Goal: Task Accomplishment & Management: Complete application form

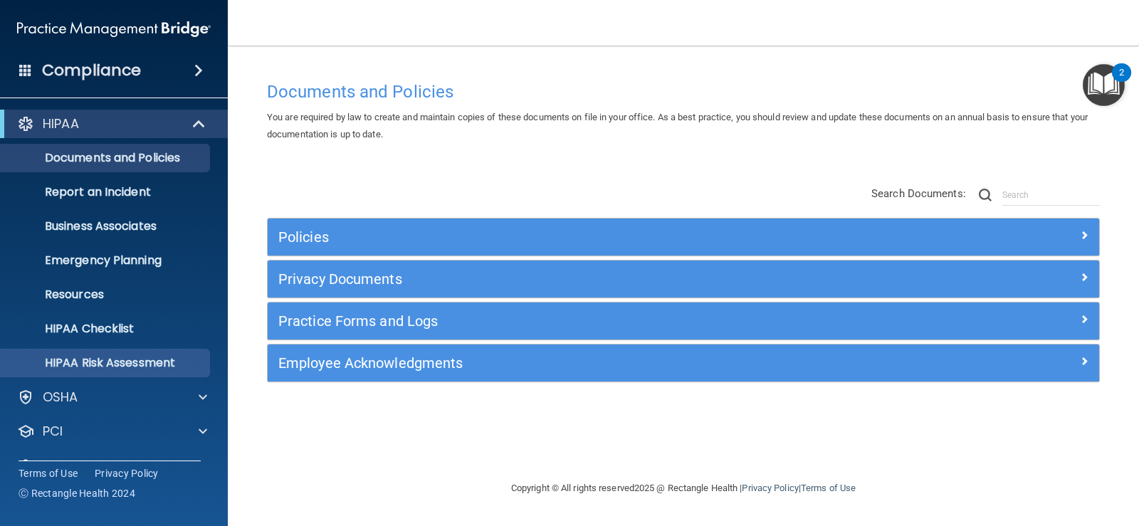
scroll to position [65, 0]
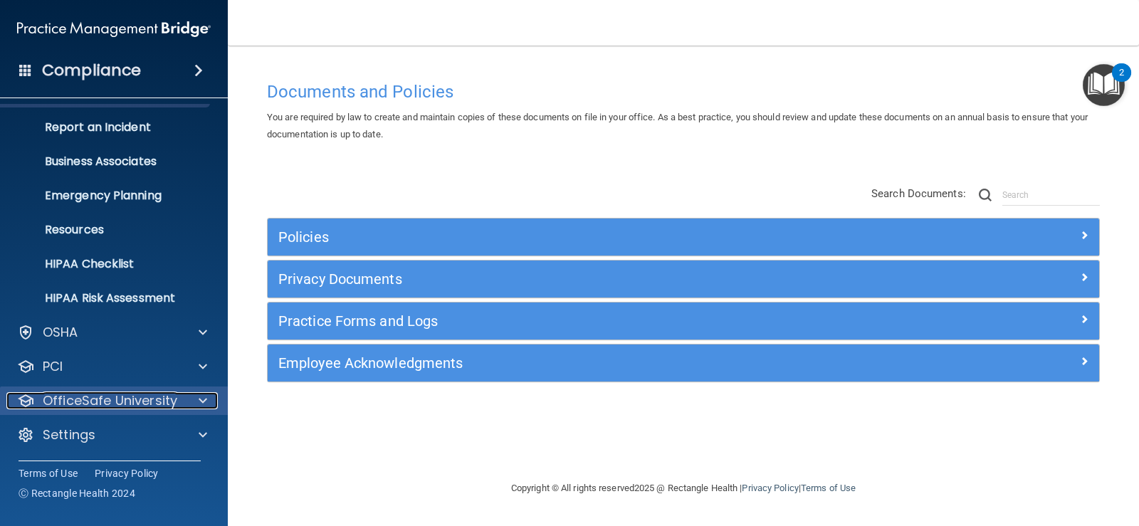
click at [136, 402] on p "OfficeSafe University" at bounding box center [110, 400] width 135 height 17
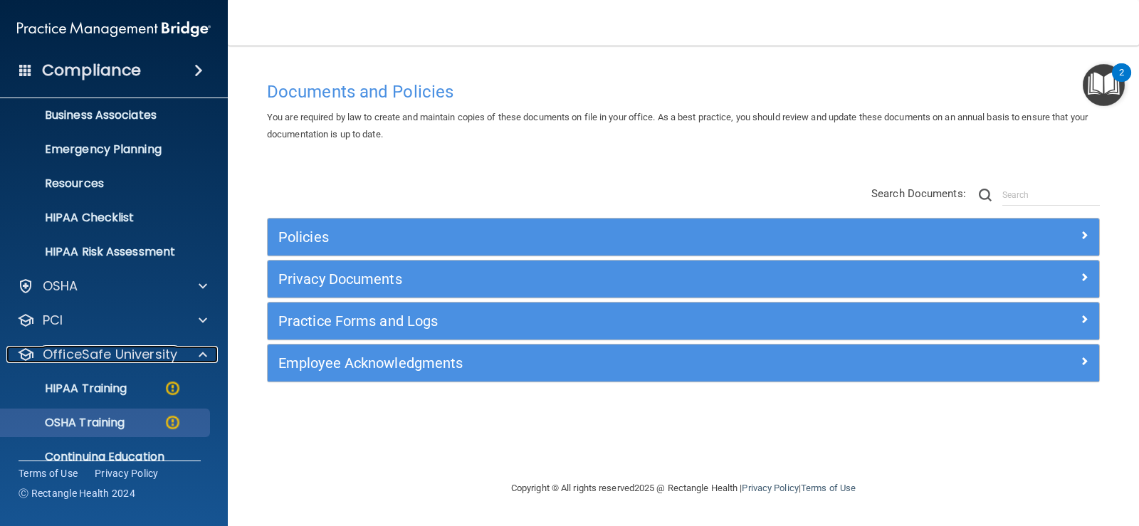
scroll to position [136, 0]
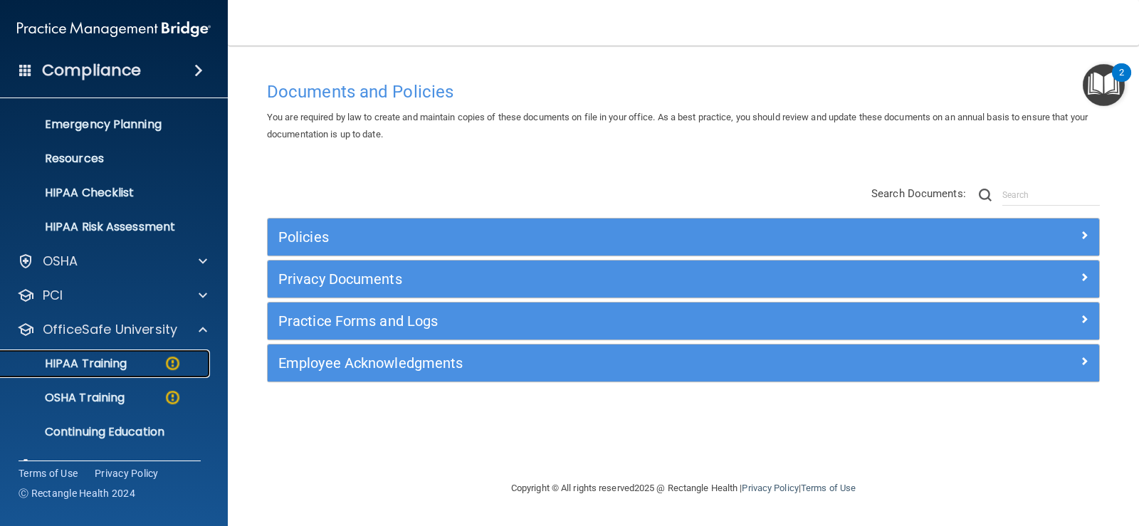
click at [137, 363] on div "HIPAA Training" at bounding box center [106, 364] width 194 height 14
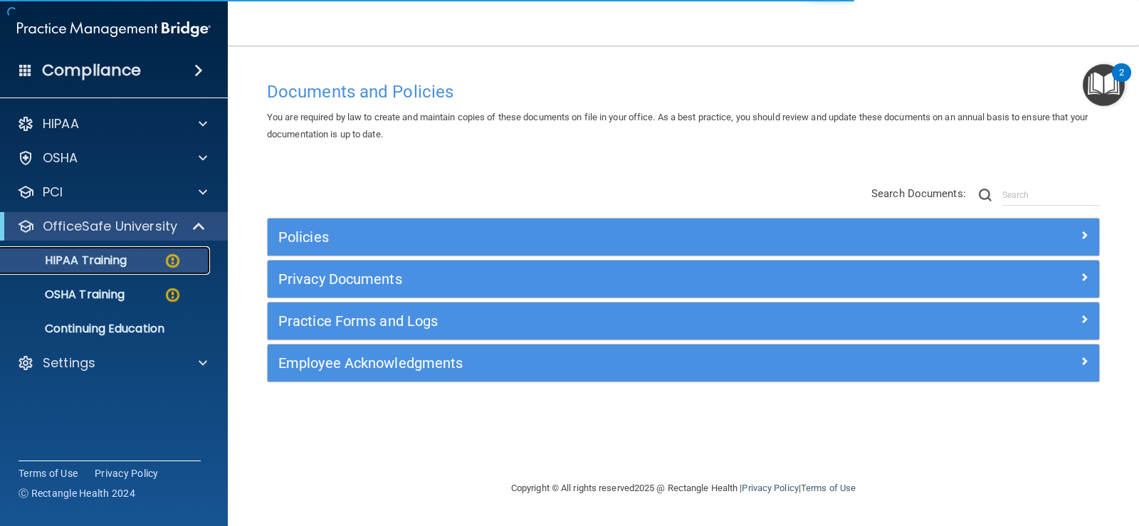
click at [161, 258] on div "HIPAA Training" at bounding box center [106, 260] width 194 height 14
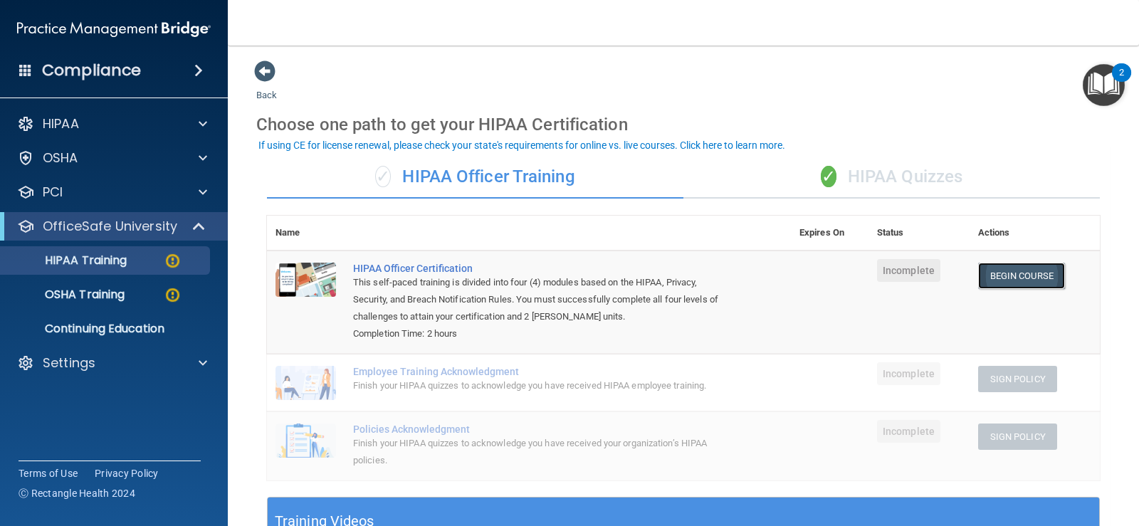
click at [1035, 273] on link "Begin Course" at bounding box center [1021, 276] width 87 height 26
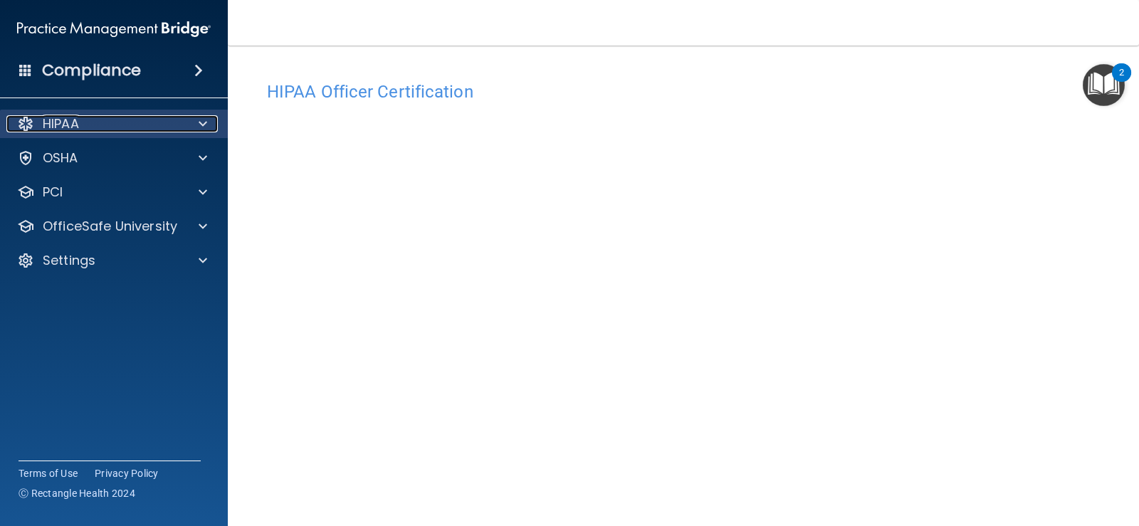
click at [132, 117] on div "HIPAA" at bounding box center [94, 123] width 177 height 17
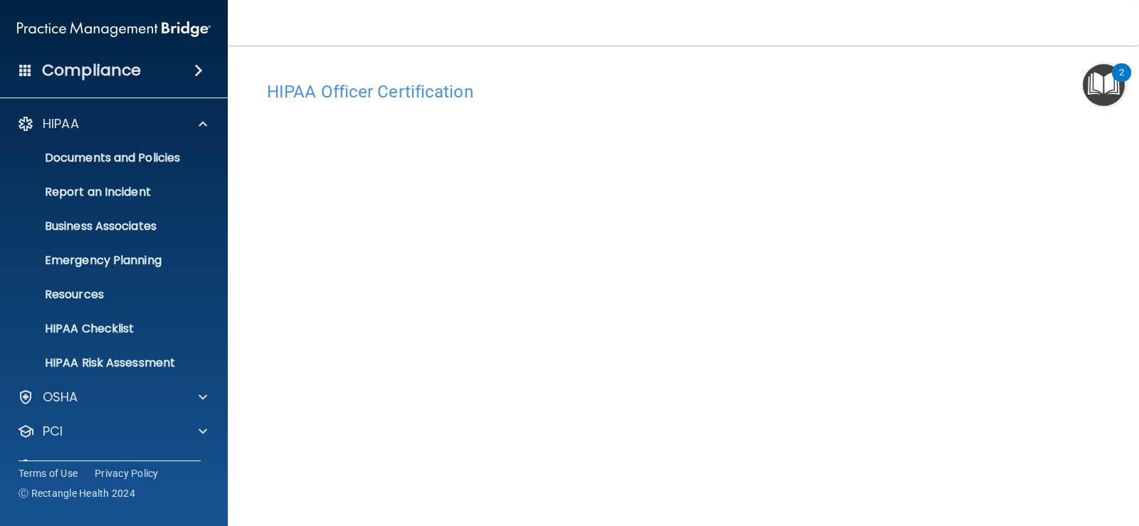
click at [636, 46] on main "HIPAA Officer Certification This course doesn’t expire until . Are you sure you…" at bounding box center [683, 286] width 911 height 481
click at [1116, 86] on img "Open Resource Center, 2 new notifications" at bounding box center [1104, 85] width 42 height 42
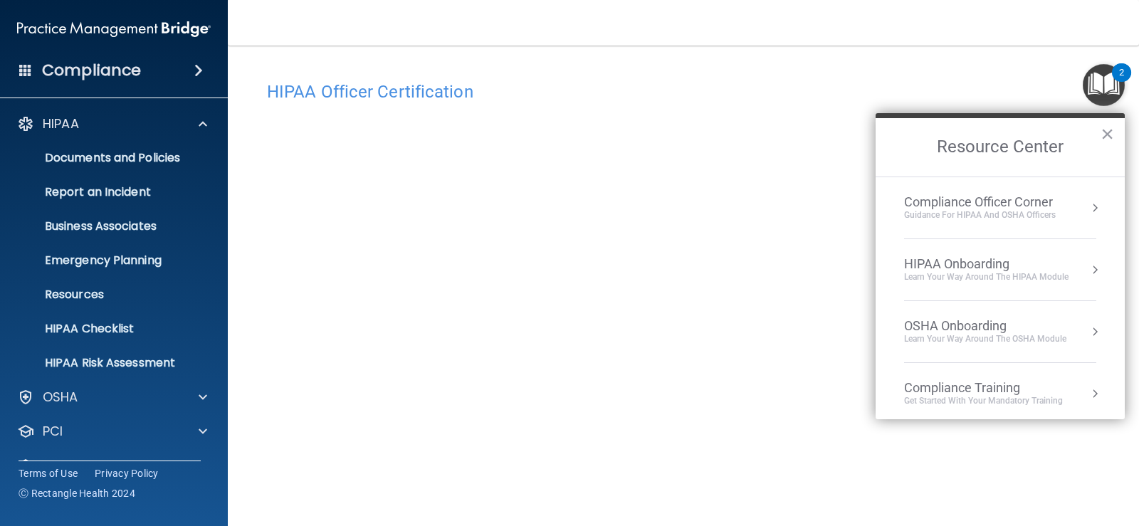
click at [1116, 86] on img "Open Resource Center, 2 new notifications" at bounding box center [1104, 85] width 42 height 42
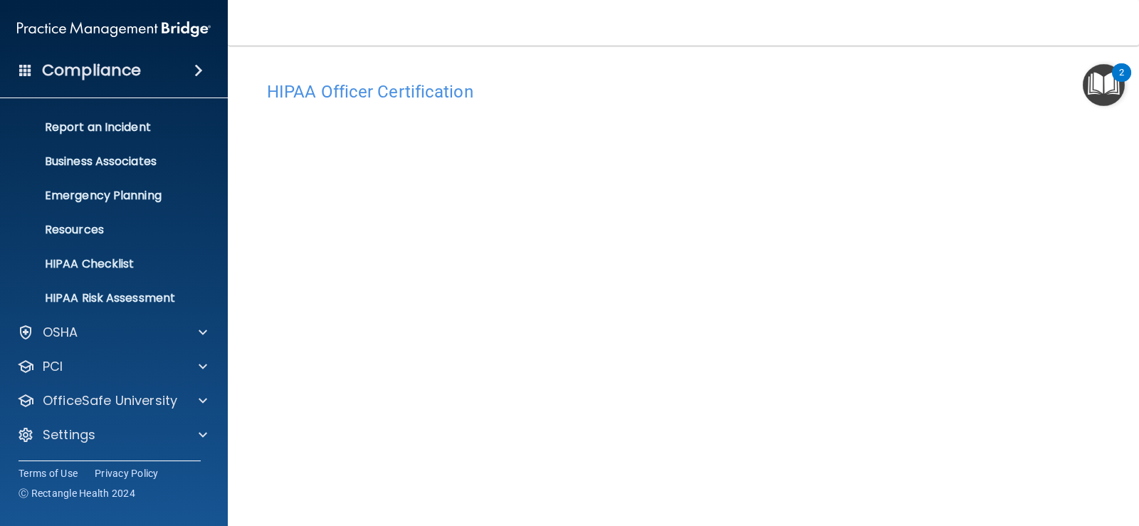
scroll to position [108, 0]
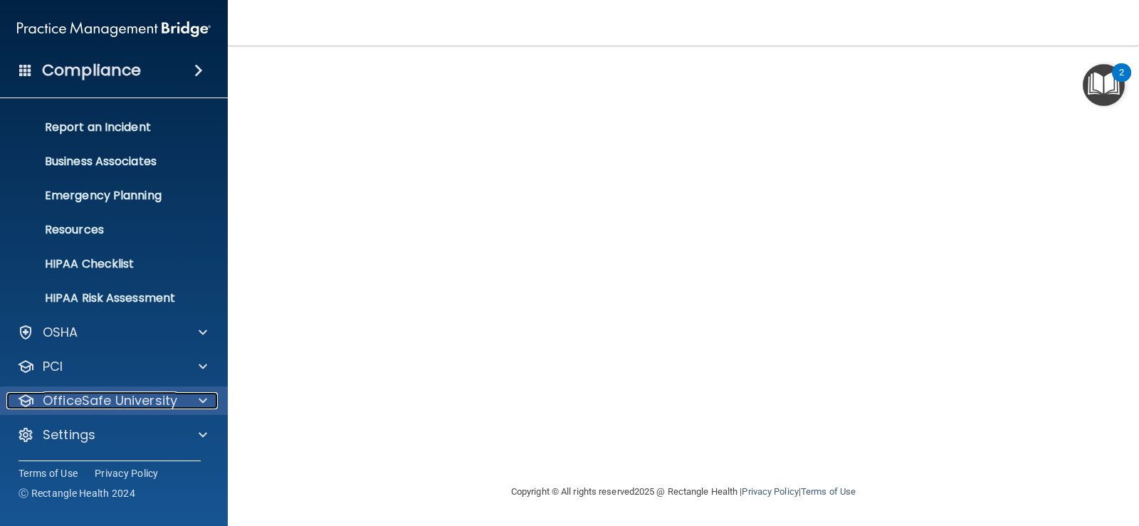
click at [171, 402] on p "OfficeSafe University" at bounding box center [110, 400] width 135 height 17
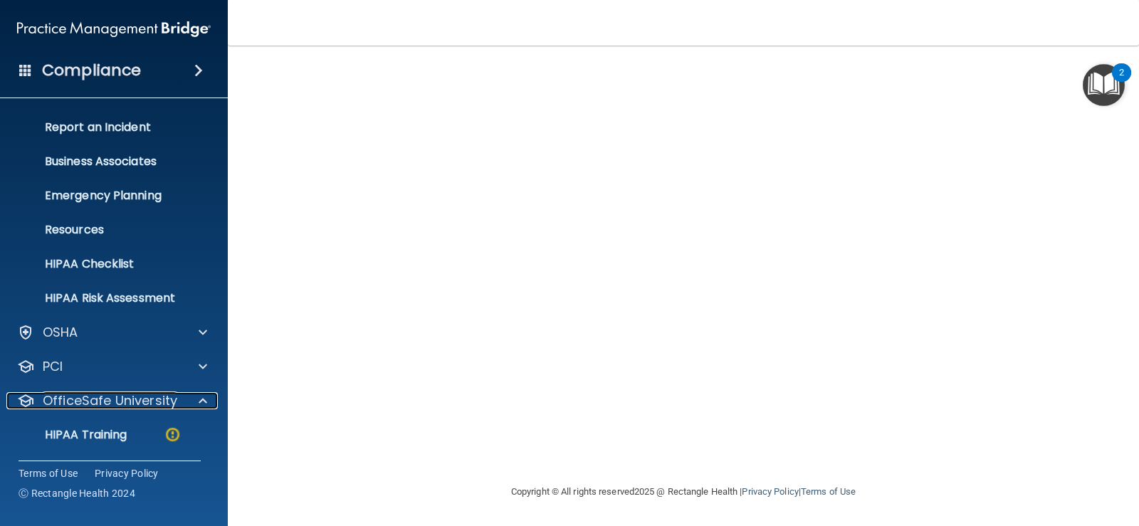
scroll to position [0, 0]
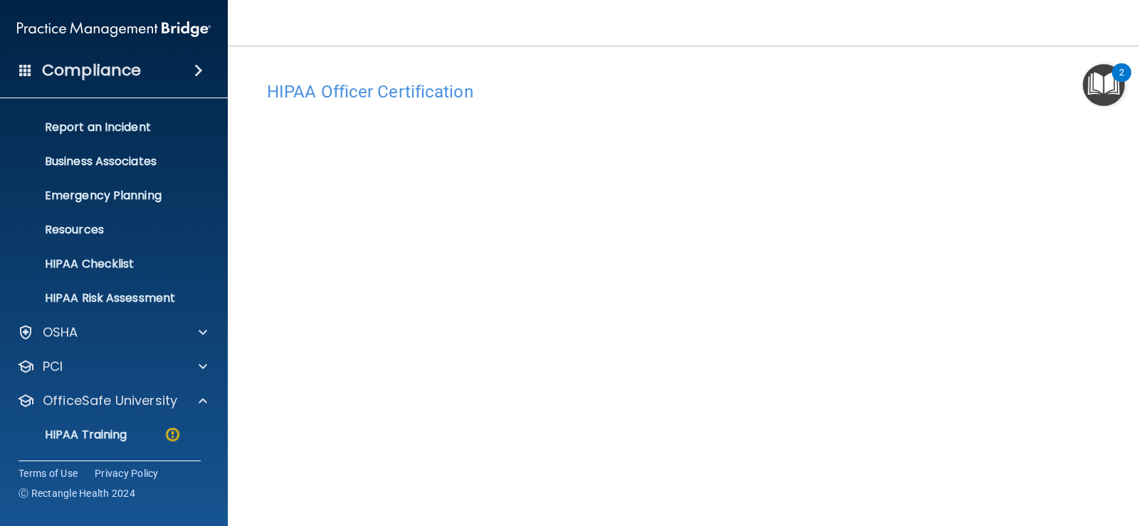
click at [400, 88] on h4 "HIPAA Officer Certification" at bounding box center [683, 92] width 833 height 19
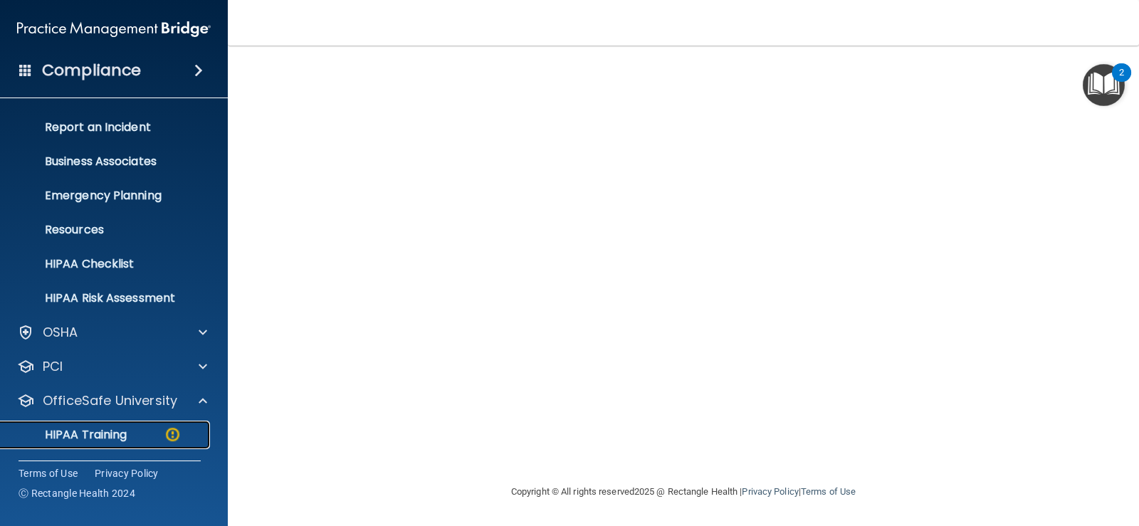
click at [103, 428] on p "HIPAA Training" at bounding box center [67, 435] width 117 height 14
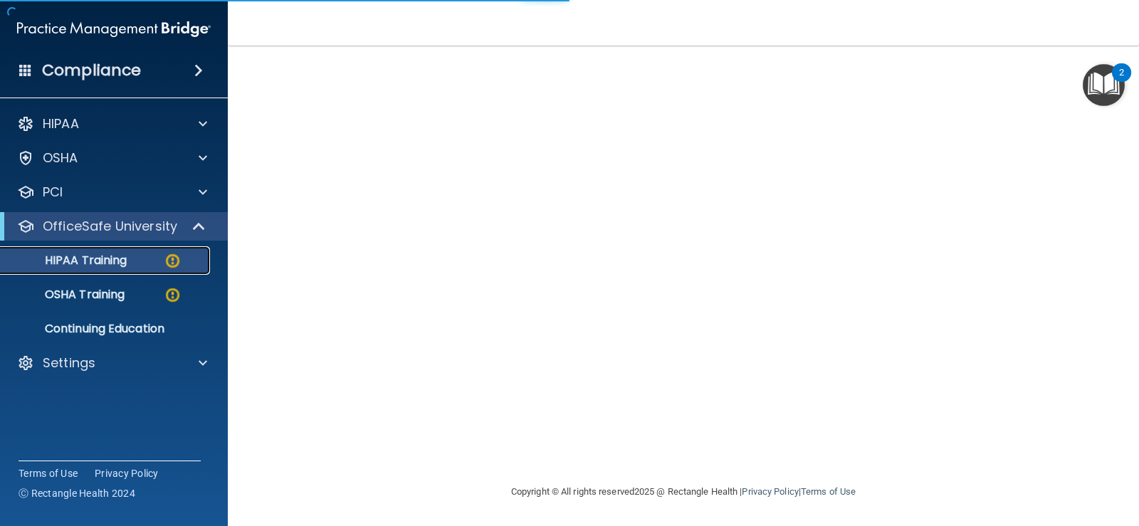
click at [92, 266] on p "HIPAA Training" at bounding box center [67, 260] width 117 height 14
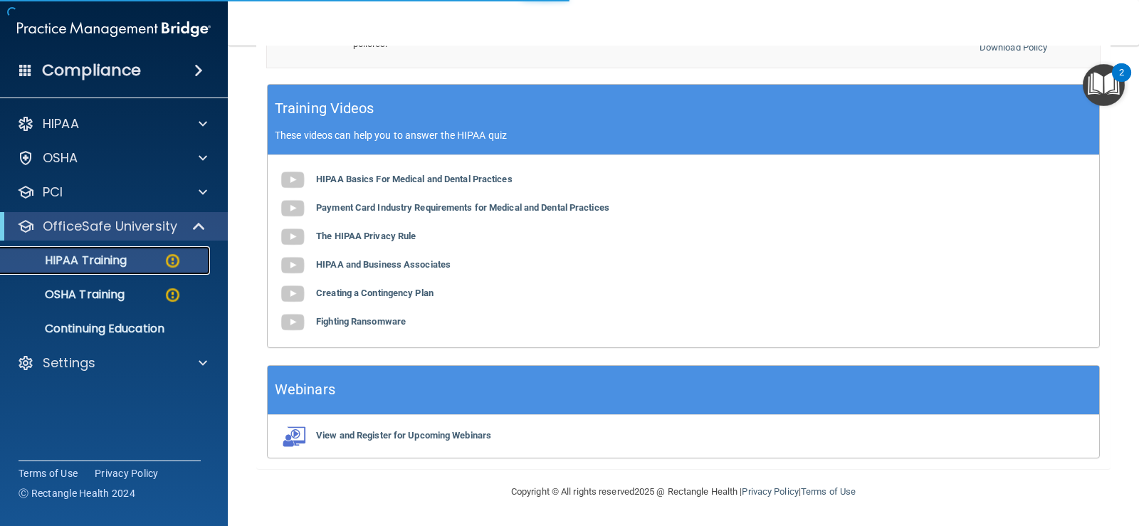
scroll to position [76, 0]
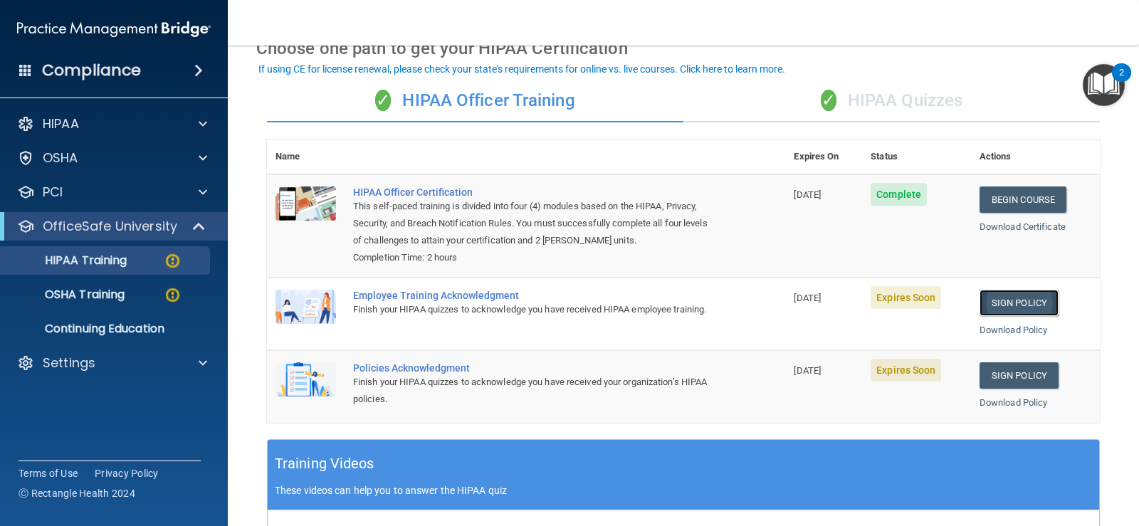
click at [998, 302] on link "Sign Policy" at bounding box center [1019, 303] width 79 height 26
click at [990, 302] on link "Sign Policy" at bounding box center [1019, 303] width 79 height 26
click at [995, 300] on link "Sign Policy" at bounding box center [1019, 303] width 79 height 26
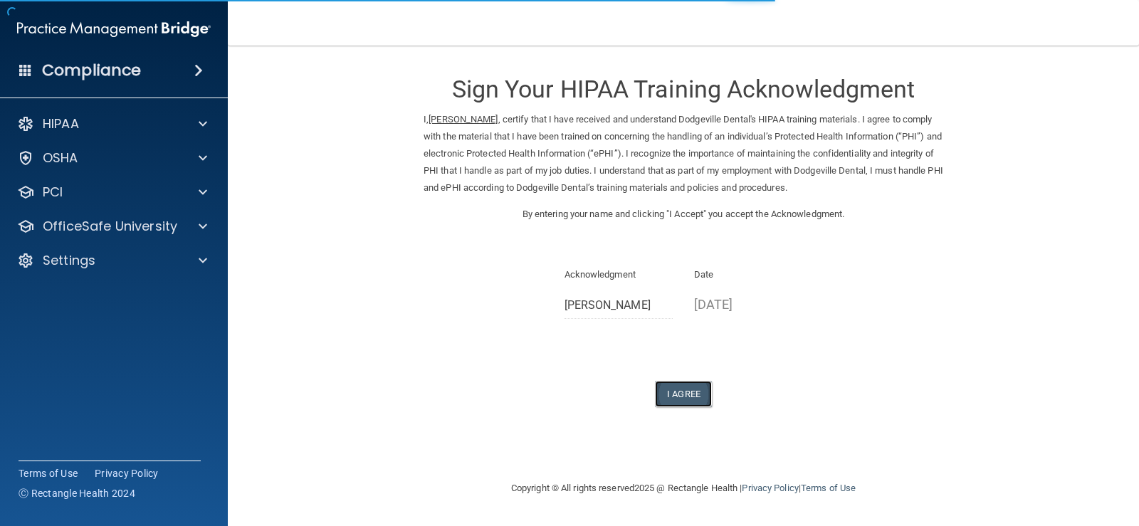
click at [678, 397] on button "I Agree" at bounding box center [683, 394] width 57 height 26
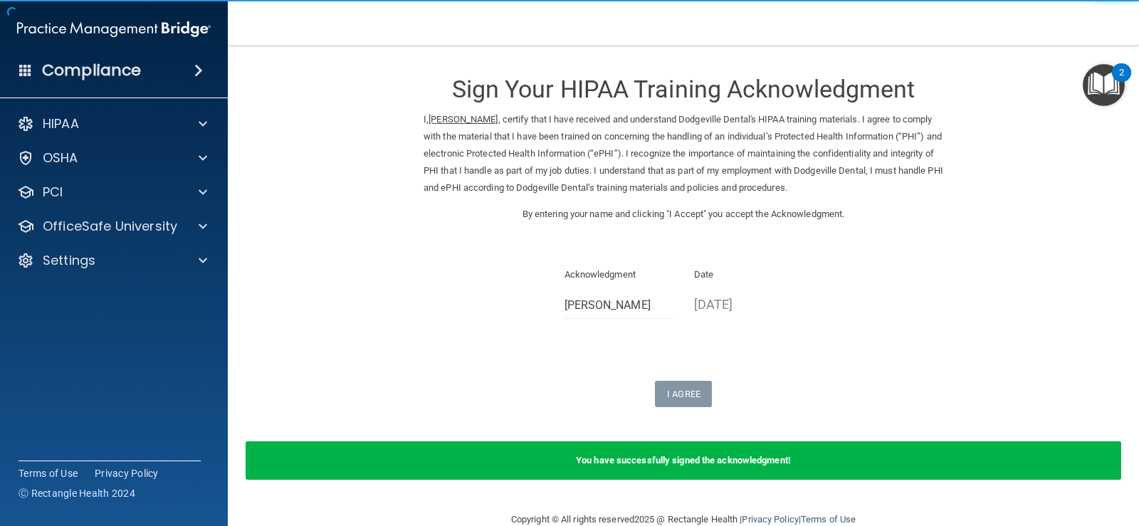
scroll to position [28, 0]
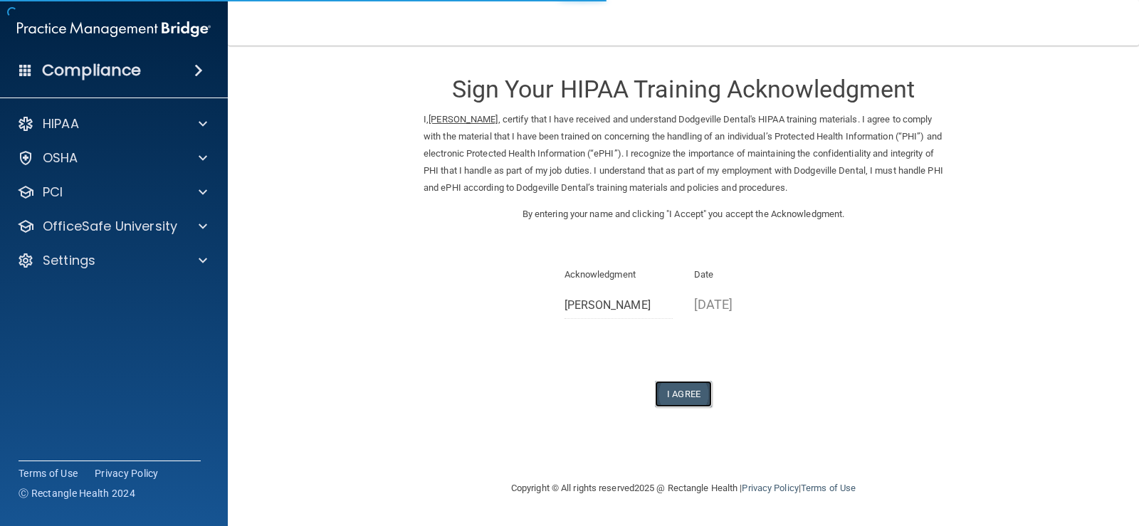
click at [688, 388] on button "I Agree" at bounding box center [683, 394] width 57 height 26
click at [688, 397] on button "I Agree" at bounding box center [683, 394] width 57 height 26
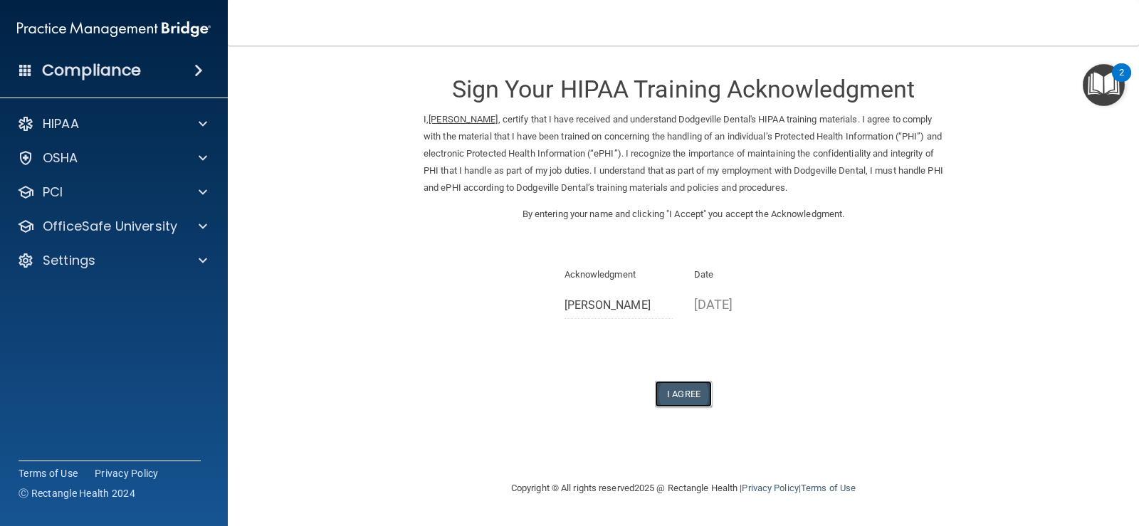
click at [690, 400] on button "I Agree" at bounding box center [683, 394] width 57 height 26
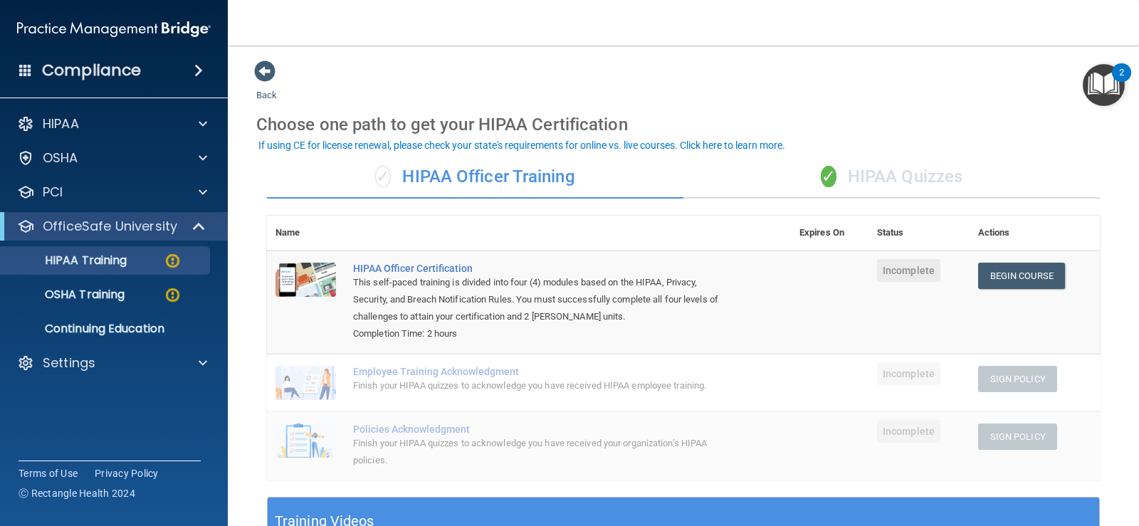
click at [468, 317] on div "This self-paced training is divided into four (4) modules based on the HIPAA, P…" at bounding box center [536, 299] width 367 height 51
drag, startPoint x: 394, startPoint y: 281, endPoint x: 475, endPoint y: 255, distance: 85.1
click at [394, 280] on div "This self-paced training is divided into four (4) modules based on the HIPAA, P…" at bounding box center [536, 299] width 367 height 51
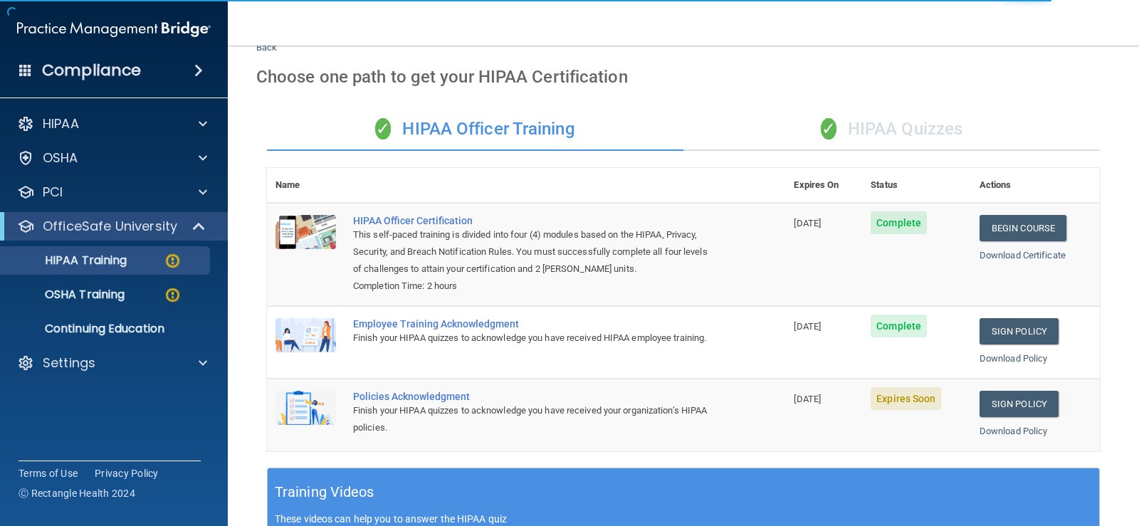
scroll to position [356, 0]
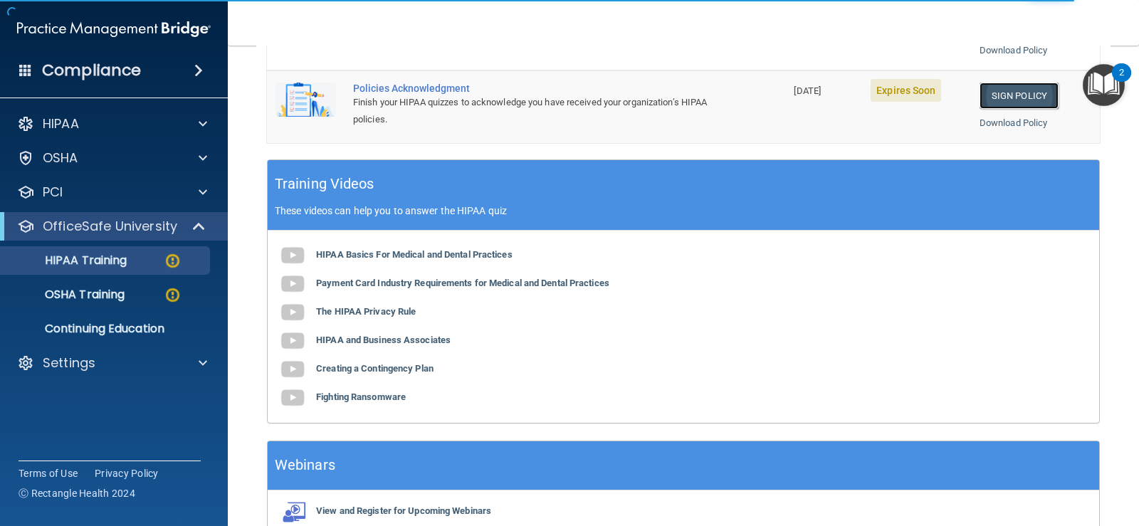
click at [988, 86] on link "Sign Policy" at bounding box center [1019, 96] width 79 height 26
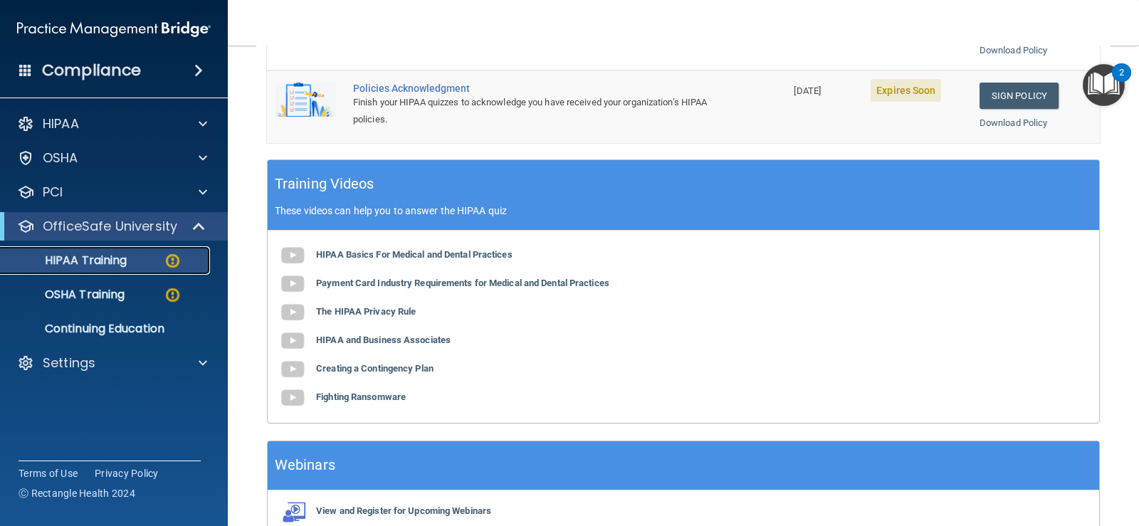
click at [97, 258] on p "HIPAA Training" at bounding box center [67, 260] width 117 height 14
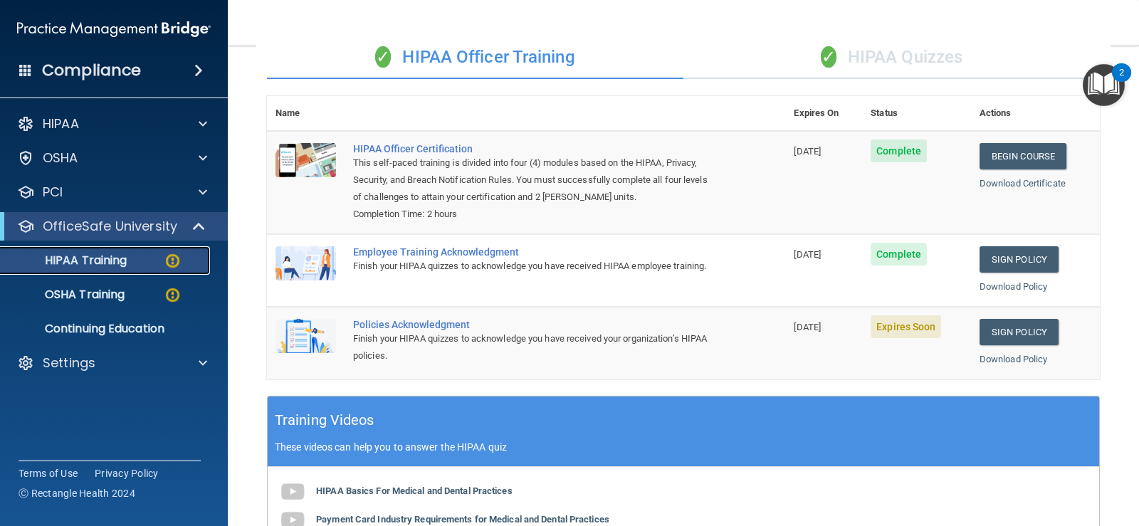
scroll to position [71, 0]
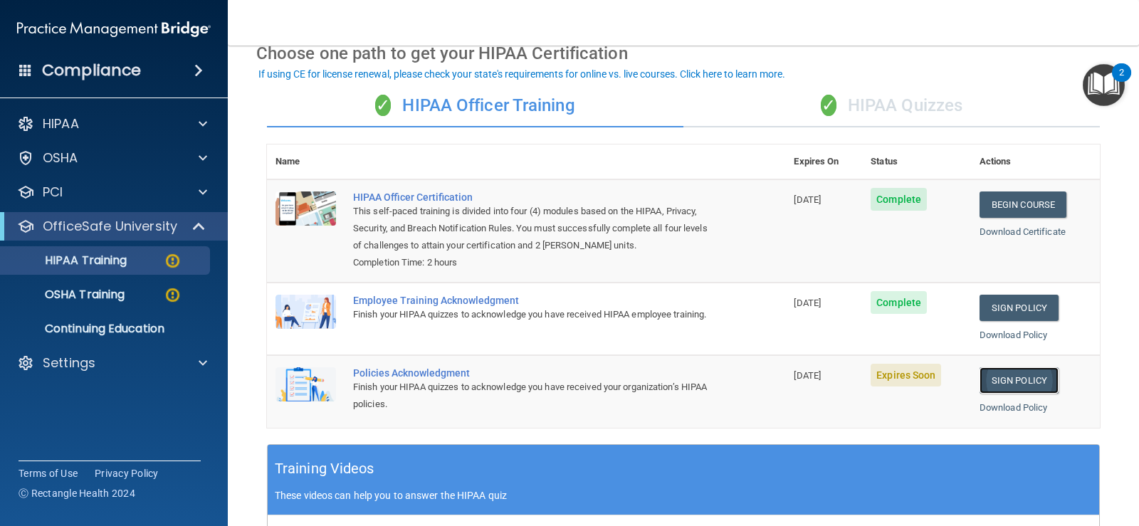
click at [1039, 383] on link "Sign Policy" at bounding box center [1019, 380] width 79 height 26
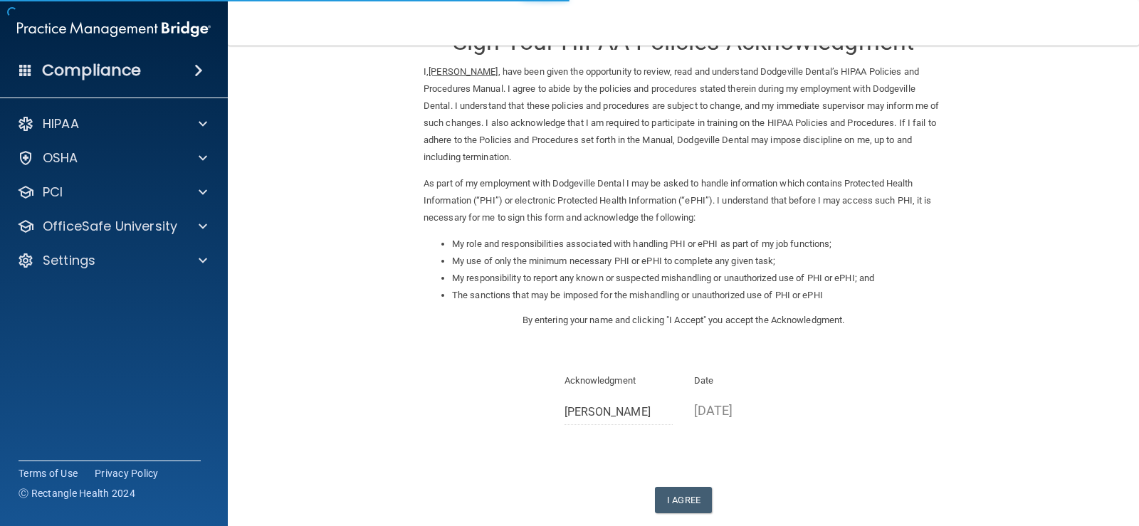
scroll to position [126, 0]
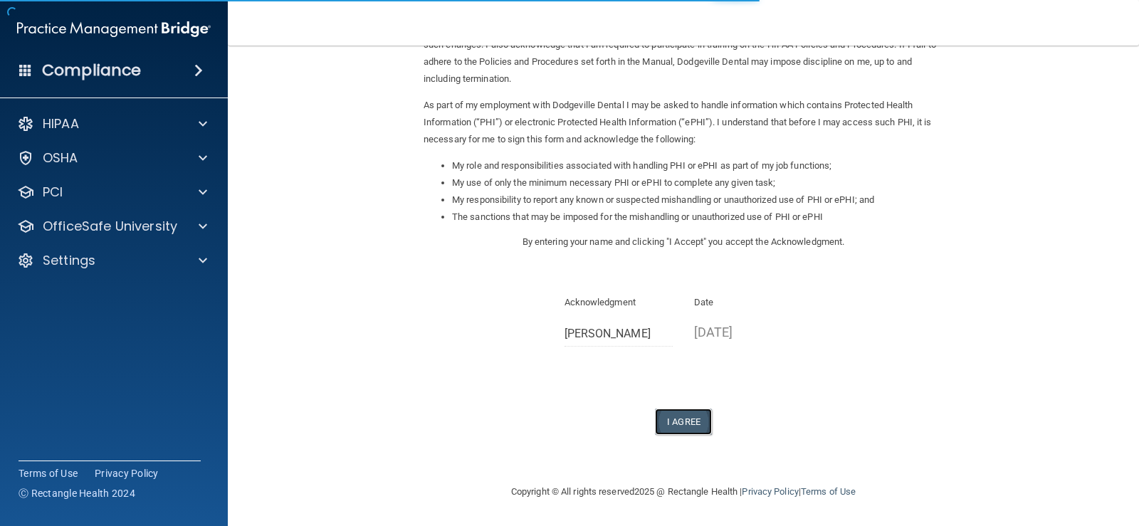
click at [696, 421] on button "I Agree" at bounding box center [683, 422] width 57 height 26
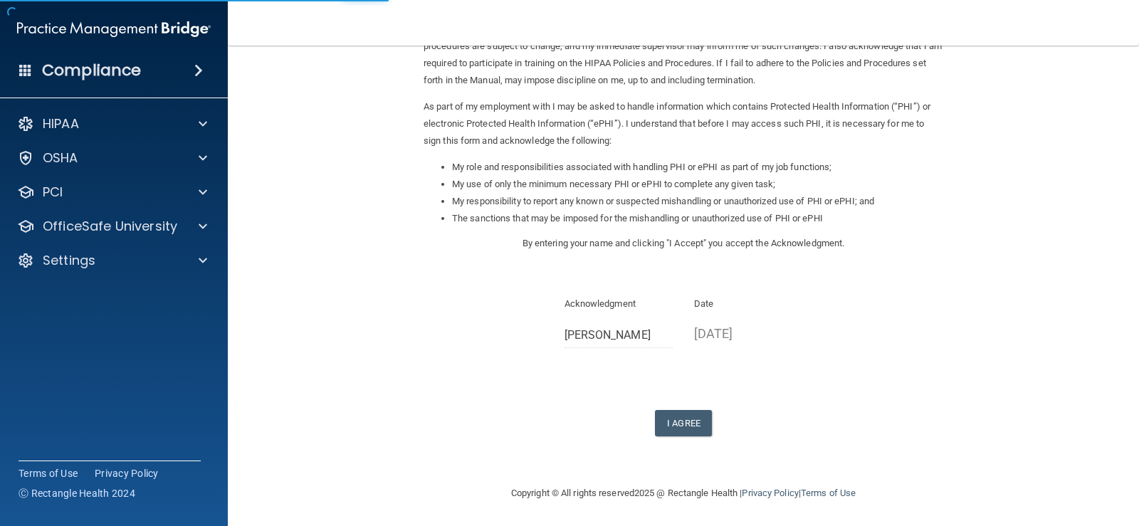
scroll to position [126, 0]
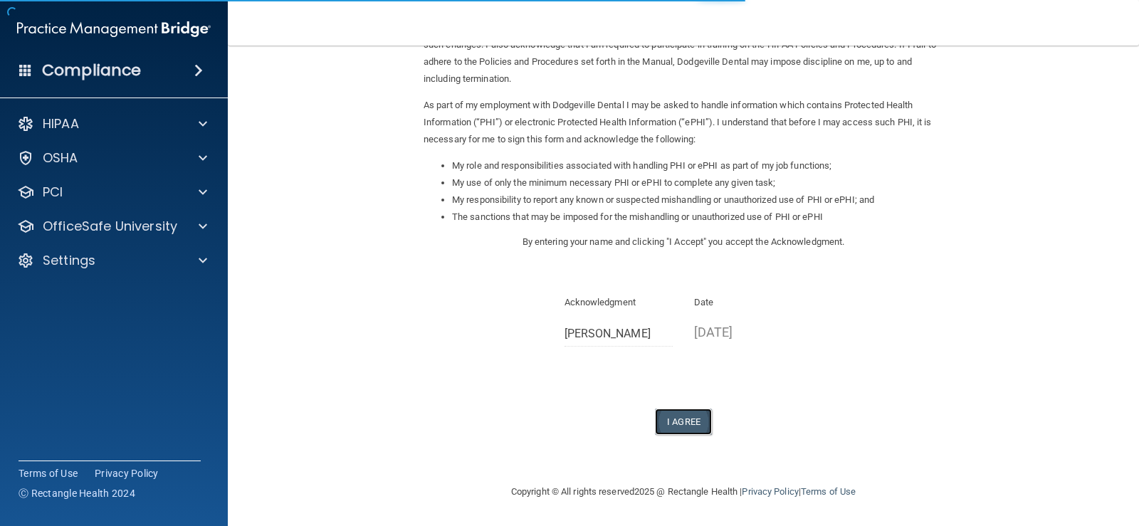
click at [671, 424] on button "I Agree" at bounding box center [683, 422] width 57 height 26
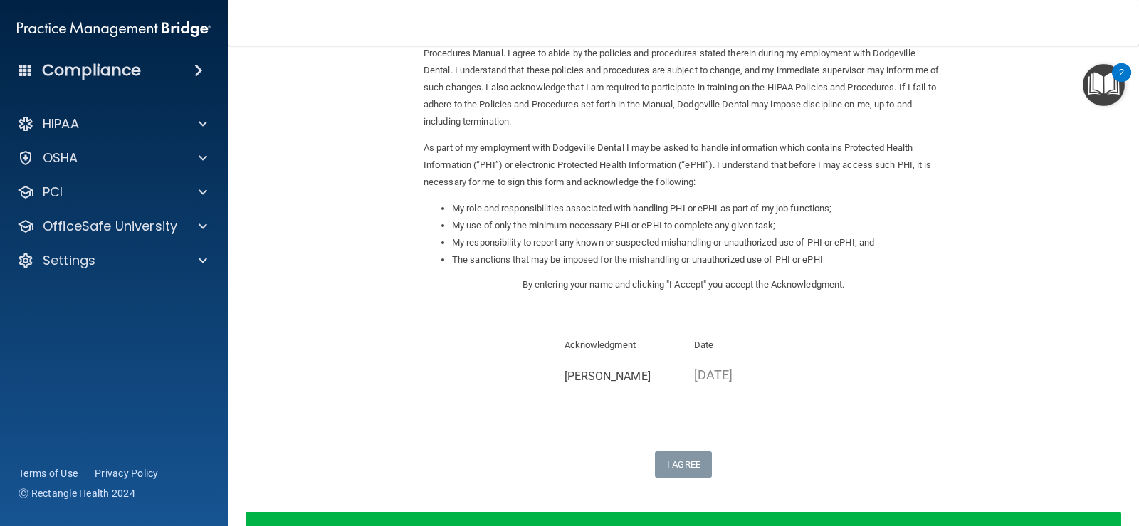
scroll to position [0, 0]
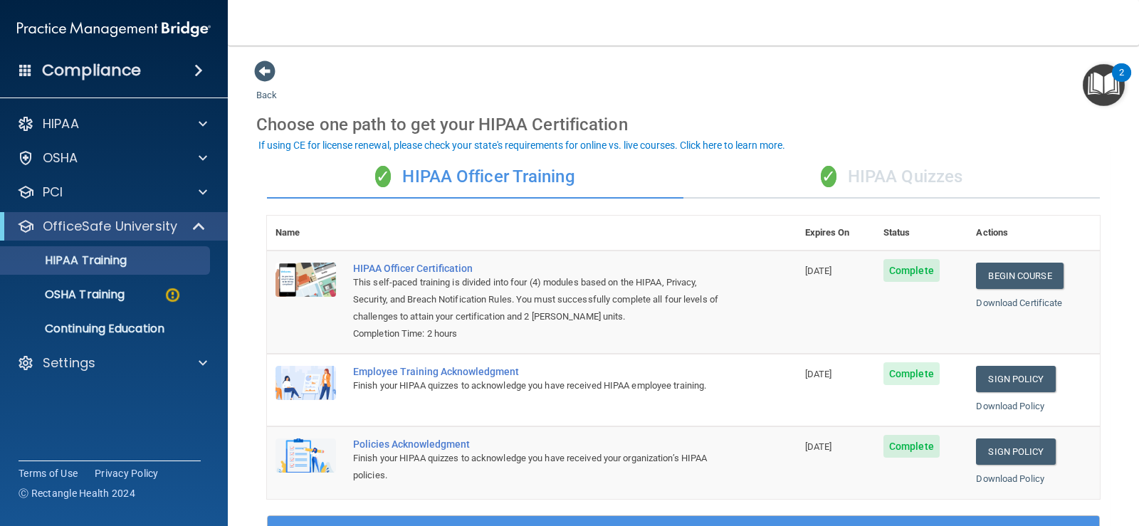
click at [927, 179] on div "✓ HIPAA Quizzes" at bounding box center [891, 177] width 416 height 43
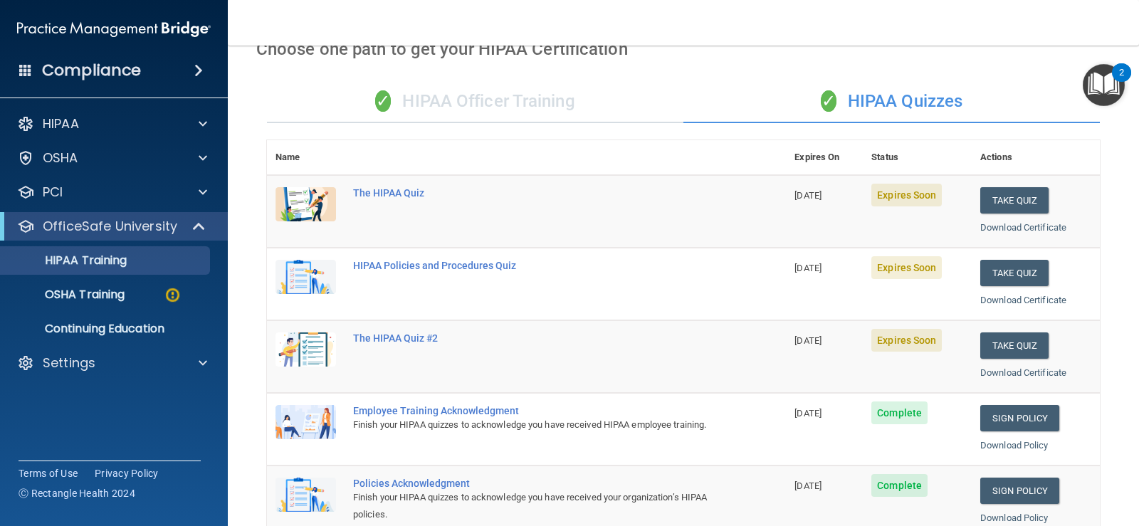
scroll to position [71, 0]
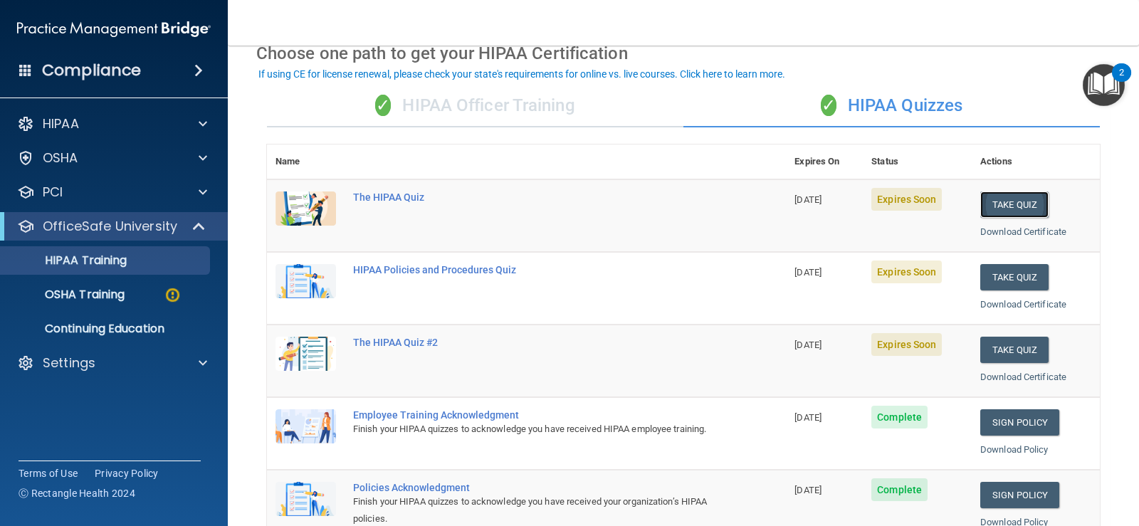
click at [1029, 206] on button "Take Quiz" at bounding box center [1014, 205] width 68 height 26
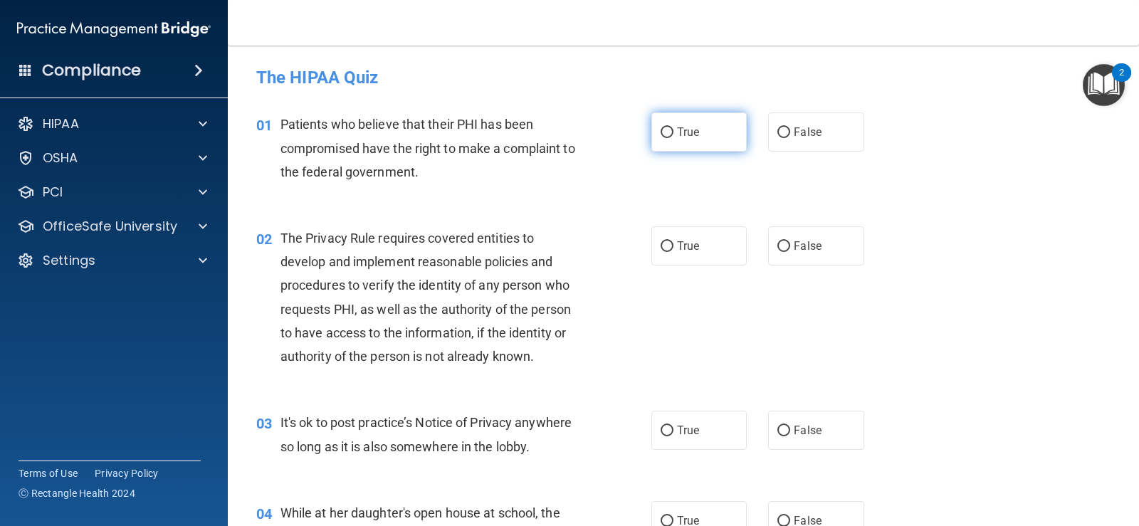
click at [662, 127] on input "True" at bounding box center [667, 132] width 13 height 11
radio input "true"
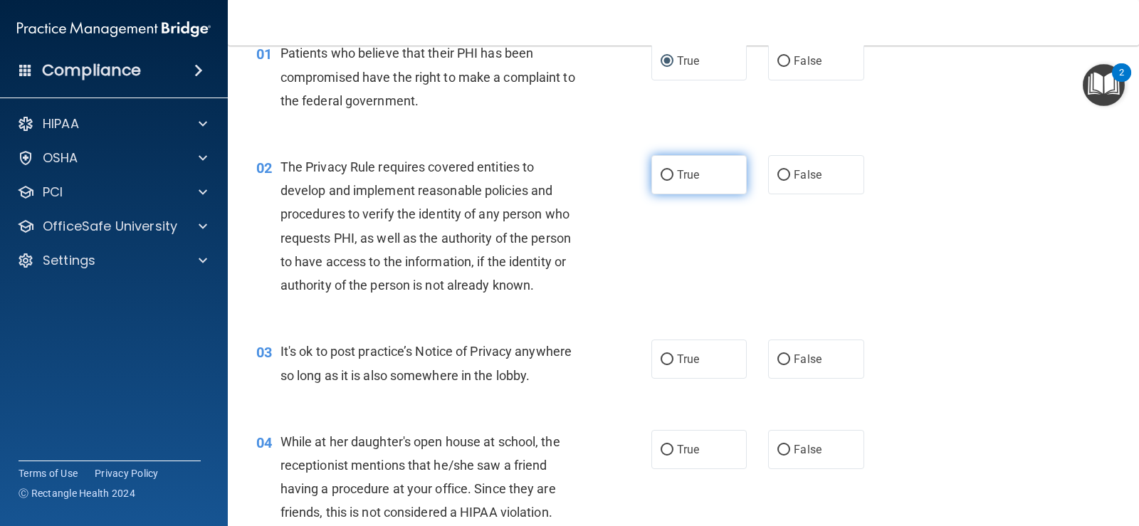
click at [671, 169] on label "True" at bounding box center [698, 174] width 95 height 39
click at [671, 170] on input "True" at bounding box center [667, 175] width 13 height 11
radio input "true"
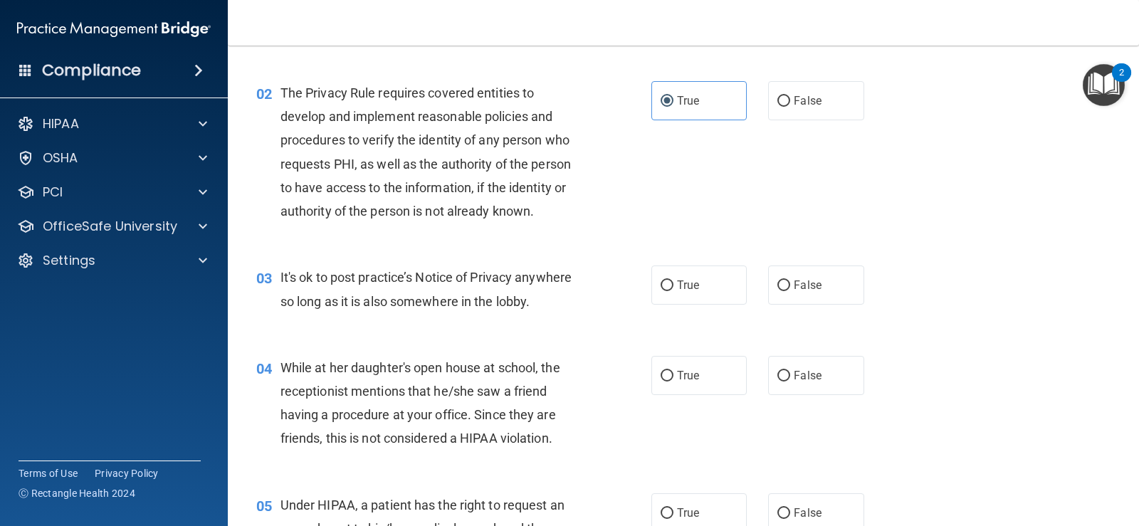
scroll to position [214, 0]
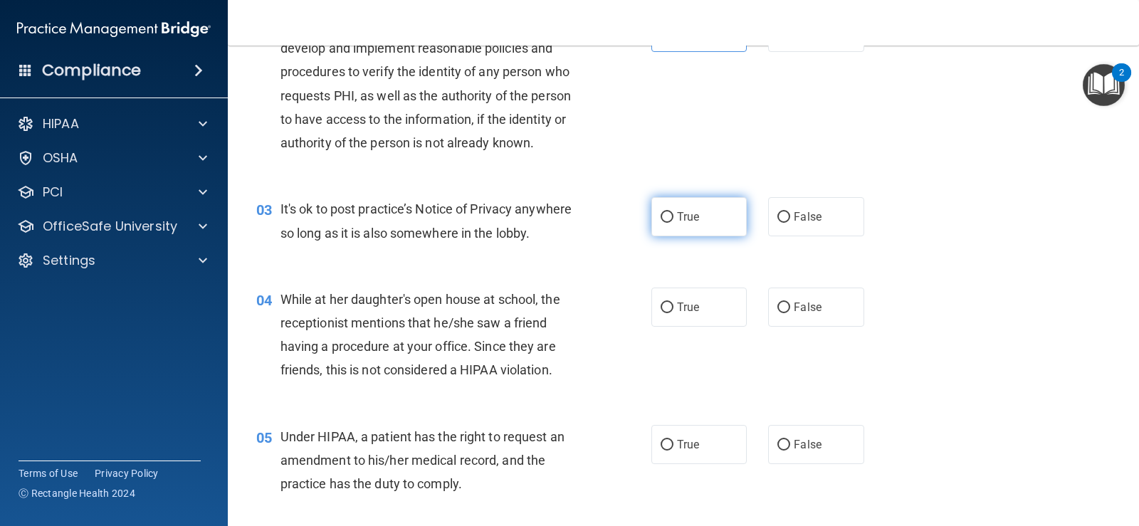
click at [654, 211] on label "True" at bounding box center [698, 216] width 95 height 39
click at [661, 212] on input "True" at bounding box center [667, 217] width 13 height 11
radio input "true"
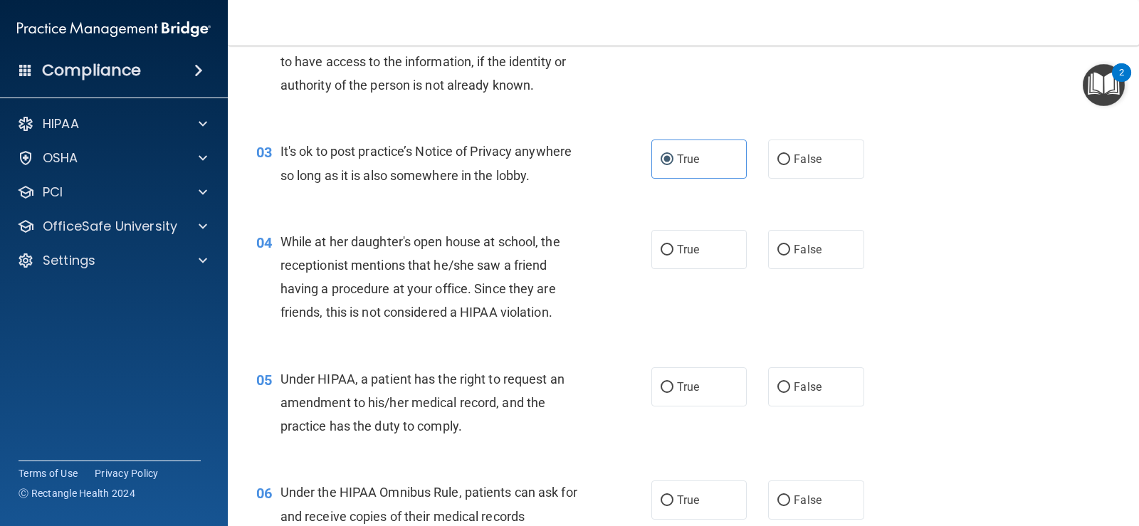
scroll to position [285, 0]
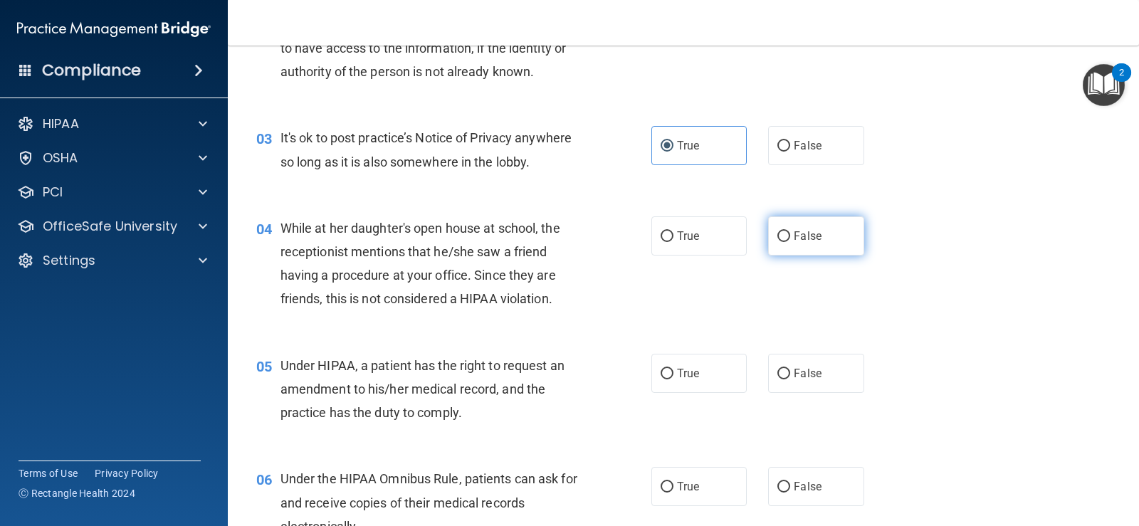
click at [795, 239] on span "False" at bounding box center [808, 236] width 28 height 14
click at [790, 239] on input "False" at bounding box center [783, 236] width 13 height 11
radio input "true"
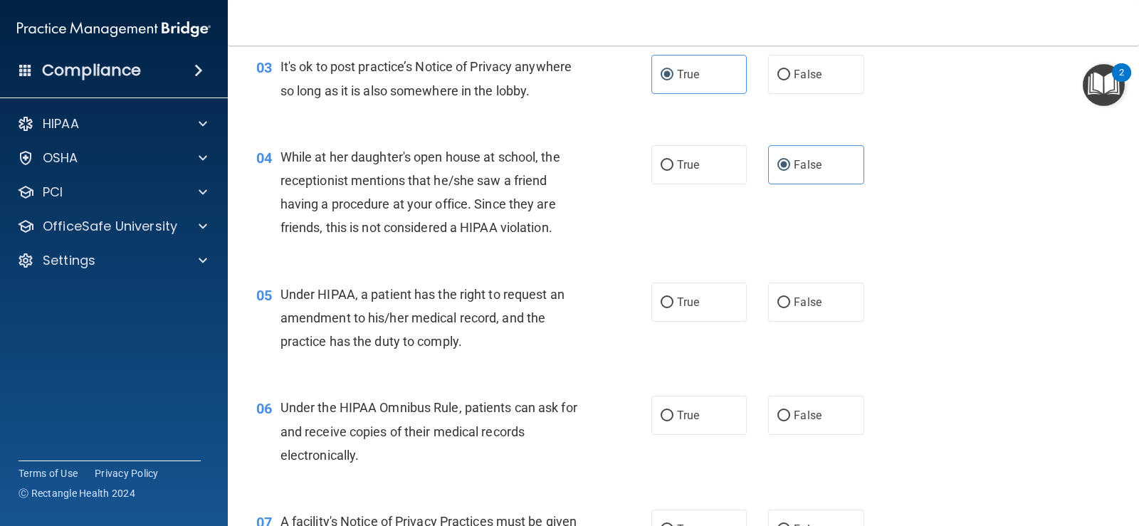
scroll to position [427, 0]
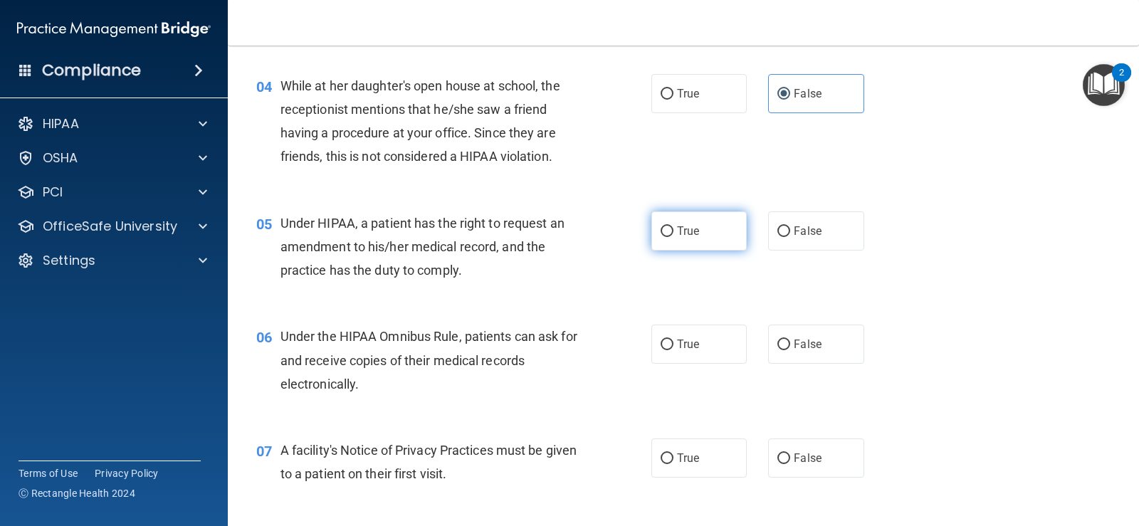
click at [696, 235] on label "True" at bounding box center [698, 230] width 95 height 39
click at [674, 235] on input "True" at bounding box center [667, 231] width 13 height 11
radio input "true"
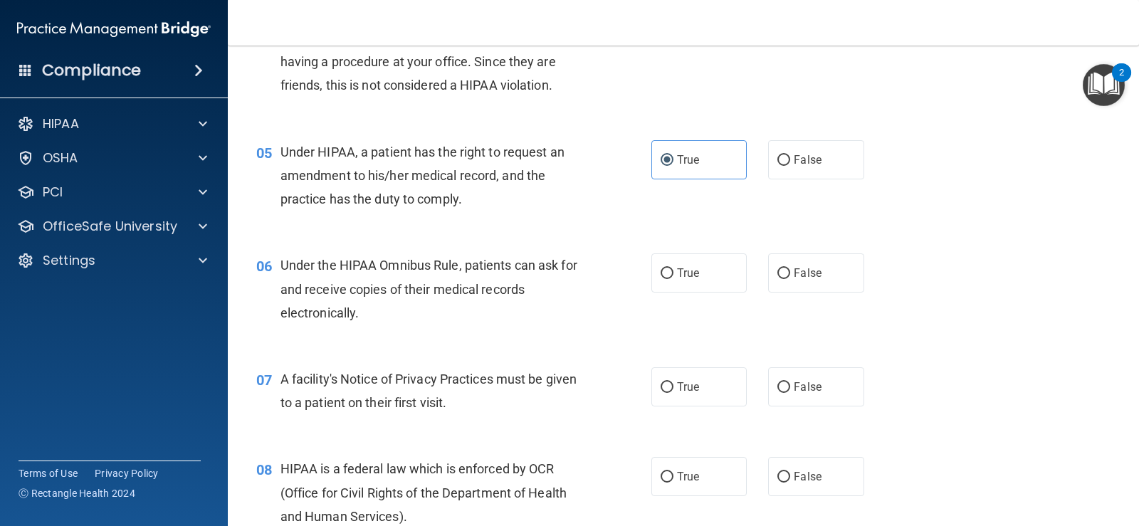
scroll to position [641, 0]
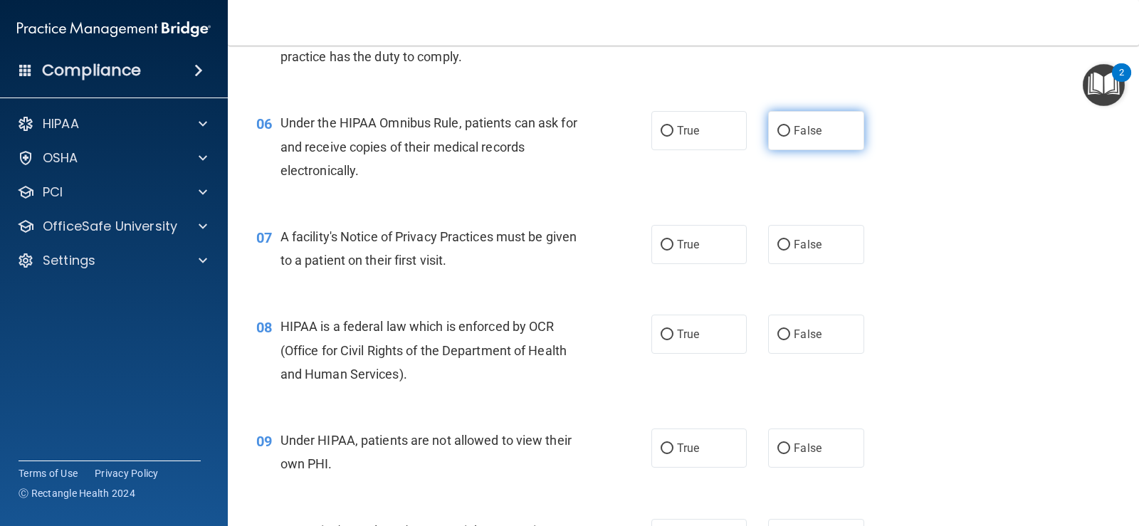
click at [794, 123] on label "False" at bounding box center [815, 130] width 95 height 39
click at [790, 126] on input "False" at bounding box center [783, 131] width 13 height 11
radio input "true"
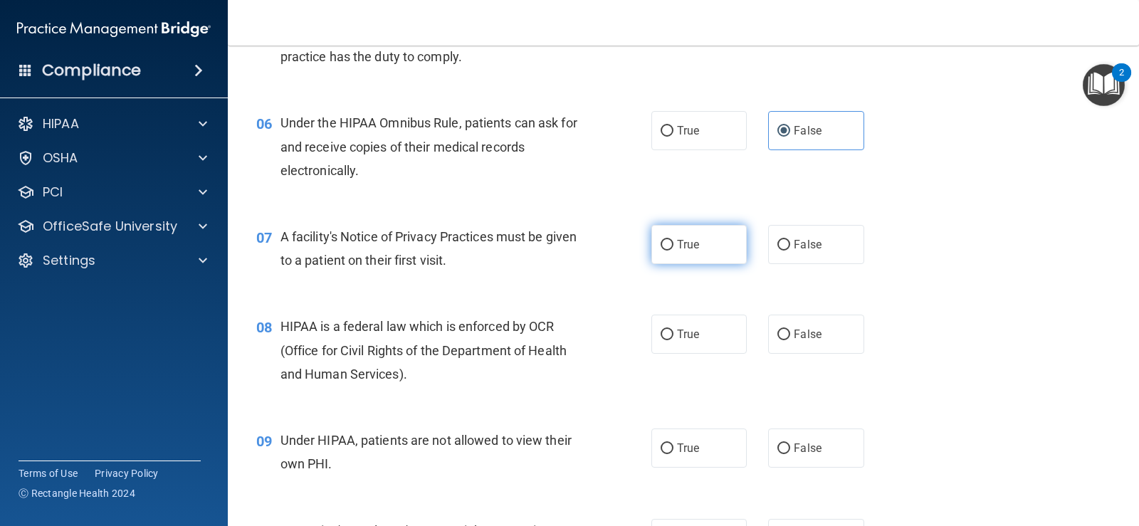
click at [667, 249] on input "True" at bounding box center [667, 245] width 13 height 11
radio input "true"
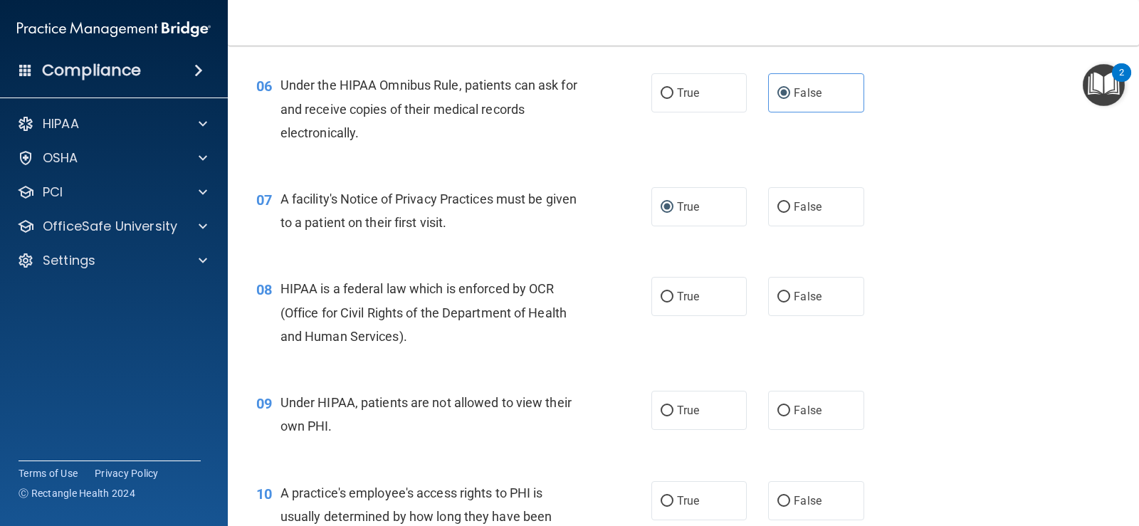
scroll to position [783, 0]
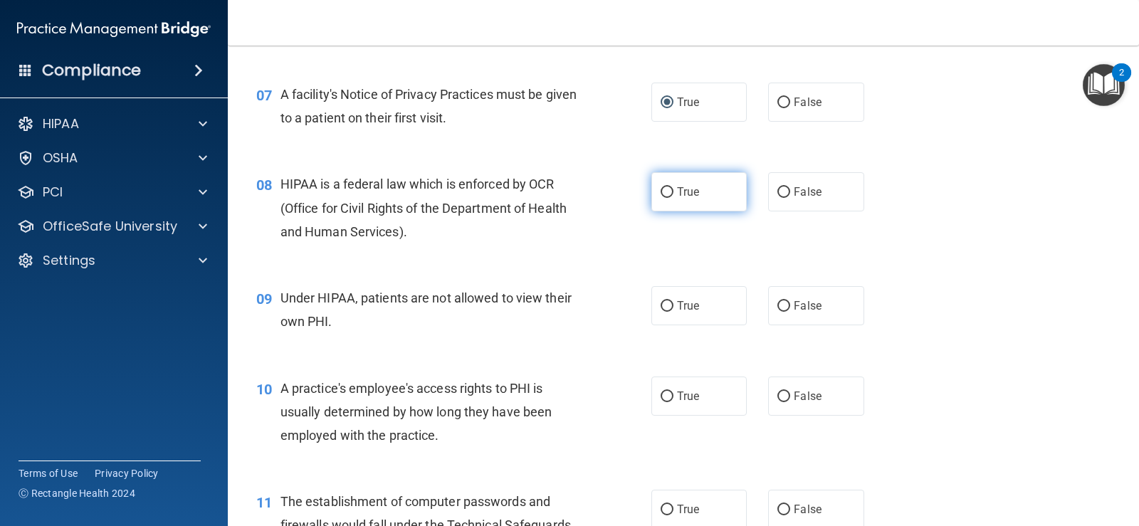
click at [677, 198] on span "True" at bounding box center [688, 192] width 22 height 14
click at [673, 198] on input "True" at bounding box center [667, 192] width 13 height 11
radio input "true"
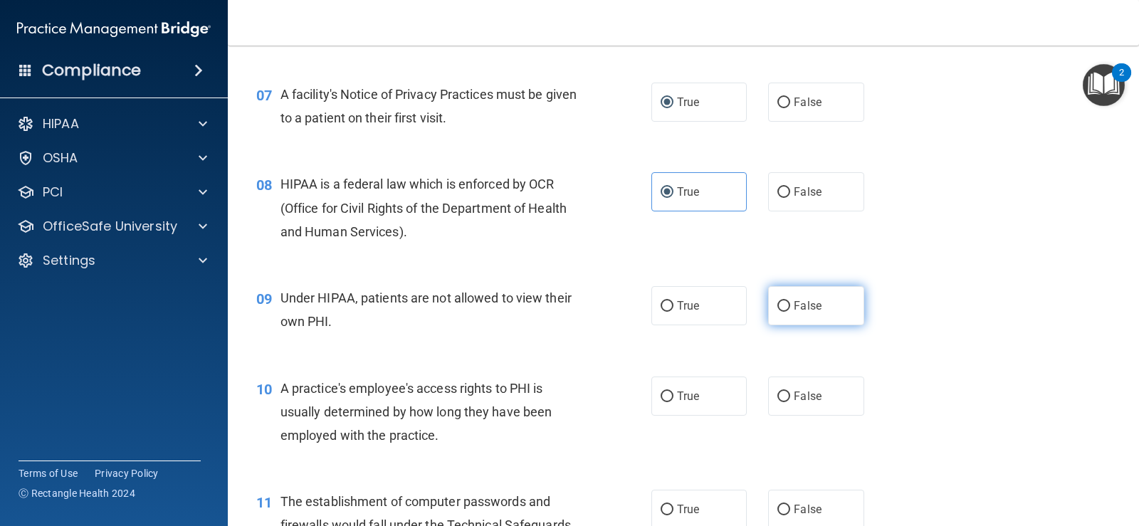
click at [794, 309] on span "False" at bounding box center [808, 306] width 28 height 14
click at [790, 309] on input "False" at bounding box center [783, 306] width 13 height 11
radio input "true"
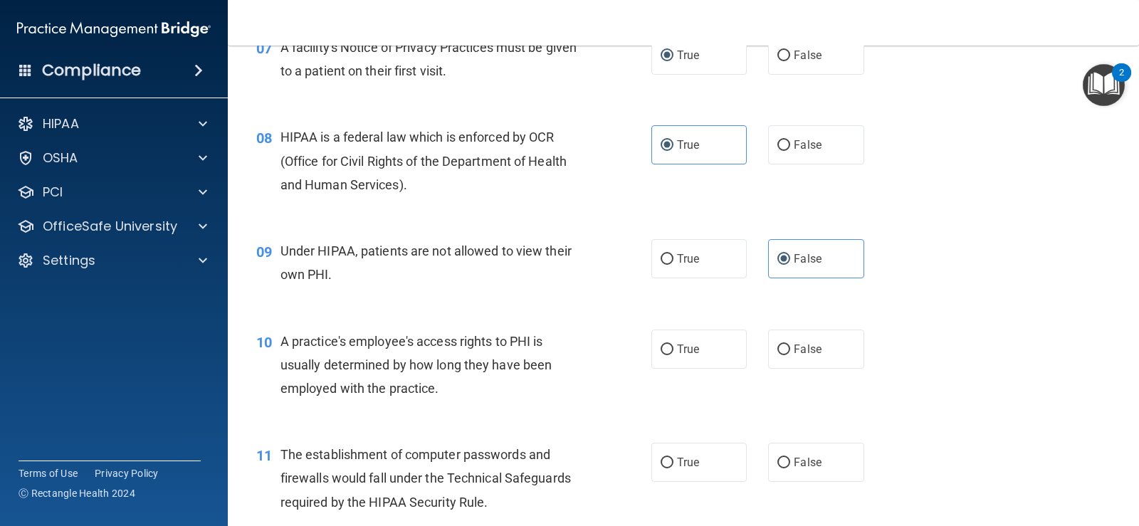
scroll to position [854, 0]
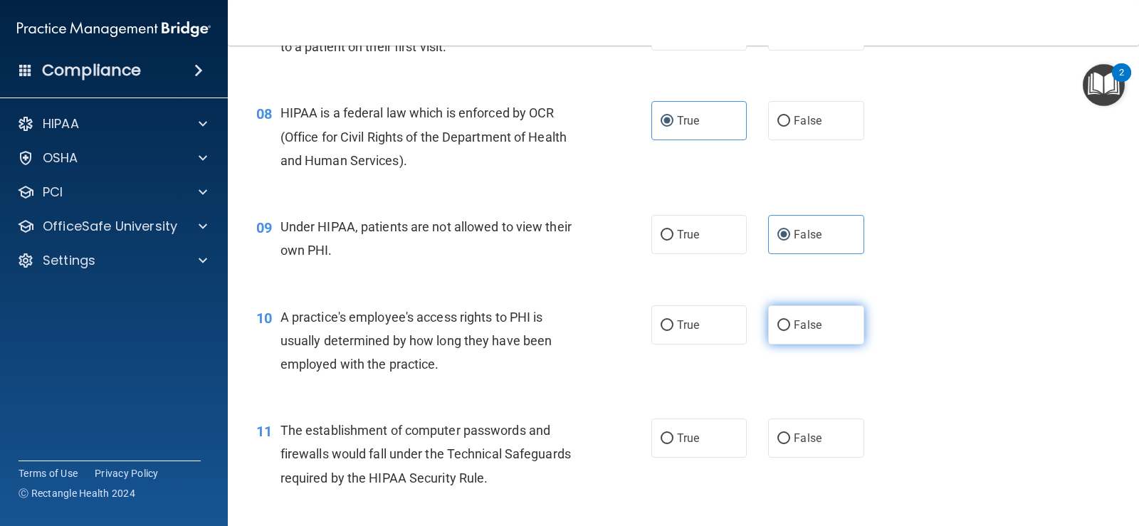
click at [814, 330] on span "False" at bounding box center [808, 325] width 28 height 14
click at [790, 330] on input "False" at bounding box center [783, 325] width 13 height 11
radio input "true"
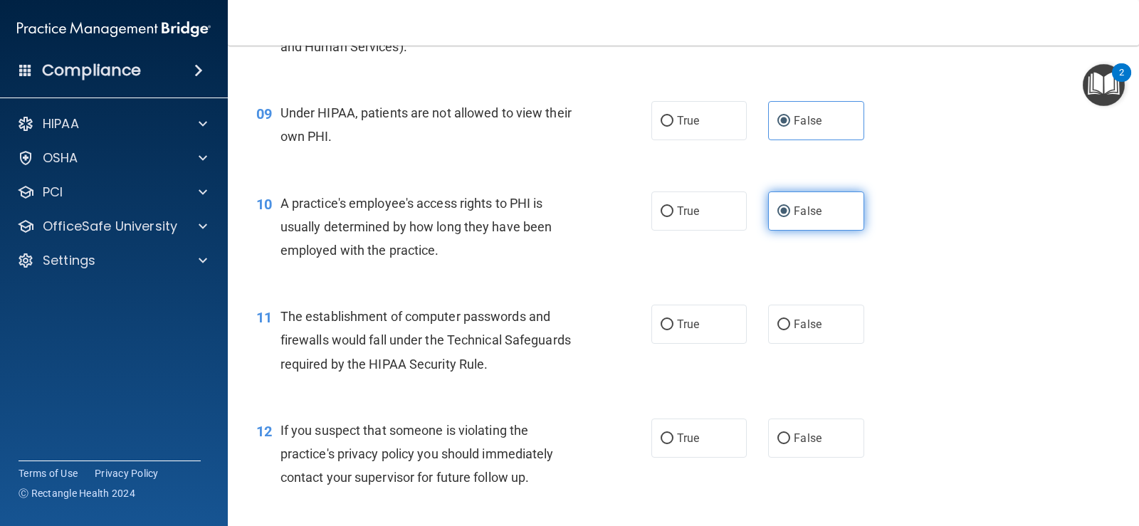
scroll to position [997, 0]
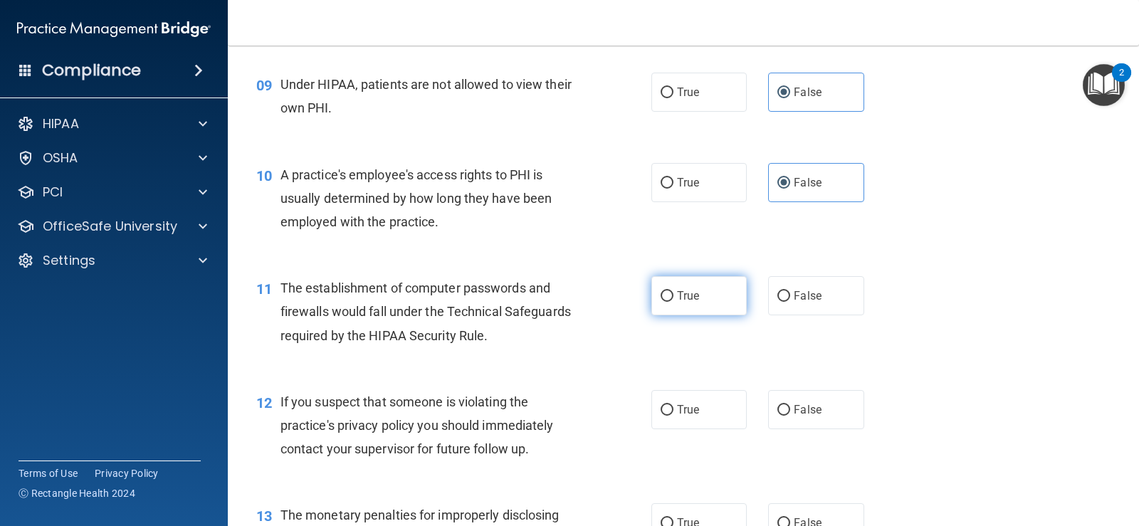
click at [670, 299] on label "True" at bounding box center [698, 295] width 95 height 39
click at [670, 299] on input "True" at bounding box center [667, 296] width 13 height 11
radio input "true"
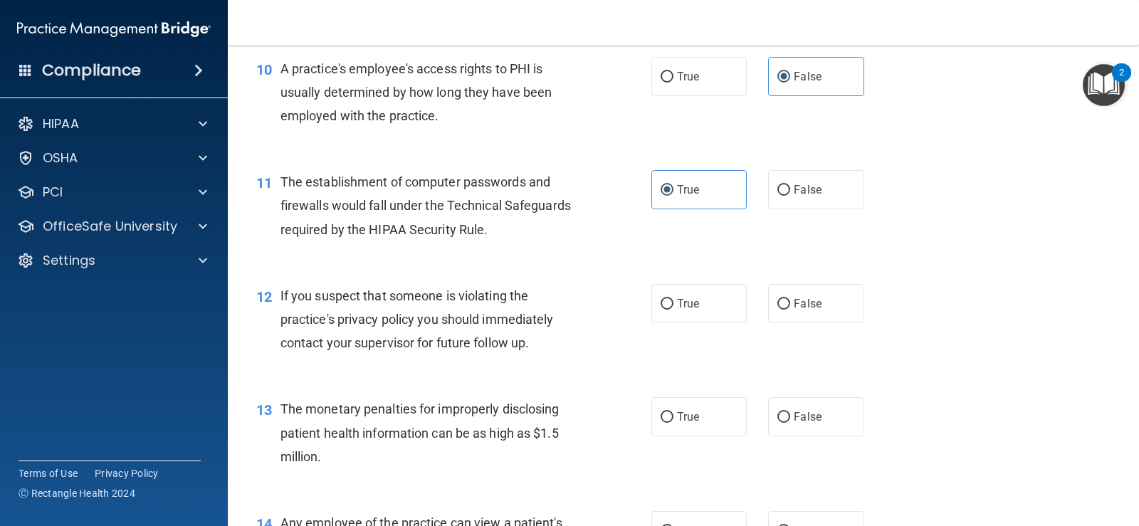
scroll to position [1139, 0]
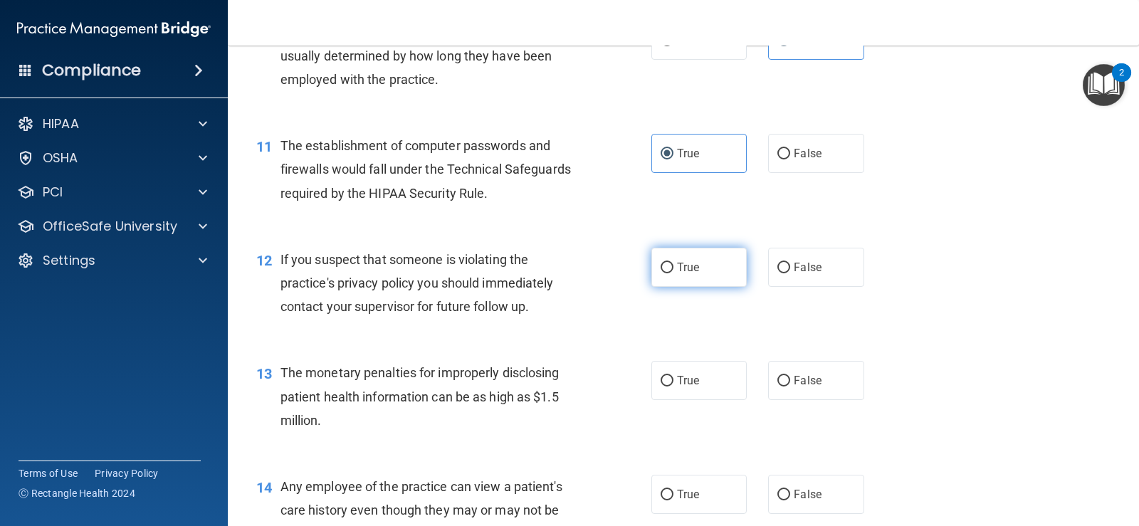
click at [669, 273] on label "True" at bounding box center [698, 267] width 95 height 39
click at [669, 273] on input "True" at bounding box center [667, 268] width 13 height 11
radio input "true"
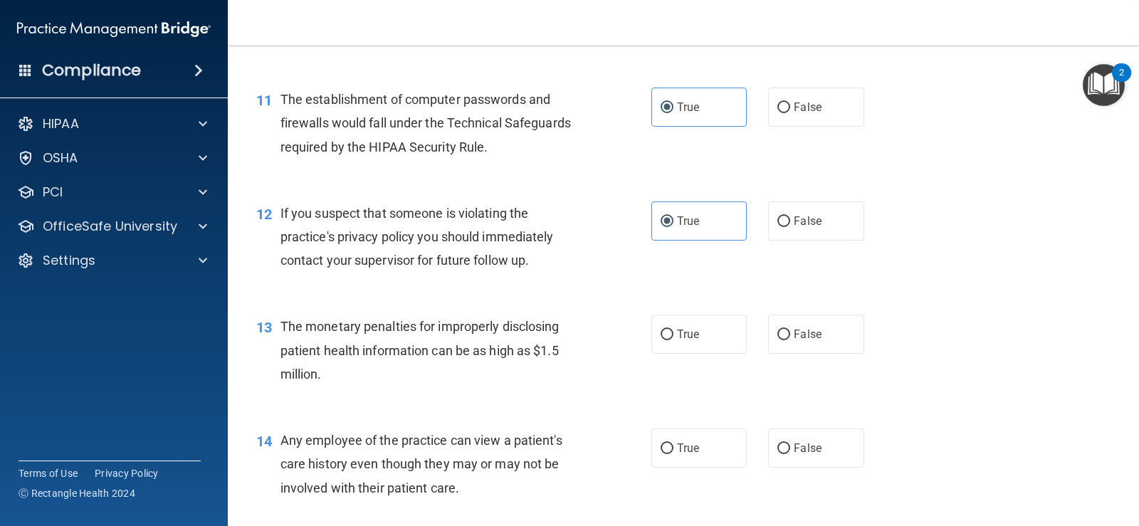
scroll to position [1210, 0]
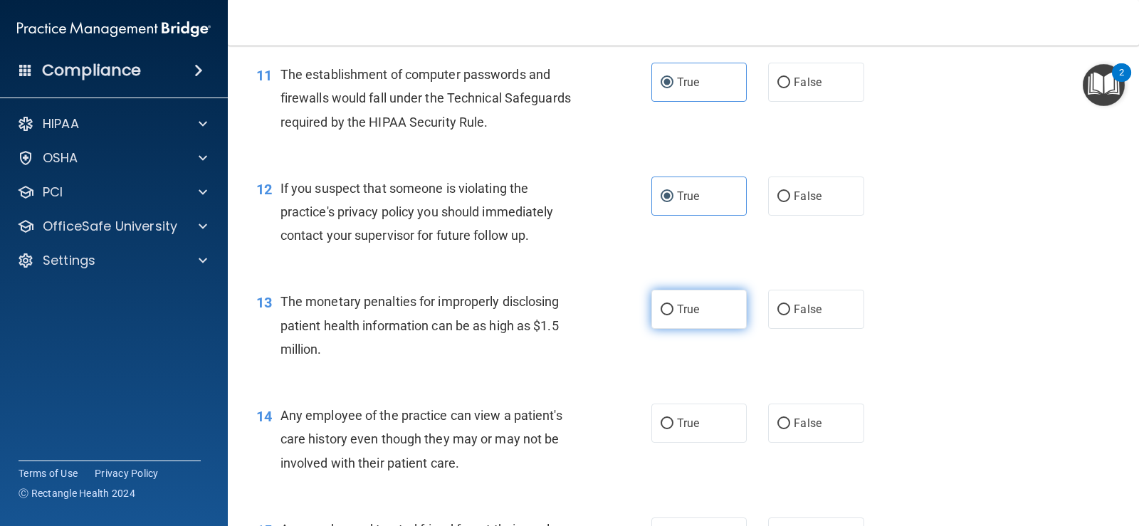
click at [725, 319] on label "True" at bounding box center [698, 309] width 95 height 39
click at [674, 315] on input "True" at bounding box center [667, 310] width 13 height 11
radio input "true"
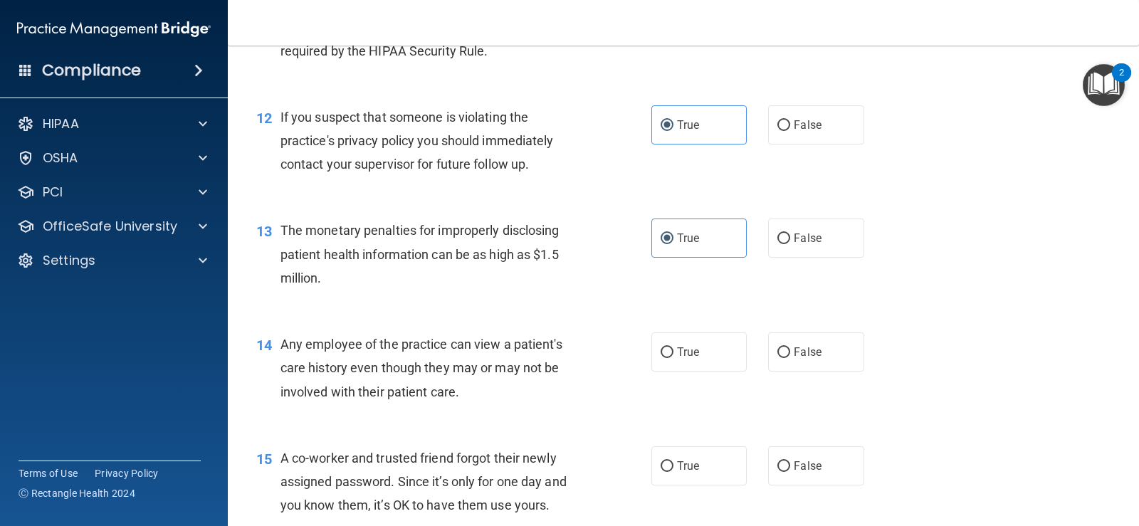
scroll to position [1353, 0]
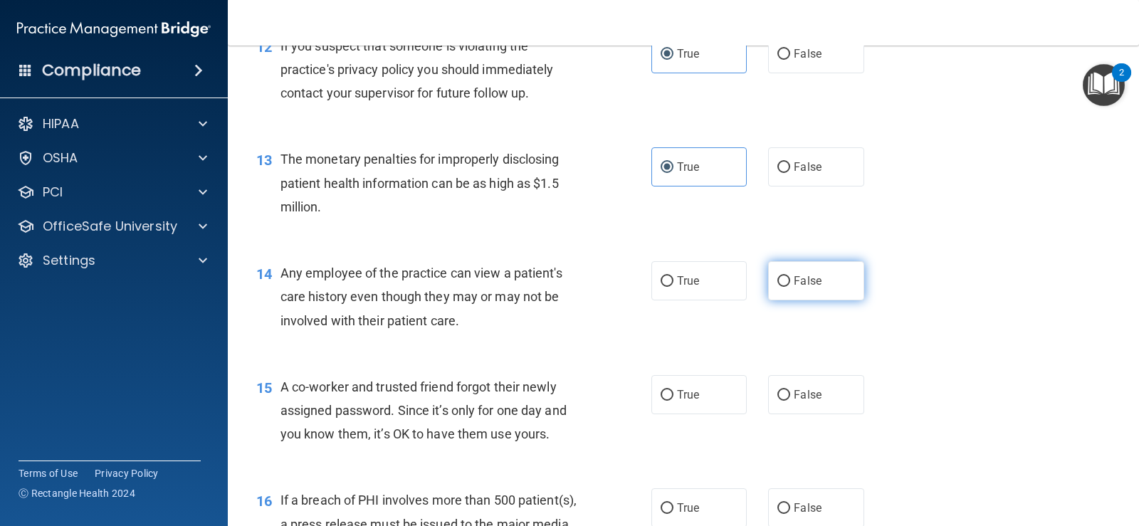
click at [796, 288] on label "False" at bounding box center [815, 280] width 95 height 39
click at [790, 287] on input "False" at bounding box center [783, 281] width 13 height 11
radio input "true"
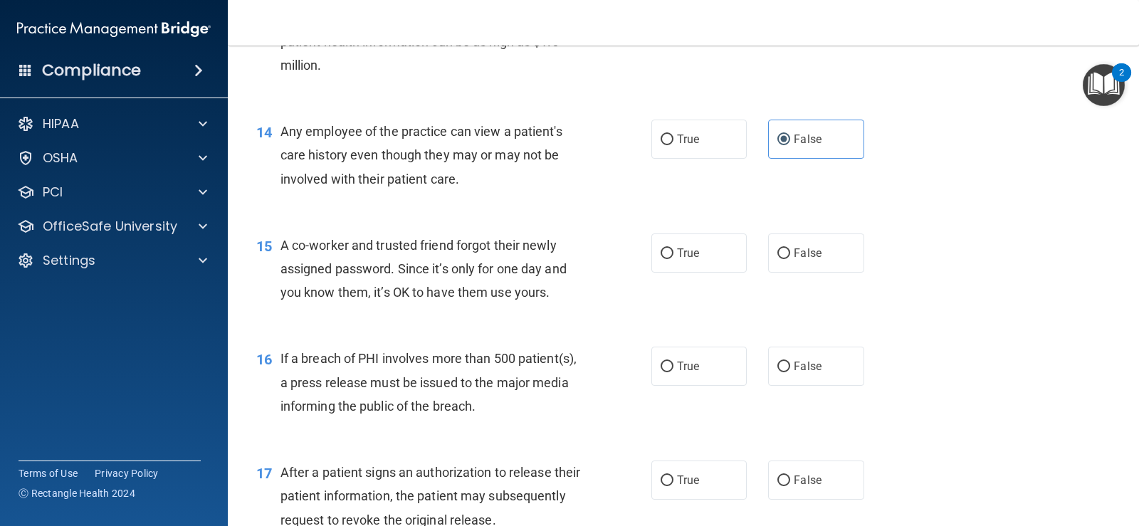
scroll to position [1495, 0]
click at [794, 258] on span "False" at bounding box center [808, 253] width 28 height 14
click at [790, 258] on input "False" at bounding box center [783, 253] width 13 height 11
radio input "true"
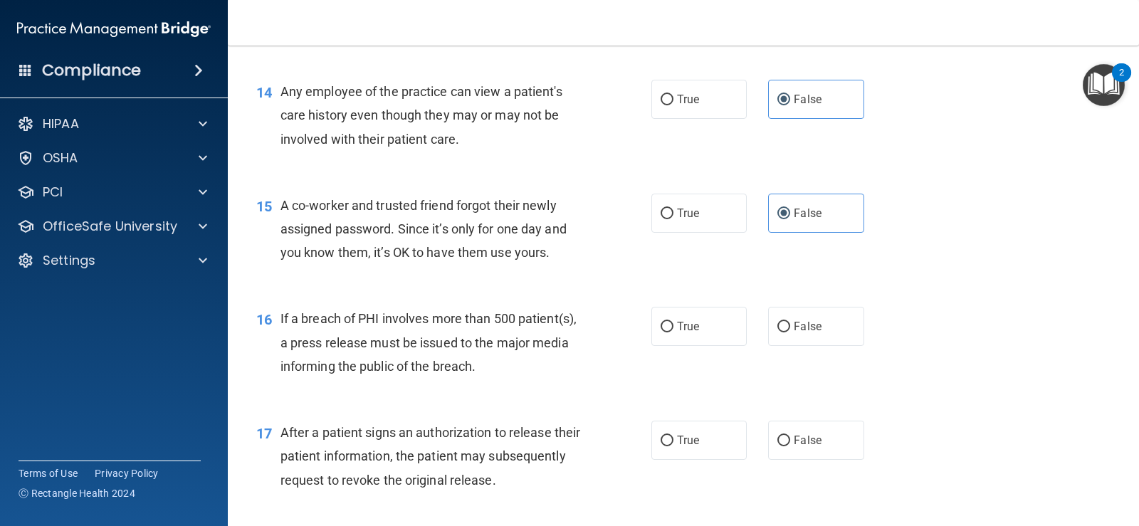
scroll to position [1566, 0]
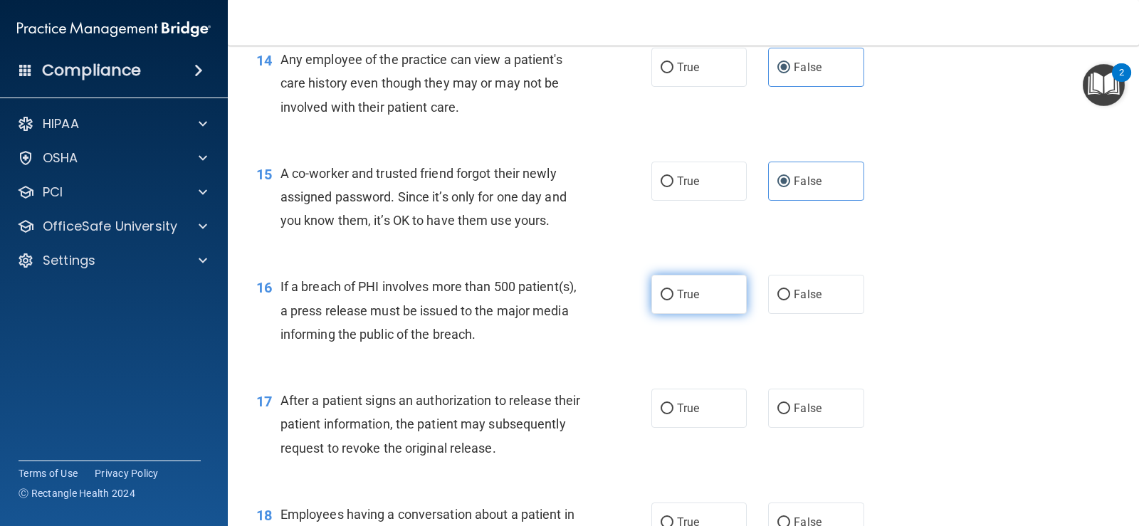
click at [691, 303] on label "True" at bounding box center [698, 294] width 95 height 39
click at [674, 300] on input "True" at bounding box center [667, 295] width 13 height 11
radio input "true"
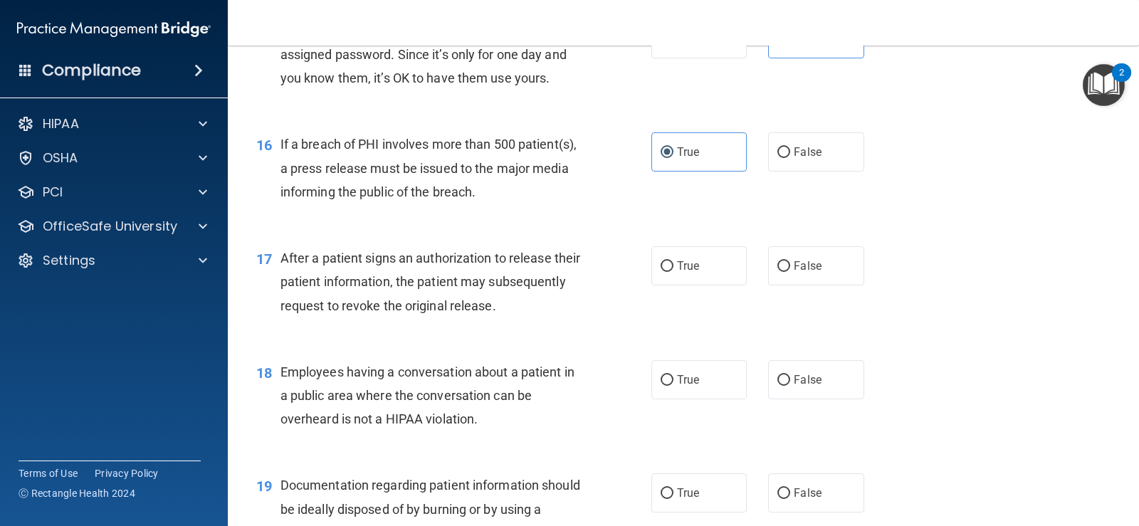
scroll to position [1780, 0]
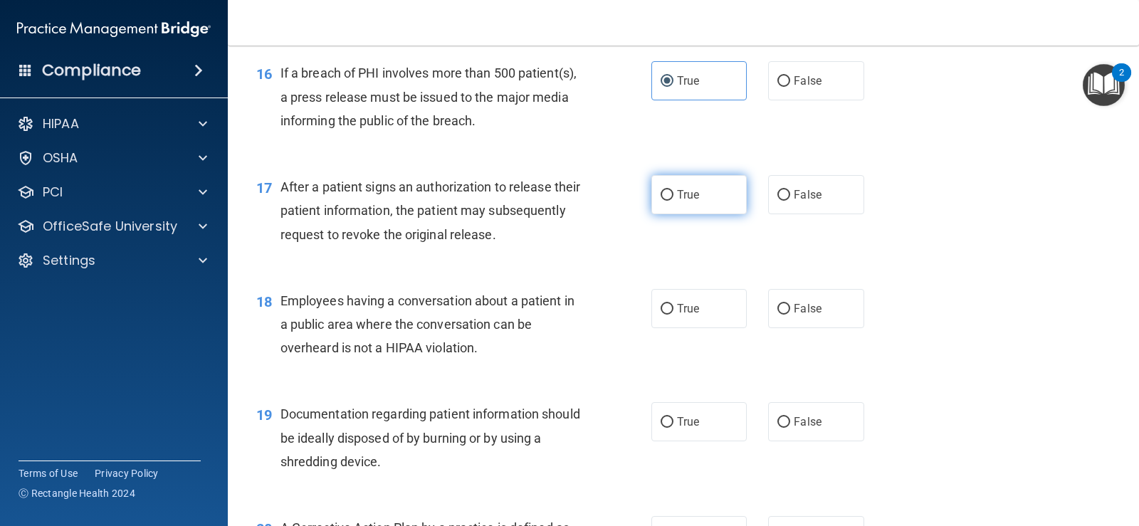
click at [728, 202] on label "True" at bounding box center [698, 194] width 95 height 39
click at [674, 201] on input "True" at bounding box center [667, 195] width 13 height 11
radio input "true"
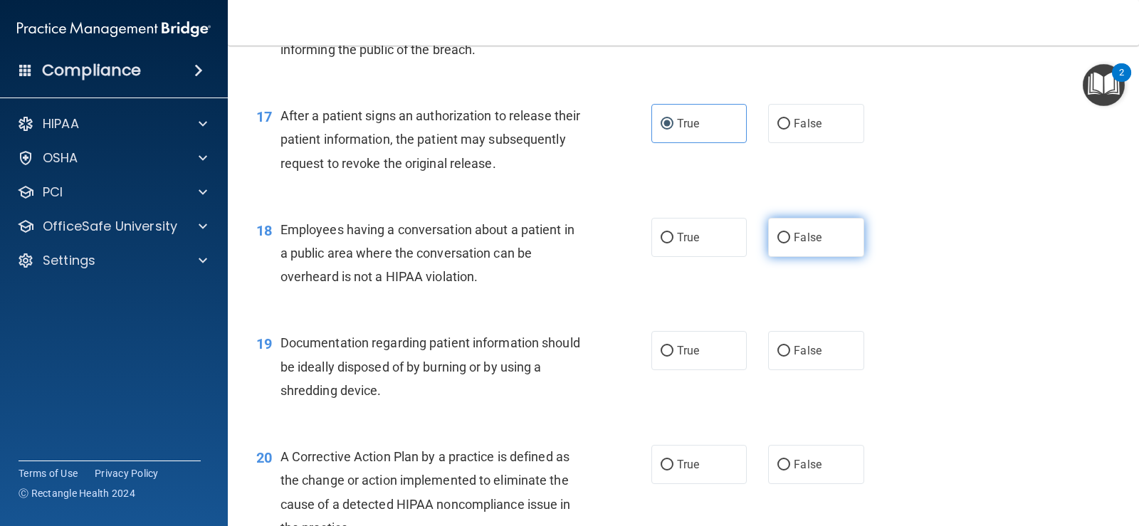
click at [821, 244] on label "False" at bounding box center [815, 237] width 95 height 39
click at [790, 243] on input "False" at bounding box center [783, 238] width 13 height 11
radio input "true"
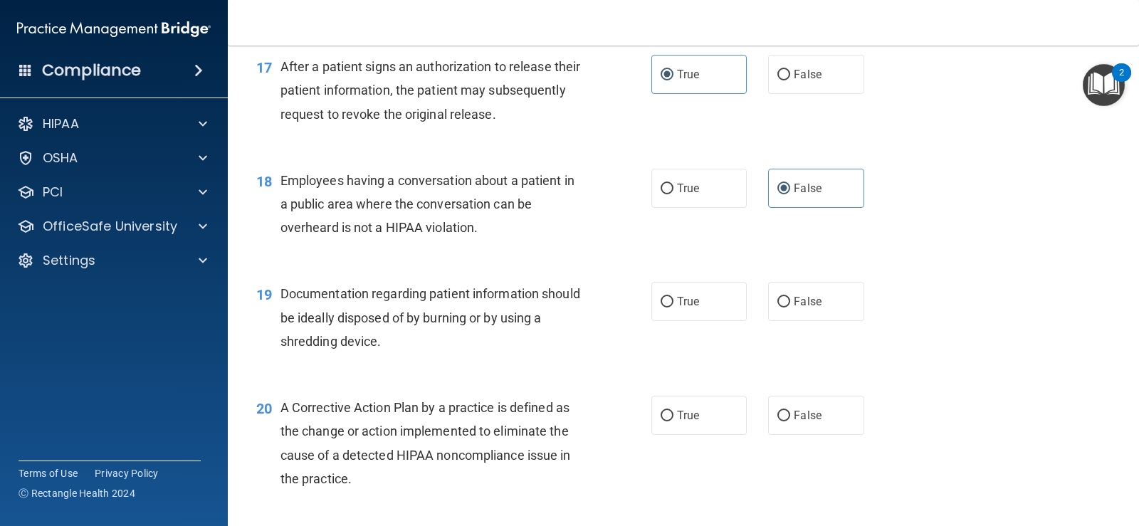
scroll to position [1922, 0]
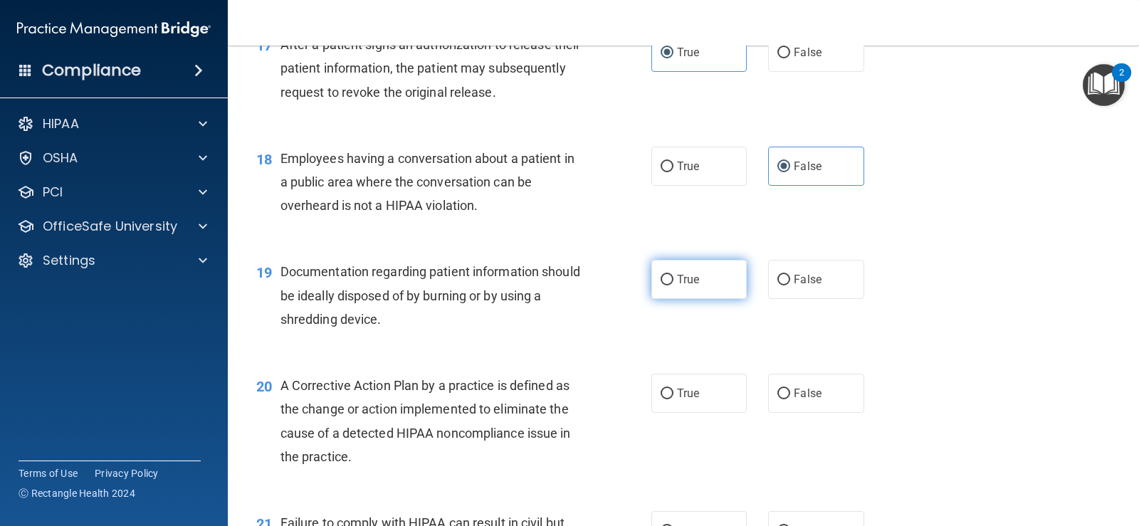
click at [671, 283] on label "True" at bounding box center [698, 279] width 95 height 39
click at [671, 283] on input "True" at bounding box center [667, 280] width 13 height 11
radio input "true"
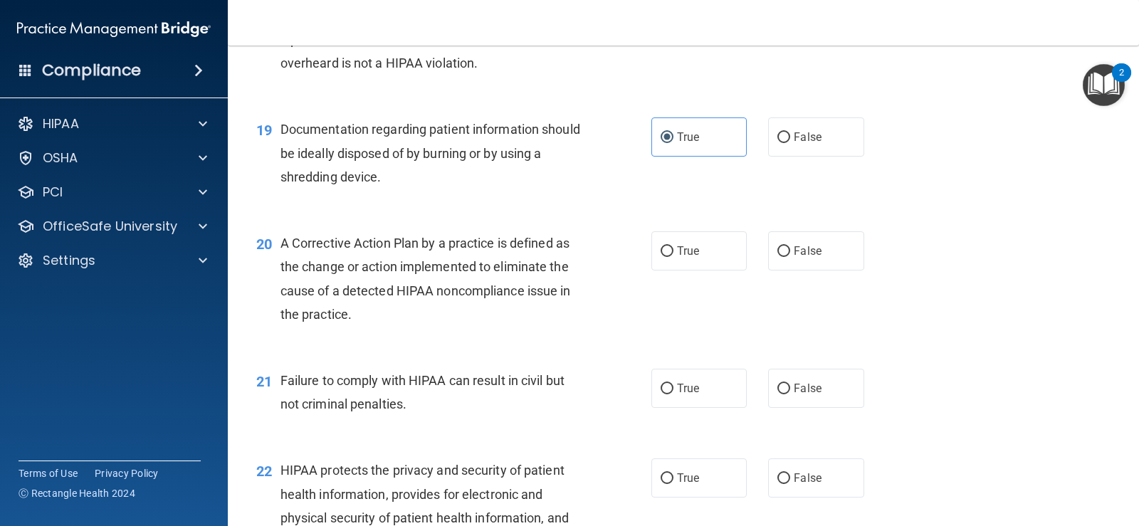
scroll to position [2136, 0]
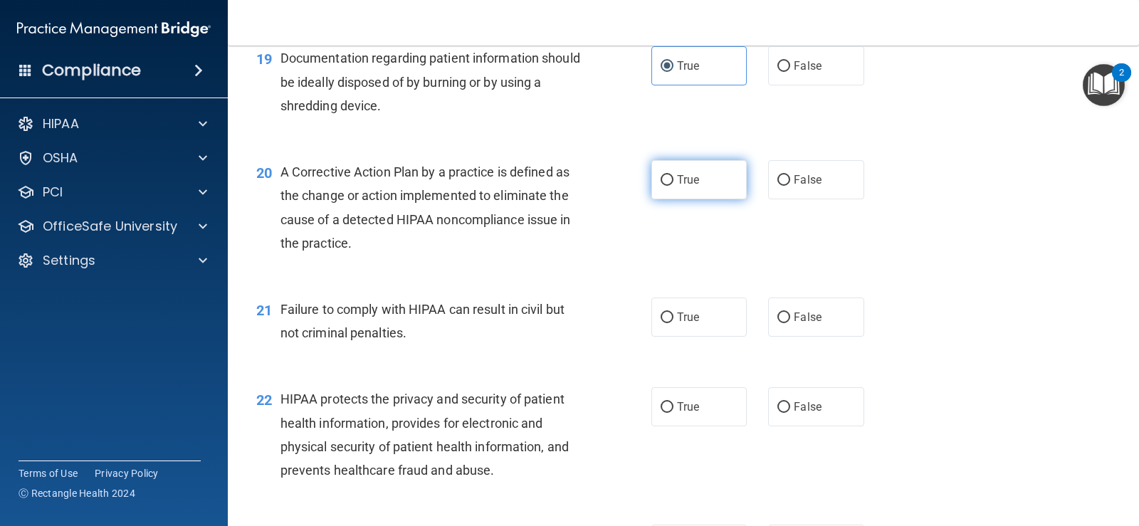
click at [671, 186] on label "True" at bounding box center [698, 179] width 95 height 39
click at [671, 186] on input "True" at bounding box center [667, 180] width 13 height 11
radio input "true"
click at [798, 318] on span "False" at bounding box center [808, 317] width 28 height 14
click at [790, 318] on input "False" at bounding box center [783, 318] width 13 height 11
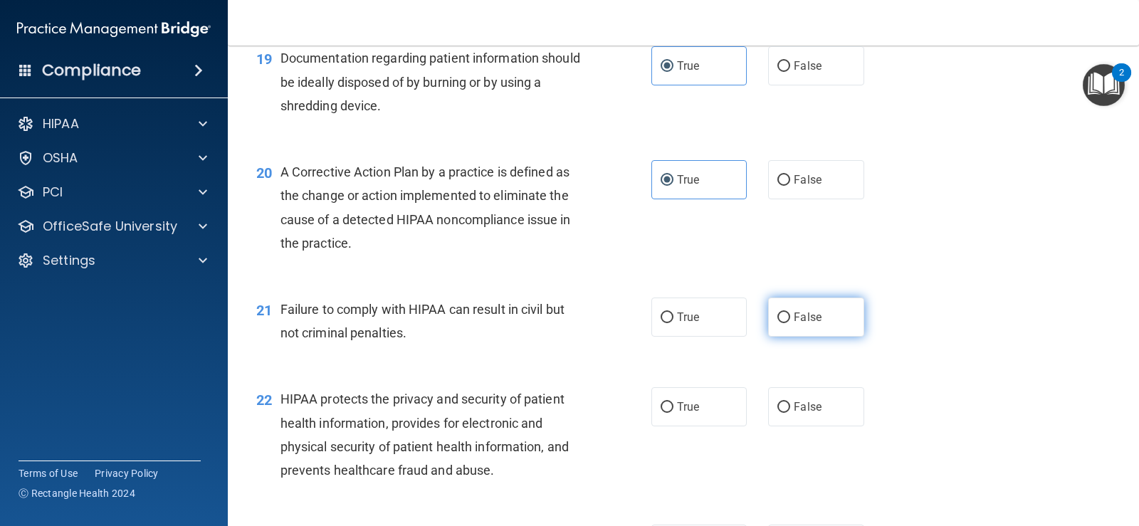
radio input "true"
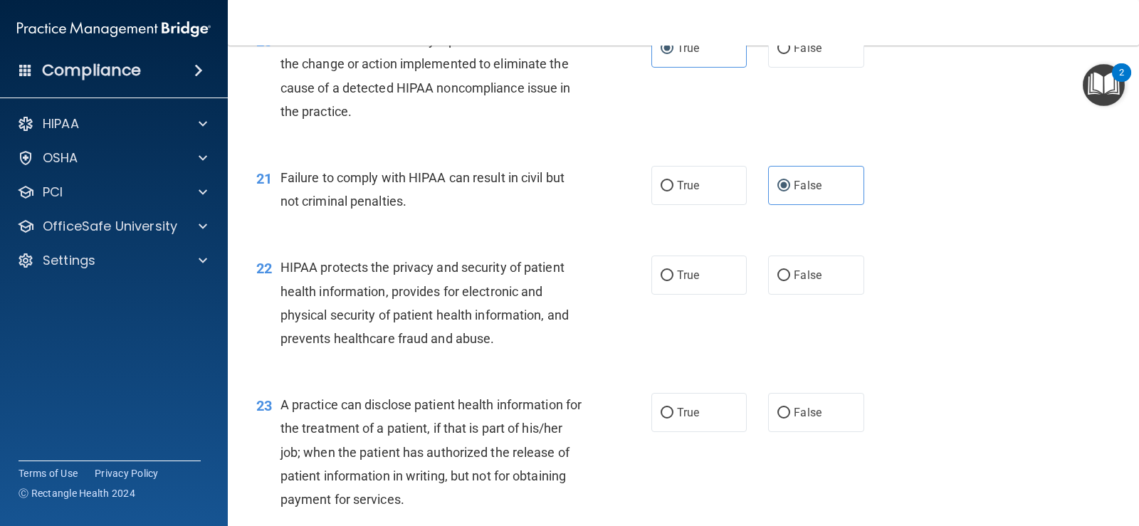
scroll to position [2278, 0]
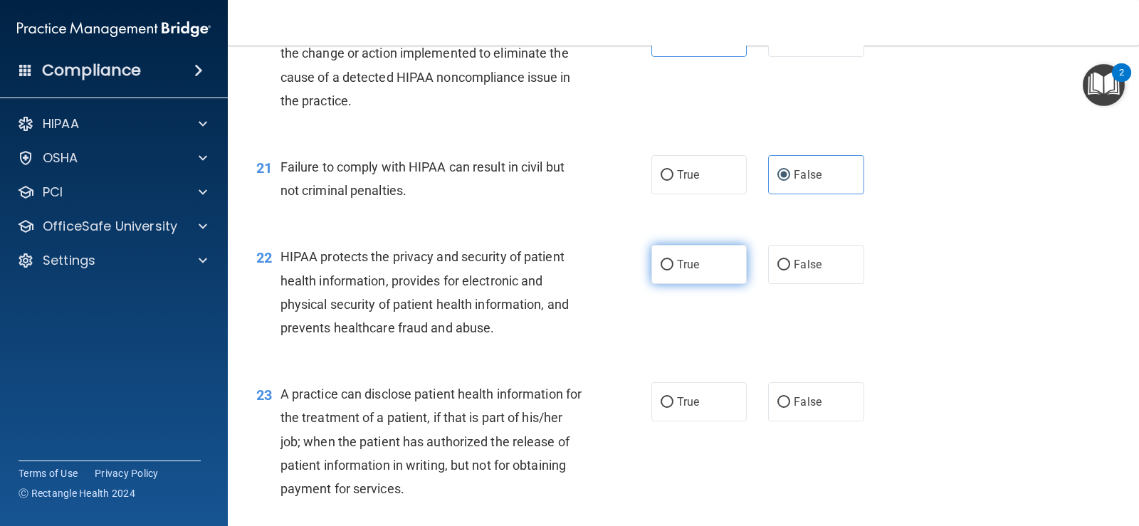
click at [669, 264] on label "True" at bounding box center [698, 264] width 95 height 39
click at [669, 264] on input "True" at bounding box center [667, 265] width 13 height 11
radio input "true"
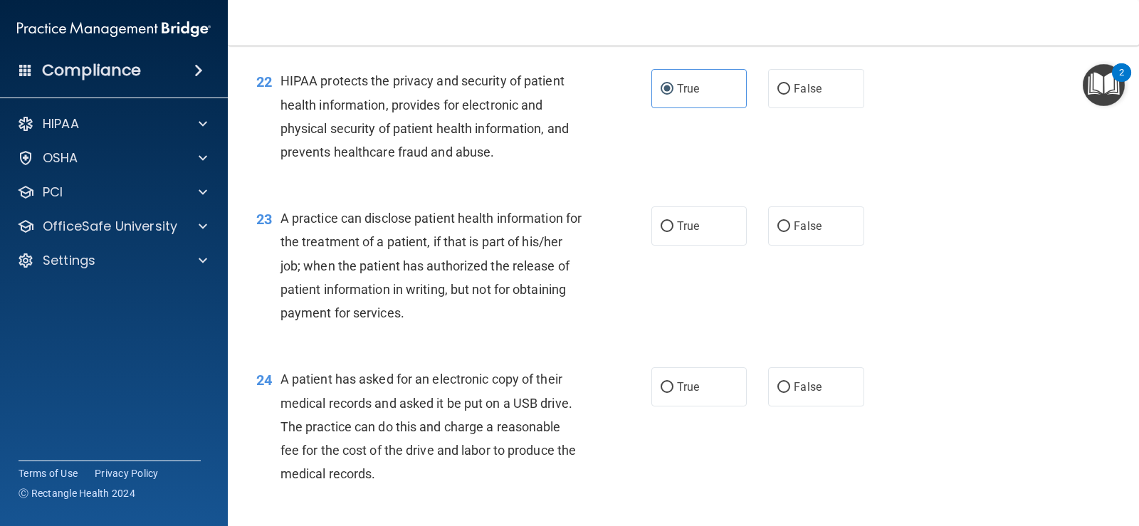
scroll to position [2492, 0]
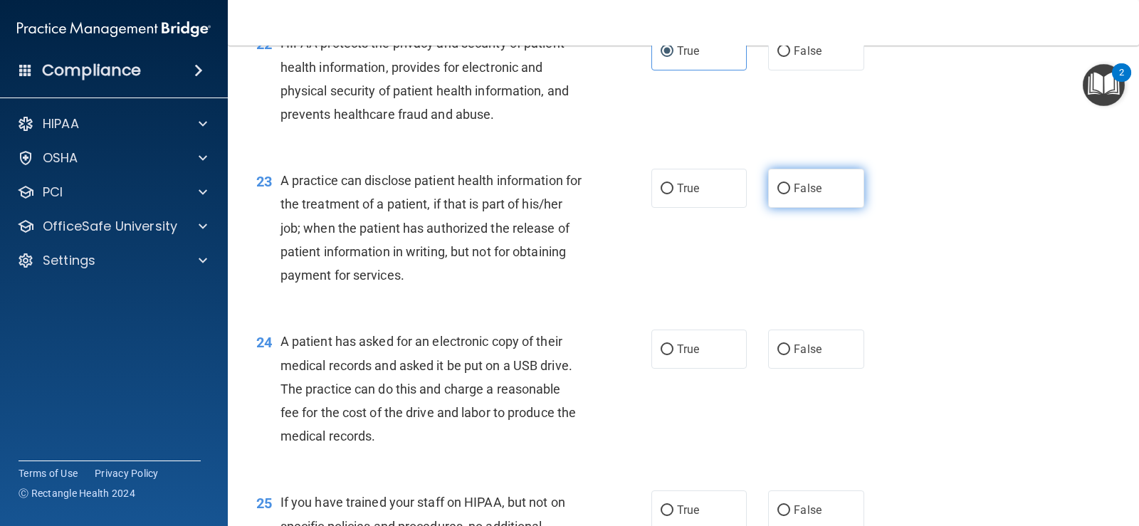
click at [798, 192] on span "False" at bounding box center [808, 189] width 28 height 14
click at [790, 192] on input "False" at bounding box center [783, 189] width 13 height 11
radio input "true"
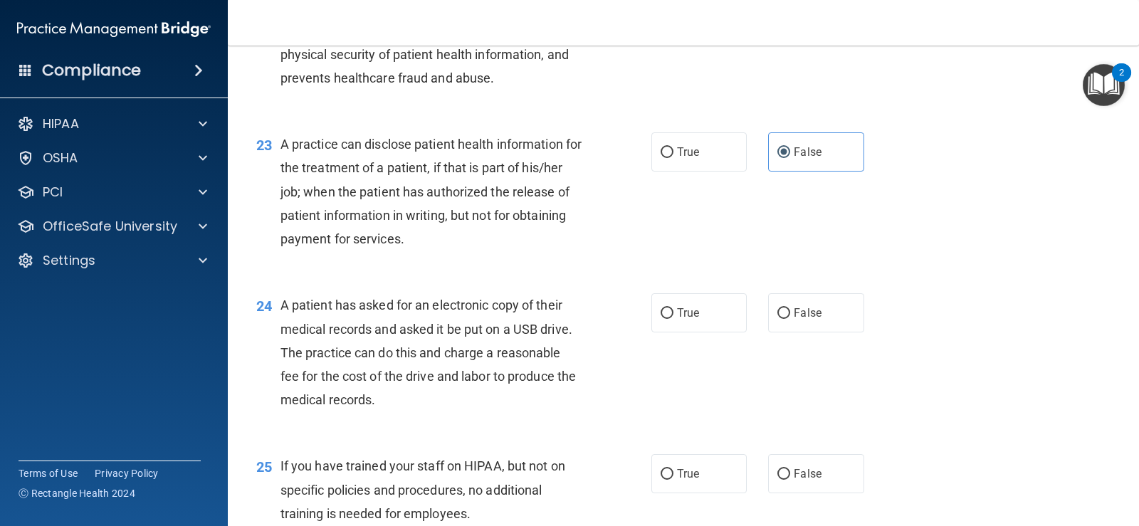
scroll to position [2563, 0]
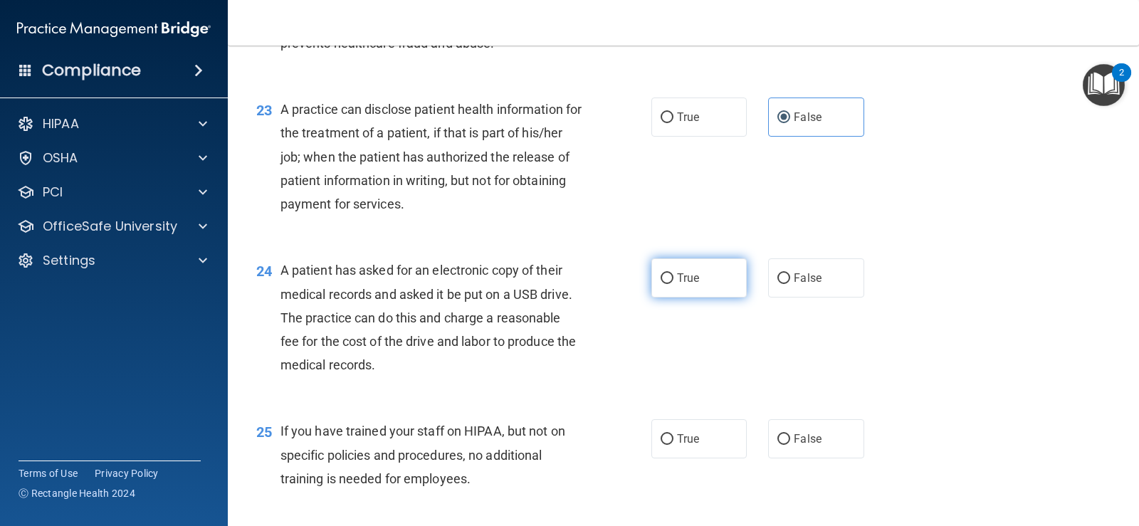
click at [677, 273] on span "True" at bounding box center [688, 278] width 22 height 14
click at [674, 273] on input "True" at bounding box center [667, 278] width 13 height 11
radio input "true"
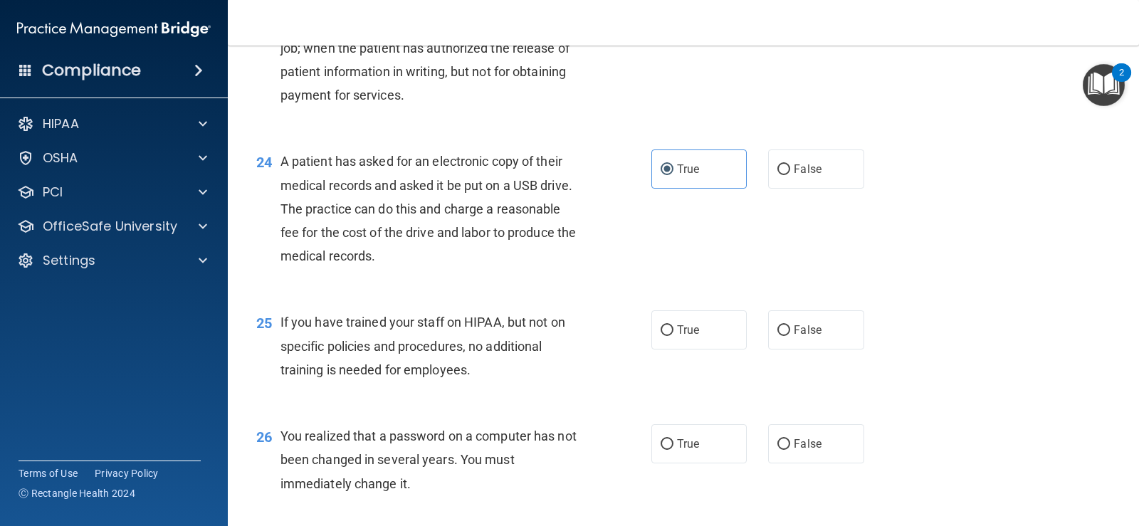
scroll to position [2705, 0]
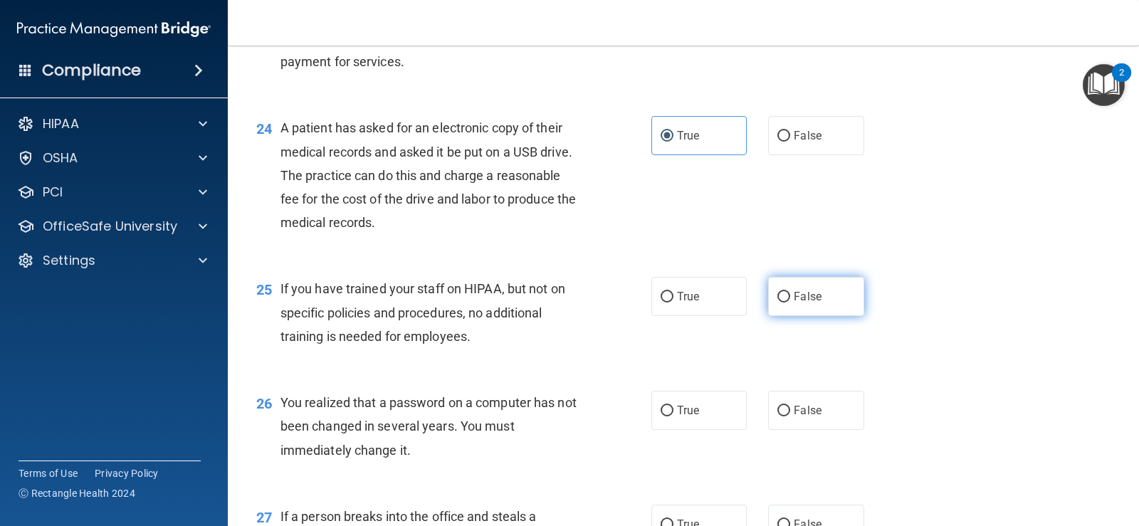
click at [797, 292] on span "False" at bounding box center [808, 297] width 28 height 14
click at [790, 292] on input "False" at bounding box center [783, 297] width 13 height 11
radio input "true"
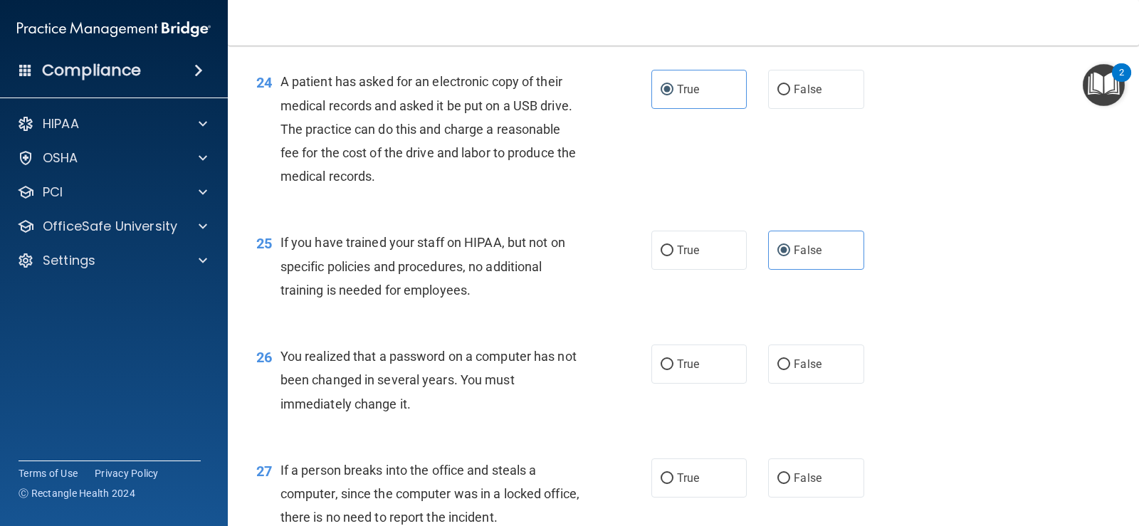
scroll to position [2777, 0]
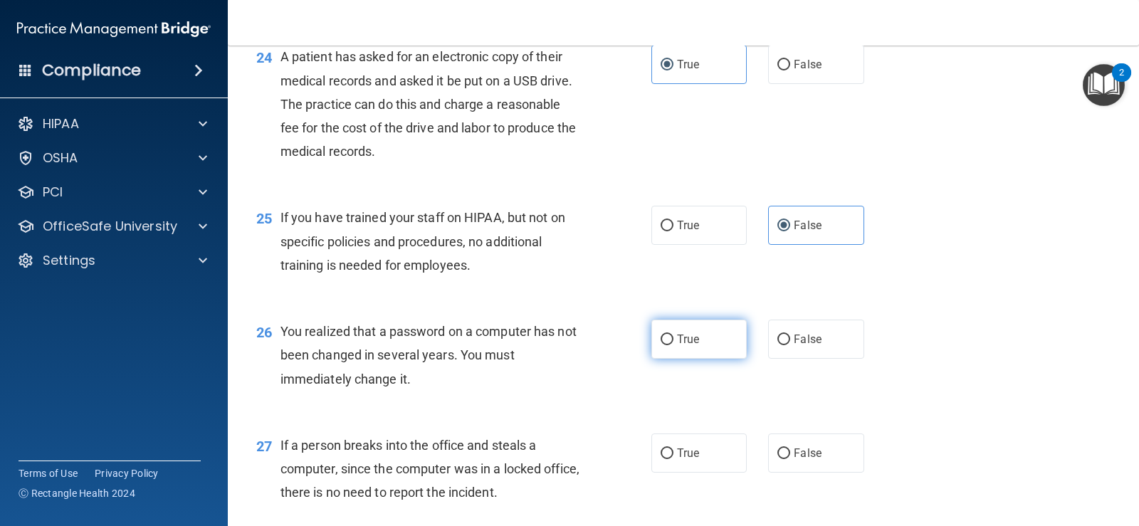
click at [677, 341] on span "True" at bounding box center [688, 339] width 22 height 14
click at [674, 341] on input "True" at bounding box center [667, 340] width 13 height 11
radio input "true"
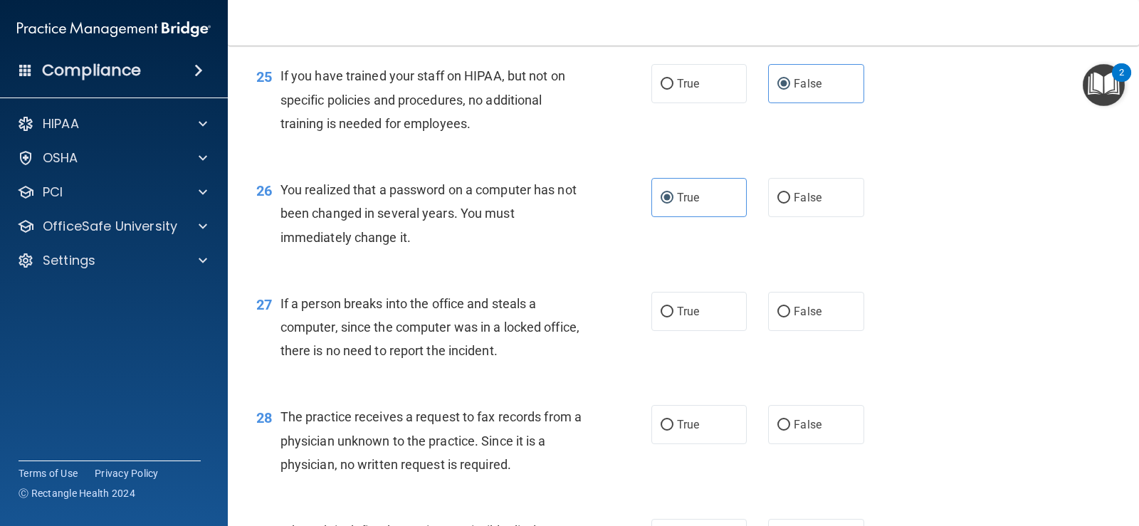
scroll to position [2919, 0]
click at [823, 311] on label "False" at bounding box center [815, 310] width 95 height 39
click at [790, 311] on input "False" at bounding box center [783, 311] width 13 height 11
radio input "true"
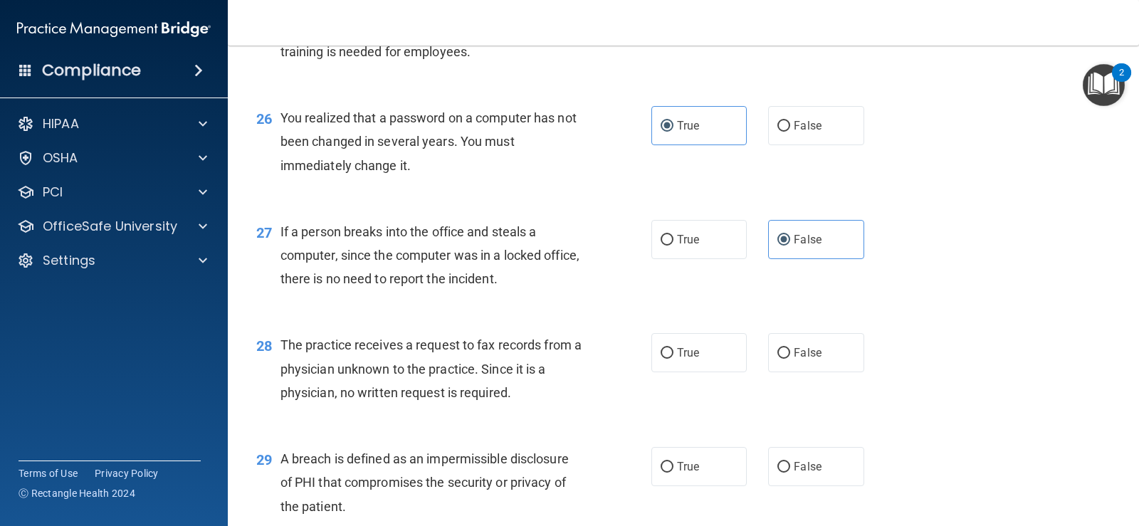
scroll to position [3061, 0]
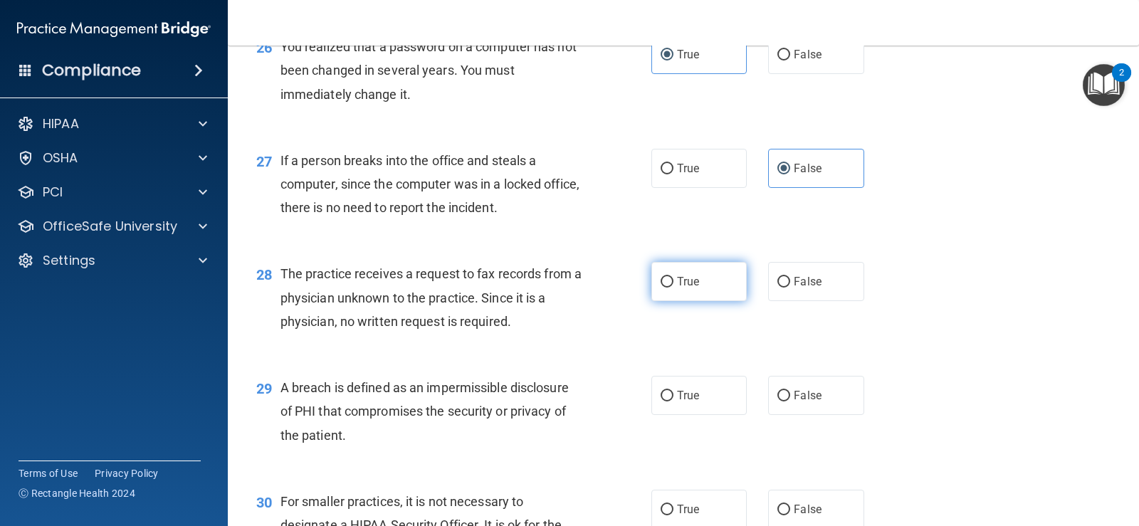
click at [725, 281] on label "True" at bounding box center [698, 281] width 95 height 39
click at [674, 281] on input "True" at bounding box center [667, 282] width 13 height 11
radio input "true"
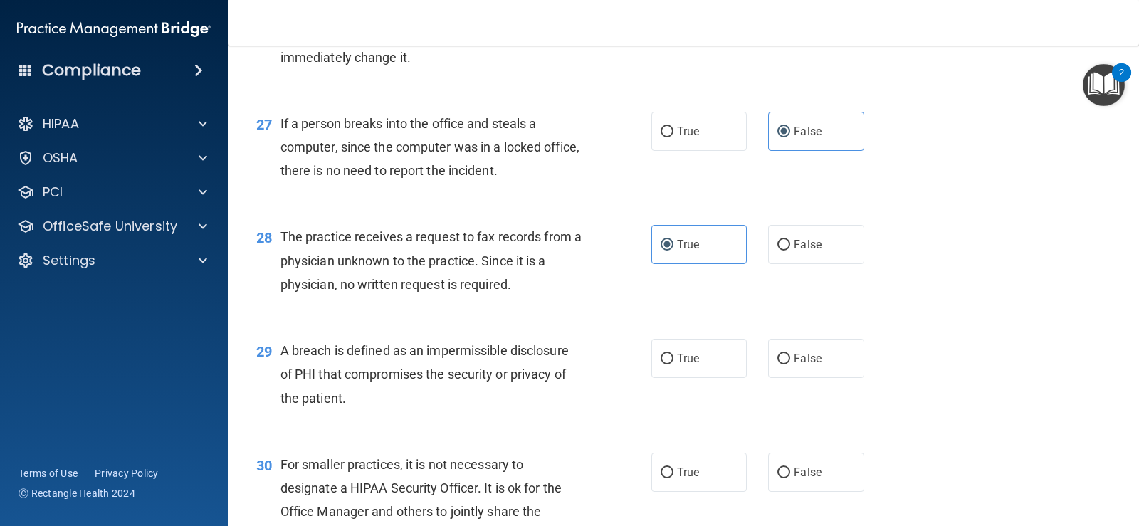
scroll to position [3133, 0]
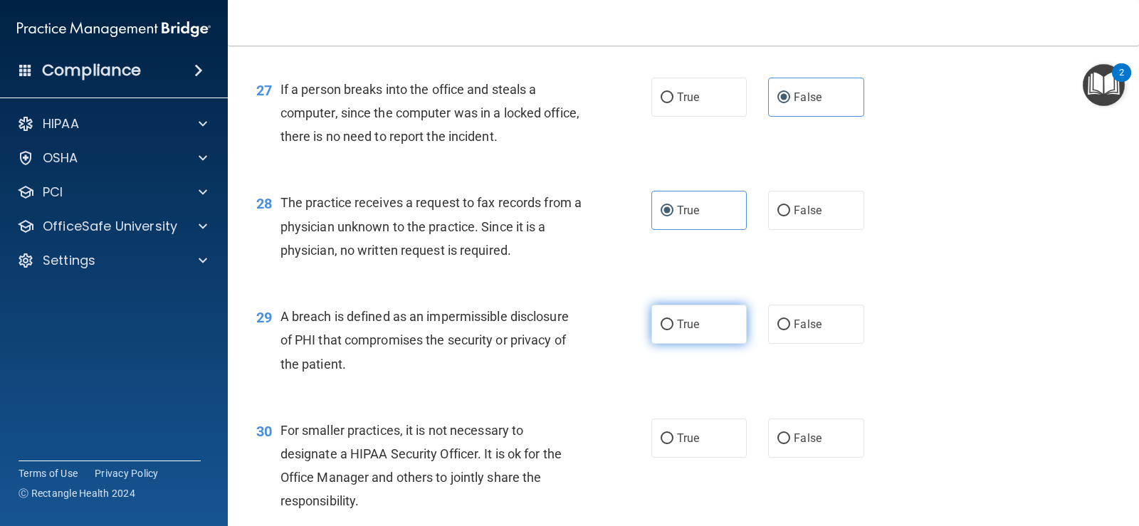
click at [666, 330] on input "True" at bounding box center [667, 325] width 13 height 11
radio input "true"
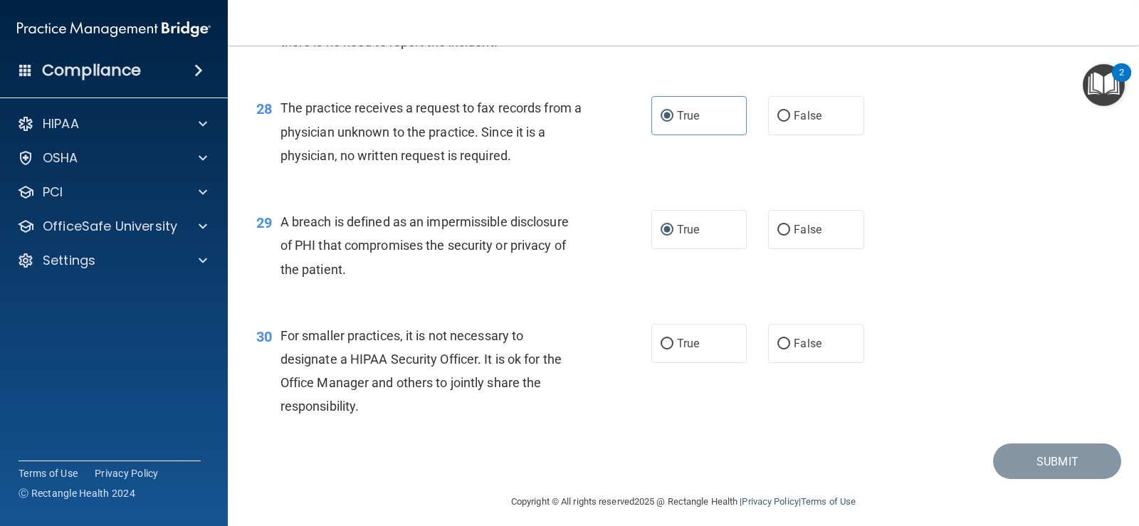
scroll to position [3237, 0]
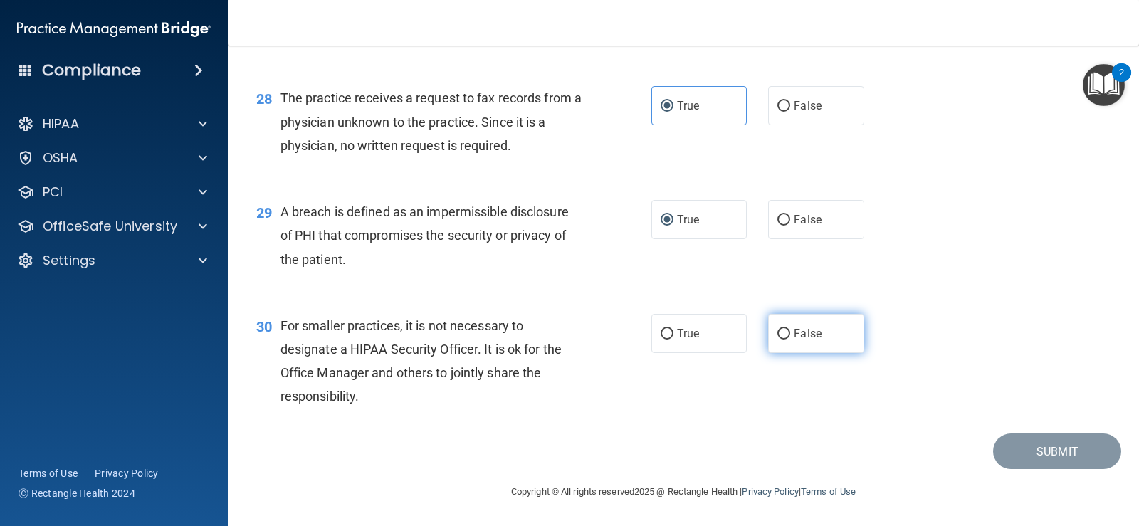
click at [817, 328] on label "False" at bounding box center [815, 333] width 95 height 39
click at [790, 329] on input "False" at bounding box center [783, 334] width 13 height 11
radio input "true"
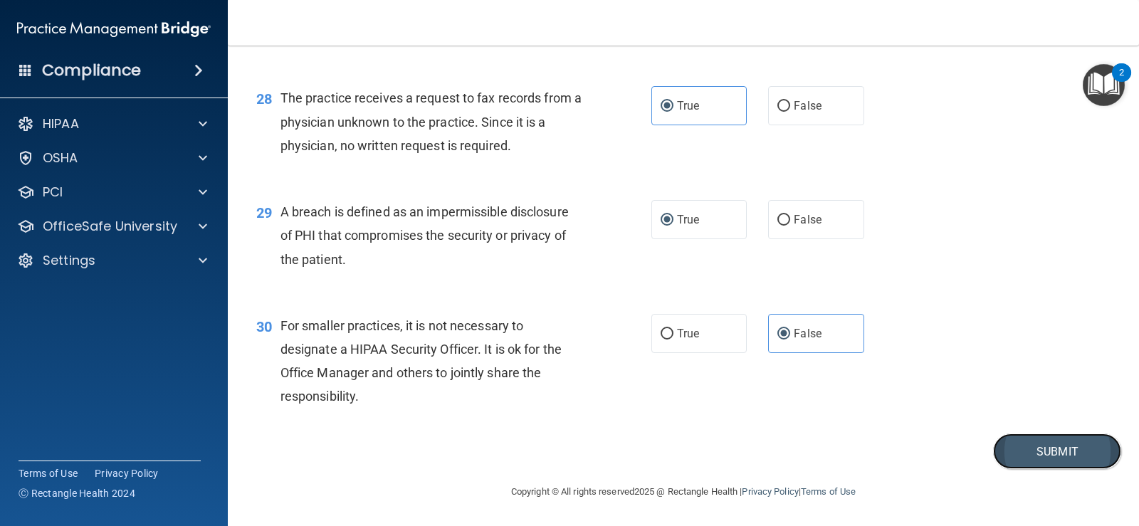
click at [1047, 447] on button "Submit" at bounding box center [1057, 452] width 128 height 36
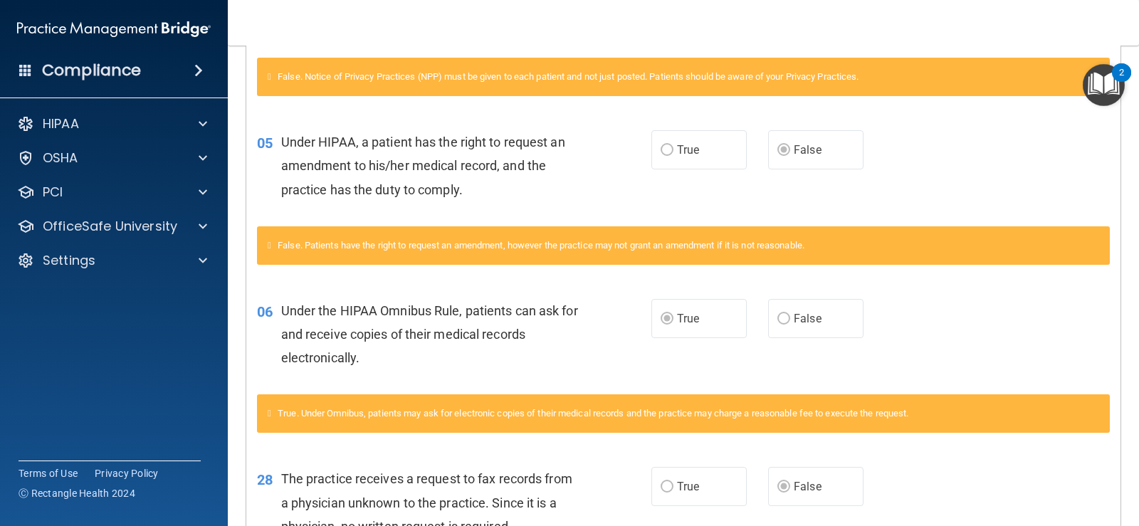
scroll to position [575, 0]
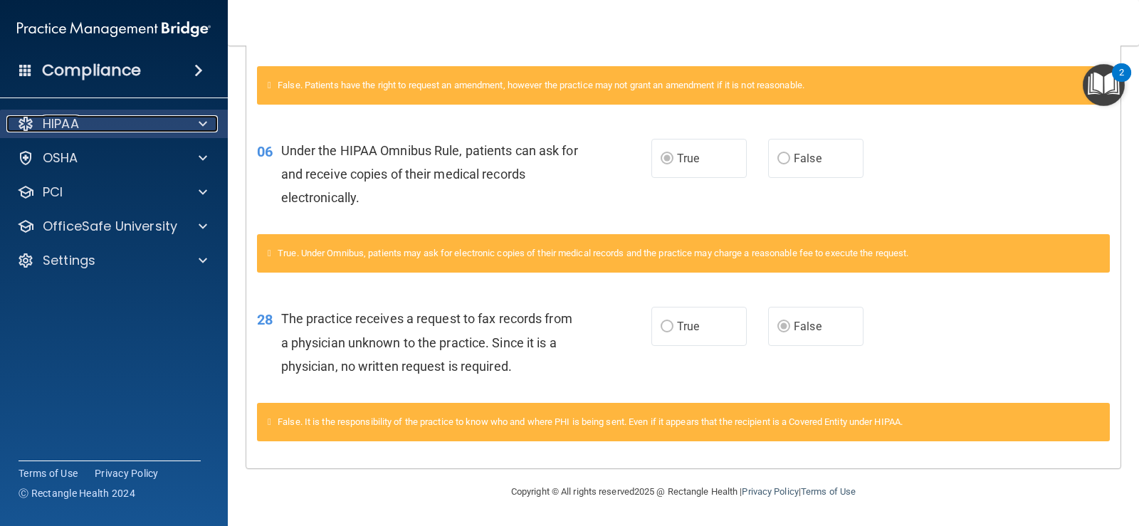
drag, startPoint x: 112, startPoint y: 127, endPoint x: 120, endPoint y: 128, distance: 7.9
click at [111, 127] on div "HIPAA" at bounding box center [94, 123] width 177 height 17
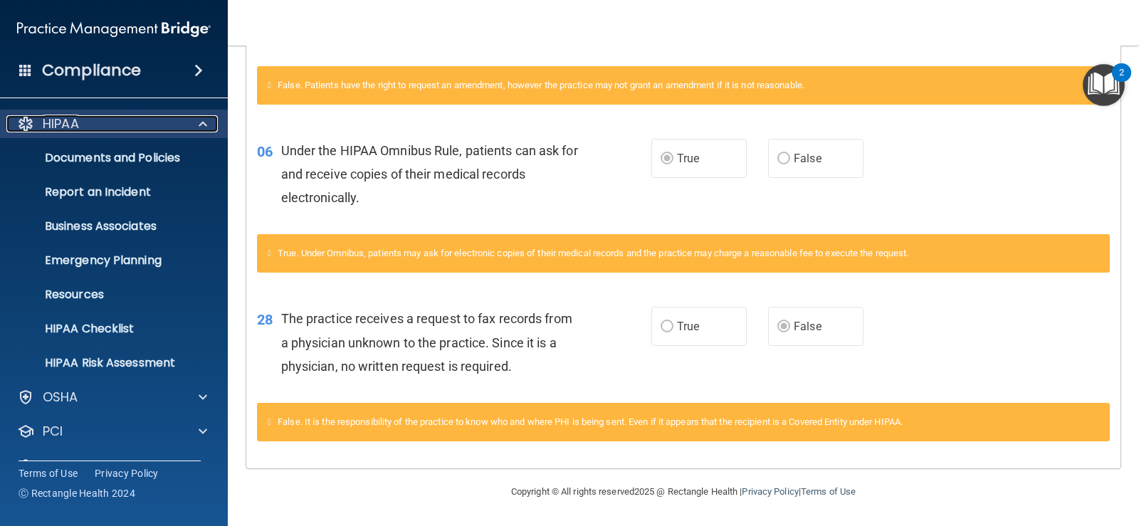
click at [124, 131] on div "HIPAA" at bounding box center [94, 123] width 177 height 17
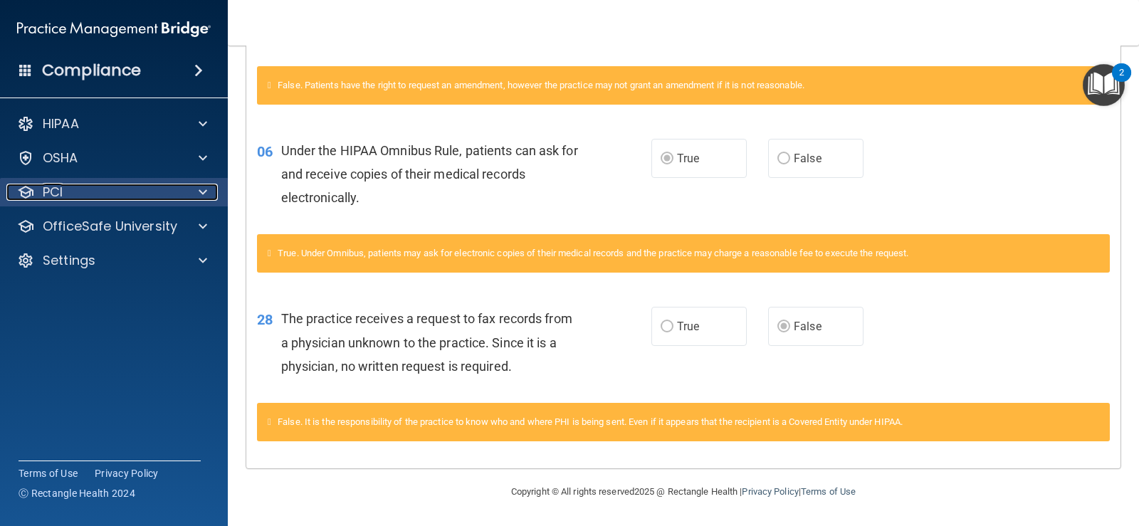
click at [101, 190] on div "PCI" at bounding box center [94, 192] width 177 height 17
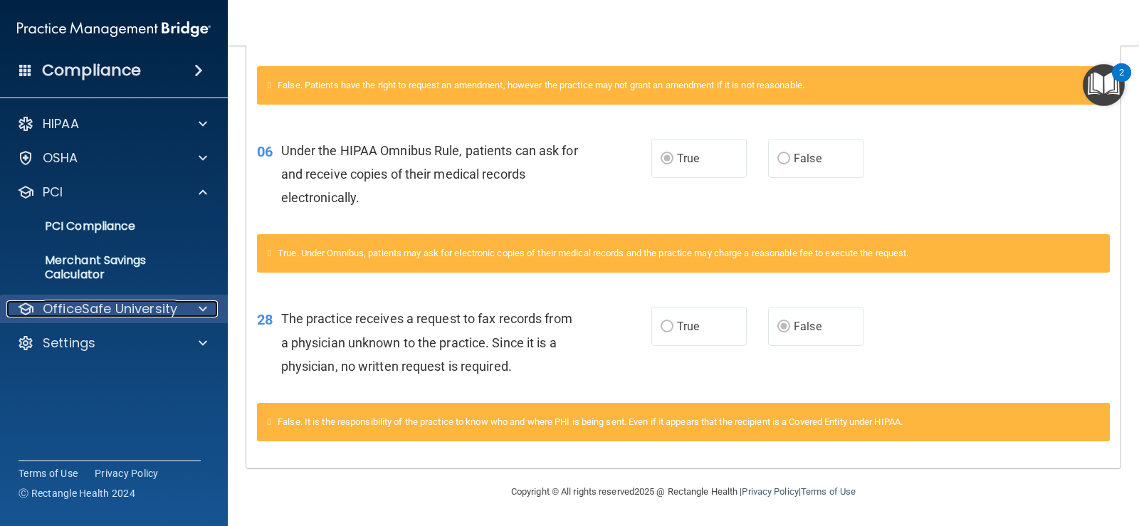
click at [139, 301] on p "OfficeSafe University" at bounding box center [110, 308] width 135 height 17
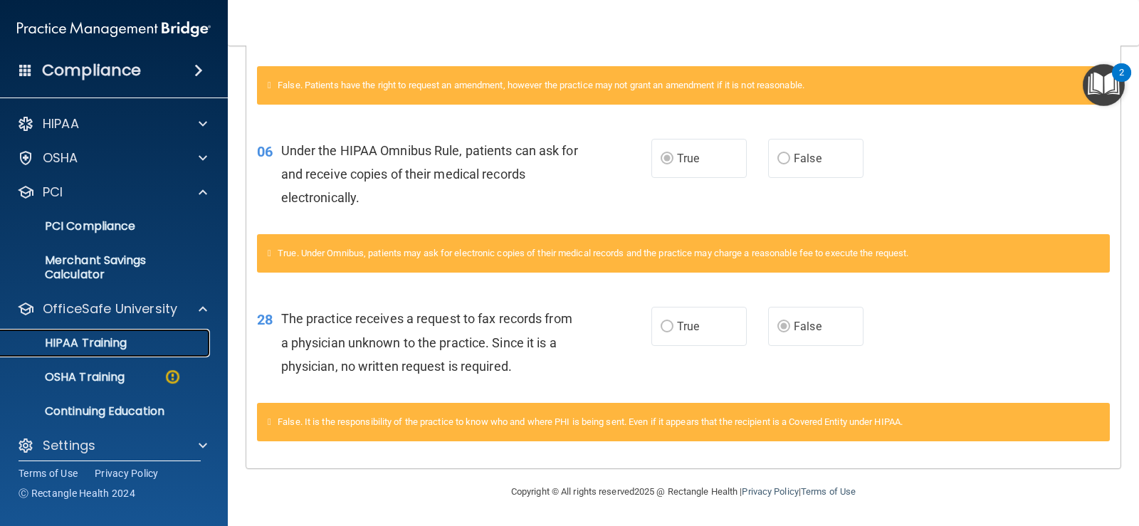
click at [135, 350] on div "HIPAA Training" at bounding box center [106, 343] width 194 height 14
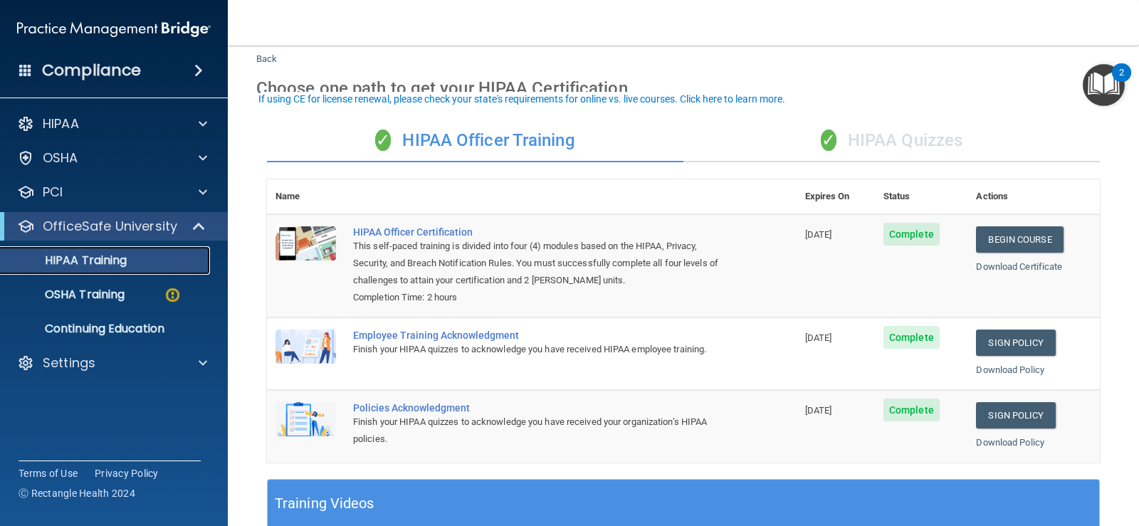
scroll to position [71, 0]
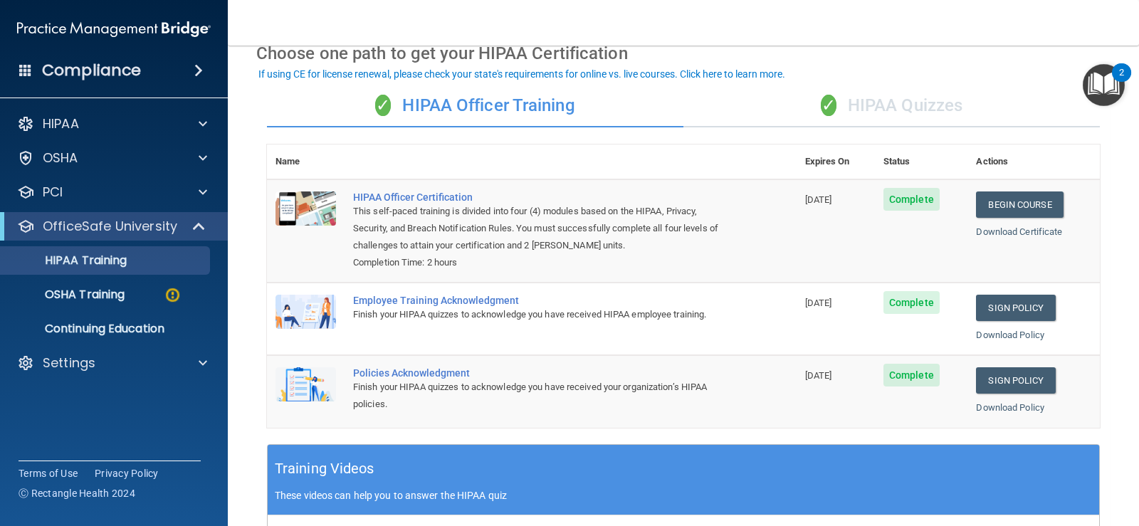
click at [919, 99] on div "✓ HIPAA Quizzes" at bounding box center [891, 106] width 416 height 43
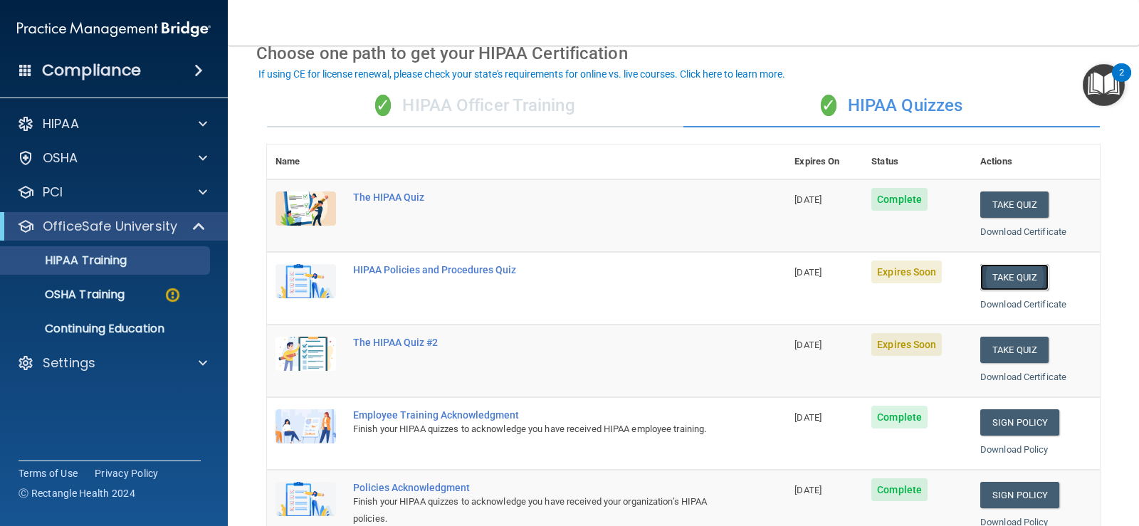
click at [1003, 281] on button "Take Quiz" at bounding box center [1014, 277] width 68 height 26
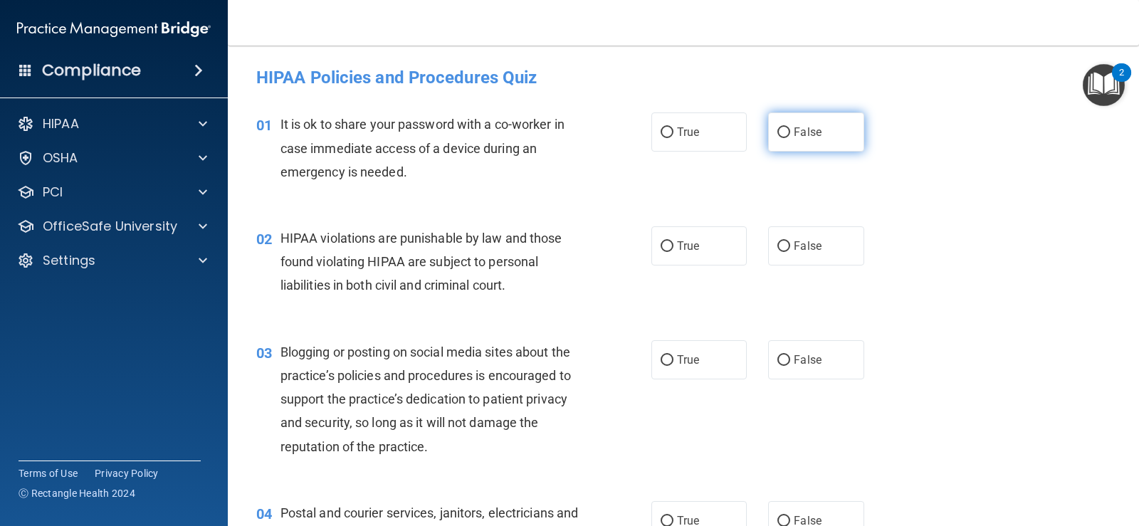
click at [781, 132] on input "False" at bounding box center [783, 132] width 13 height 11
radio input "true"
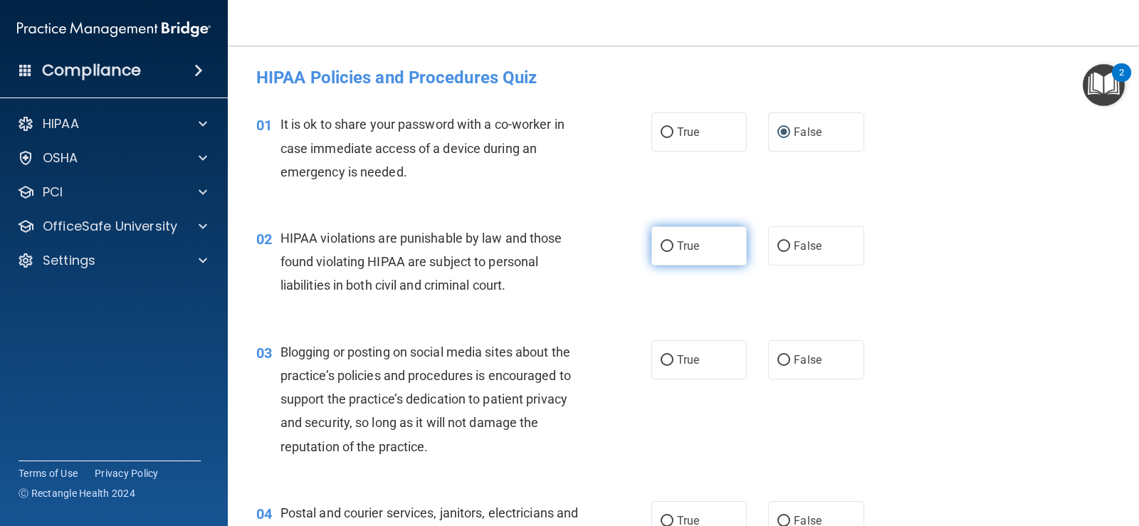
click at [669, 251] on label "True" at bounding box center [698, 245] width 95 height 39
click at [669, 251] on input "True" at bounding box center [667, 246] width 13 height 11
radio input "true"
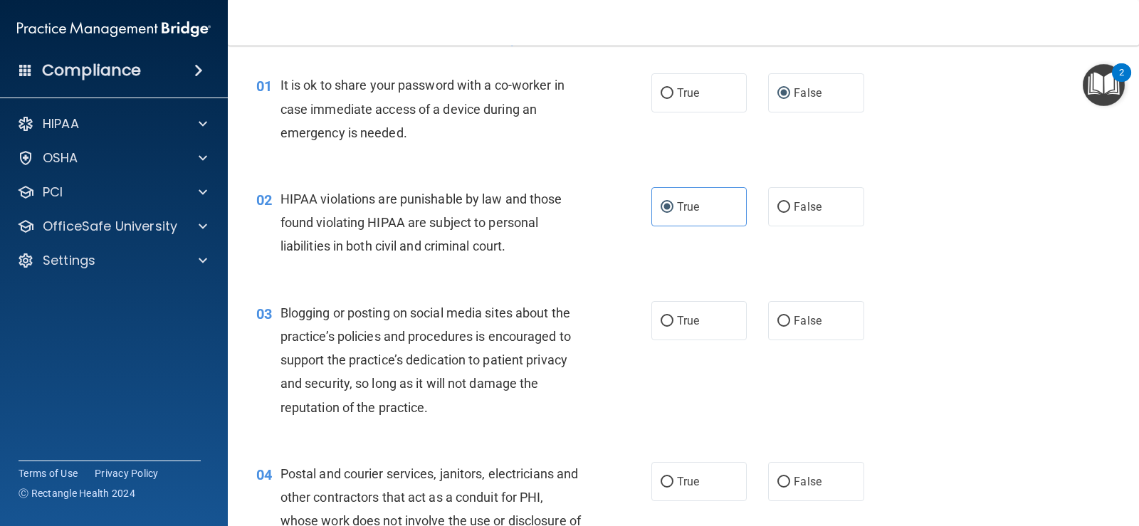
scroll to position [71, 0]
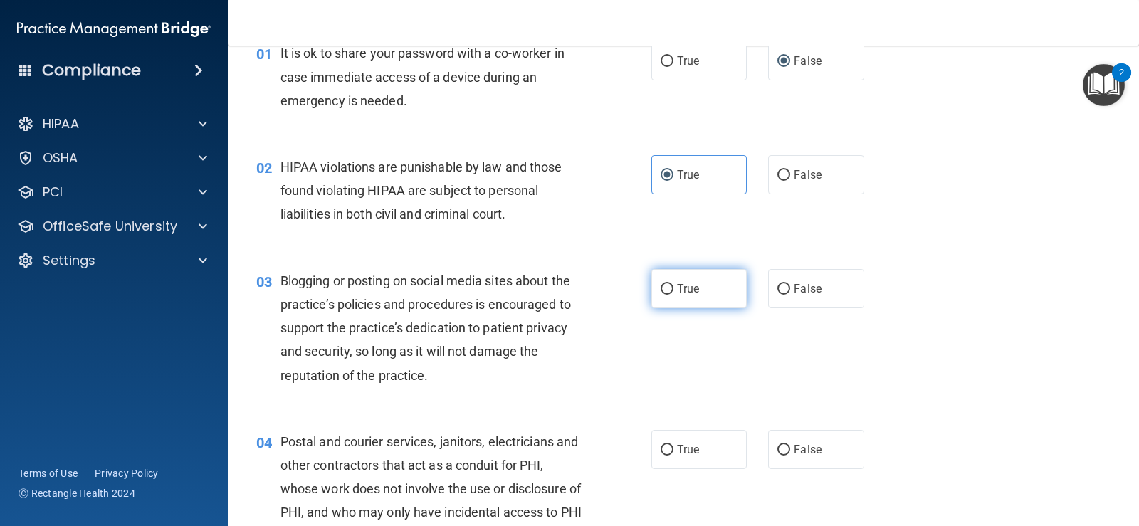
click at [730, 290] on label "True" at bounding box center [698, 288] width 95 height 39
click at [674, 290] on input "True" at bounding box center [667, 289] width 13 height 11
radio input "true"
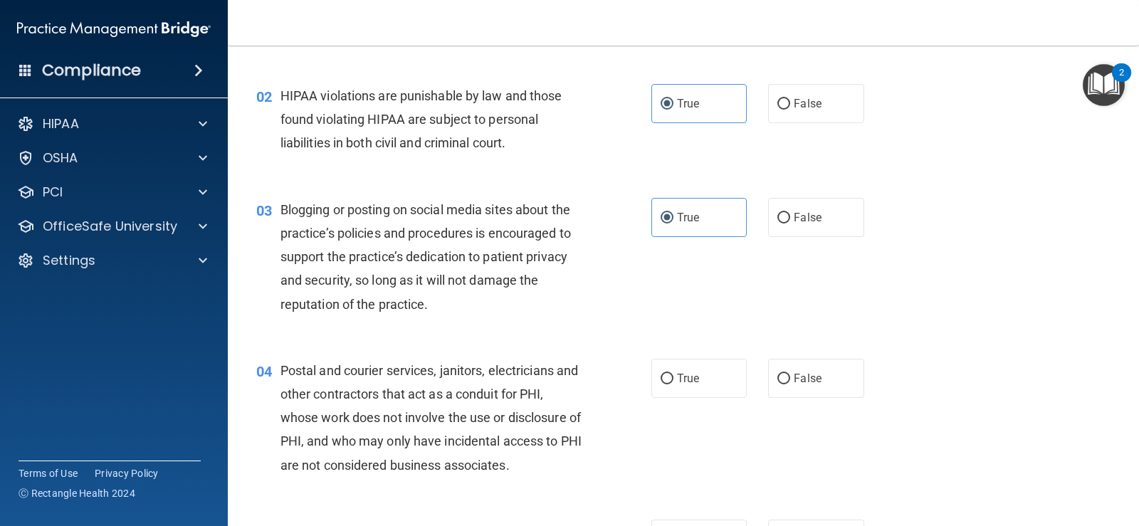
scroll to position [214, 0]
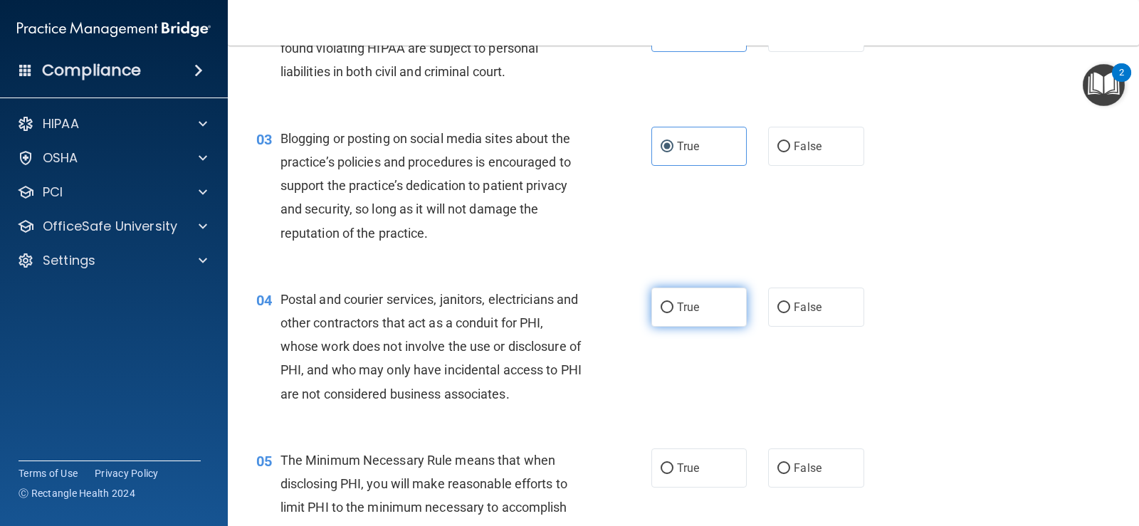
click at [686, 308] on span "True" at bounding box center [688, 307] width 22 height 14
click at [674, 308] on input "True" at bounding box center [667, 308] width 13 height 11
radio input "true"
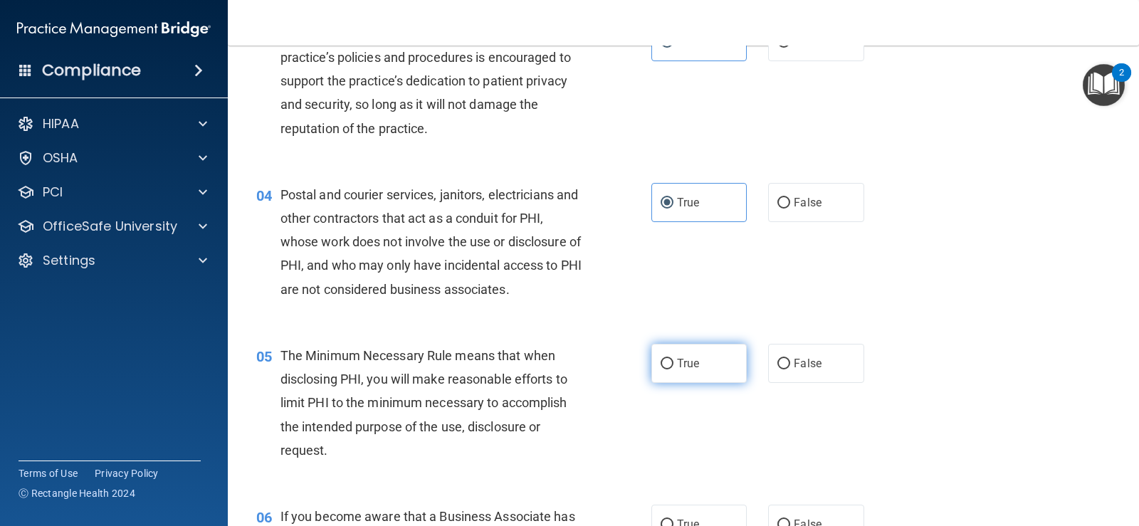
scroll to position [356, 0]
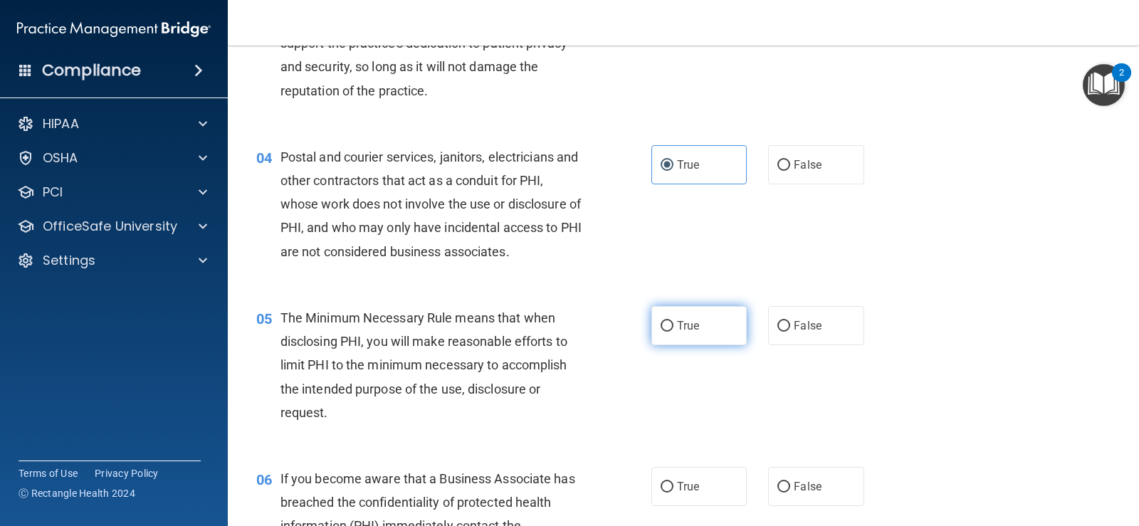
click at [701, 330] on label "True" at bounding box center [698, 325] width 95 height 39
click at [674, 330] on input "True" at bounding box center [667, 326] width 13 height 11
radio input "true"
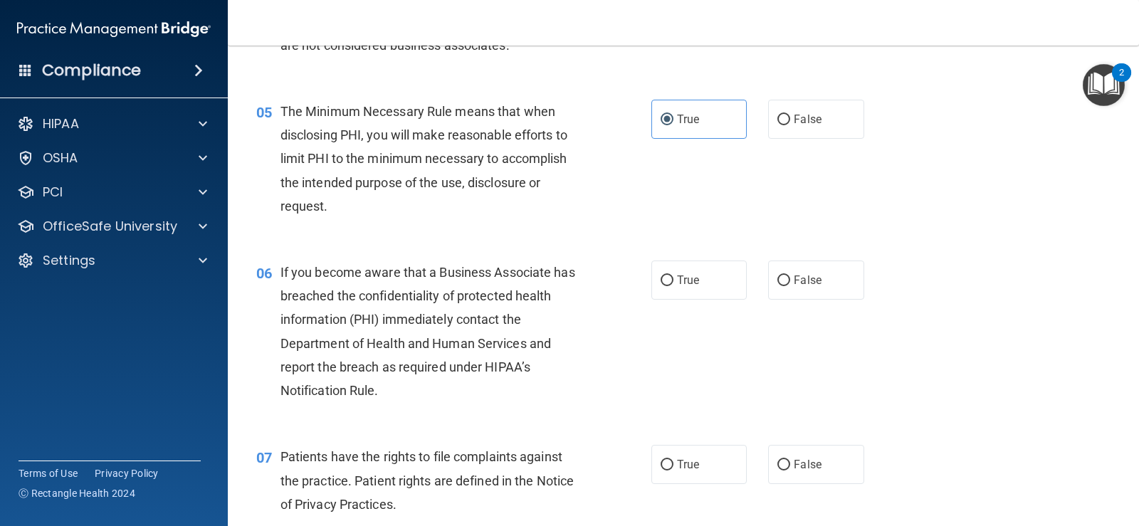
scroll to position [570, 0]
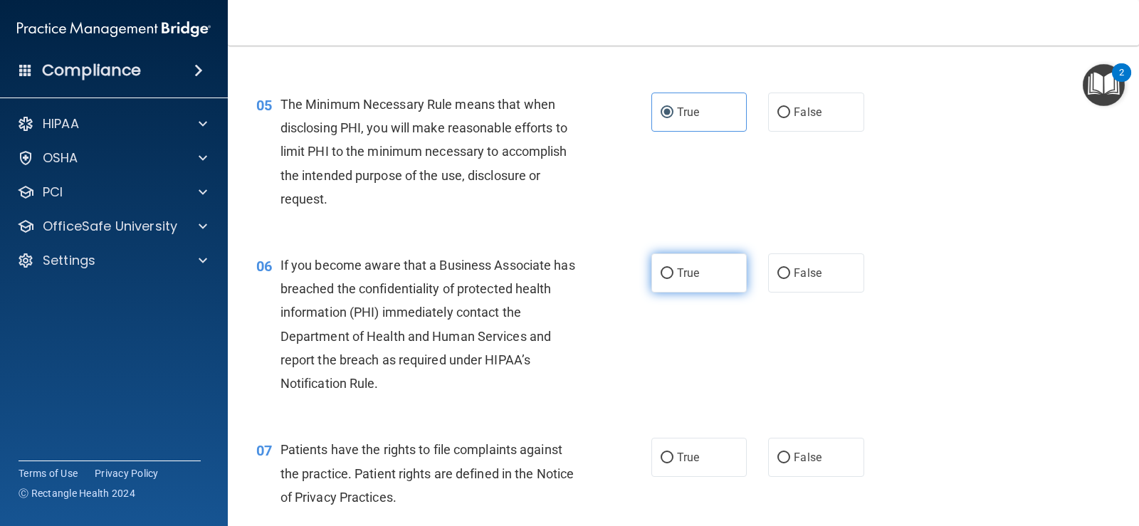
click at [666, 281] on label "True" at bounding box center [698, 272] width 95 height 39
click at [666, 279] on input "True" at bounding box center [667, 273] width 13 height 11
radio input "true"
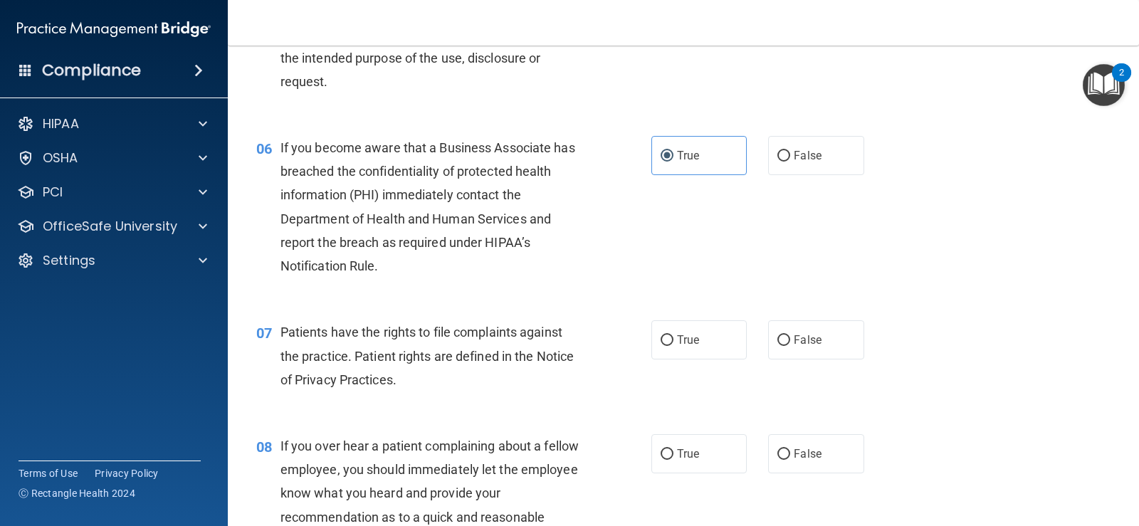
scroll to position [783, 0]
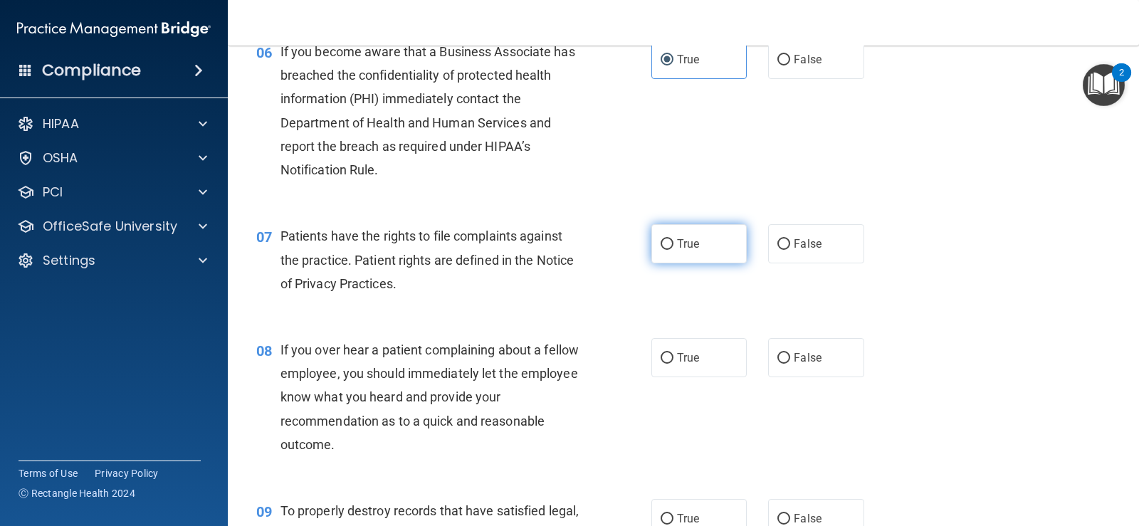
click at [661, 248] on input "True" at bounding box center [667, 244] width 13 height 11
radio input "true"
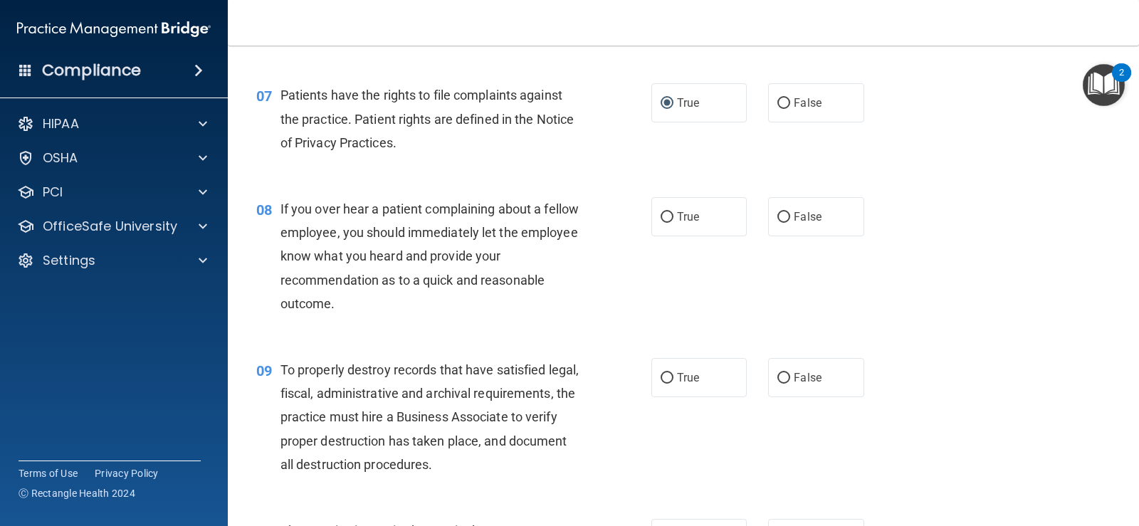
scroll to position [926, 0]
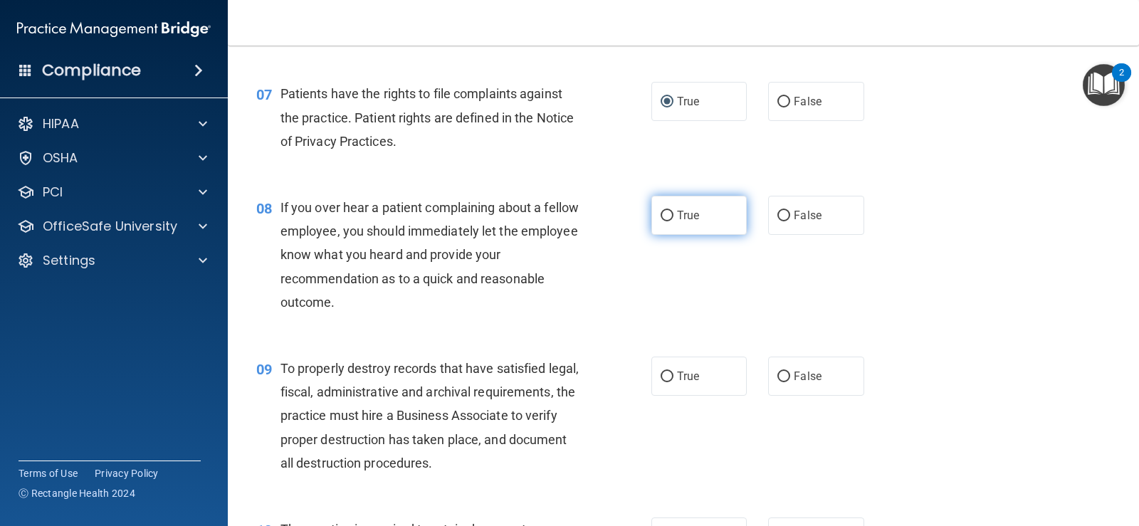
click at [703, 210] on label "True" at bounding box center [698, 215] width 95 height 39
click at [674, 211] on input "True" at bounding box center [667, 216] width 13 height 11
radio input "true"
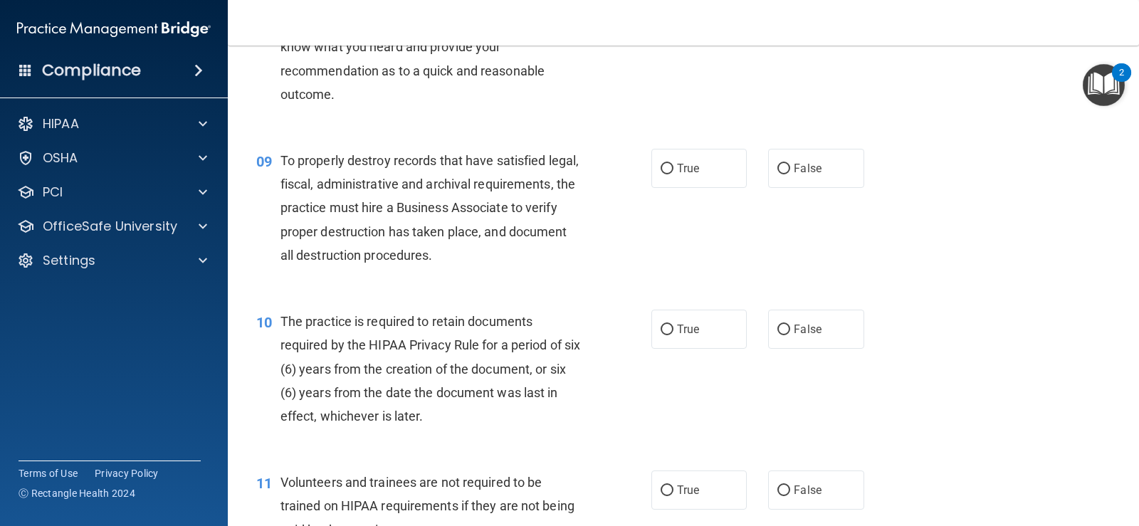
scroll to position [1139, 0]
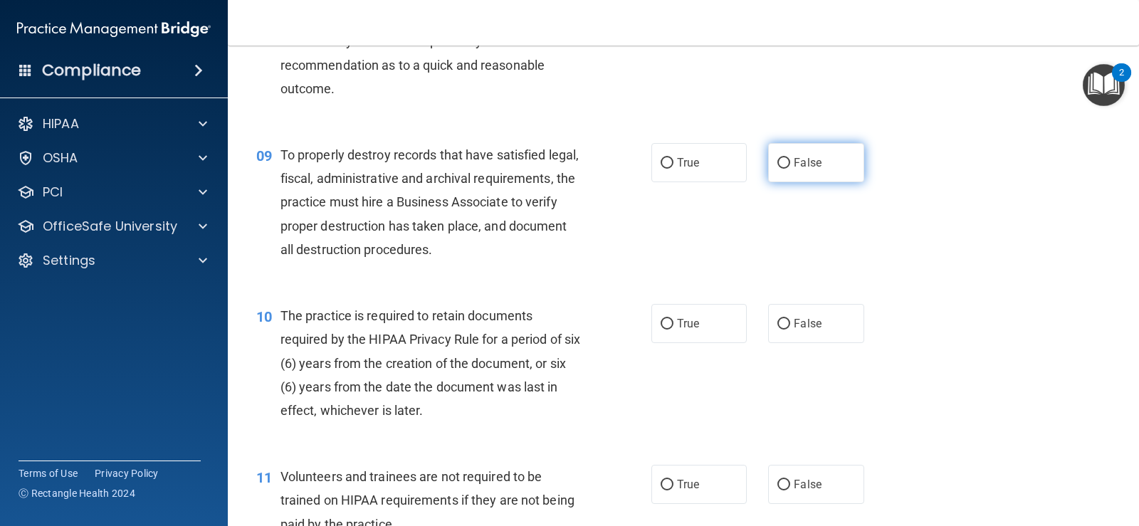
click at [795, 167] on span "False" at bounding box center [808, 163] width 28 height 14
click at [790, 167] on input "False" at bounding box center [783, 163] width 13 height 11
radio input "true"
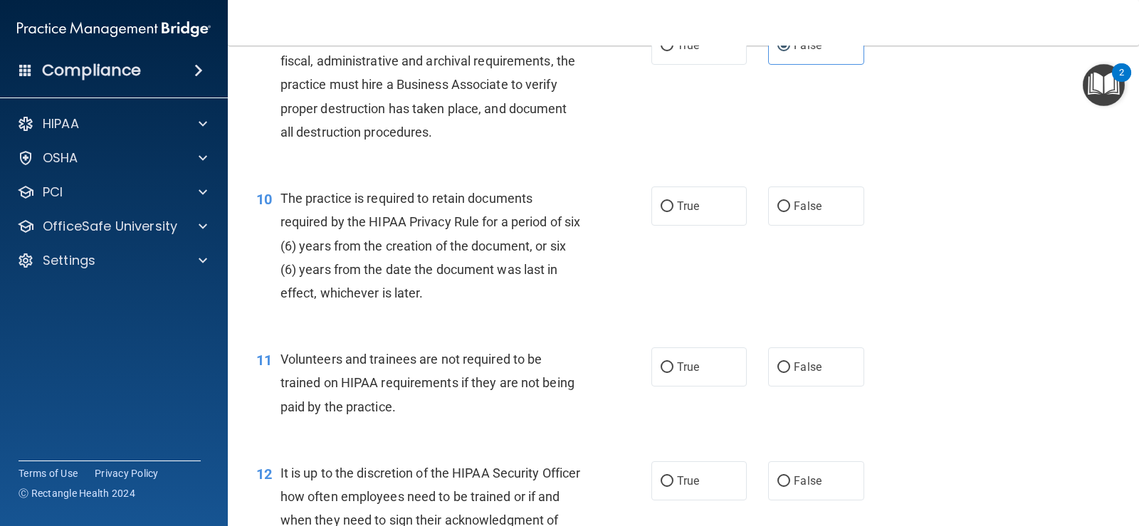
scroll to position [1282, 0]
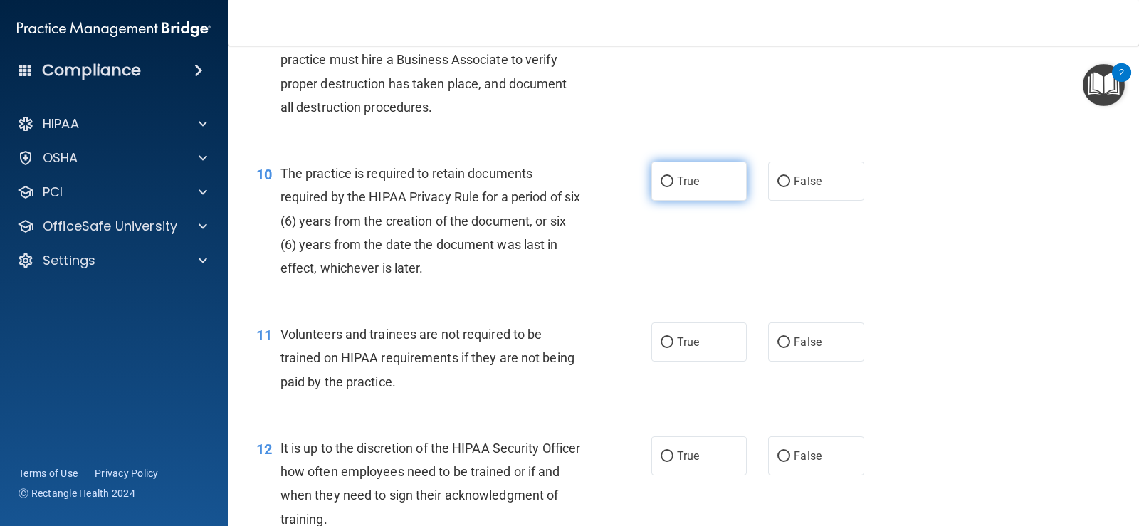
click at [686, 186] on span "True" at bounding box center [688, 181] width 22 height 14
click at [674, 186] on input "True" at bounding box center [667, 182] width 13 height 11
radio input "true"
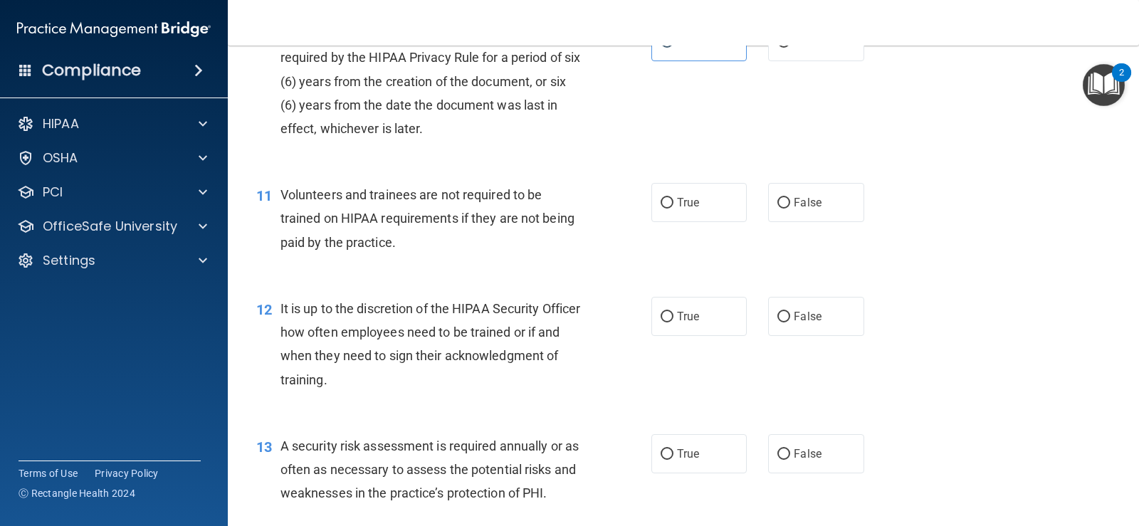
scroll to position [1424, 0]
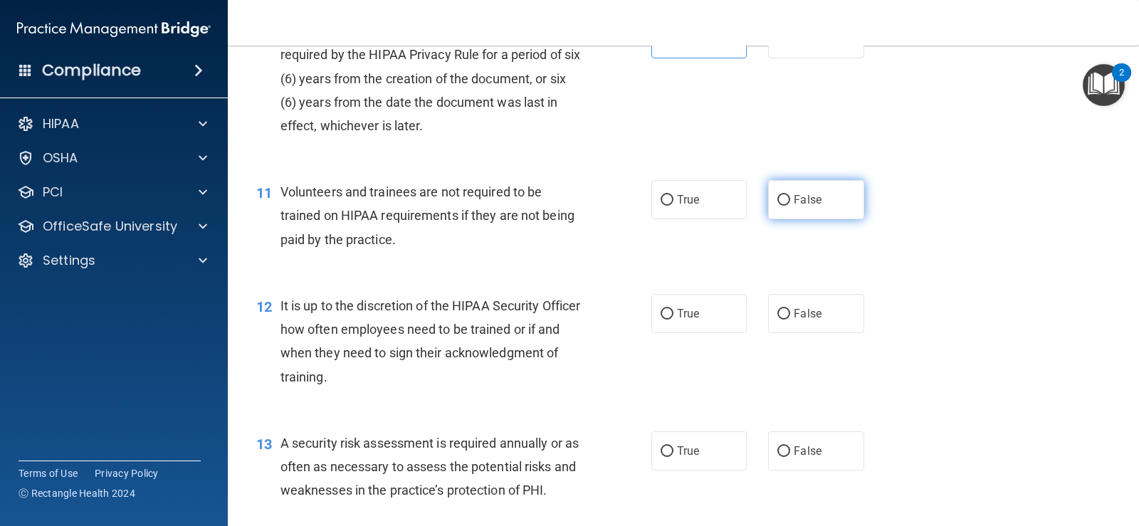
click at [806, 195] on span "False" at bounding box center [808, 200] width 28 height 14
click at [790, 195] on input "False" at bounding box center [783, 200] width 13 height 11
radio input "true"
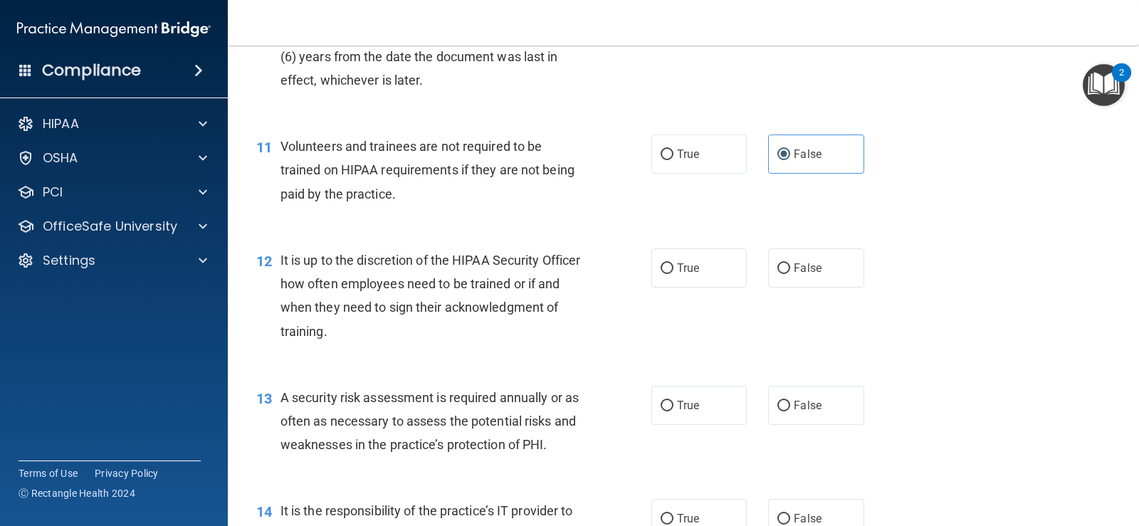
scroll to position [1495, 0]
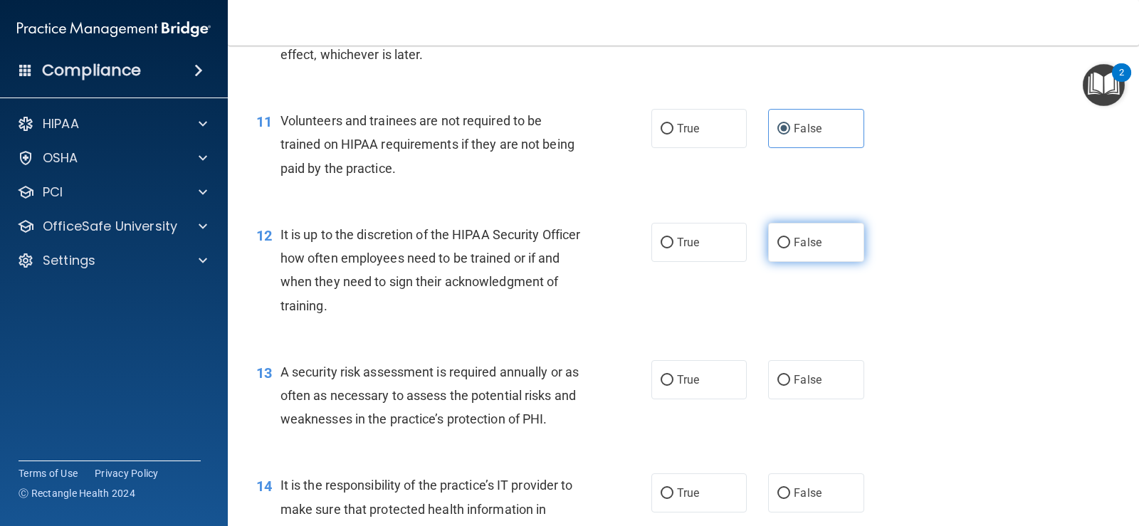
click at [785, 249] on label "False" at bounding box center [815, 242] width 95 height 39
click at [785, 248] on input "False" at bounding box center [783, 243] width 13 height 11
radio input "true"
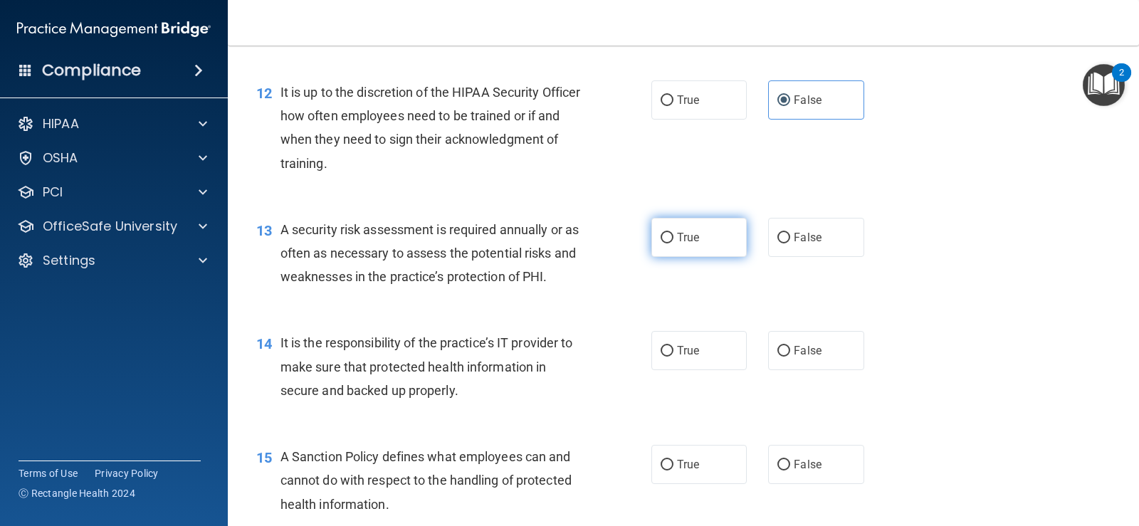
click at [661, 240] on input "True" at bounding box center [667, 238] width 13 height 11
radio input "true"
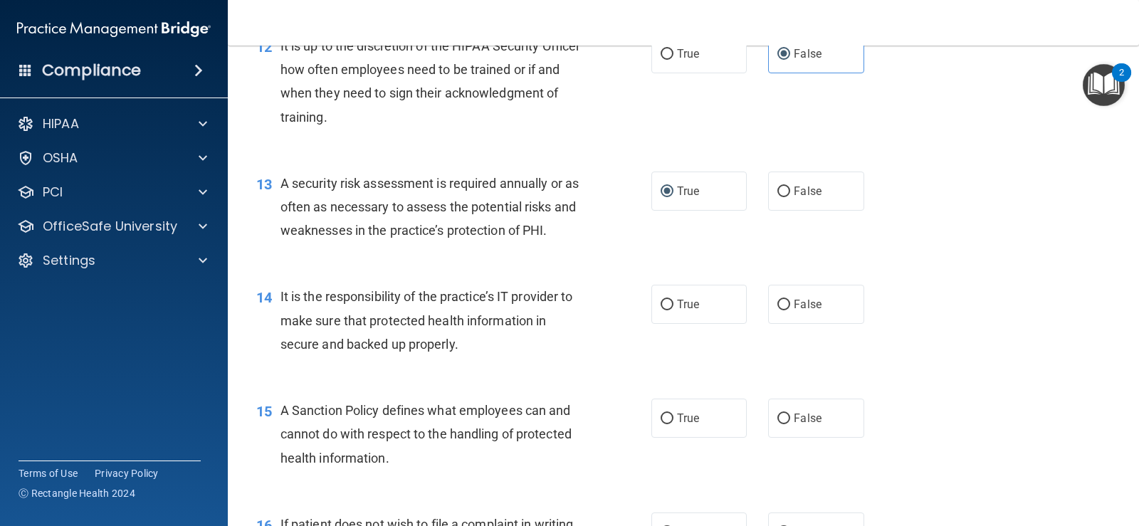
scroll to position [1709, 0]
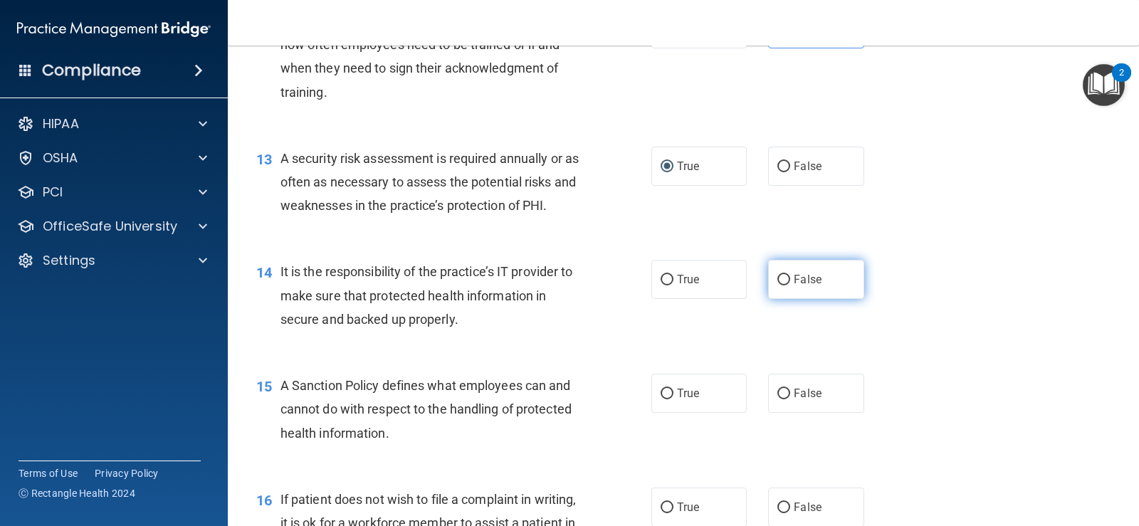
click at [794, 276] on span "False" at bounding box center [808, 280] width 28 height 14
click at [790, 276] on input "False" at bounding box center [783, 280] width 13 height 11
radio input "true"
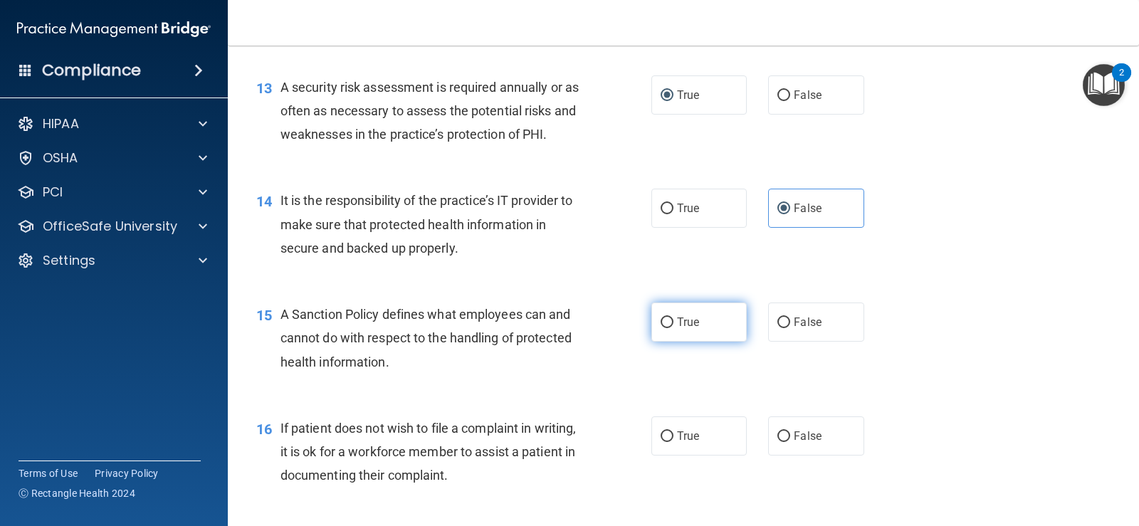
click at [691, 328] on span "True" at bounding box center [688, 322] width 22 height 14
click at [674, 328] on input "True" at bounding box center [667, 323] width 13 height 11
radio input "true"
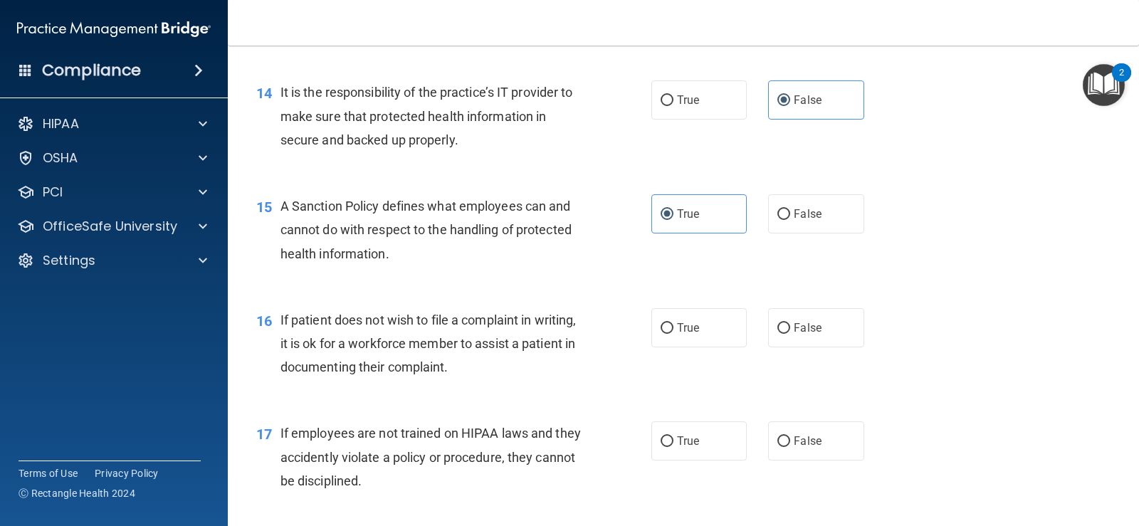
scroll to position [1993, 0]
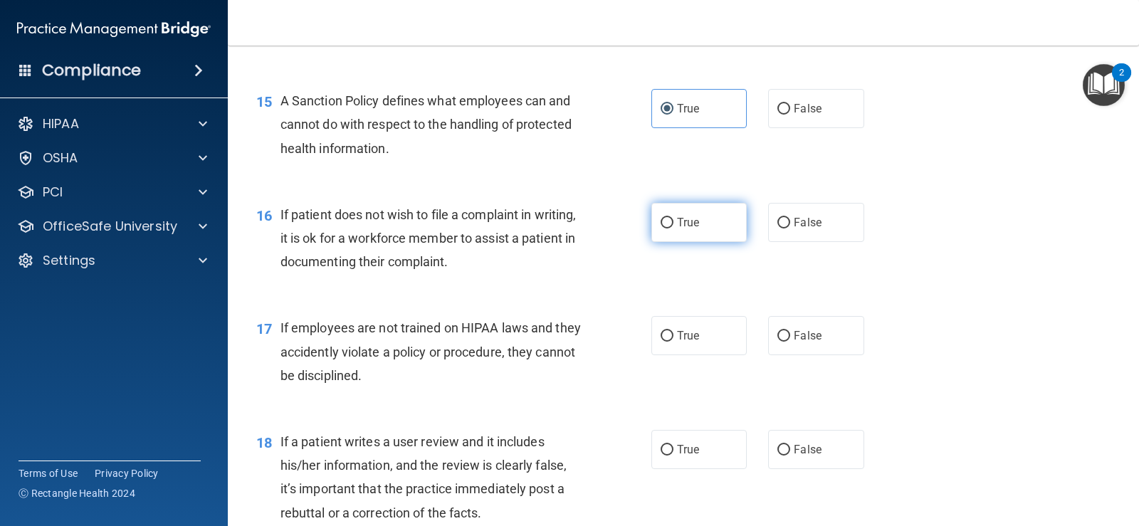
click at [686, 226] on span "True" at bounding box center [688, 223] width 22 height 14
click at [674, 226] on input "True" at bounding box center [667, 223] width 13 height 11
radio input "true"
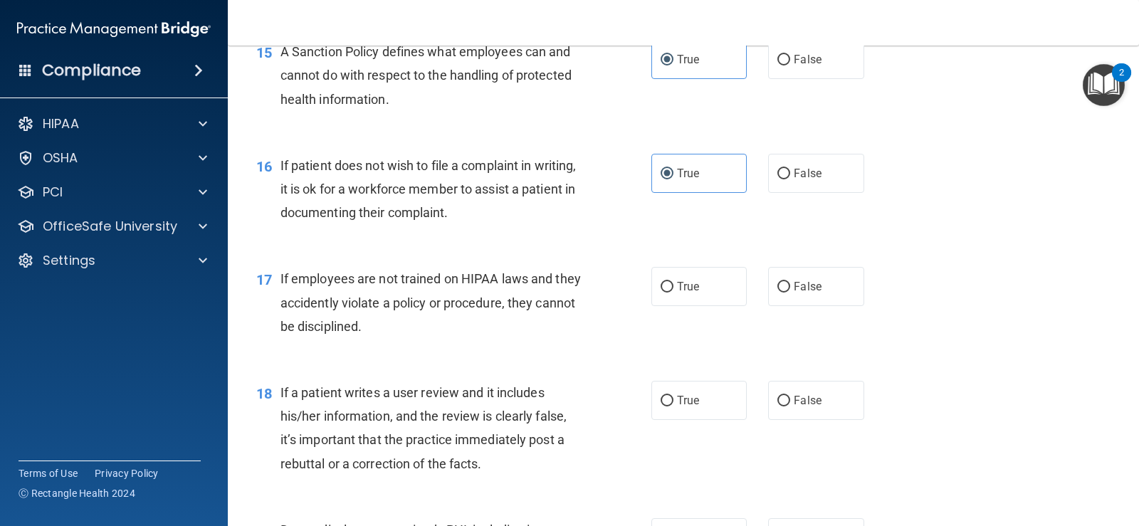
scroll to position [2065, 0]
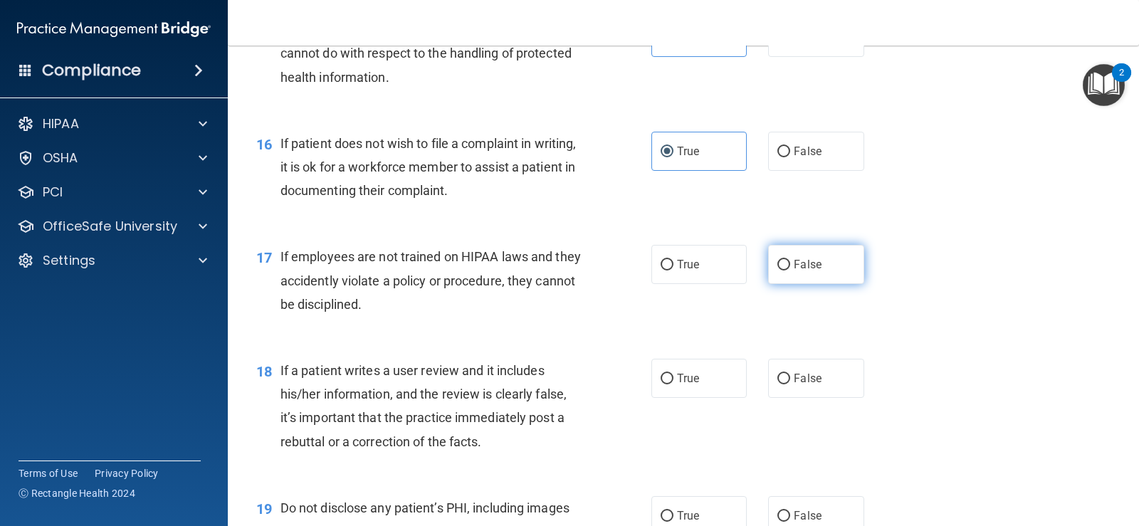
click at [782, 263] on input "False" at bounding box center [783, 265] width 13 height 11
radio input "true"
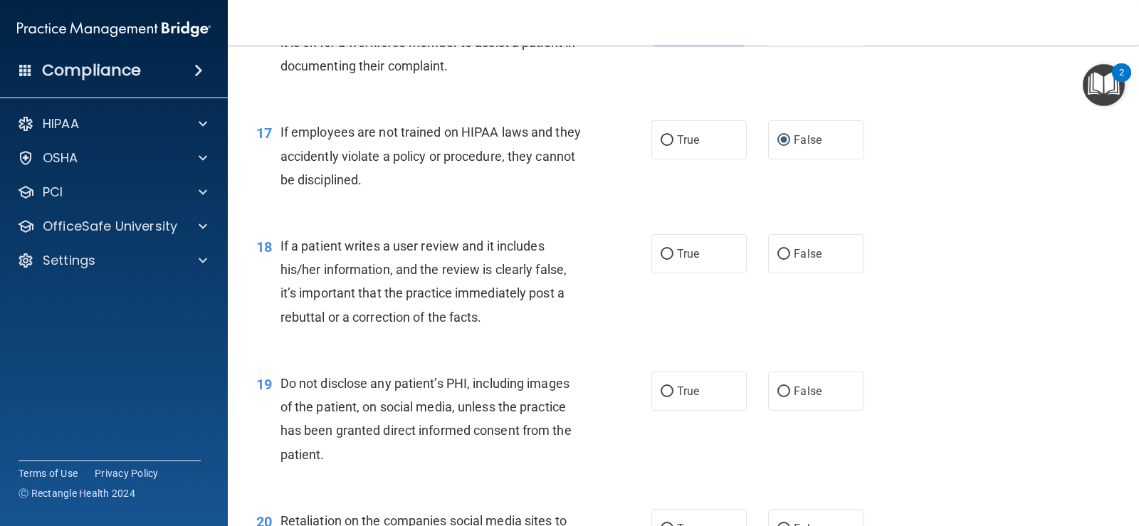
scroll to position [2207, 0]
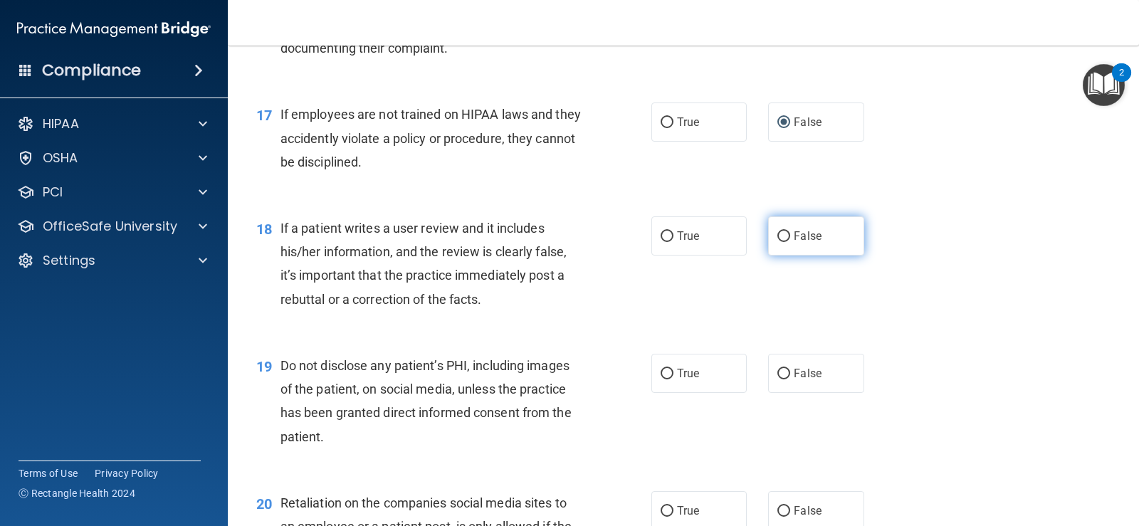
click at [851, 234] on label "False" at bounding box center [815, 235] width 95 height 39
click at [790, 234] on input "False" at bounding box center [783, 236] width 13 height 11
radio input "true"
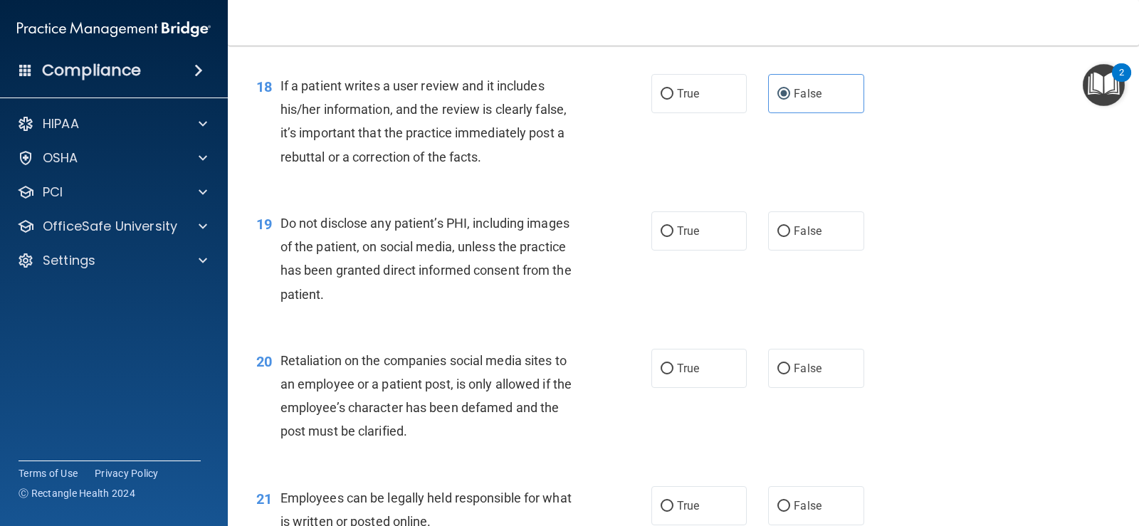
scroll to position [2421, 0]
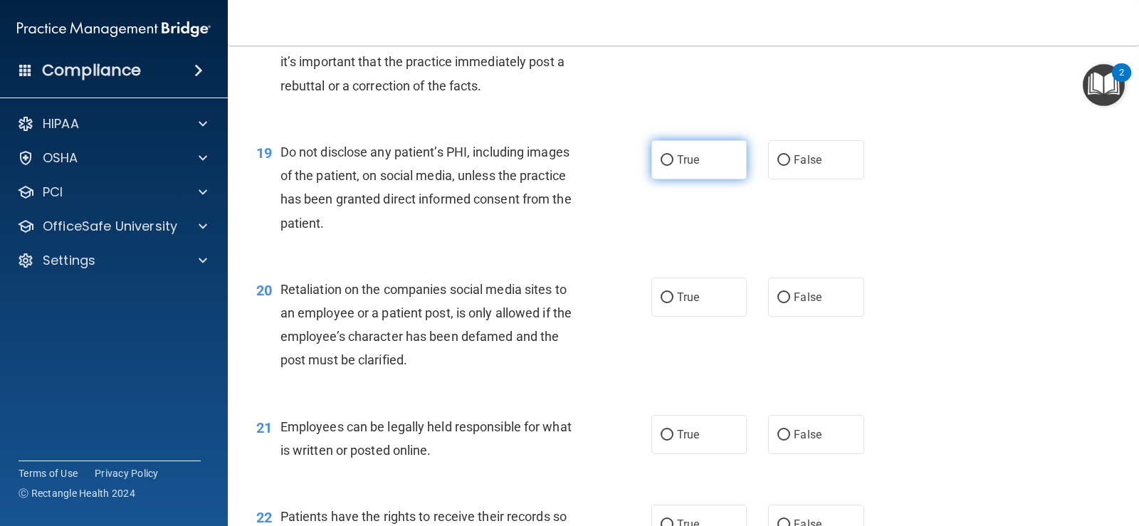
click at [664, 167] on label "True" at bounding box center [698, 159] width 95 height 39
click at [664, 166] on input "True" at bounding box center [667, 160] width 13 height 11
radio input "true"
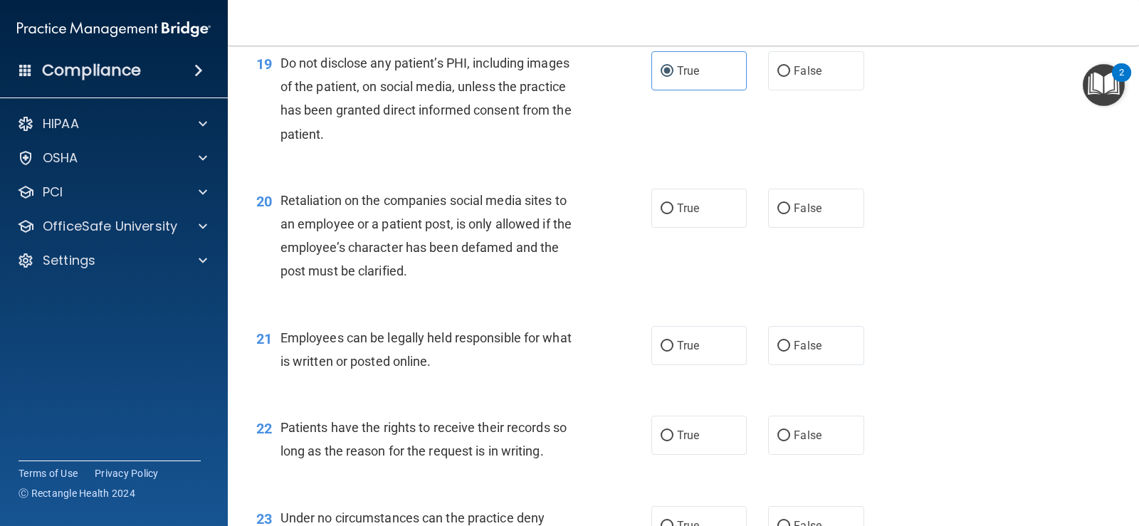
scroll to position [2563, 0]
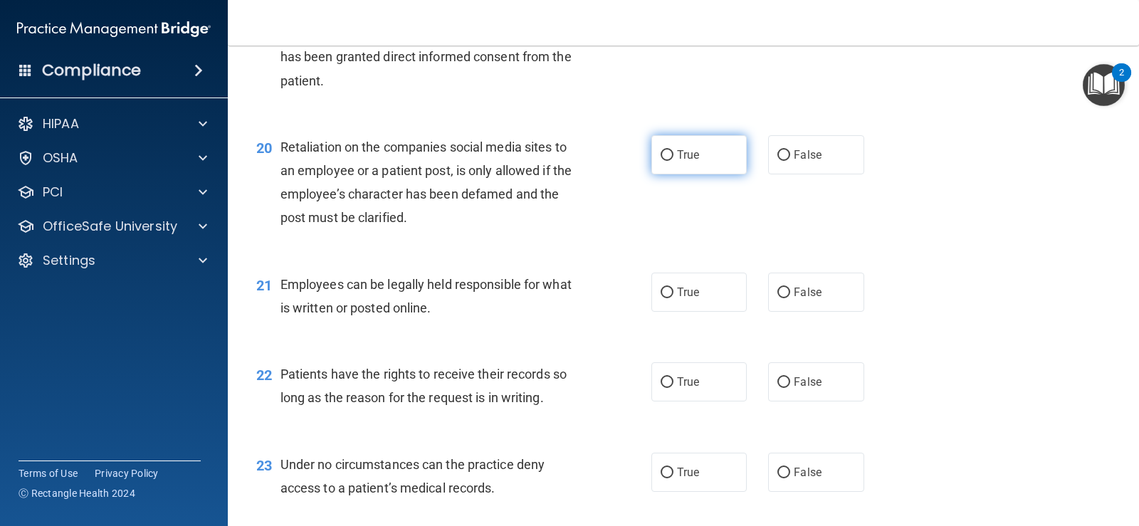
click at [725, 162] on label "True" at bounding box center [698, 154] width 95 height 39
click at [674, 161] on input "True" at bounding box center [667, 155] width 13 height 11
radio input "true"
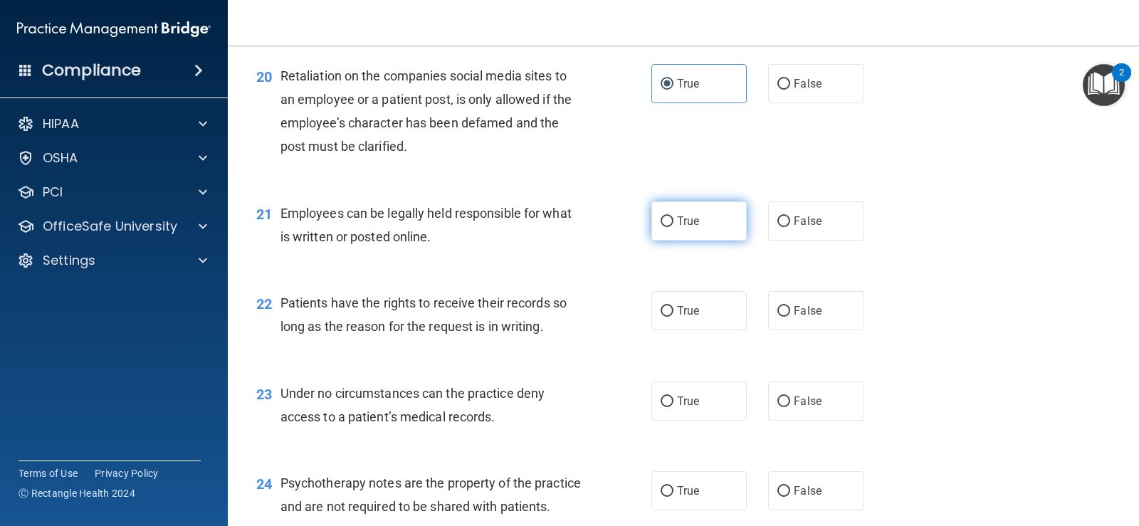
click at [688, 219] on span "True" at bounding box center [688, 221] width 22 height 14
click at [674, 219] on input "True" at bounding box center [667, 221] width 13 height 11
radio input "true"
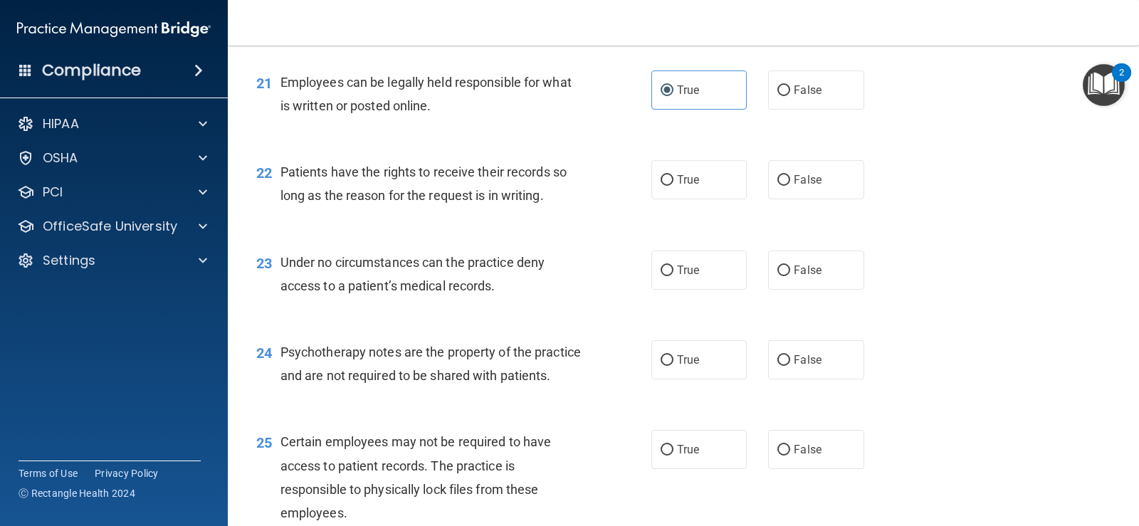
scroll to position [2777, 0]
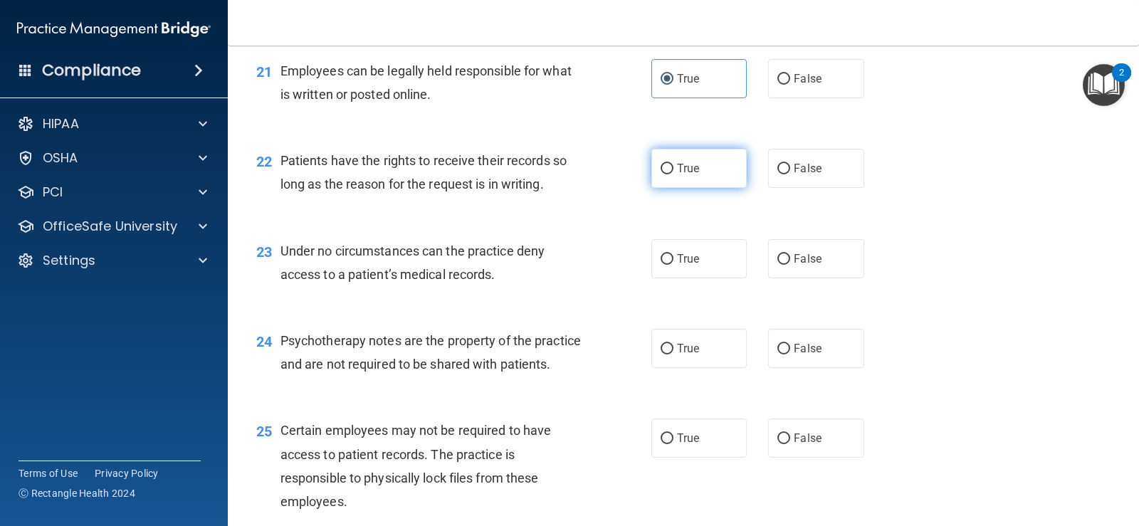
click at [711, 168] on label "True" at bounding box center [698, 168] width 95 height 39
click at [674, 168] on input "True" at bounding box center [667, 169] width 13 height 11
radio input "true"
click at [700, 271] on label "True" at bounding box center [698, 258] width 95 height 39
click at [674, 265] on input "True" at bounding box center [667, 259] width 13 height 11
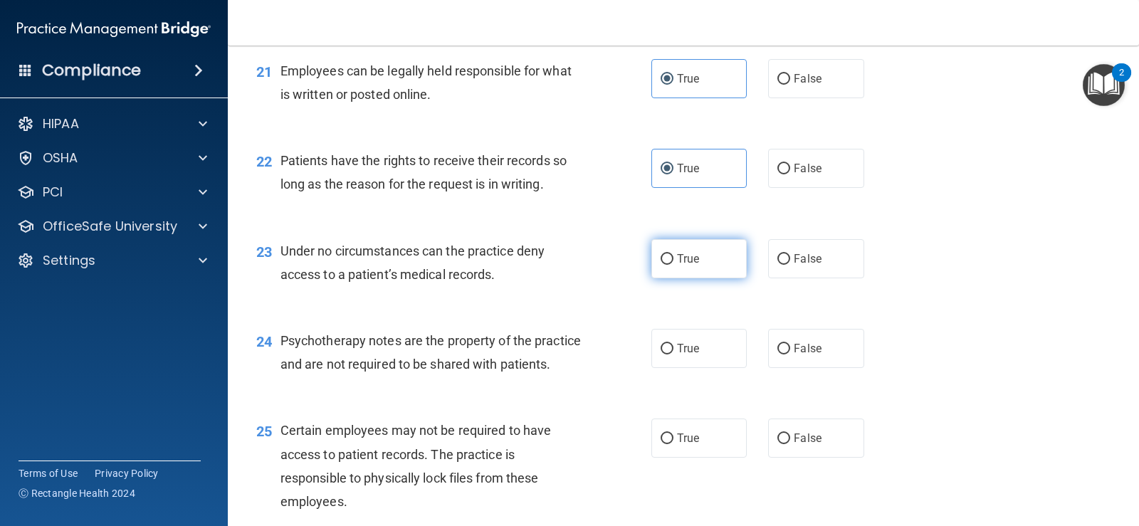
radio input "true"
click at [834, 348] on label "False" at bounding box center [815, 348] width 95 height 39
click at [790, 348] on input "False" at bounding box center [783, 349] width 13 height 11
radio input "true"
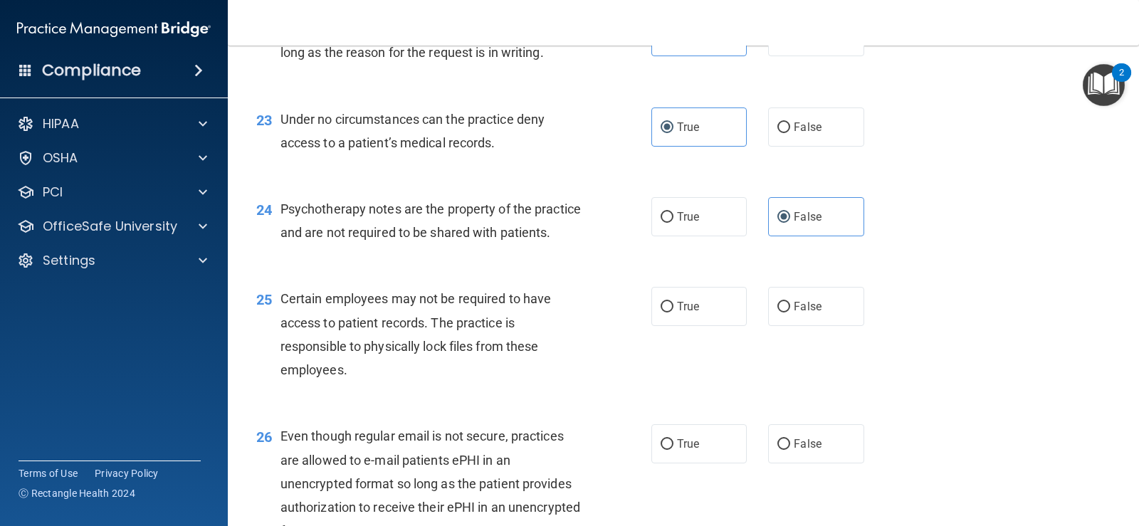
scroll to position [2919, 0]
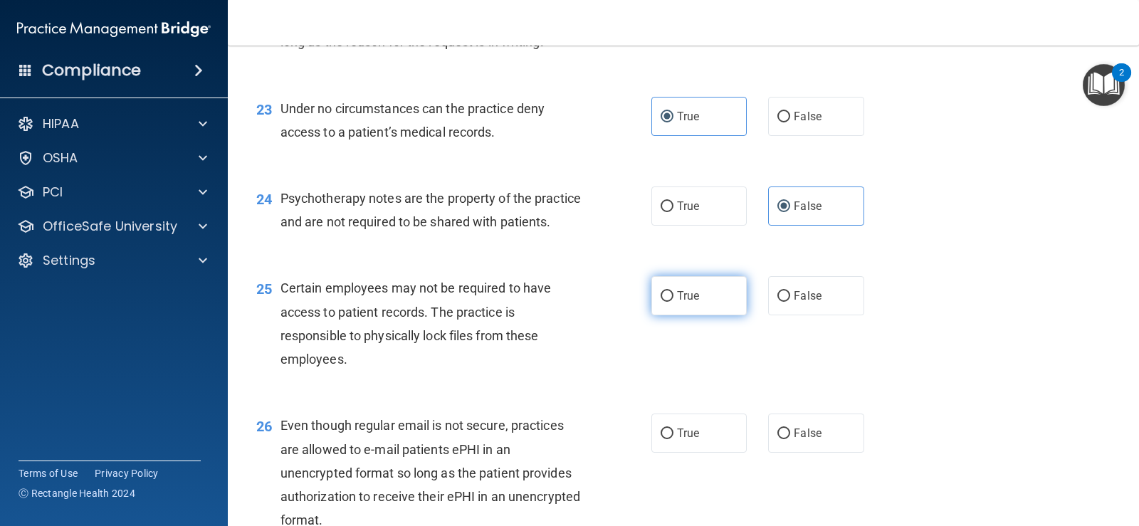
click at [681, 315] on label "True" at bounding box center [698, 295] width 95 height 39
click at [674, 302] on input "True" at bounding box center [667, 296] width 13 height 11
radio input "true"
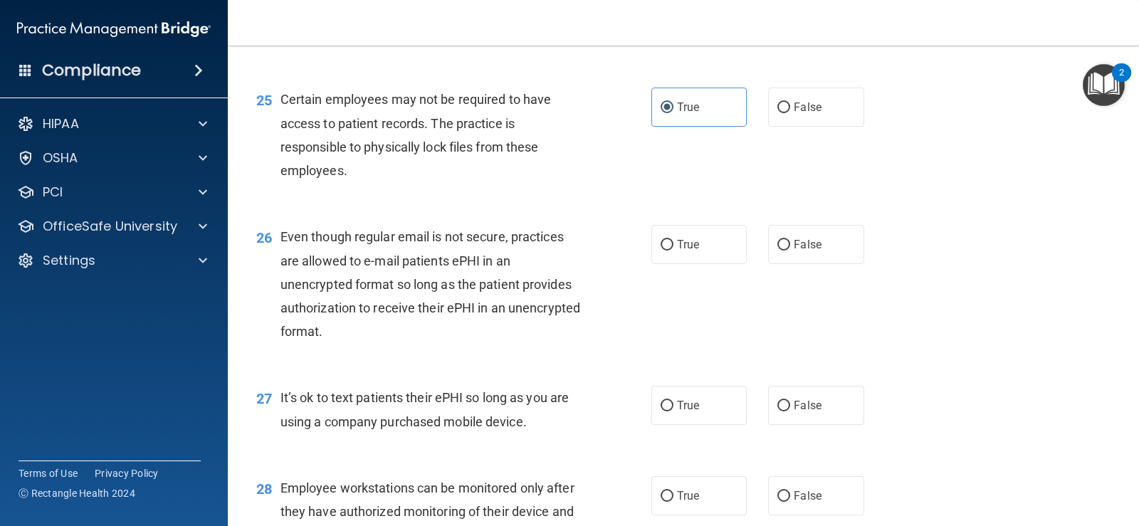
scroll to position [3133, 0]
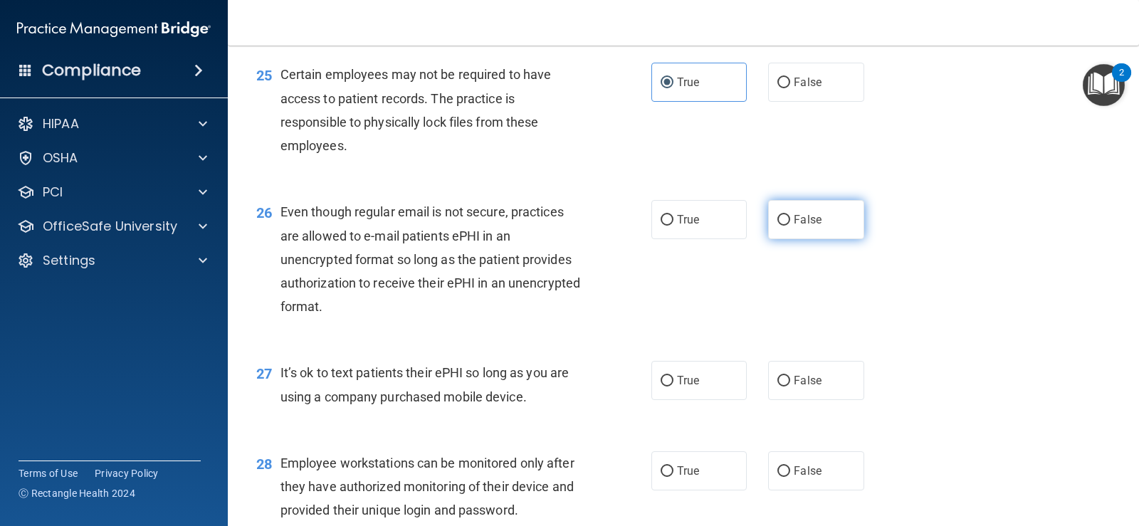
click at [793, 234] on label "False" at bounding box center [815, 219] width 95 height 39
click at [790, 226] on input "False" at bounding box center [783, 220] width 13 height 11
radio input "true"
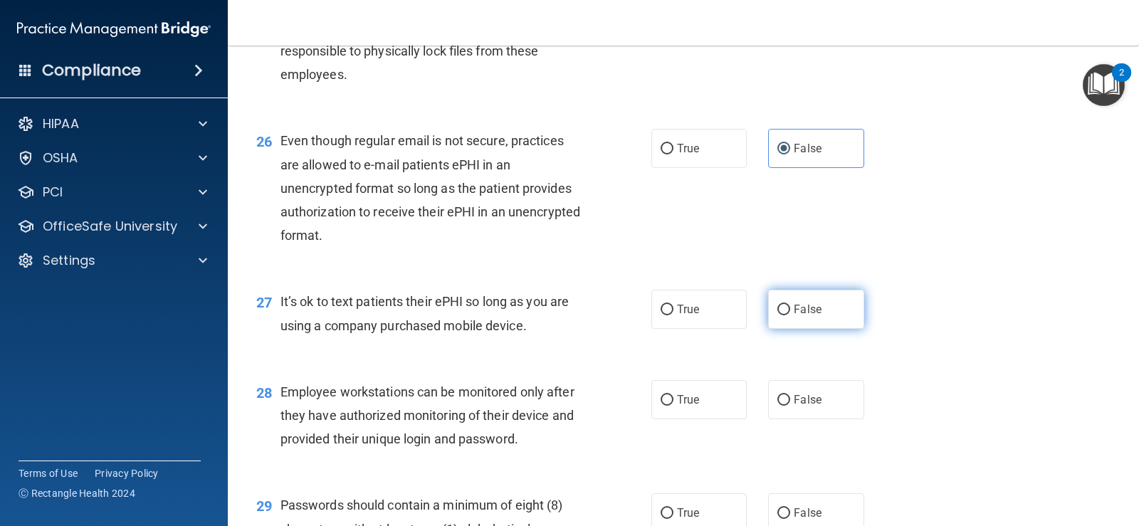
click at [777, 315] on input "False" at bounding box center [783, 310] width 13 height 11
radio input "true"
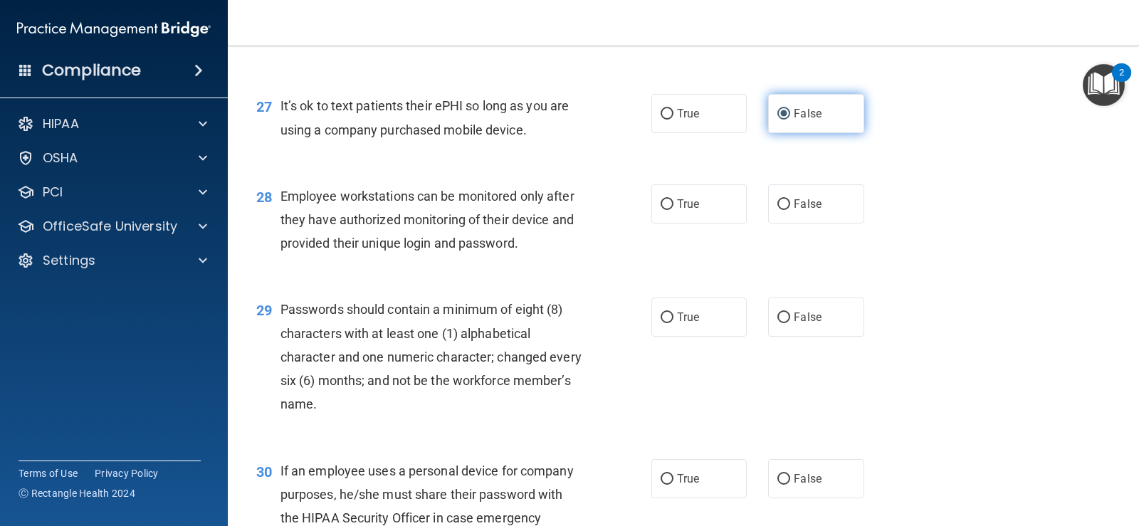
scroll to position [3417, 0]
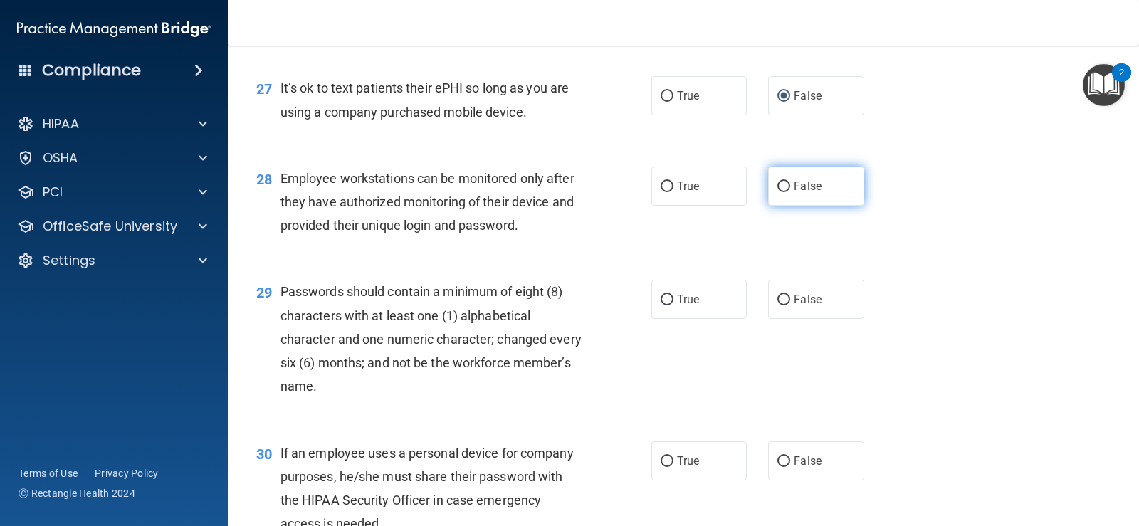
click at [805, 193] on span "False" at bounding box center [808, 186] width 28 height 14
click at [790, 192] on input "False" at bounding box center [783, 187] width 13 height 11
radio input "true"
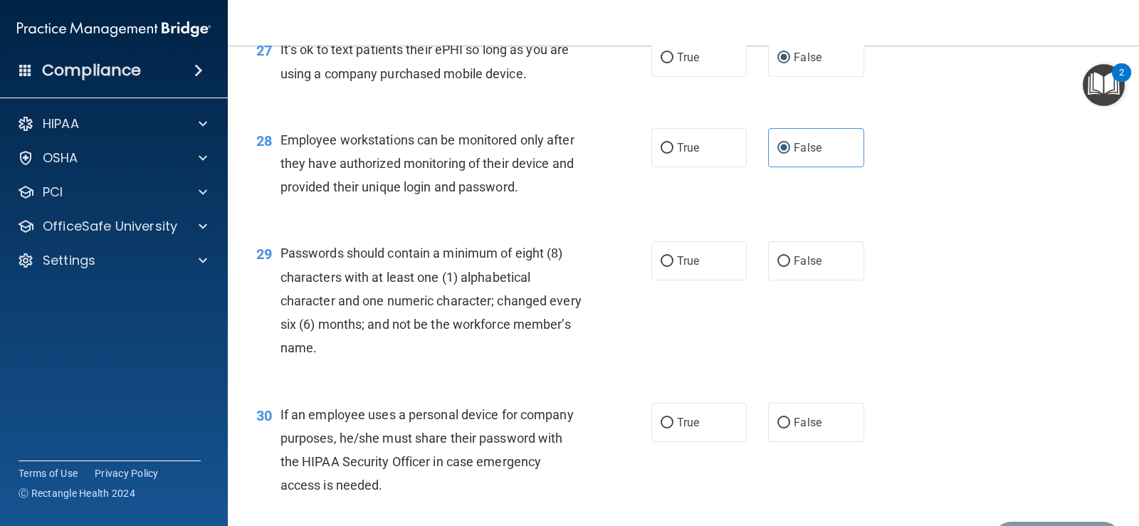
scroll to position [3489, 0]
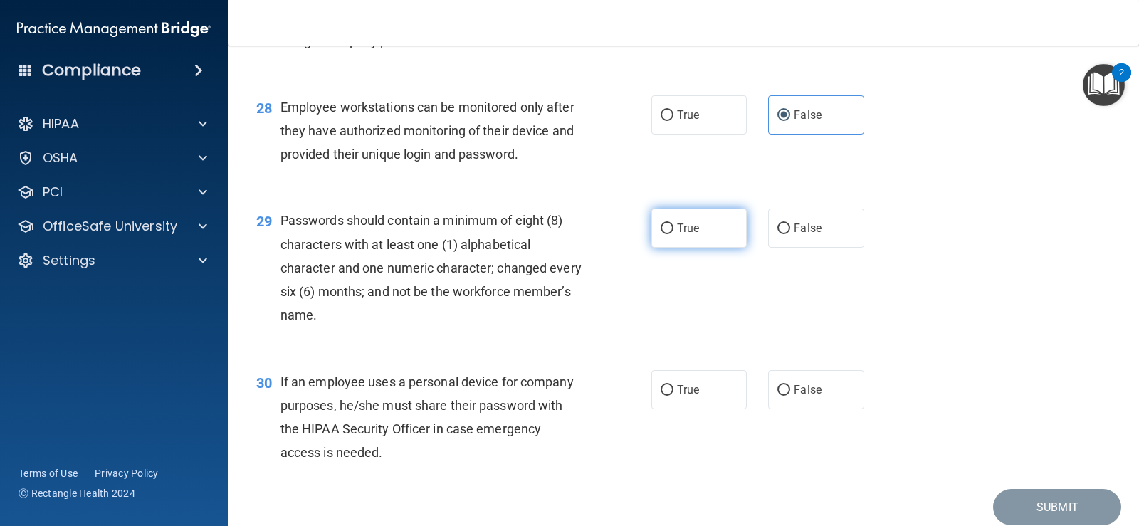
click at [669, 248] on label "True" at bounding box center [698, 228] width 95 height 39
click at [669, 234] on input "True" at bounding box center [667, 229] width 13 height 11
radio input "true"
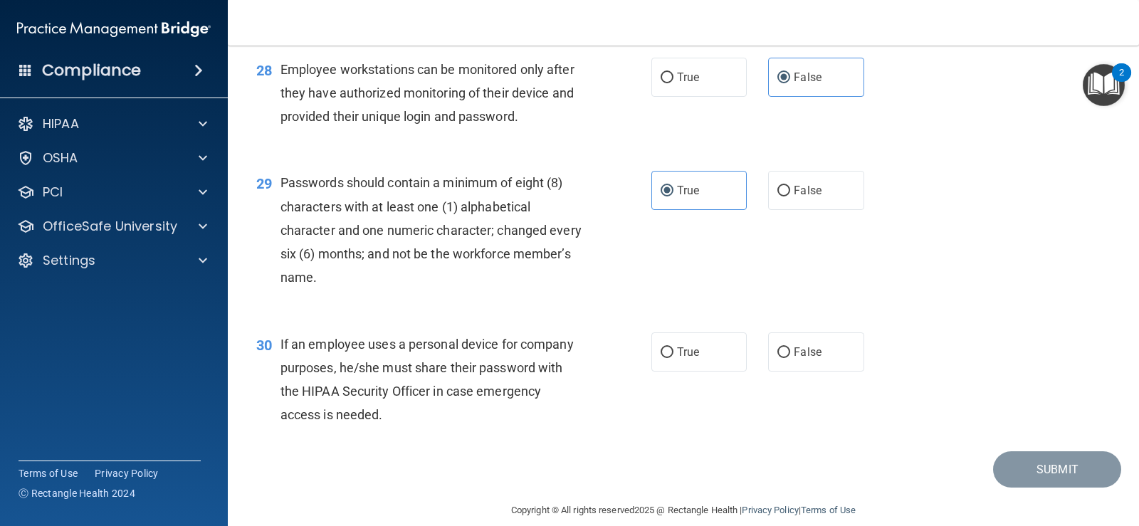
scroll to position [3560, 0]
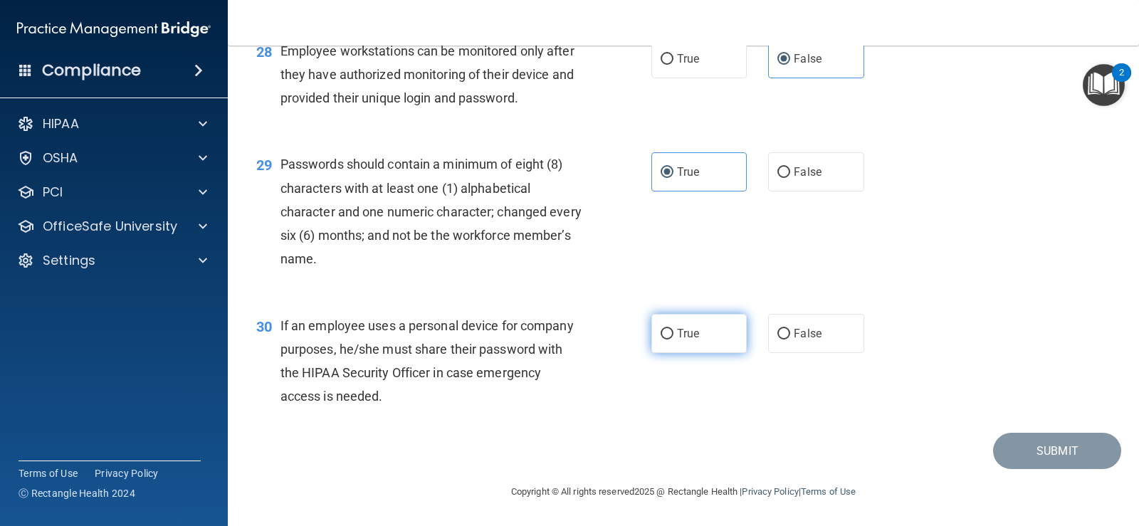
click at [683, 340] on span "True" at bounding box center [688, 334] width 22 height 14
click at [674, 340] on input "True" at bounding box center [667, 334] width 13 height 11
radio input "true"
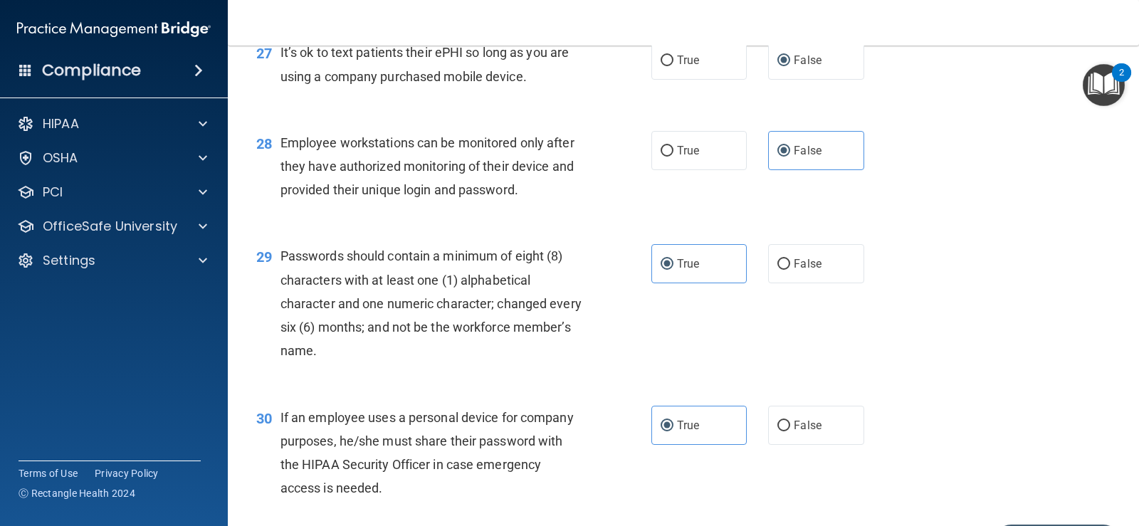
scroll to position [3568, 0]
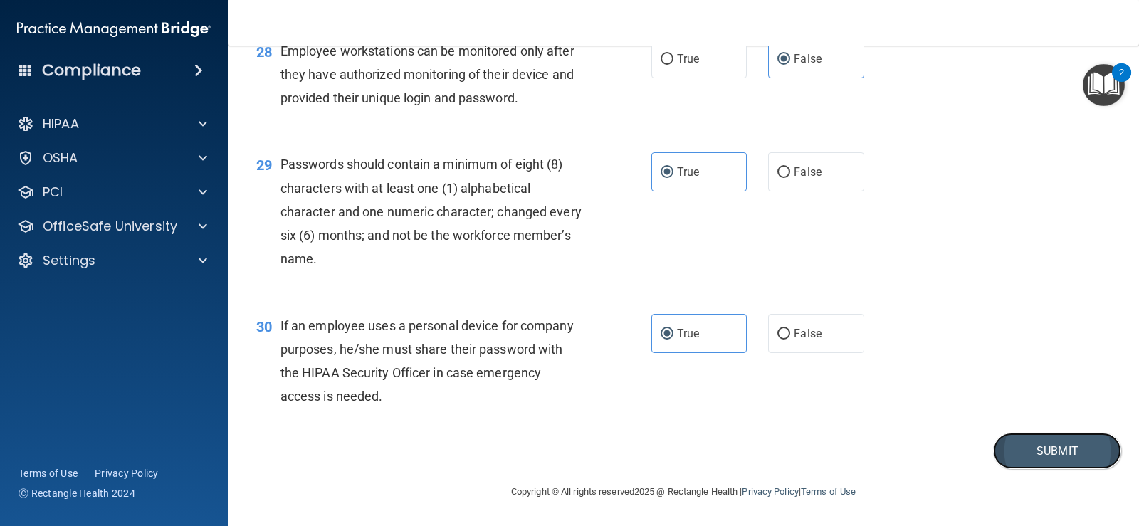
click at [1011, 454] on button "Submit" at bounding box center [1057, 451] width 128 height 36
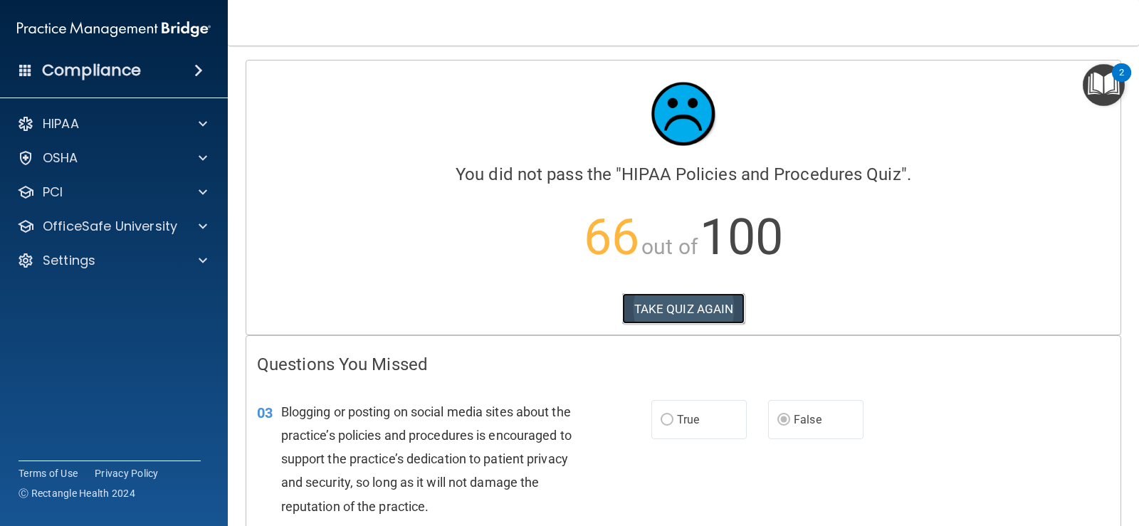
click at [657, 304] on button "TAKE QUIZ AGAIN" at bounding box center [683, 308] width 123 height 31
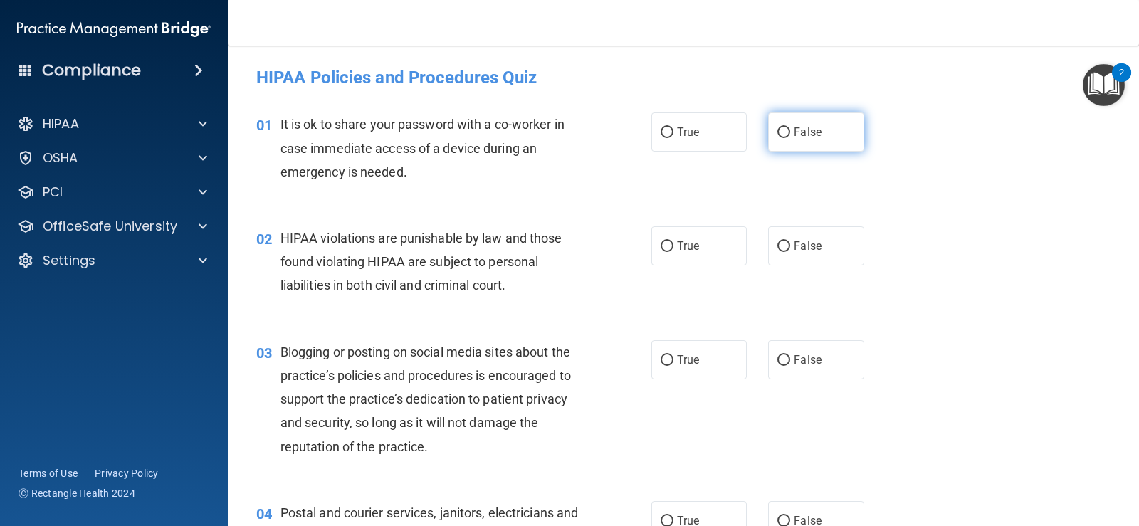
click at [794, 132] on span "False" at bounding box center [808, 132] width 28 height 14
click at [790, 132] on input "False" at bounding box center [783, 132] width 13 height 11
radio input "true"
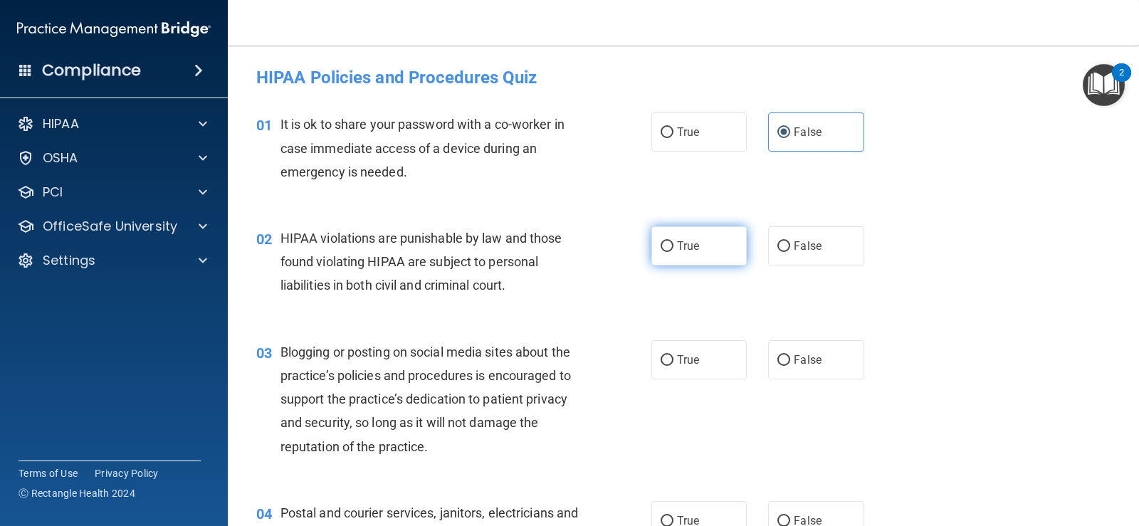
click at [714, 240] on label "True" at bounding box center [698, 245] width 95 height 39
click at [674, 241] on input "True" at bounding box center [667, 246] width 13 height 11
radio input "true"
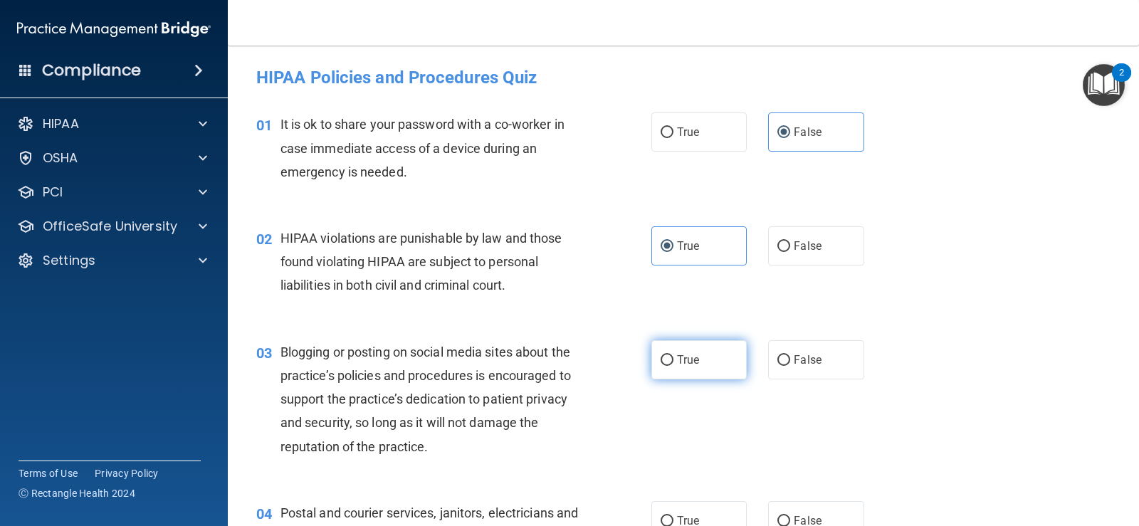
click at [722, 356] on label "True" at bounding box center [698, 359] width 95 height 39
click at [674, 356] on input "True" at bounding box center [667, 360] width 13 height 11
radio input "true"
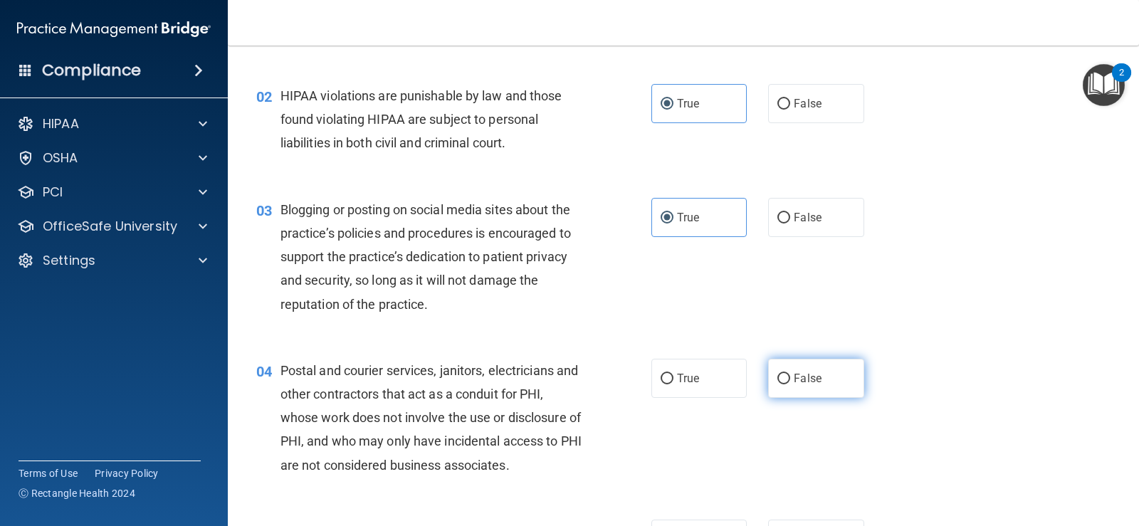
click at [816, 386] on label "False" at bounding box center [815, 378] width 95 height 39
click at [790, 384] on input "False" at bounding box center [783, 379] width 13 height 11
radio input "true"
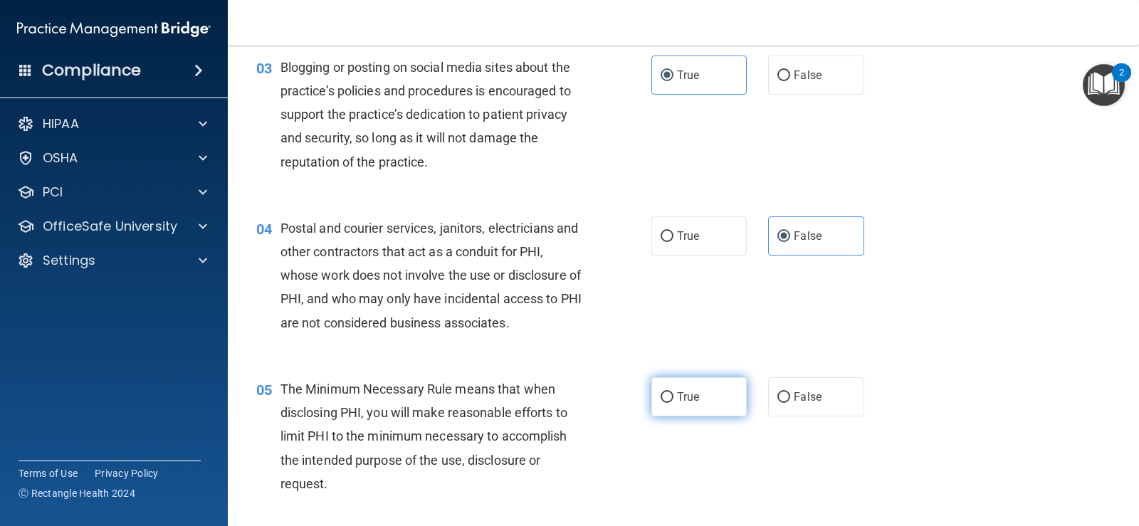
click at [706, 385] on label "True" at bounding box center [698, 396] width 95 height 39
click at [674, 392] on input "True" at bounding box center [667, 397] width 13 height 11
radio input "true"
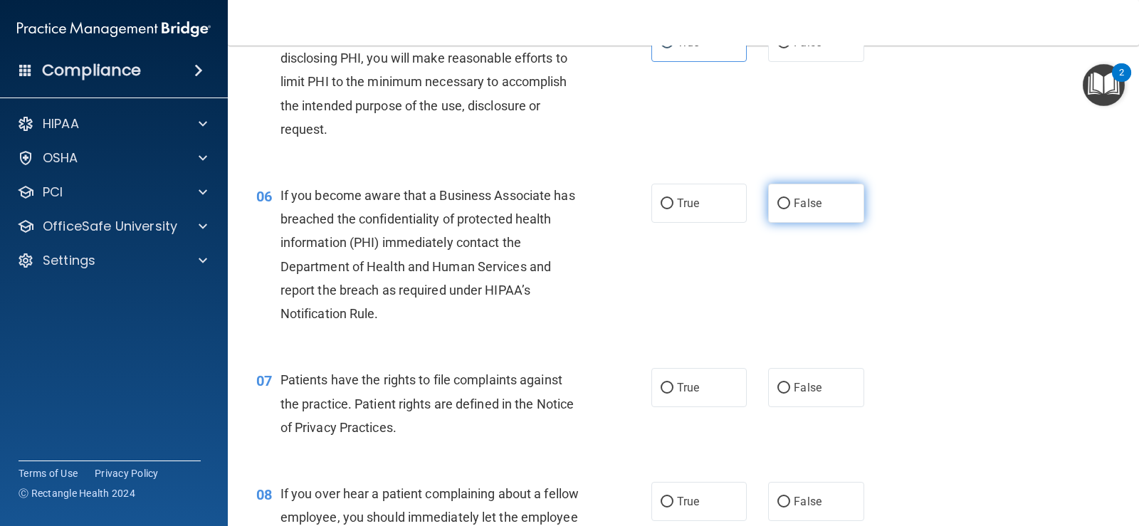
scroll to position [641, 0]
click at [817, 193] on label "False" at bounding box center [815, 201] width 95 height 39
click at [790, 197] on input "False" at bounding box center [783, 202] width 13 height 11
radio input "true"
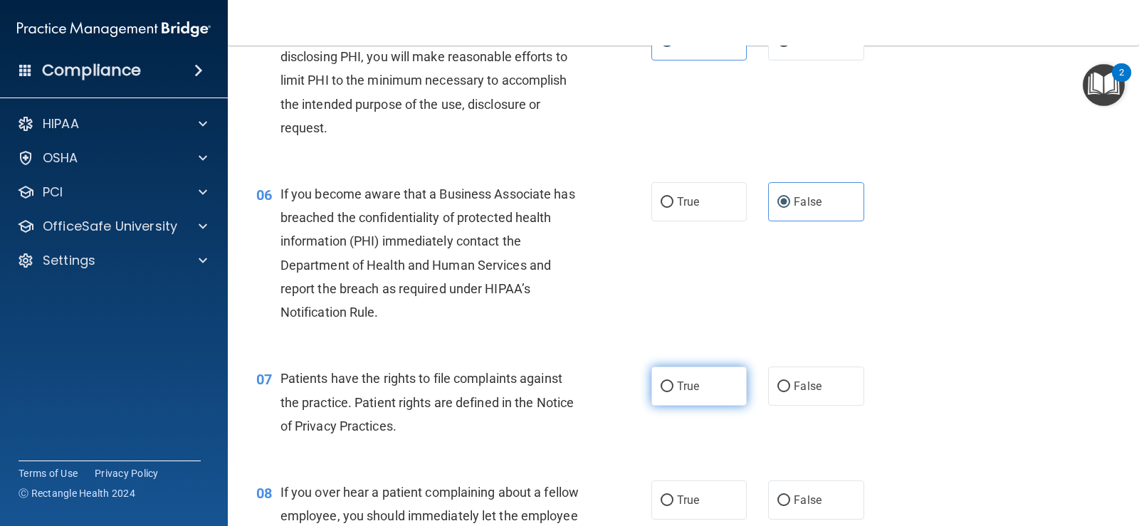
click at [698, 386] on label "True" at bounding box center [698, 386] width 95 height 39
click at [674, 386] on input "True" at bounding box center [667, 387] width 13 height 11
radio input "true"
click at [808, 501] on span "False" at bounding box center [808, 500] width 28 height 14
click at [790, 501] on input "False" at bounding box center [783, 501] width 13 height 11
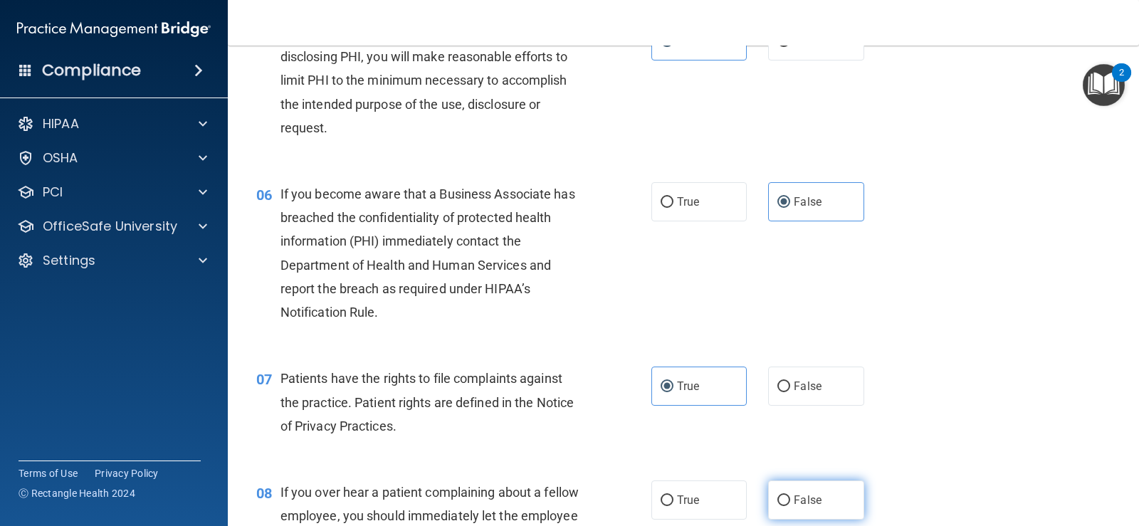
radio input "true"
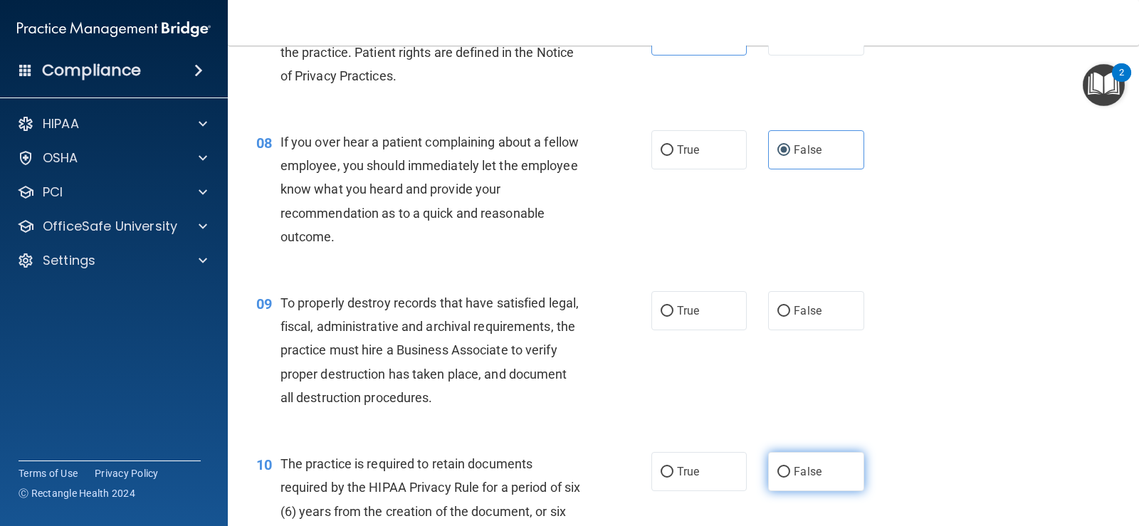
scroll to position [997, 0]
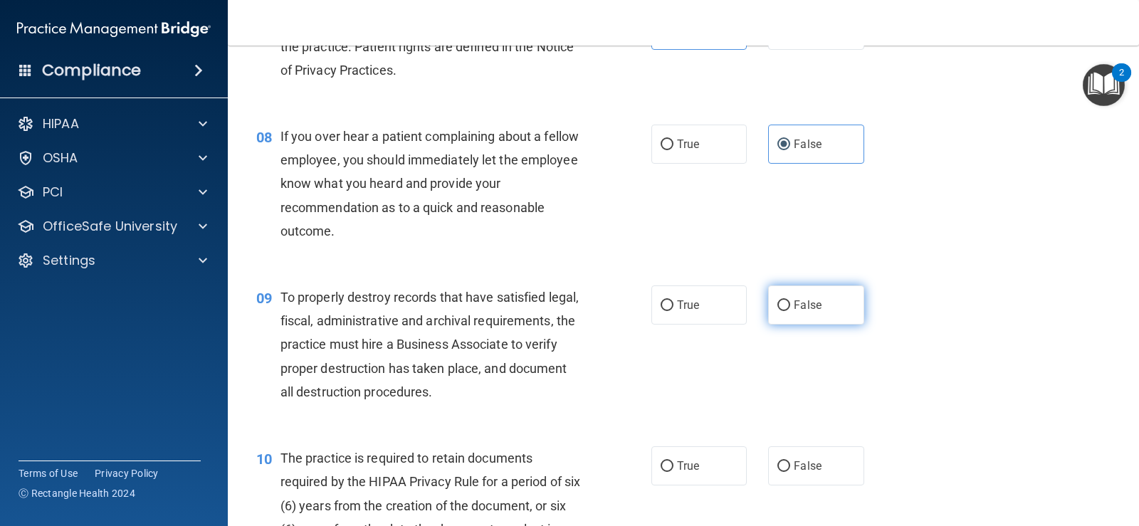
click at [820, 308] on label "False" at bounding box center [815, 304] width 95 height 39
click at [790, 308] on input "False" at bounding box center [783, 305] width 13 height 11
radio input "true"
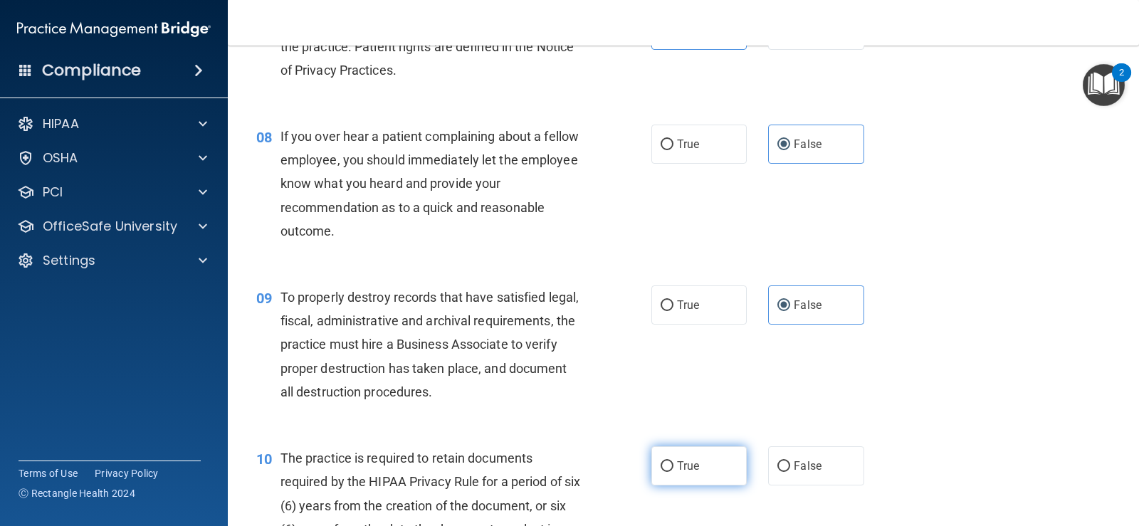
click at [717, 465] on label "True" at bounding box center [698, 465] width 95 height 39
click at [674, 465] on input "True" at bounding box center [667, 466] width 13 height 11
radio input "true"
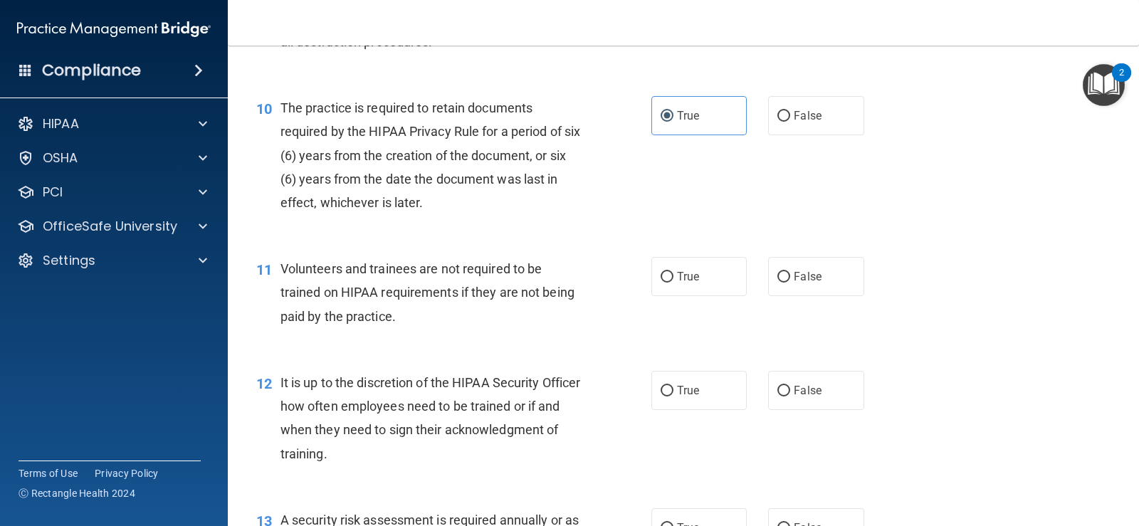
scroll to position [1353, 0]
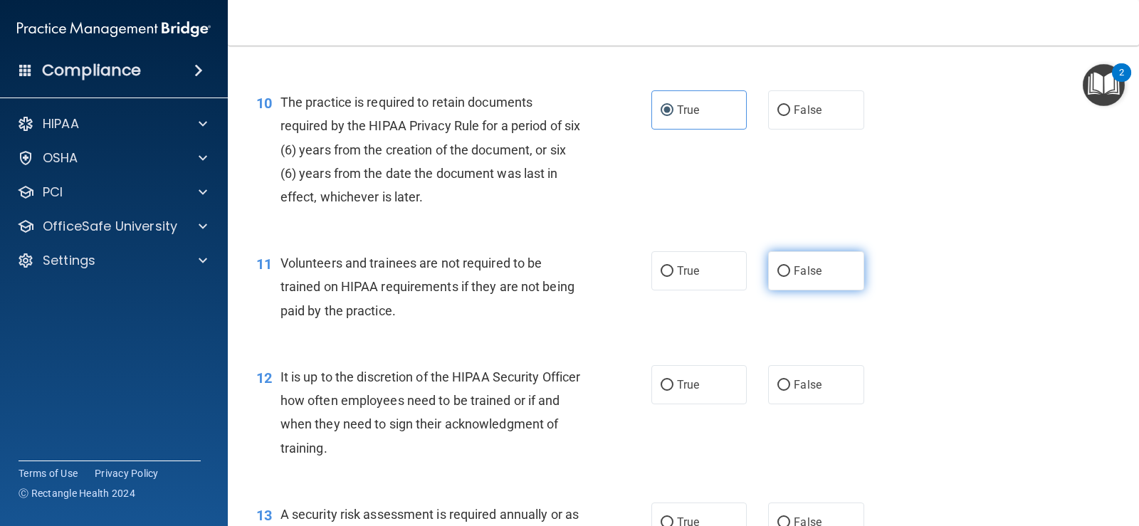
click at [800, 276] on span "False" at bounding box center [808, 271] width 28 height 14
click at [790, 276] on input "False" at bounding box center [783, 271] width 13 height 11
radio input "true"
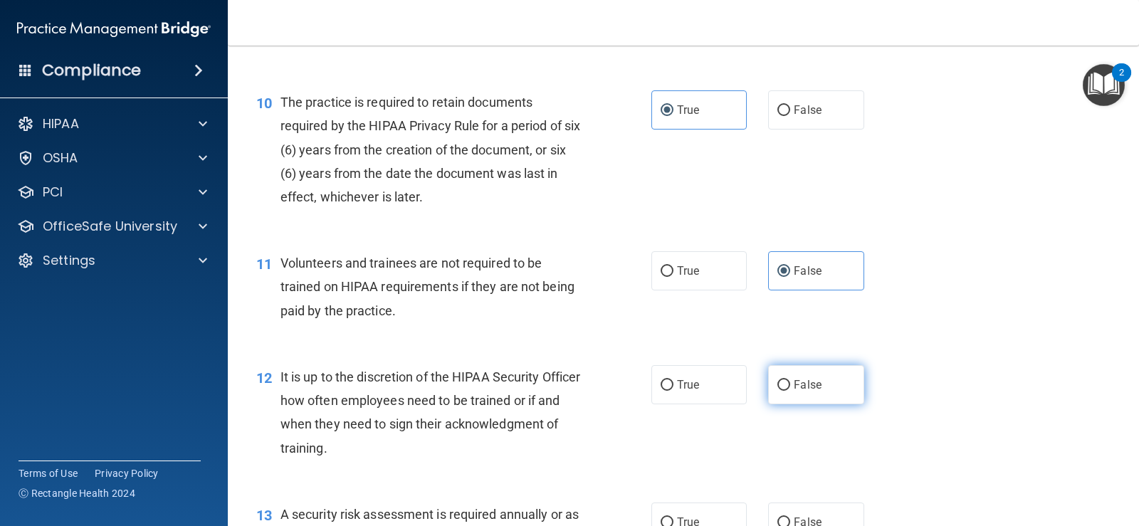
click at [820, 367] on label "False" at bounding box center [815, 384] width 95 height 39
click at [790, 380] on input "False" at bounding box center [783, 385] width 13 height 11
radio input "true"
click at [690, 509] on label "True" at bounding box center [698, 522] width 95 height 39
click at [674, 518] on input "True" at bounding box center [667, 523] width 13 height 11
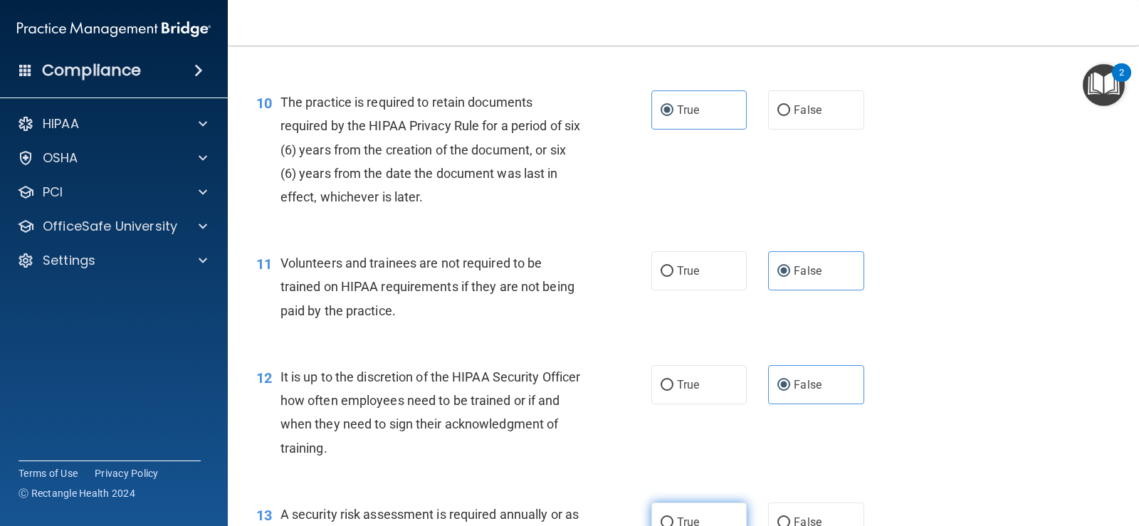
radio input "true"
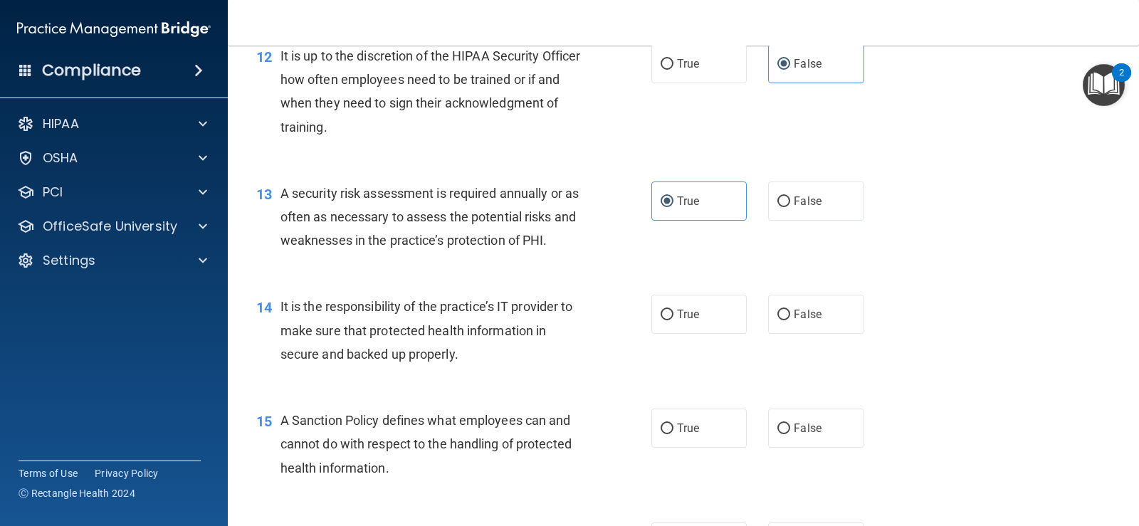
scroll to position [1711, 0]
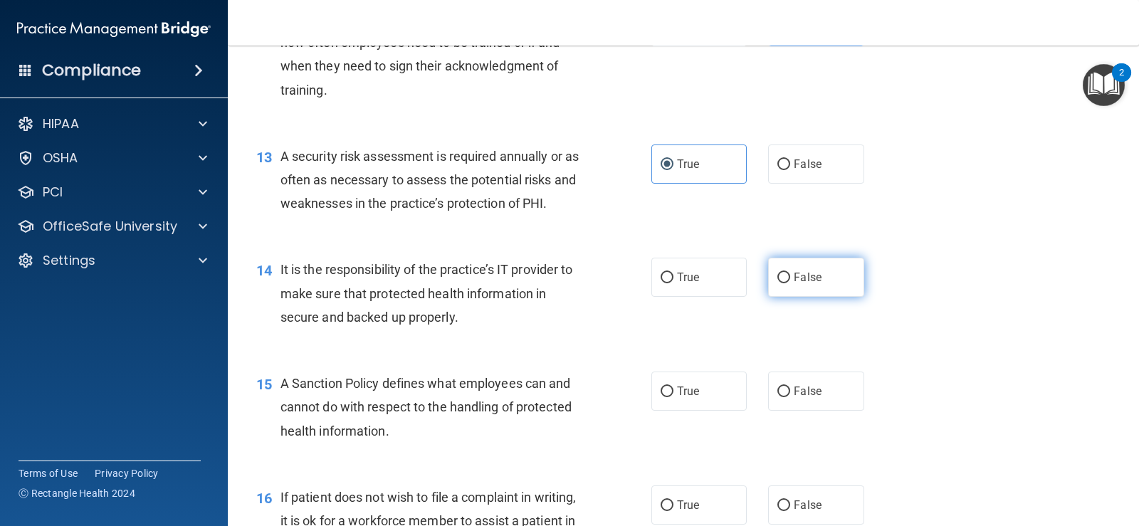
click at [839, 282] on label "False" at bounding box center [815, 277] width 95 height 39
click at [790, 282] on input "False" at bounding box center [783, 278] width 13 height 11
radio input "true"
click at [829, 384] on label "False" at bounding box center [815, 391] width 95 height 39
click at [790, 387] on input "False" at bounding box center [783, 392] width 13 height 11
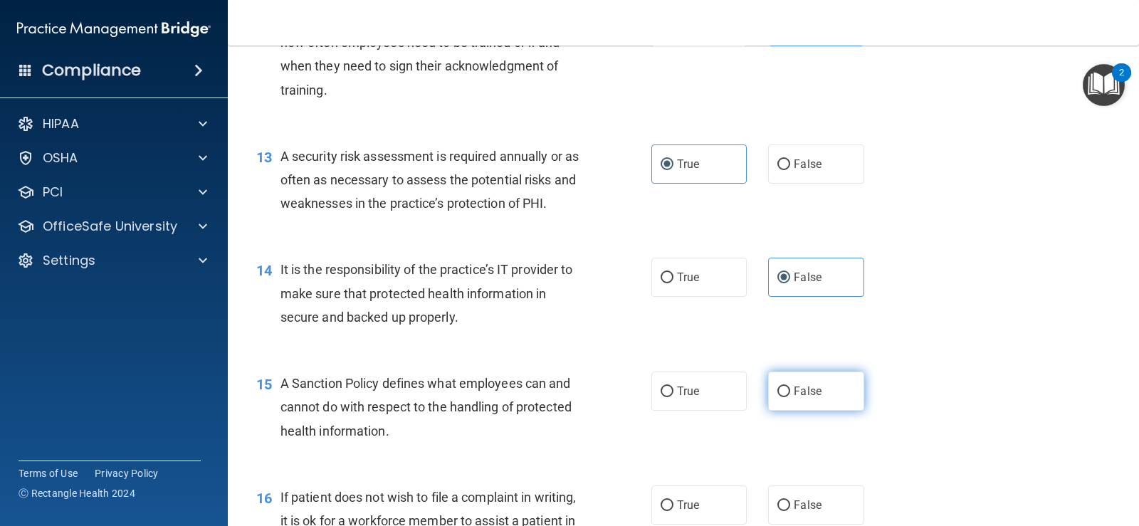
radio input "true"
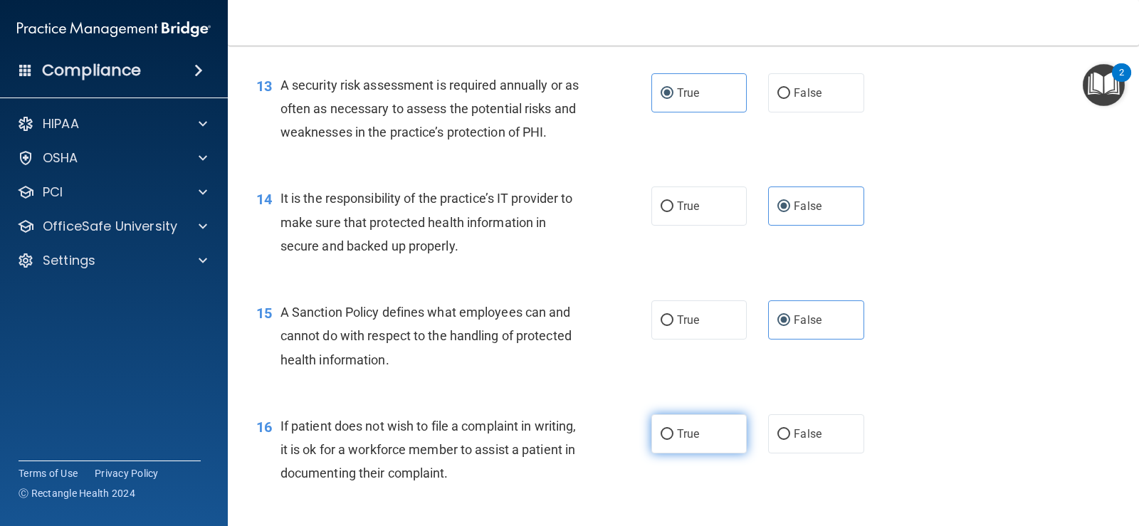
click at [688, 436] on span "True" at bounding box center [688, 434] width 22 height 14
click at [674, 436] on input "True" at bounding box center [667, 434] width 13 height 11
radio input "true"
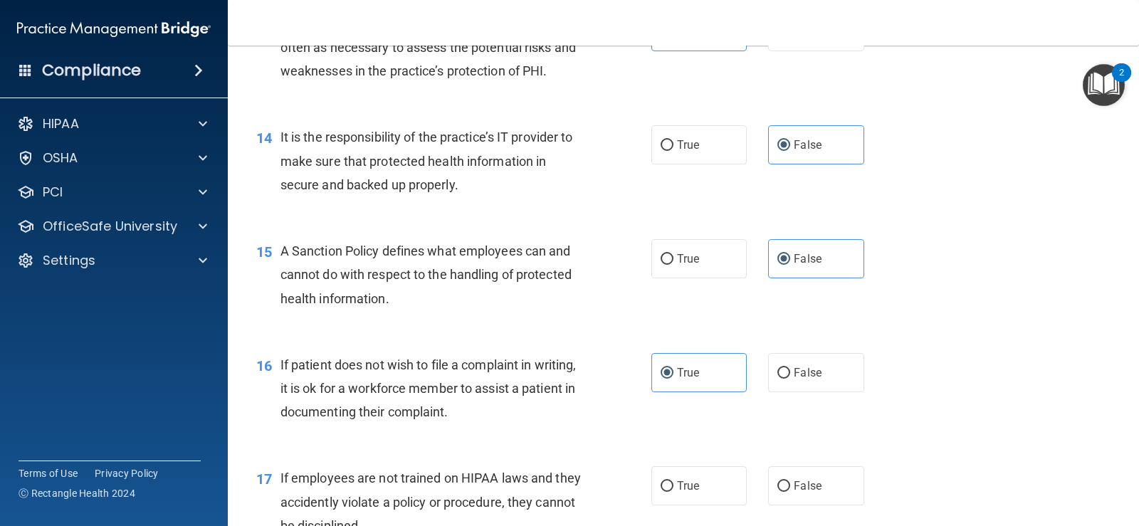
scroll to position [2067, 0]
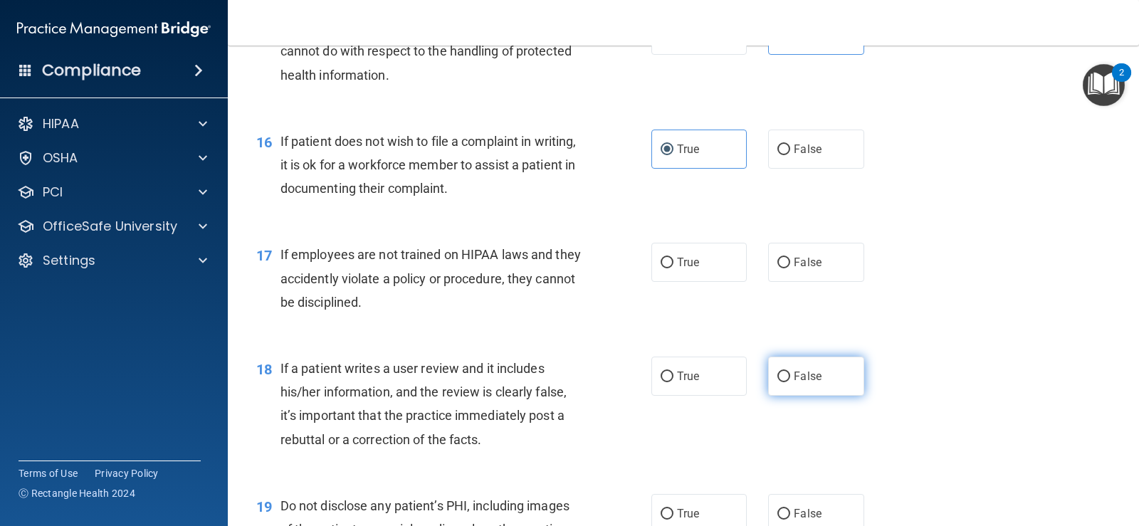
drag, startPoint x: 804, startPoint y: 263, endPoint x: 819, endPoint y: 369, distance: 107.1
click at [804, 263] on span "False" at bounding box center [808, 263] width 28 height 14
click at [790, 263] on input "False" at bounding box center [783, 263] width 13 height 11
radio input "true"
click at [819, 371] on label "False" at bounding box center [815, 376] width 95 height 39
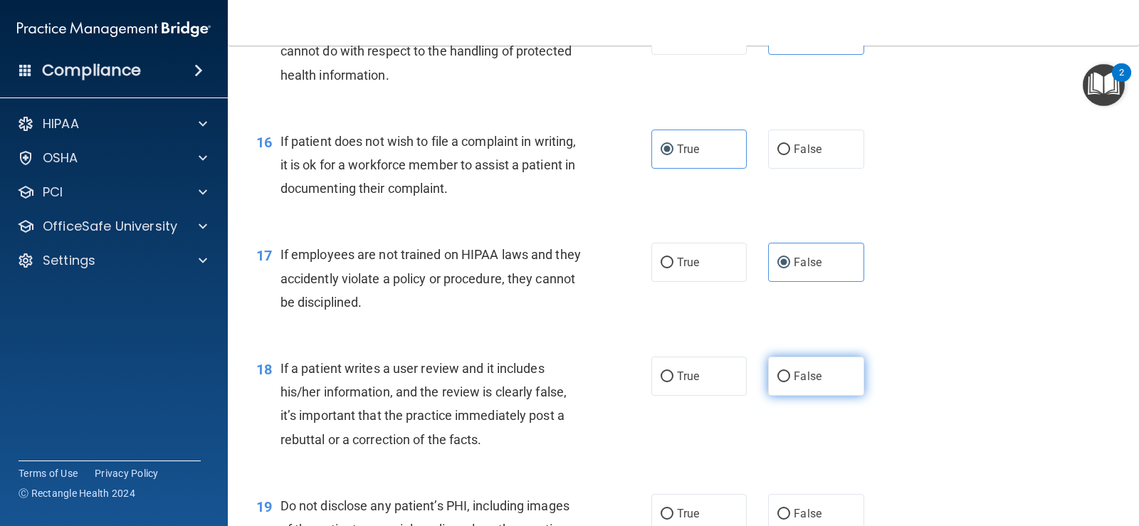
click at [790, 372] on input "False" at bounding box center [783, 377] width 13 height 11
radio input "true"
click at [679, 504] on label "True" at bounding box center [698, 513] width 95 height 39
click at [674, 509] on input "True" at bounding box center [667, 514] width 13 height 11
radio input "true"
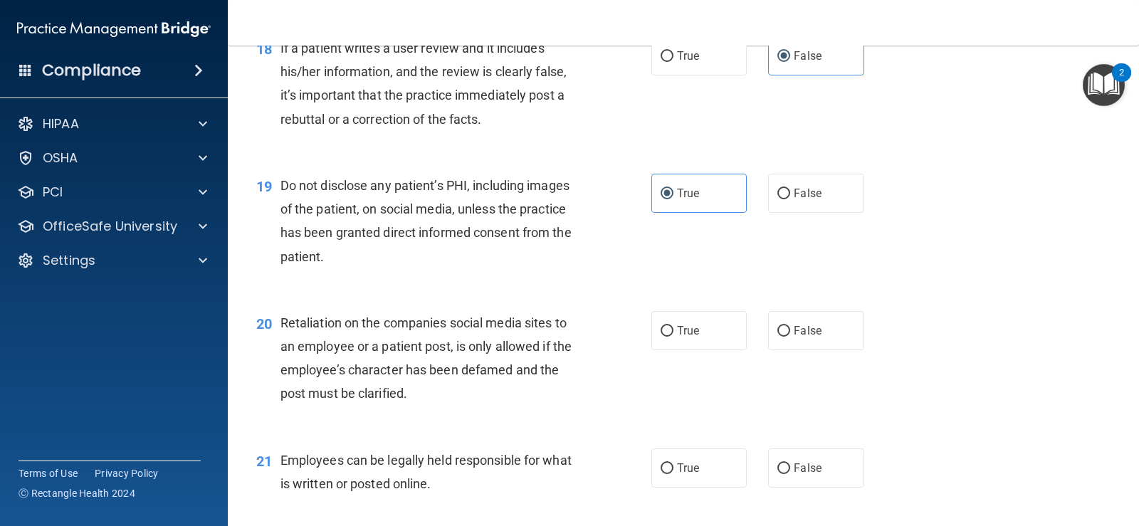
scroll to position [2423, 0]
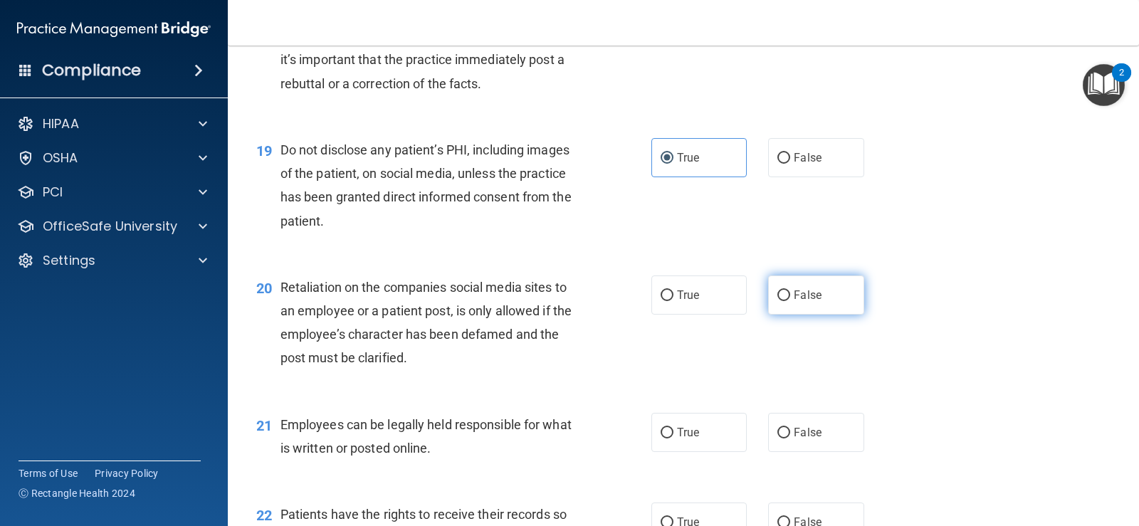
click at [847, 298] on label "False" at bounding box center [815, 295] width 95 height 39
click at [790, 298] on input "False" at bounding box center [783, 295] width 13 height 11
radio input "true"
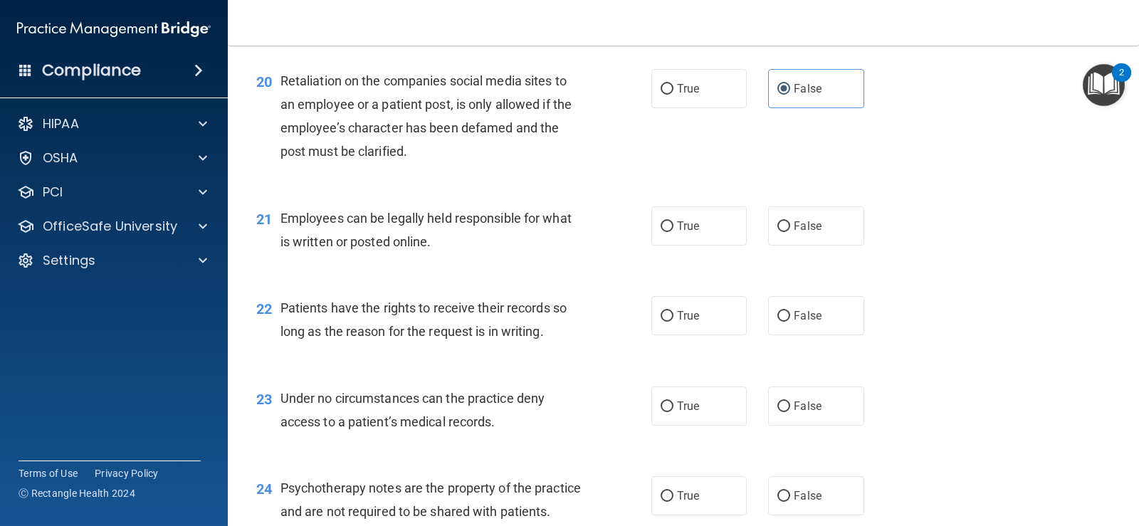
scroll to position [2636, 0]
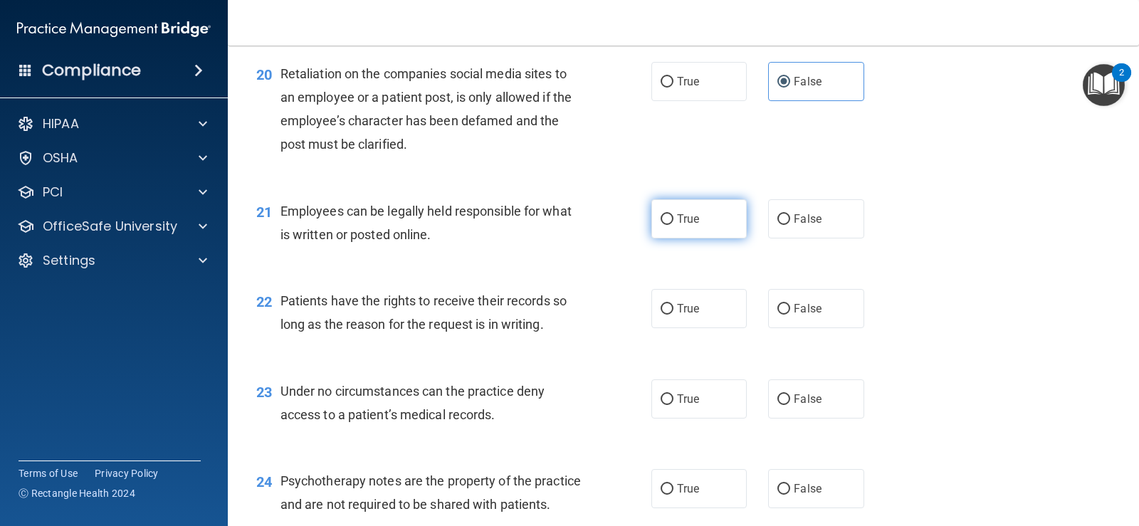
click at [707, 234] on label "True" at bounding box center [698, 218] width 95 height 39
click at [674, 225] on input "True" at bounding box center [667, 219] width 13 height 11
radio input "true"
click at [809, 312] on span "False" at bounding box center [808, 309] width 28 height 14
click at [790, 312] on input "False" at bounding box center [783, 309] width 13 height 11
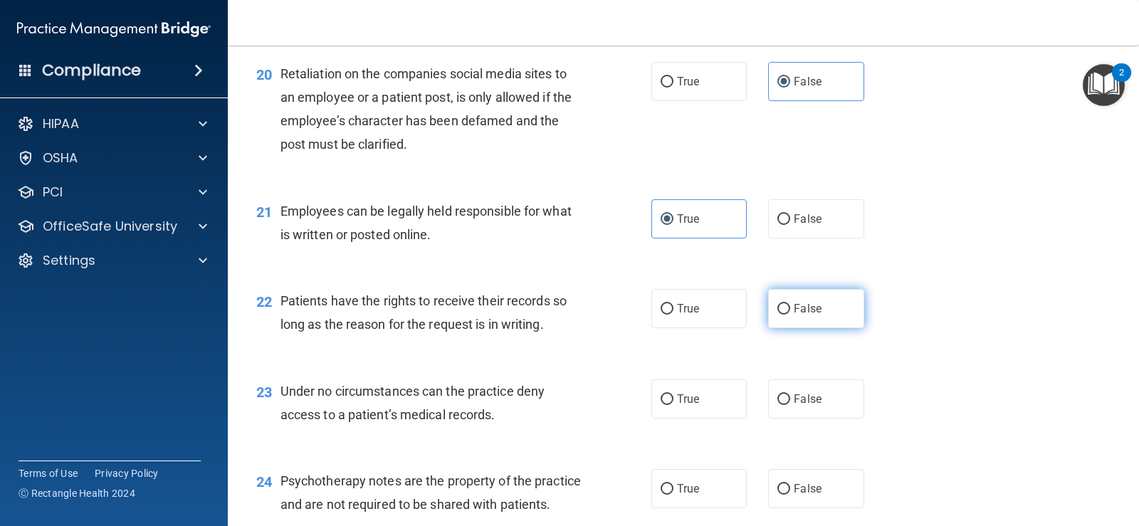
radio input "true"
click at [794, 401] on span "False" at bounding box center [808, 399] width 28 height 14
click at [790, 401] on input "False" at bounding box center [783, 399] width 13 height 11
radio input "true"
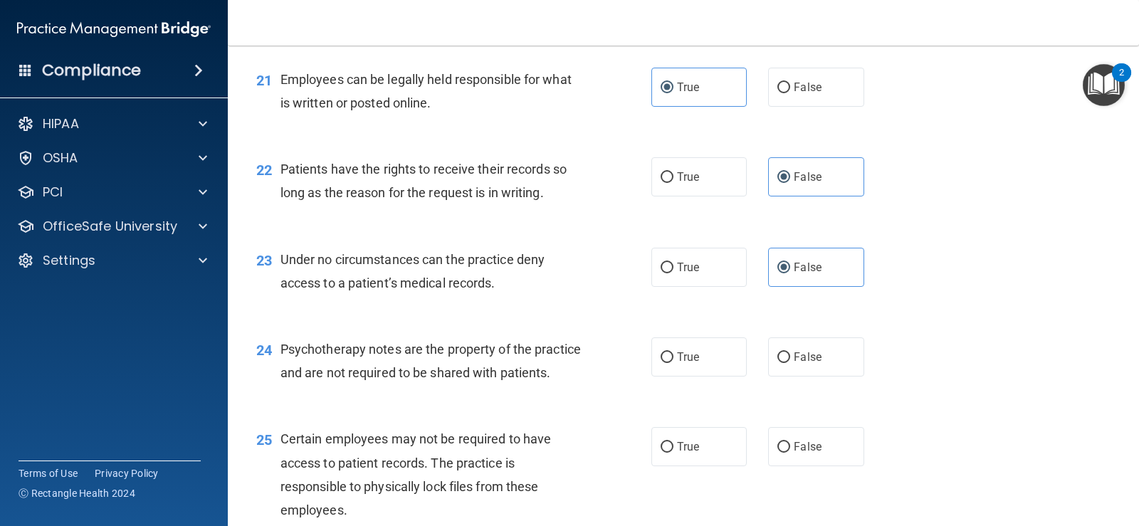
scroll to position [2779, 0]
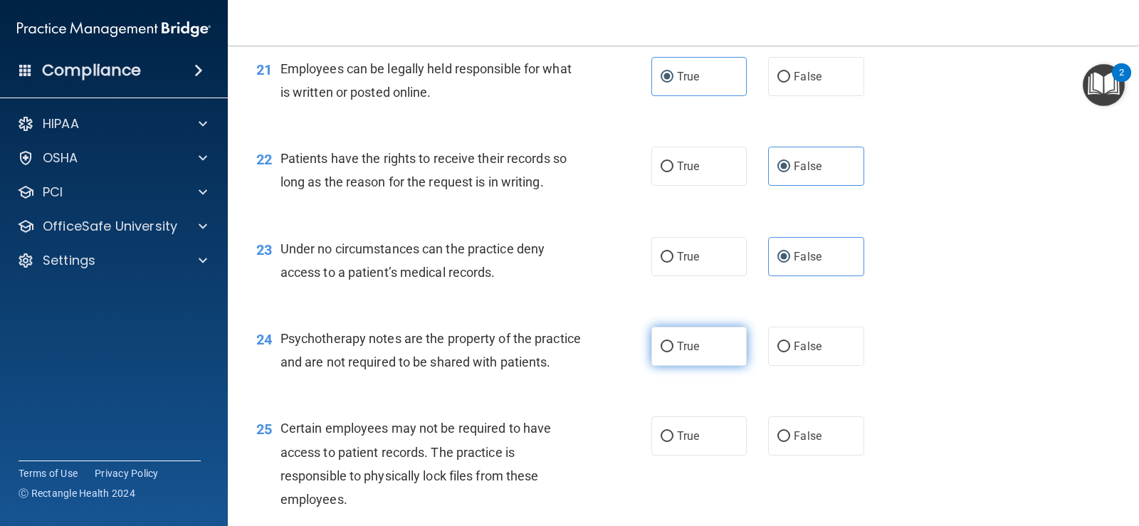
click at [694, 343] on span "True" at bounding box center [688, 347] width 22 height 14
click at [674, 343] on input "True" at bounding box center [667, 347] width 13 height 11
radio input "true"
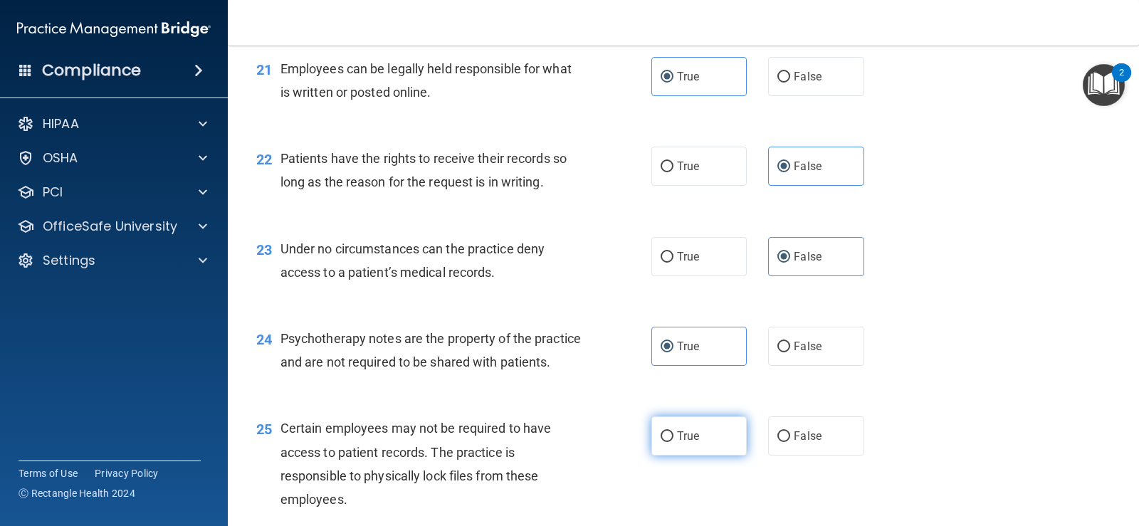
click at [683, 443] on span "True" at bounding box center [688, 436] width 22 height 14
click at [674, 442] on input "True" at bounding box center [667, 436] width 13 height 11
radio input "true"
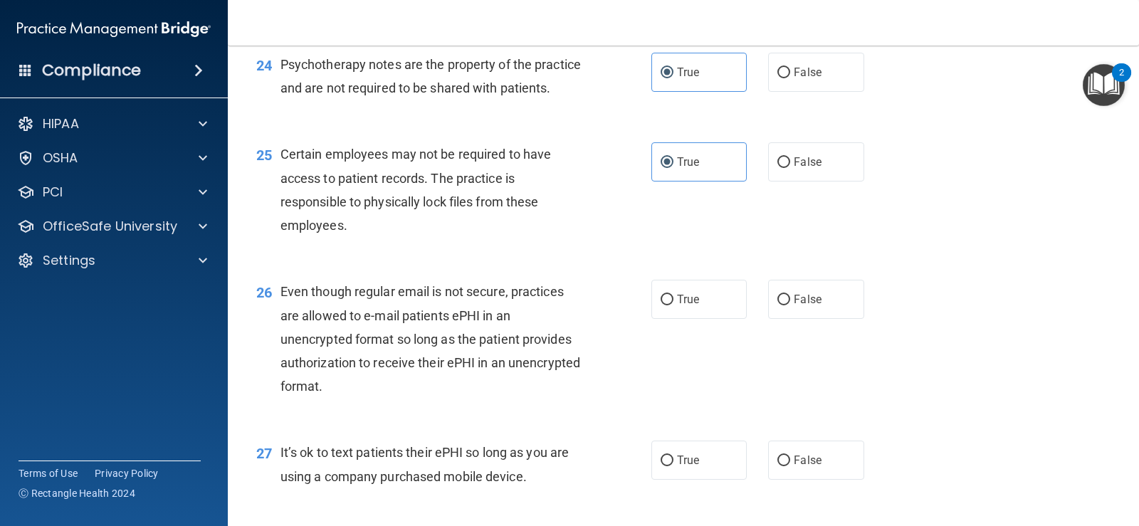
scroll to position [3064, 0]
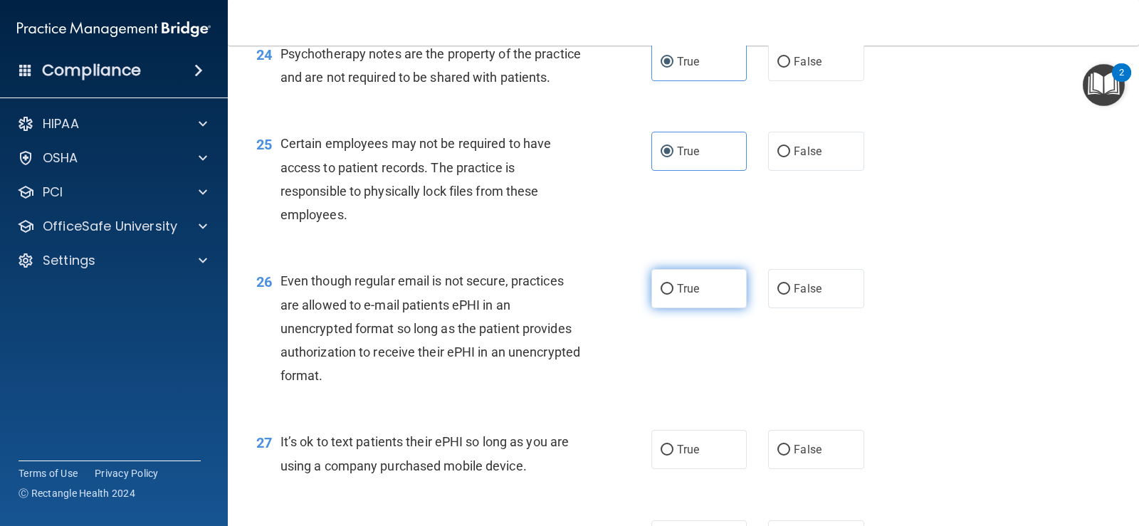
click at [705, 308] on label "True" at bounding box center [698, 288] width 95 height 39
click at [674, 295] on input "True" at bounding box center [667, 289] width 13 height 11
radio input "true"
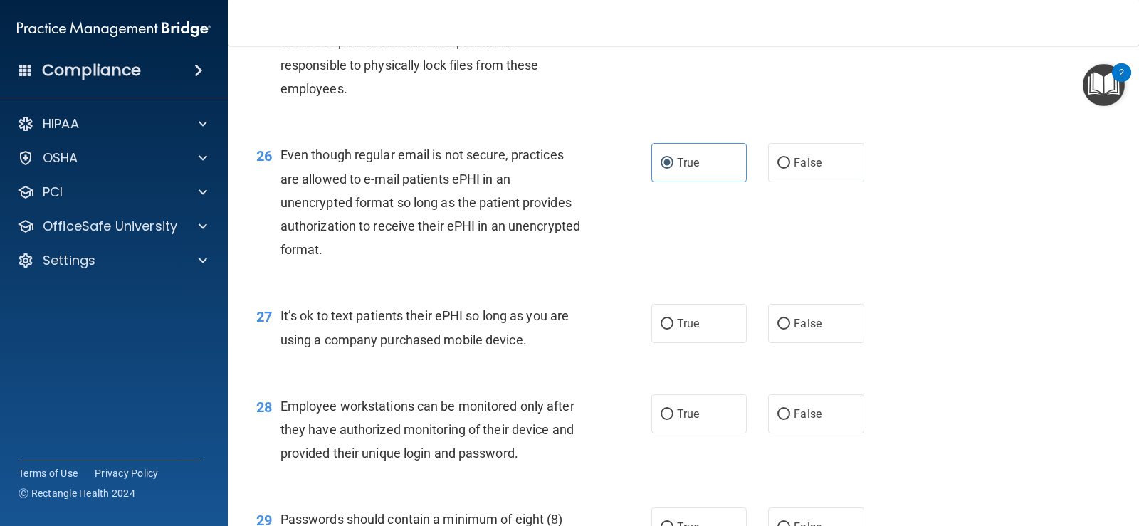
scroll to position [3206, 0]
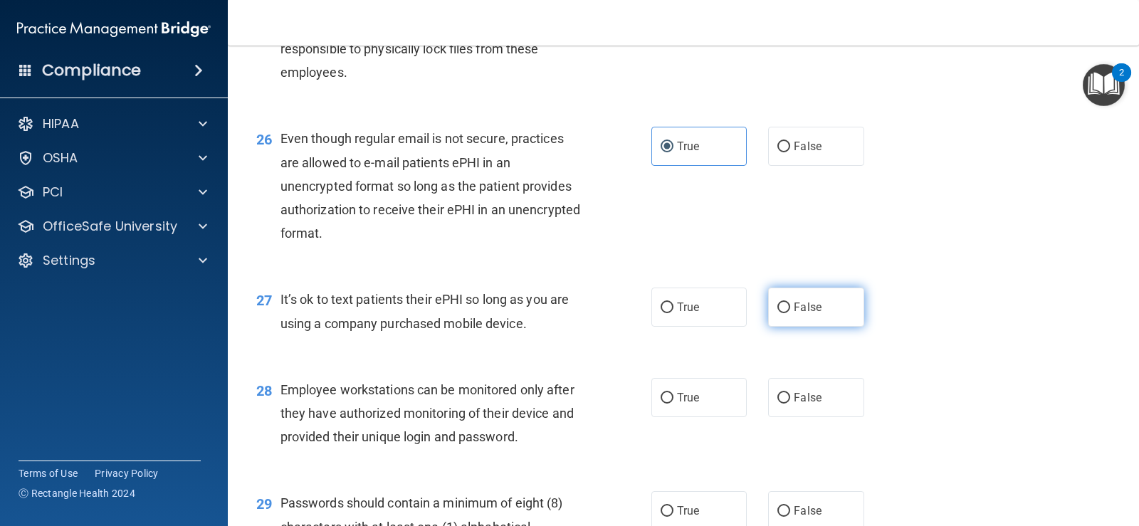
click at [816, 327] on label "False" at bounding box center [815, 307] width 95 height 39
click at [790, 313] on input "False" at bounding box center [783, 308] width 13 height 11
radio input "true"
click at [801, 417] on label "False" at bounding box center [815, 397] width 95 height 39
click at [790, 404] on input "False" at bounding box center [783, 398] width 13 height 11
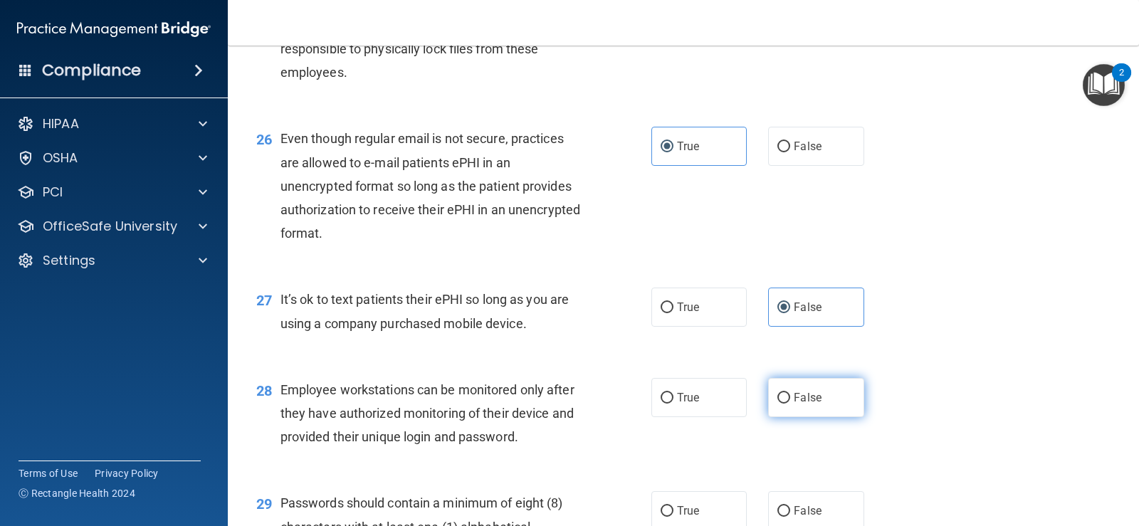
radio input "true"
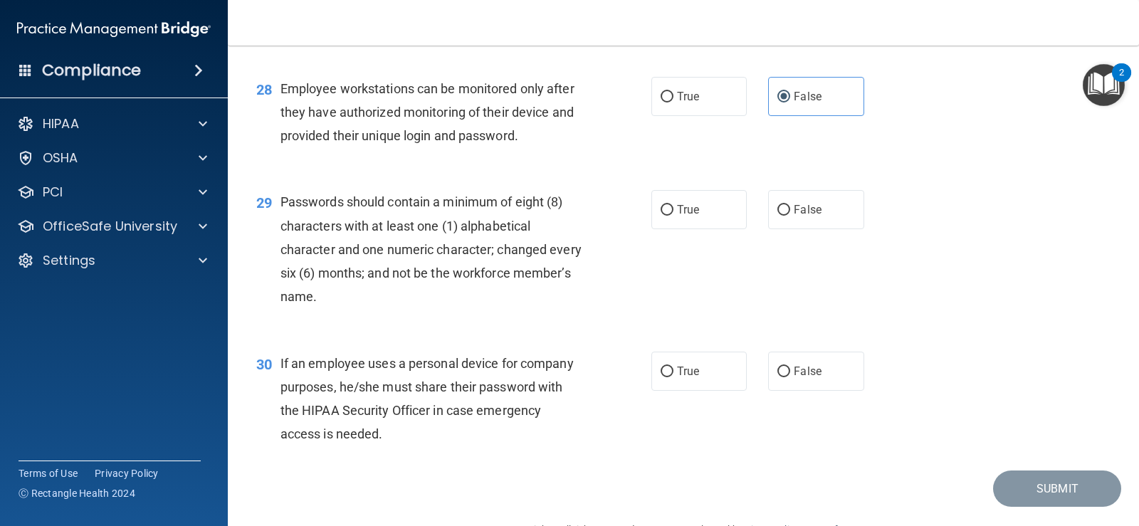
scroll to position [3562, 0]
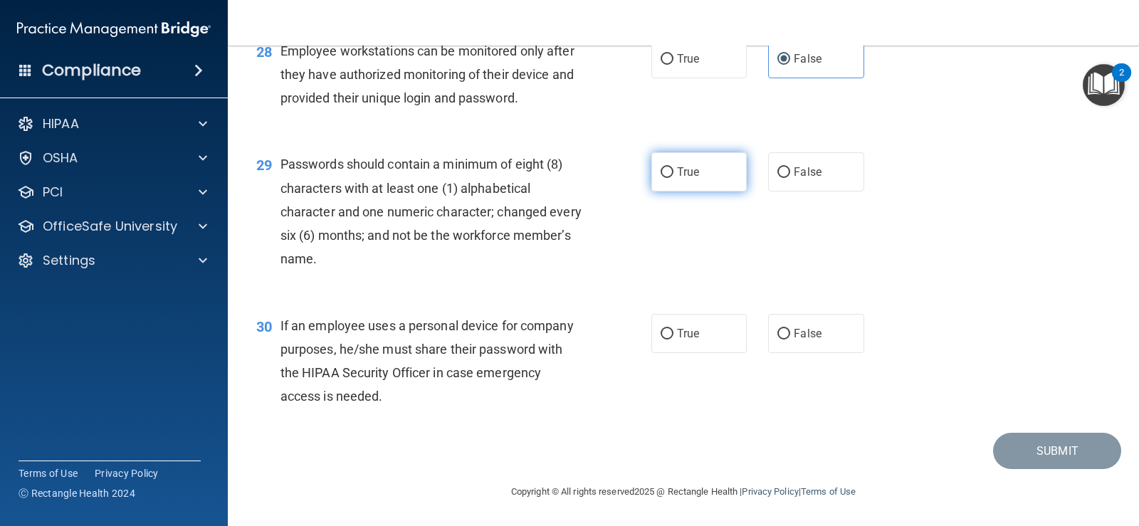
click at [665, 174] on input "True" at bounding box center [667, 172] width 13 height 11
radio input "true"
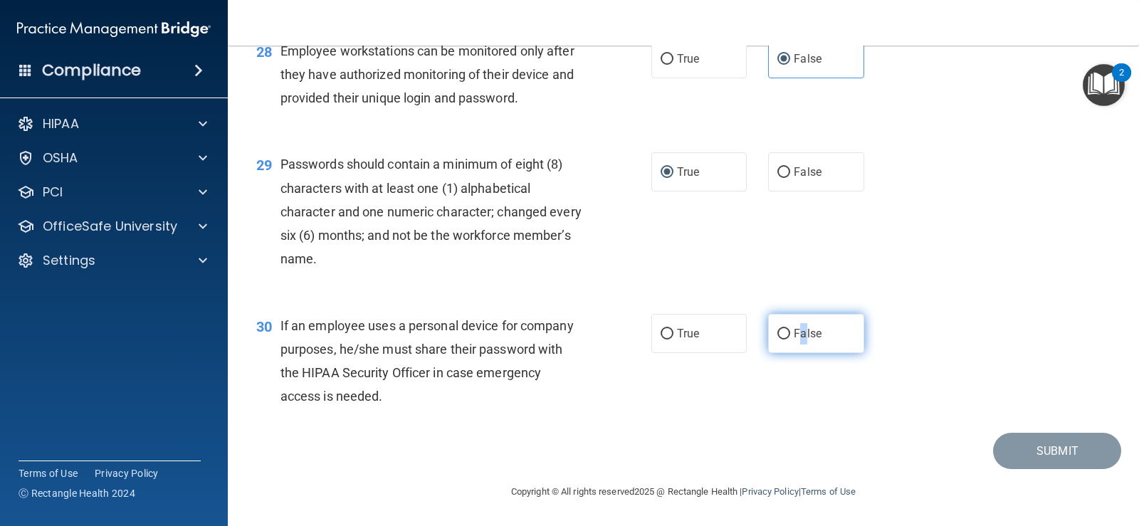
click at [797, 340] on span "False" at bounding box center [808, 334] width 28 height 14
click at [770, 334] on label "False" at bounding box center [815, 333] width 95 height 39
click at [777, 334] on input "False" at bounding box center [783, 334] width 13 height 11
radio input "true"
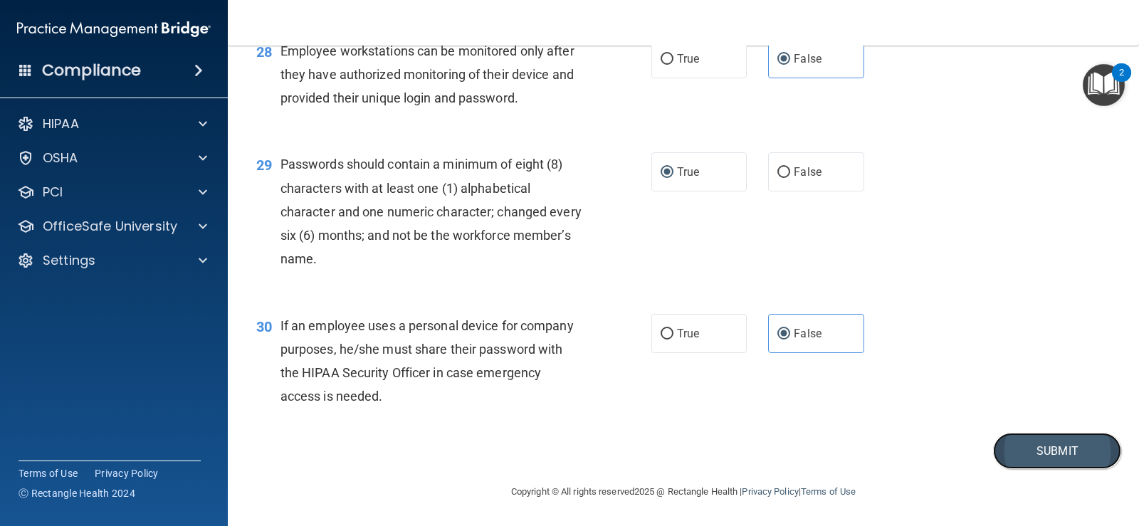
click at [1014, 446] on button "Submit" at bounding box center [1057, 451] width 128 height 36
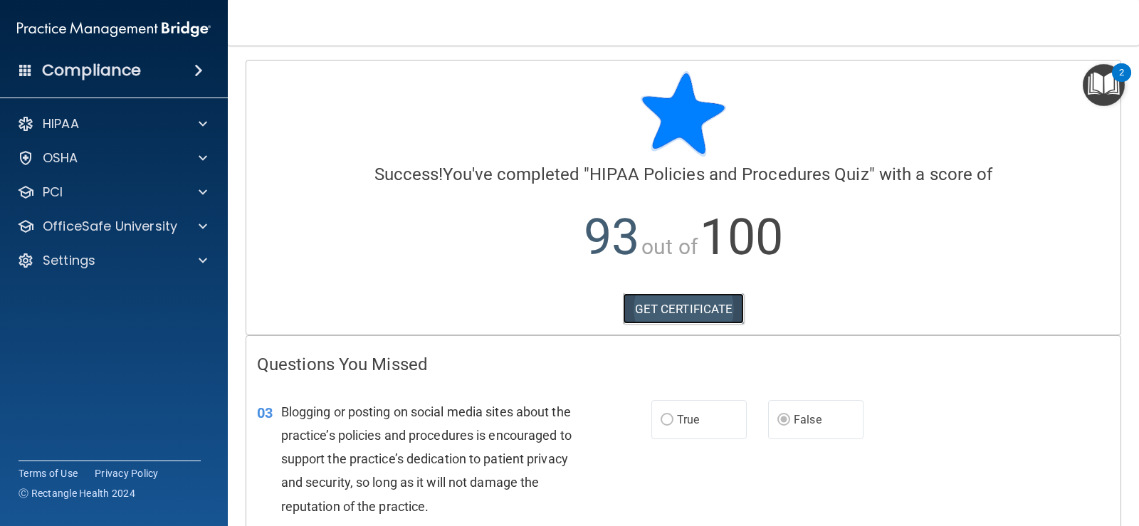
click at [677, 313] on link "GET CERTIFICATE" at bounding box center [684, 308] width 122 height 31
click at [123, 131] on div "HIPAA" at bounding box center [94, 123] width 177 height 17
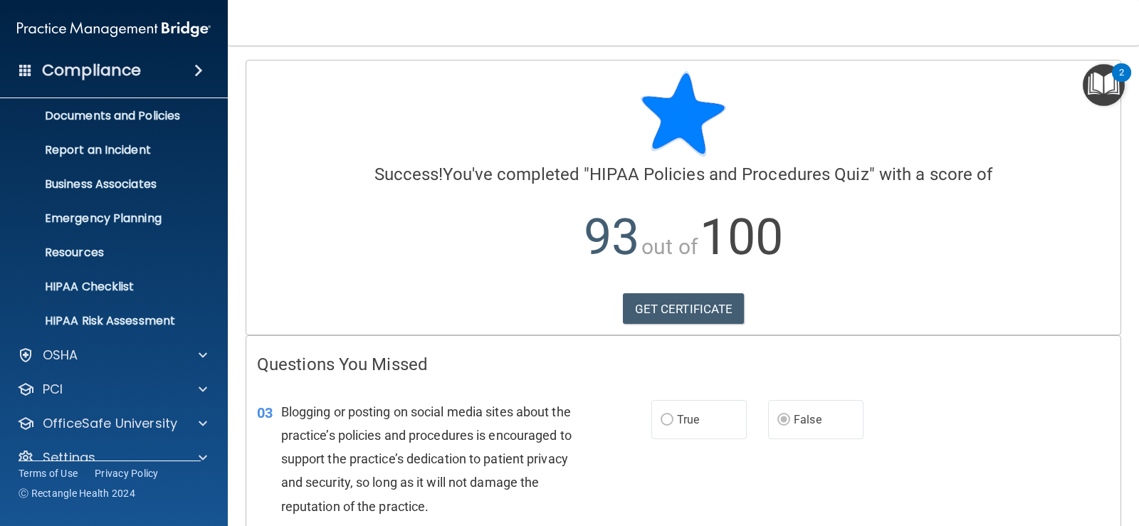
scroll to position [65, 0]
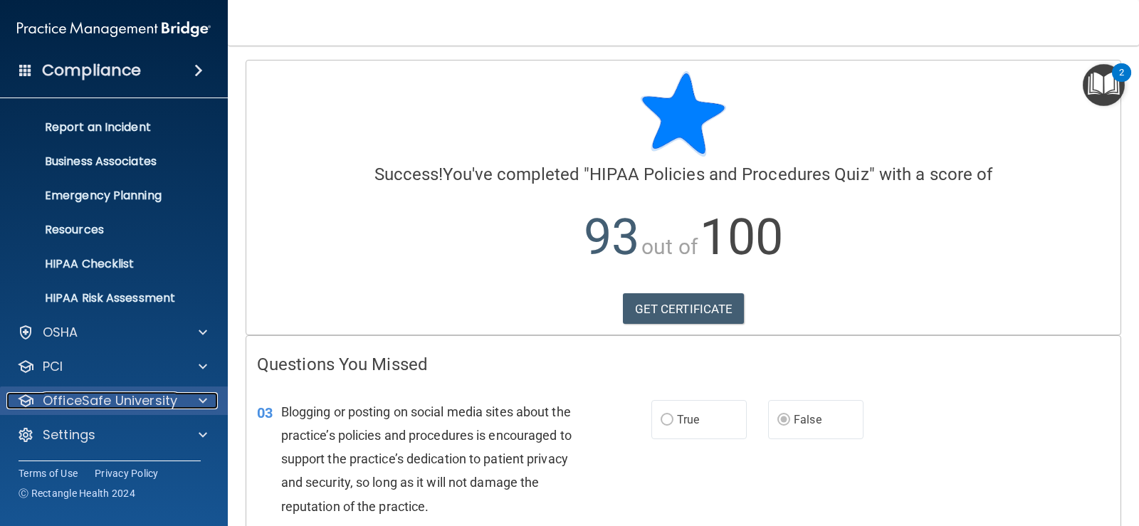
click at [117, 397] on p "OfficeSafe University" at bounding box center [110, 400] width 135 height 17
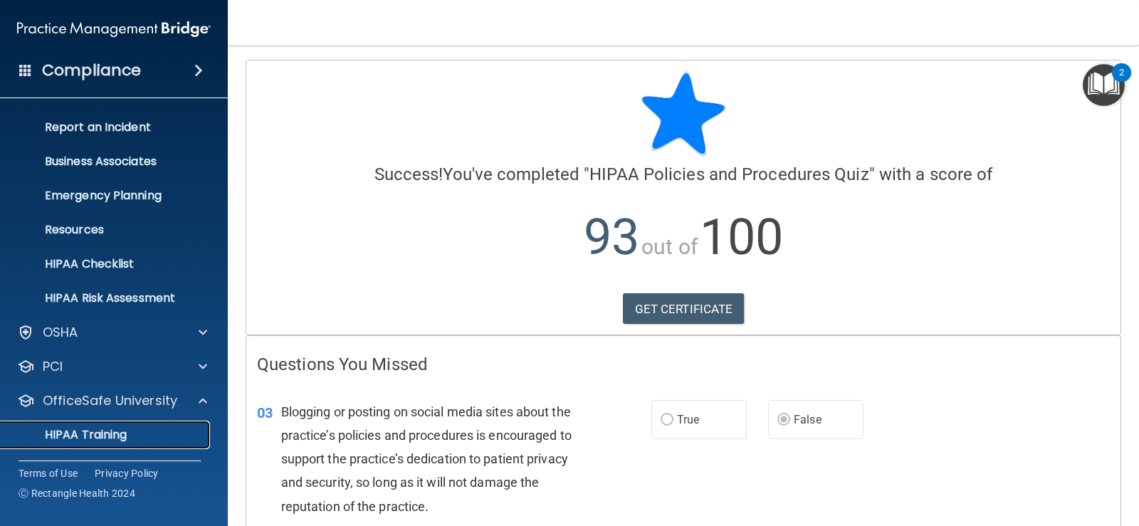
click at [137, 429] on div "HIPAA Training" at bounding box center [106, 435] width 194 height 14
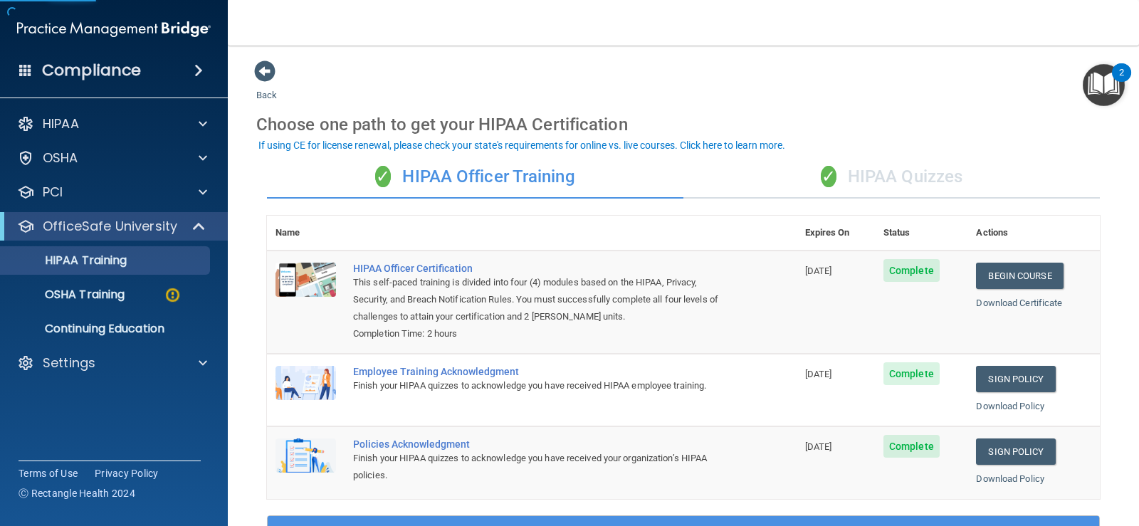
click at [874, 180] on div "✓ HIPAA Quizzes" at bounding box center [891, 177] width 416 height 43
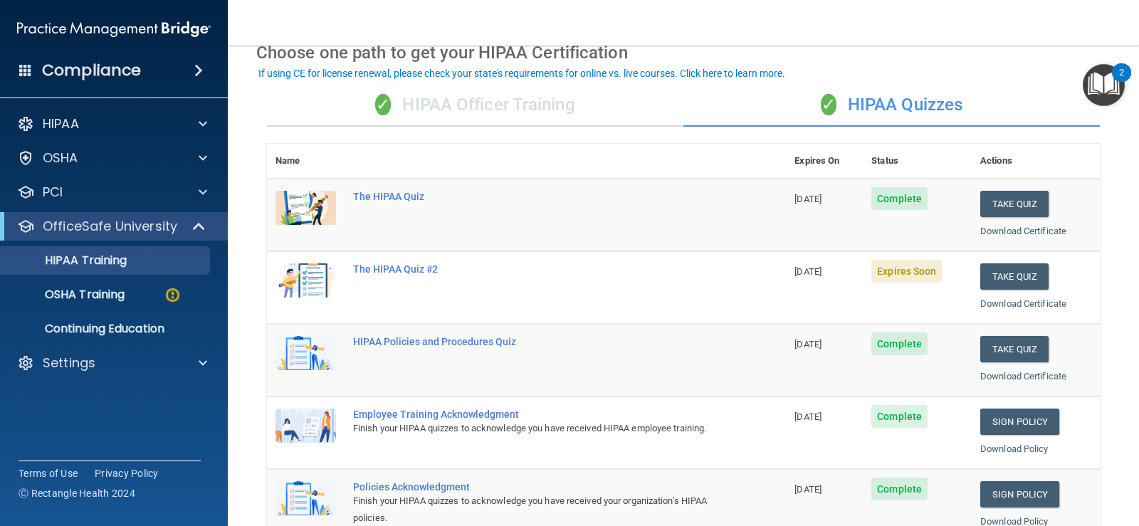
scroll to position [142, 0]
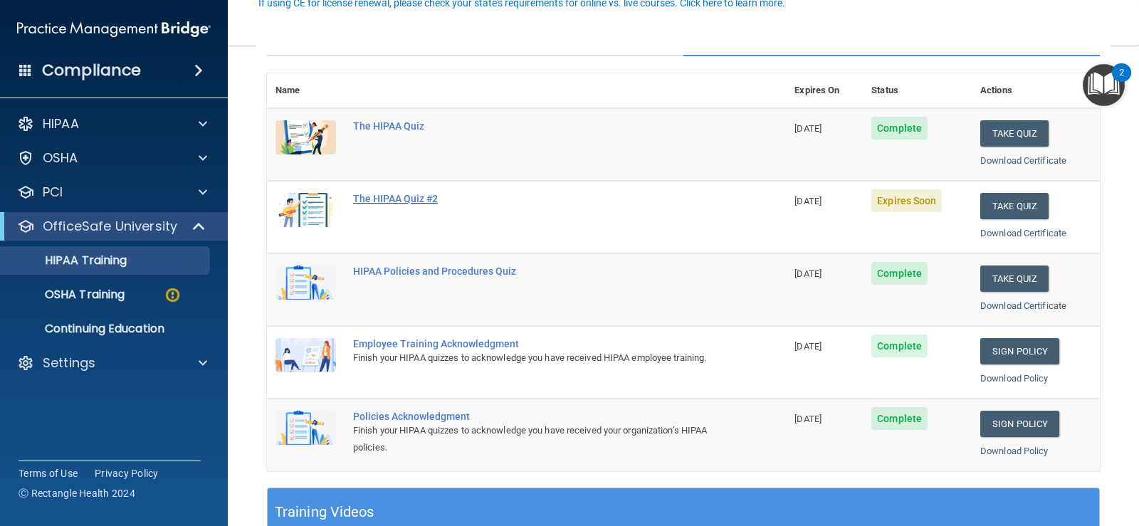
click at [406, 204] on div "The HIPAA Quiz #2" at bounding box center [534, 198] width 362 height 11
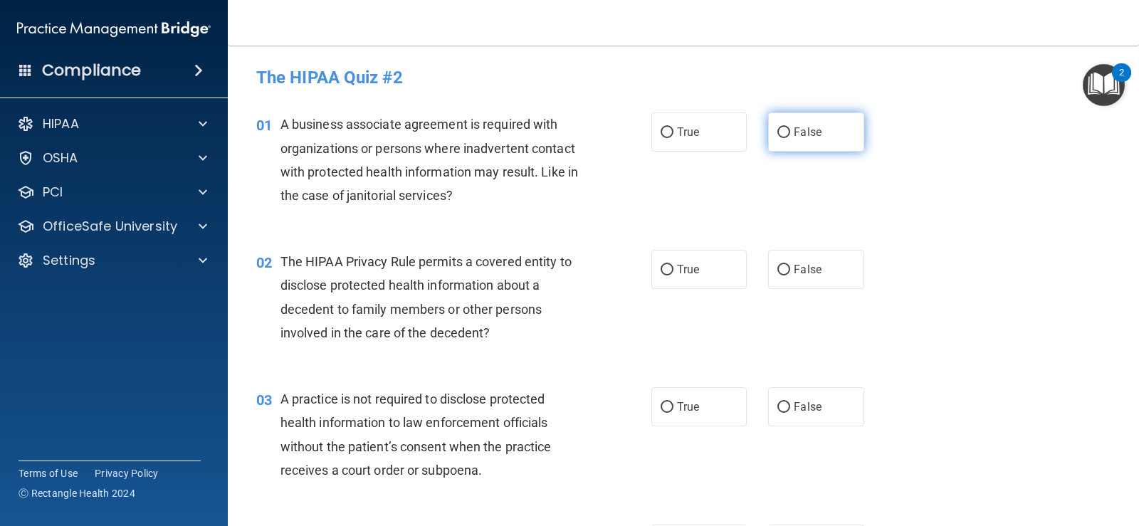
click at [806, 132] on span "False" at bounding box center [808, 132] width 28 height 14
click at [790, 132] on input "False" at bounding box center [783, 132] width 13 height 11
radio input "true"
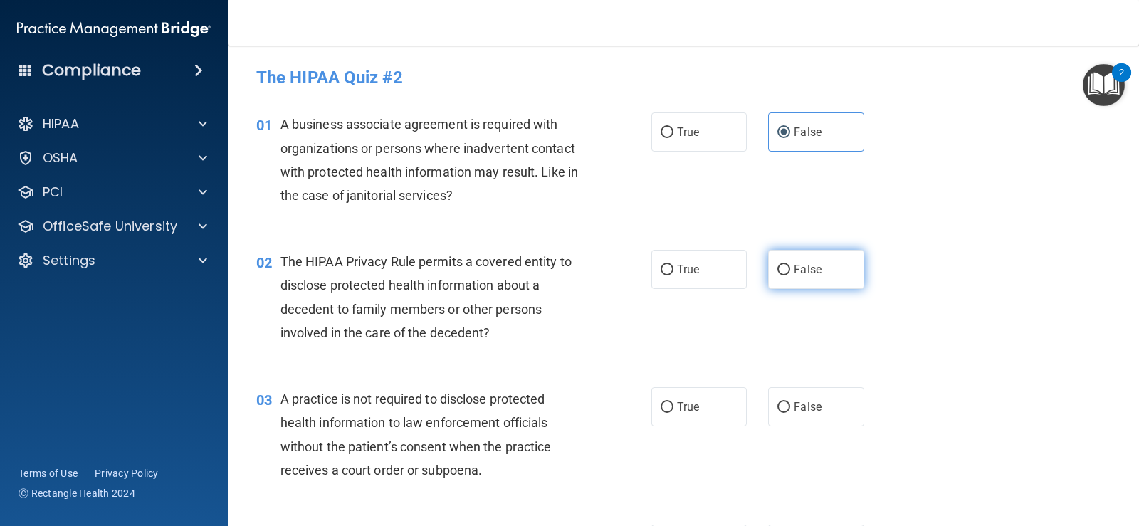
click at [797, 270] on span "False" at bounding box center [808, 270] width 28 height 14
click at [790, 270] on input "False" at bounding box center [783, 270] width 13 height 11
radio input "true"
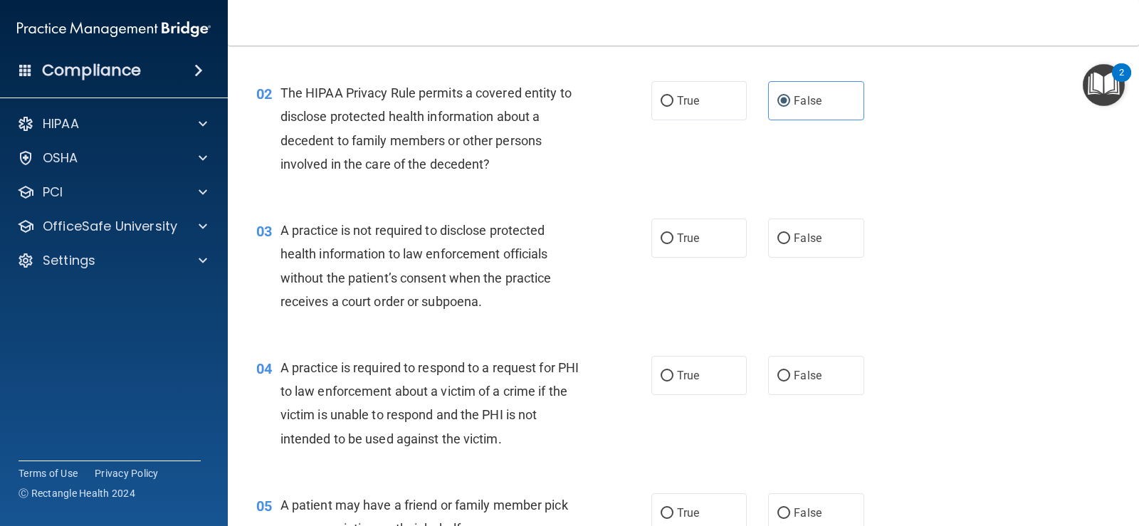
scroll to position [214, 0]
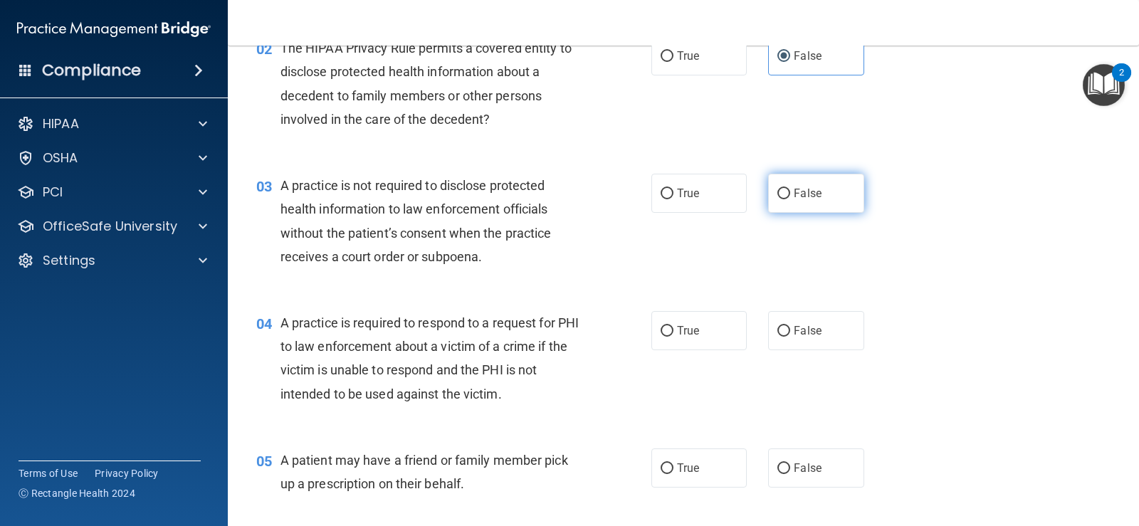
click at [823, 194] on label "False" at bounding box center [815, 193] width 95 height 39
click at [790, 194] on input "False" at bounding box center [783, 194] width 13 height 11
radio input "true"
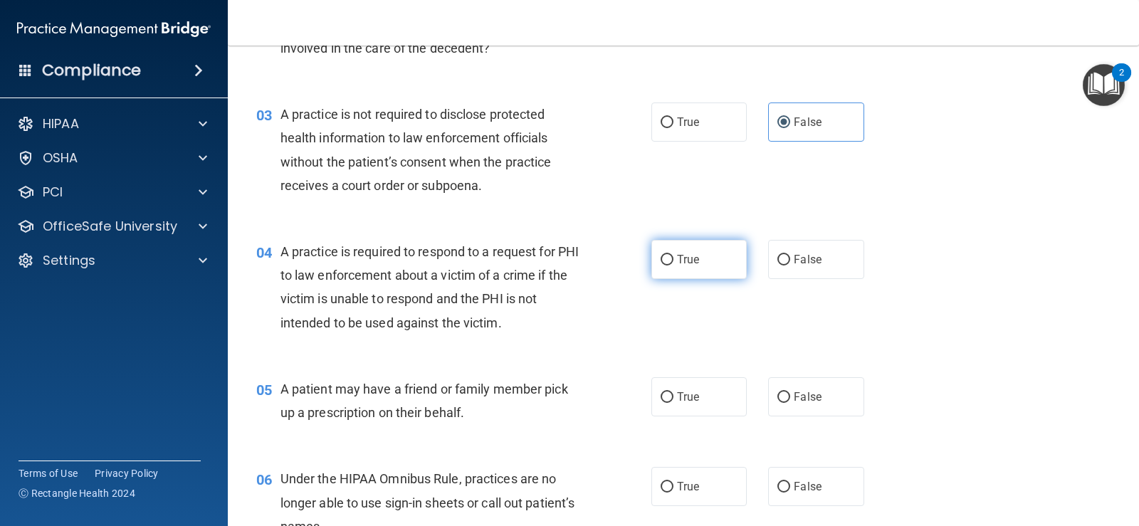
click at [661, 274] on label "True" at bounding box center [698, 259] width 95 height 39
click at [661, 266] on input "True" at bounding box center [667, 260] width 13 height 11
radio input "true"
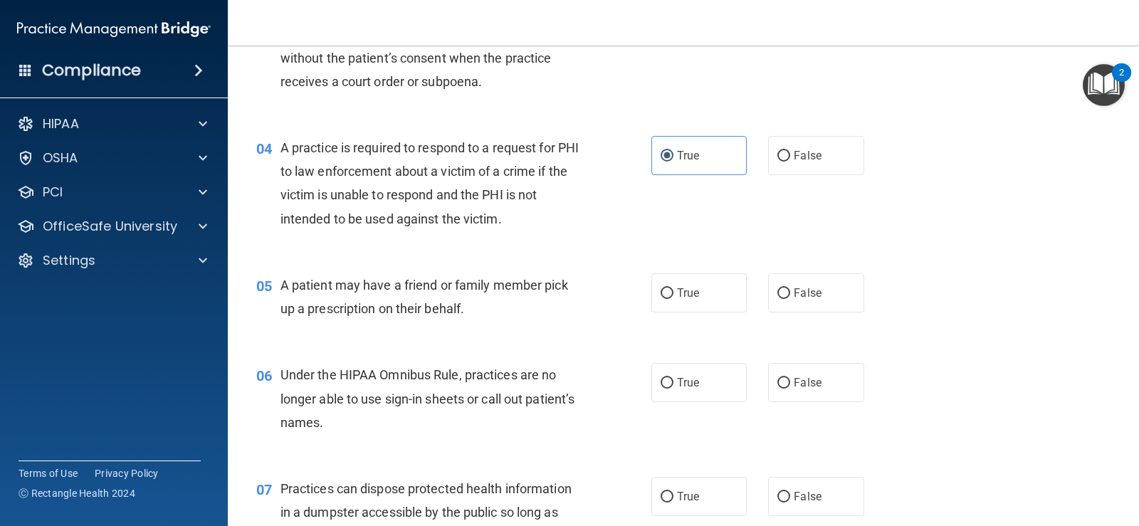
scroll to position [427, 0]
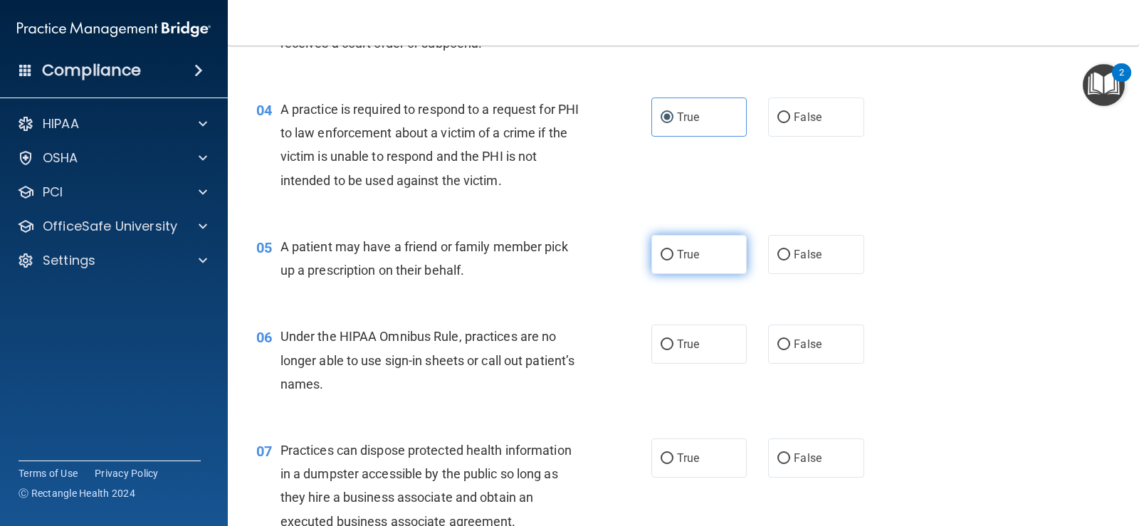
click at [717, 261] on label "True" at bounding box center [698, 254] width 95 height 39
click at [674, 261] on input "True" at bounding box center [667, 255] width 13 height 11
radio input "true"
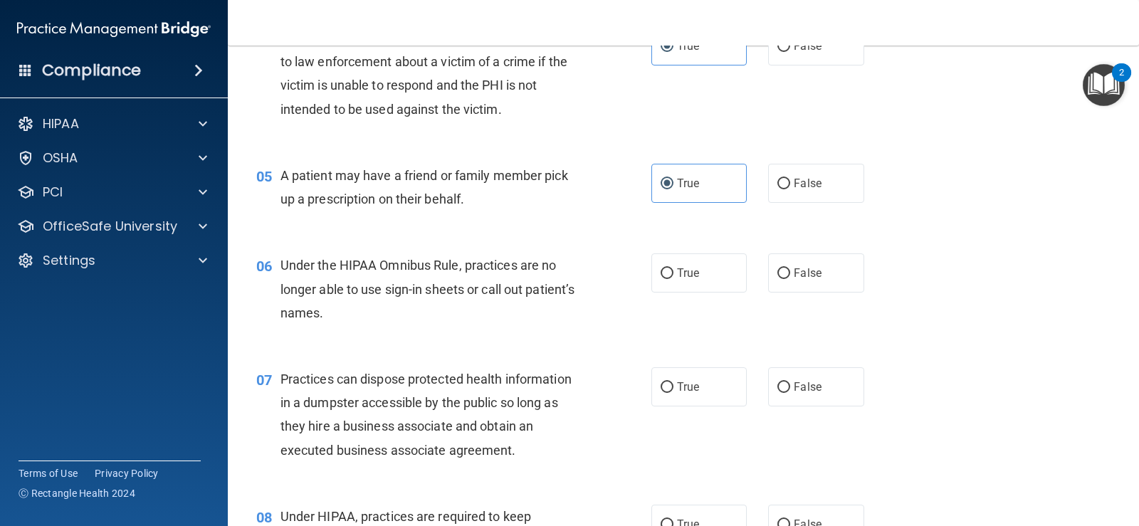
scroll to position [570, 0]
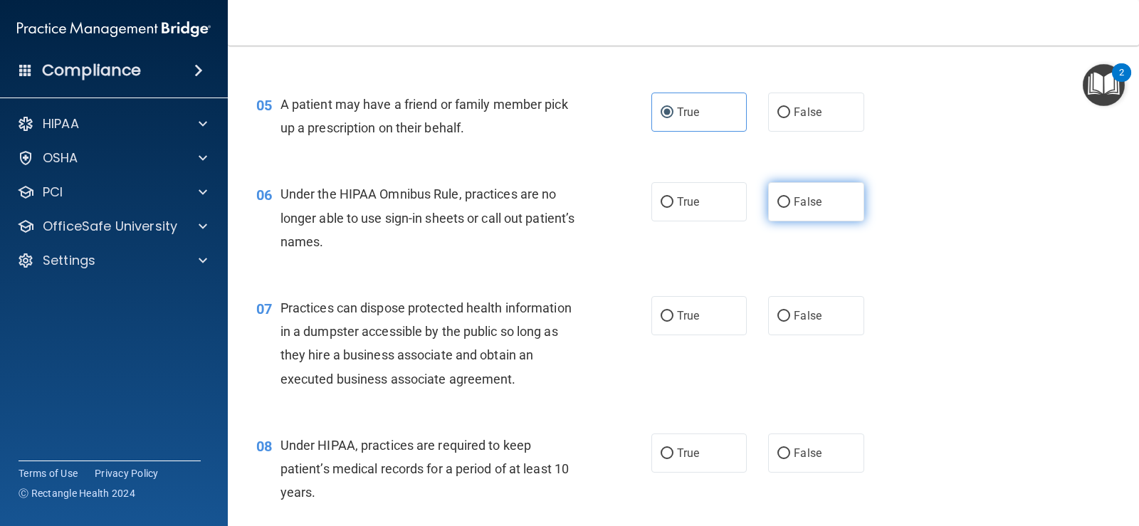
click at [811, 200] on span "False" at bounding box center [808, 202] width 28 height 14
click at [790, 200] on input "False" at bounding box center [783, 202] width 13 height 11
radio input "true"
click at [802, 323] on label "False" at bounding box center [815, 315] width 95 height 39
click at [790, 322] on input "False" at bounding box center [783, 316] width 13 height 11
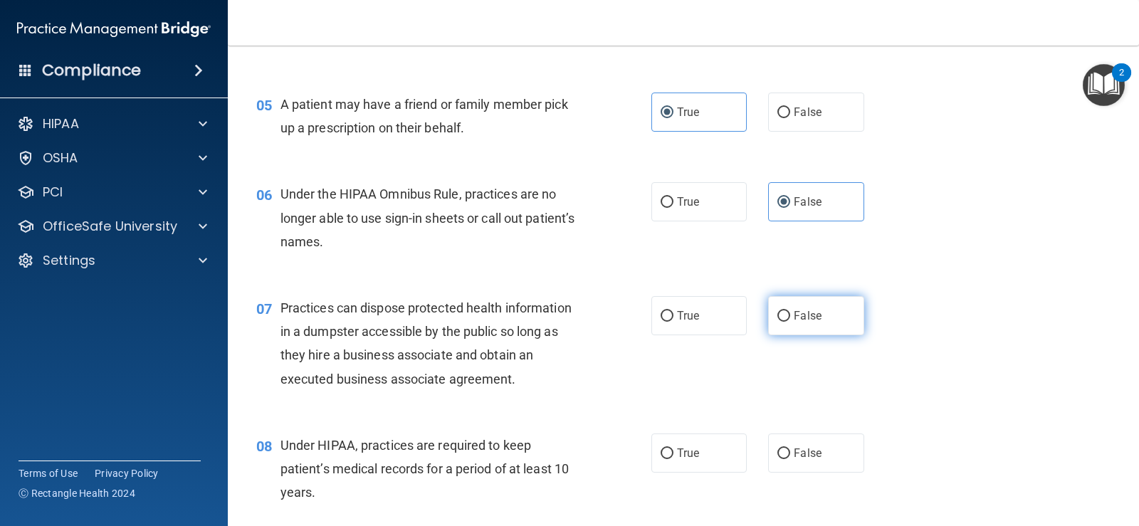
radio input "true"
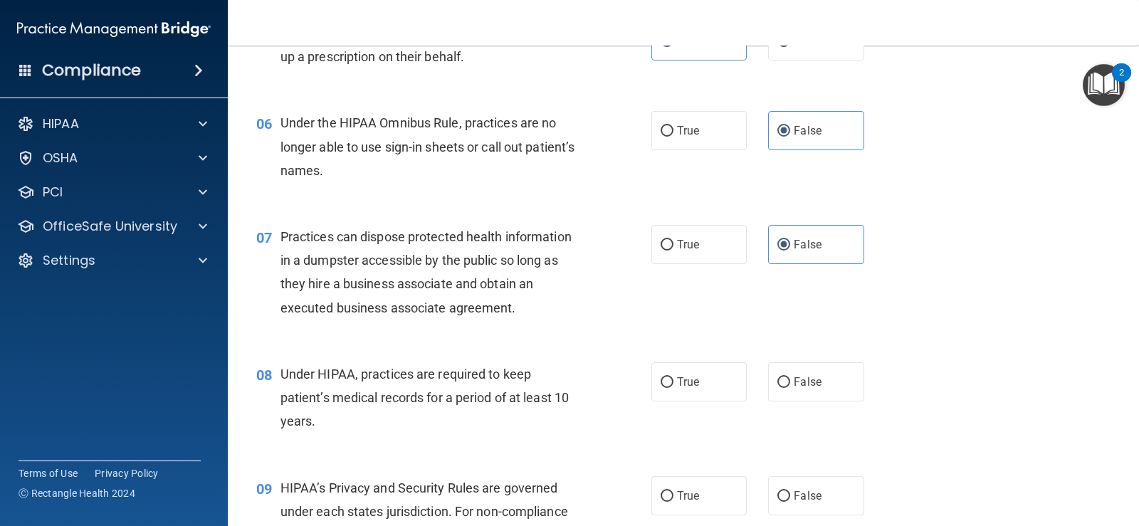
scroll to position [854, 0]
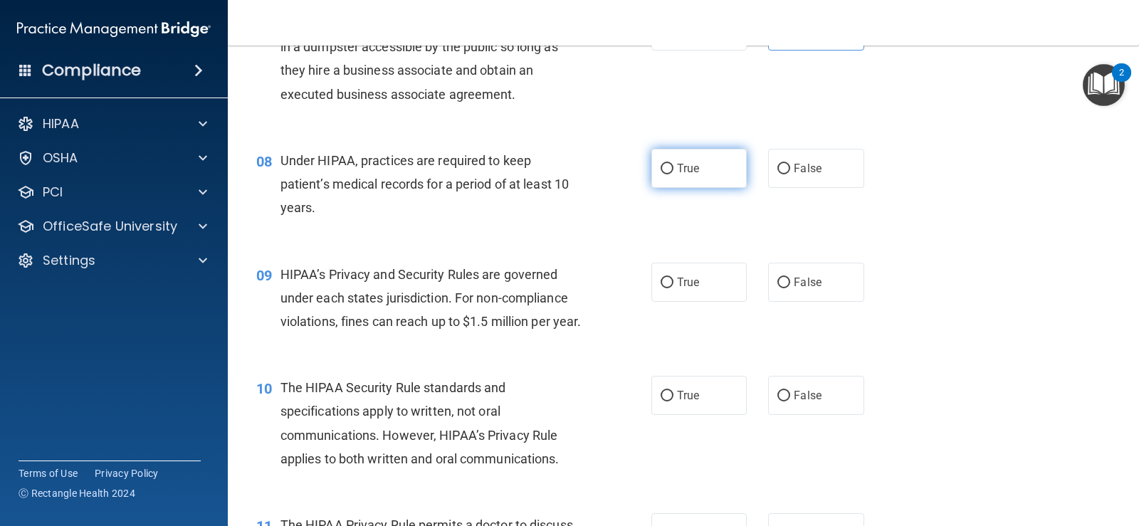
click at [683, 172] on span "True" at bounding box center [688, 169] width 22 height 14
click at [674, 172] on input "True" at bounding box center [667, 169] width 13 height 11
radio input "true"
click at [680, 293] on label "True" at bounding box center [698, 282] width 95 height 39
click at [674, 288] on input "True" at bounding box center [667, 283] width 13 height 11
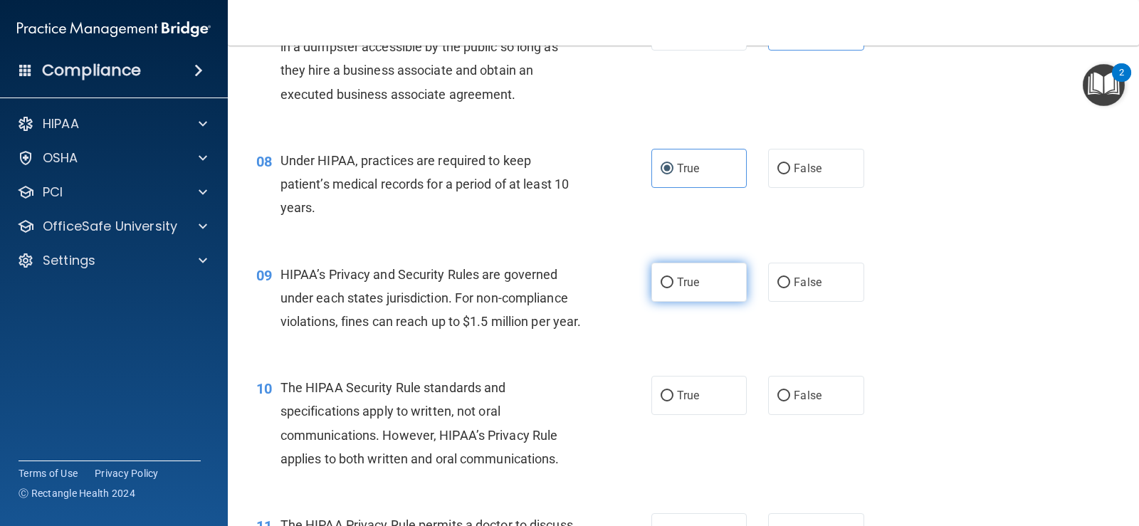
radio input "true"
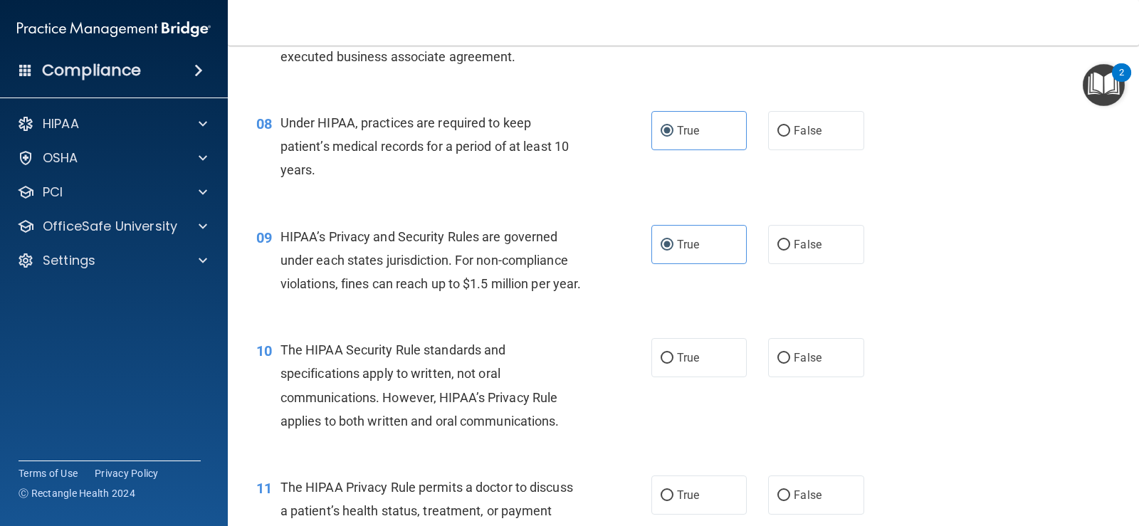
scroll to position [1068, 0]
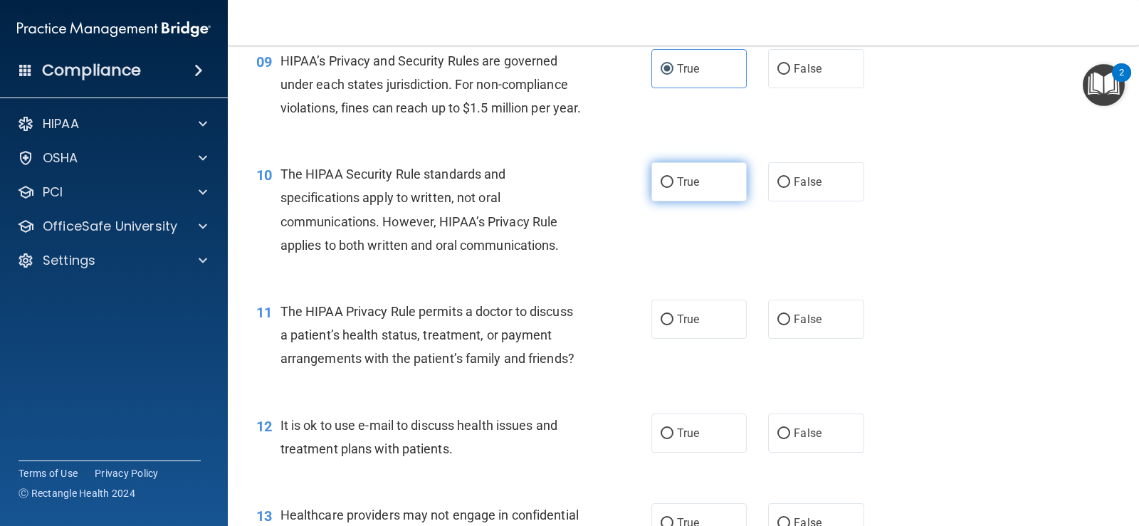
click at [681, 201] on label "True" at bounding box center [698, 181] width 95 height 39
click at [674, 188] on input "True" at bounding box center [667, 182] width 13 height 11
radio input "true"
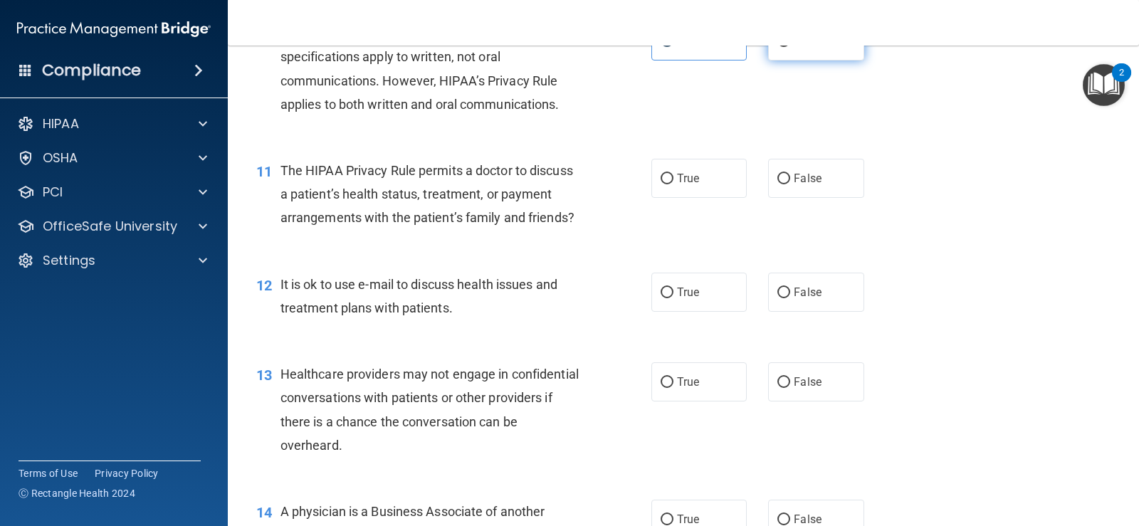
scroll to position [1210, 0]
click at [794, 46] on span "False" at bounding box center [808, 40] width 28 height 14
click at [790, 46] on input "False" at bounding box center [783, 40] width 13 height 11
radio input "true"
radio input "false"
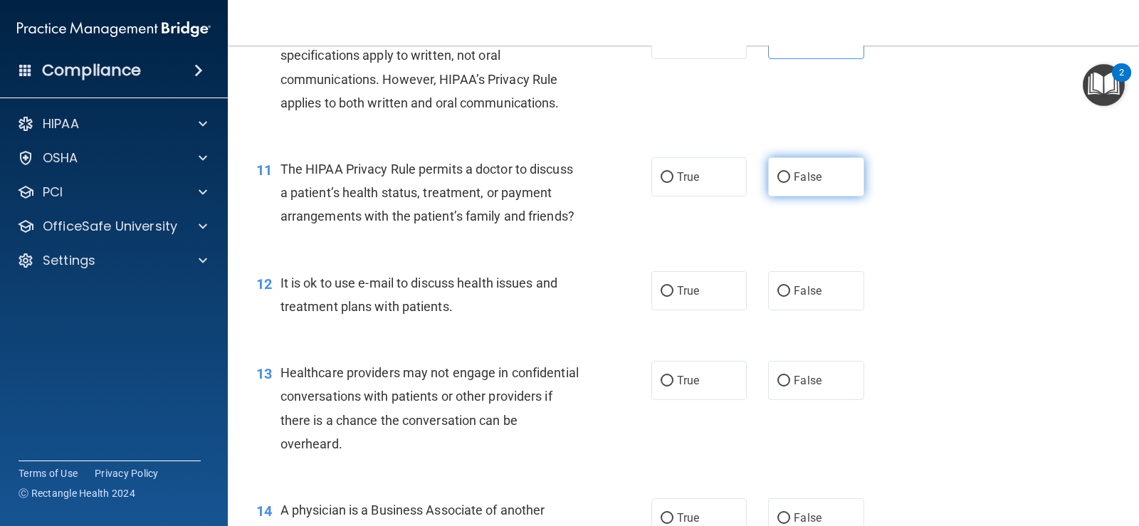
click at [777, 183] on input "False" at bounding box center [783, 177] width 13 height 11
radio input "true"
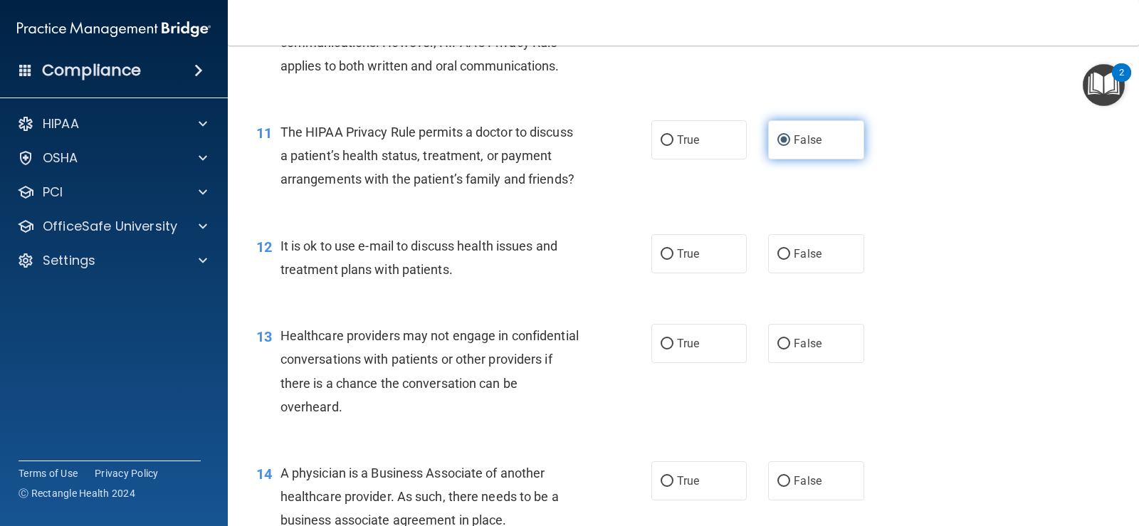
scroll to position [1282, 0]
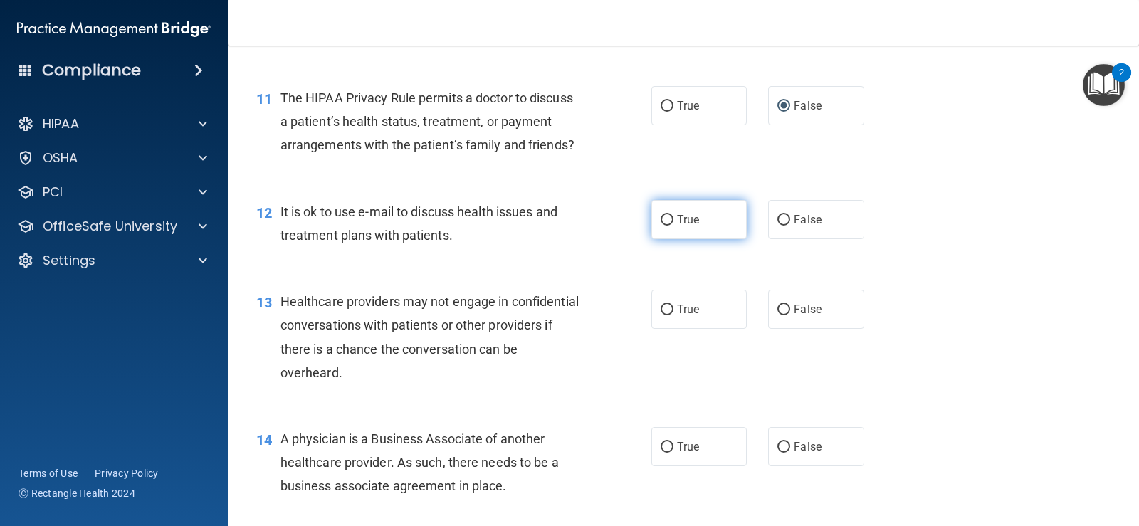
click at [674, 239] on label "True" at bounding box center [698, 219] width 95 height 39
click at [674, 226] on input "True" at bounding box center [667, 220] width 13 height 11
radio input "true"
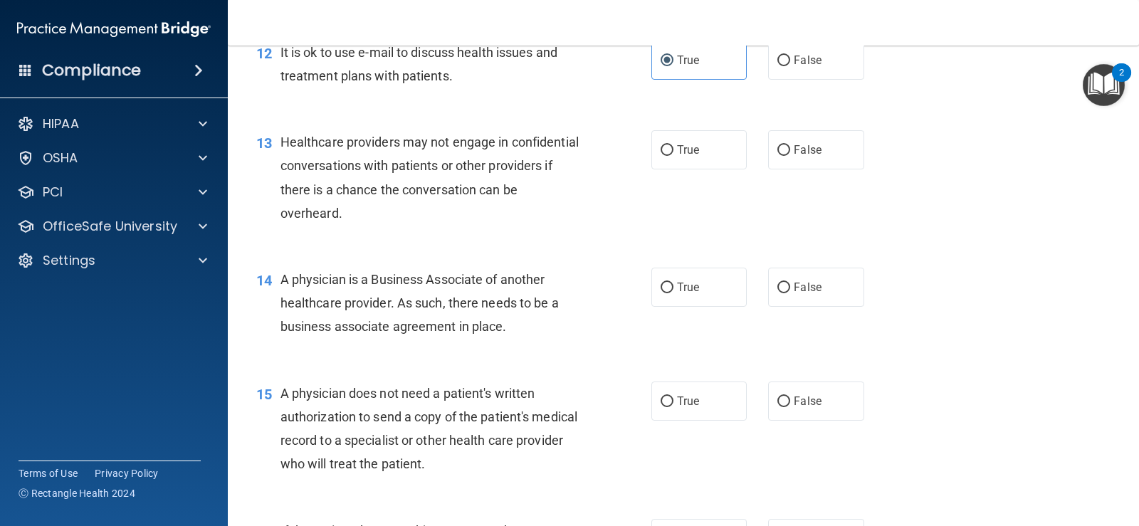
scroll to position [1495, 0]
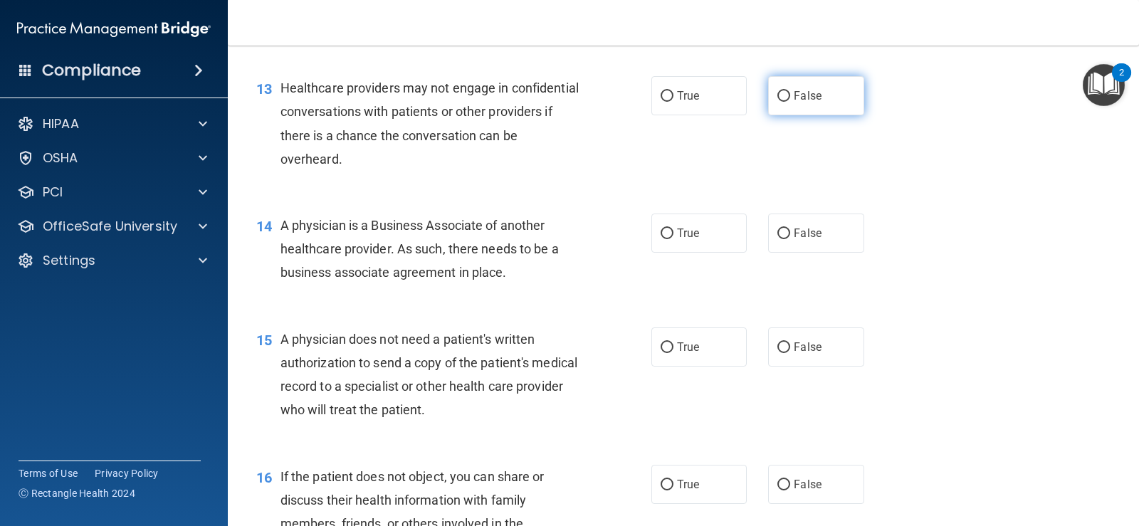
click at [825, 115] on label "False" at bounding box center [815, 95] width 95 height 39
click at [790, 102] on input "False" at bounding box center [783, 96] width 13 height 11
radio input "true"
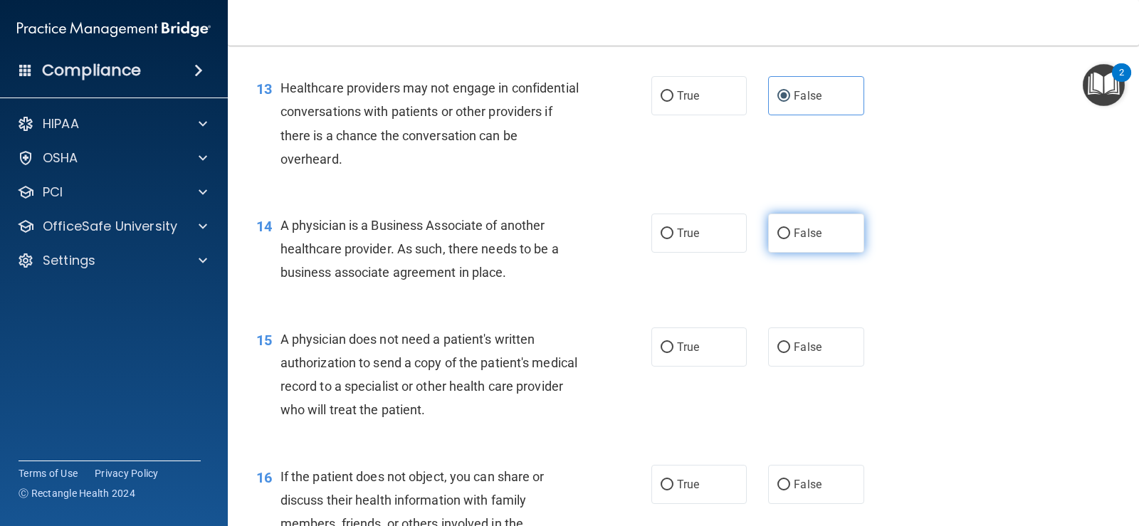
click at [802, 240] on span "False" at bounding box center [808, 233] width 28 height 14
click at [790, 239] on input "False" at bounding box center [783, 234] width 13 height 11
radio input "true"
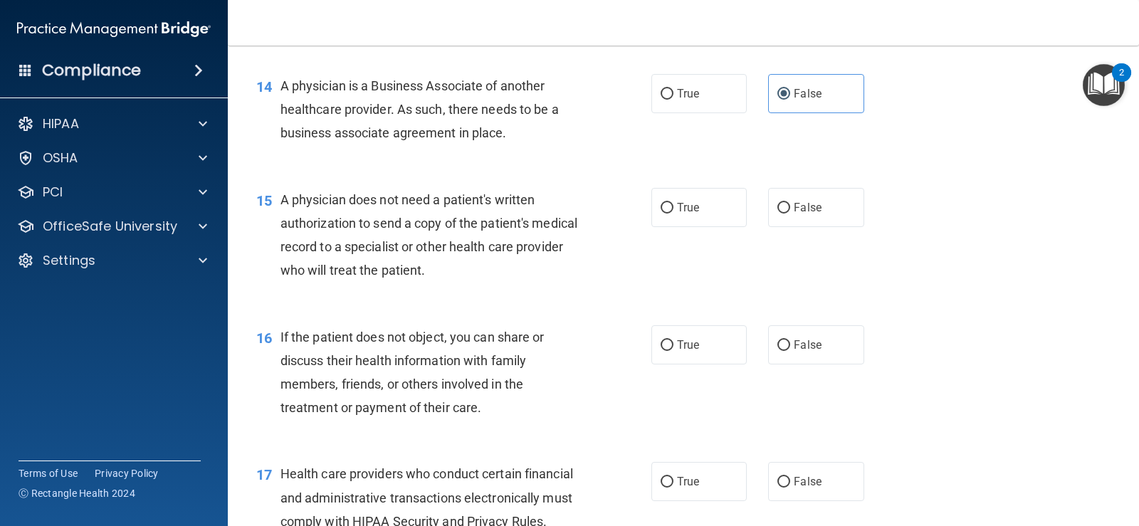
scroll to position [1638, 0]
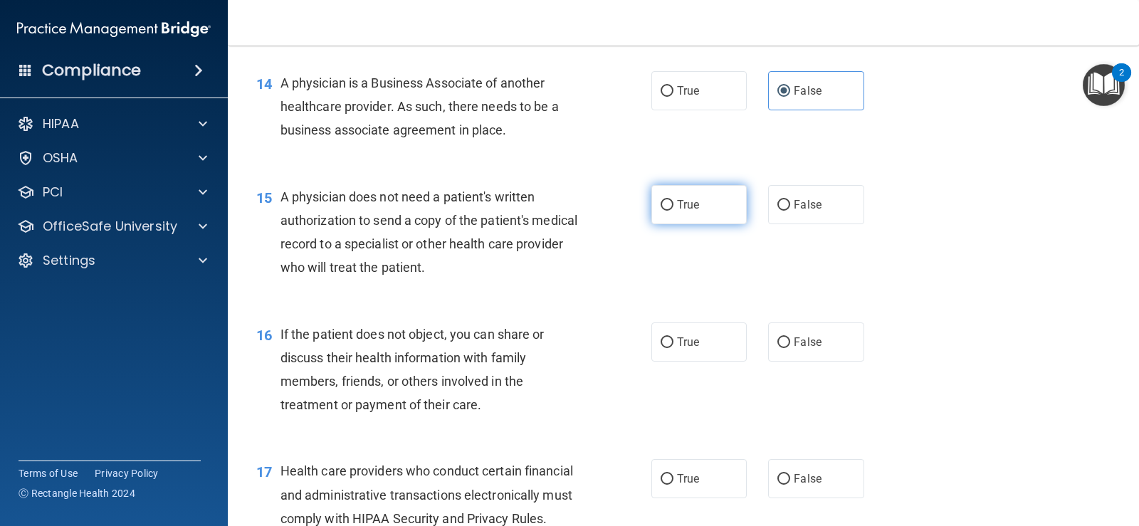
click at [707, 224] on label "True" at bounding box center [698, 204] width 95 height 39
click at [674, 211] on input "True" at bounding box center [667, 205] width 13 height 11
radio input "true"
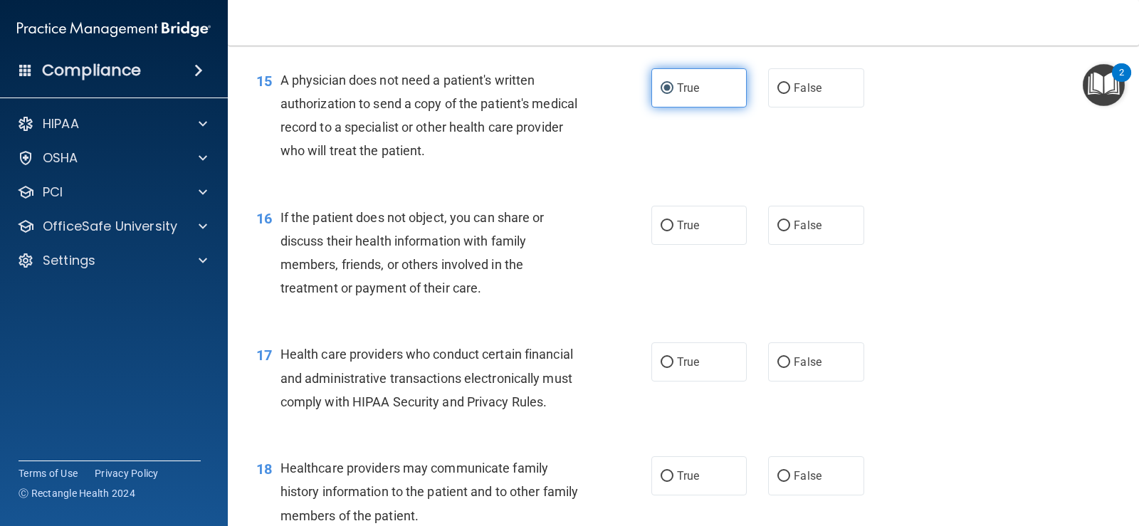
scroll to position [1780, 0]
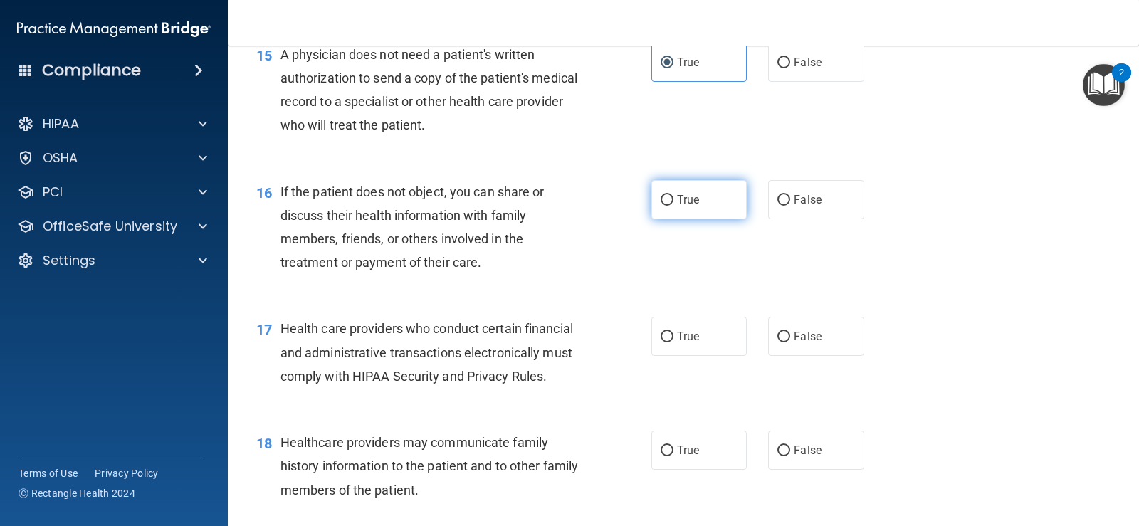
click at [684, 219] on label "True" at bounding box center [698, 199] width 95 height 39
click at [674, 206] on input "True" at bounding box center [667, 200] width 13 height 11
radio input "true"
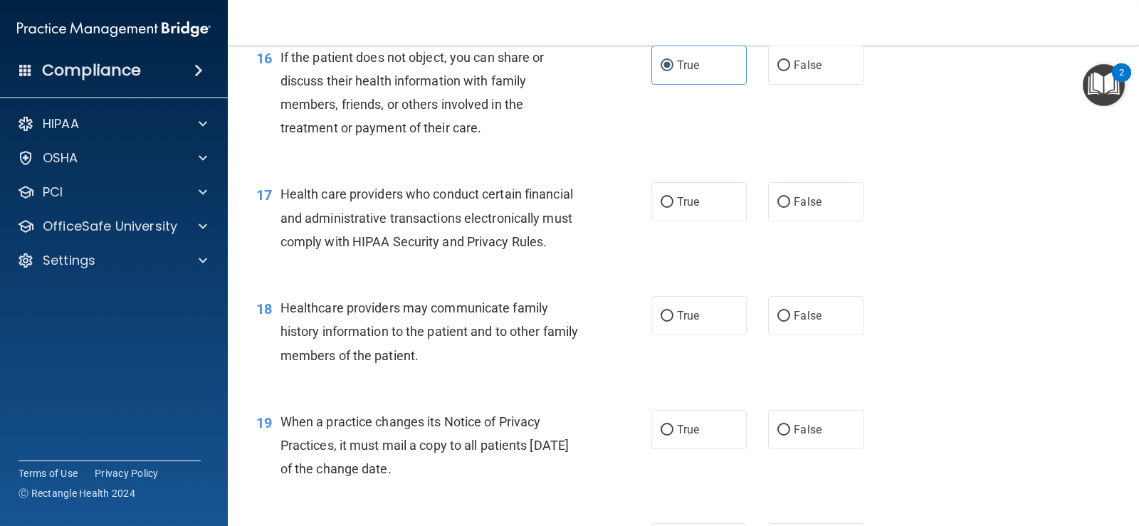
scroll to position [1922, 0]
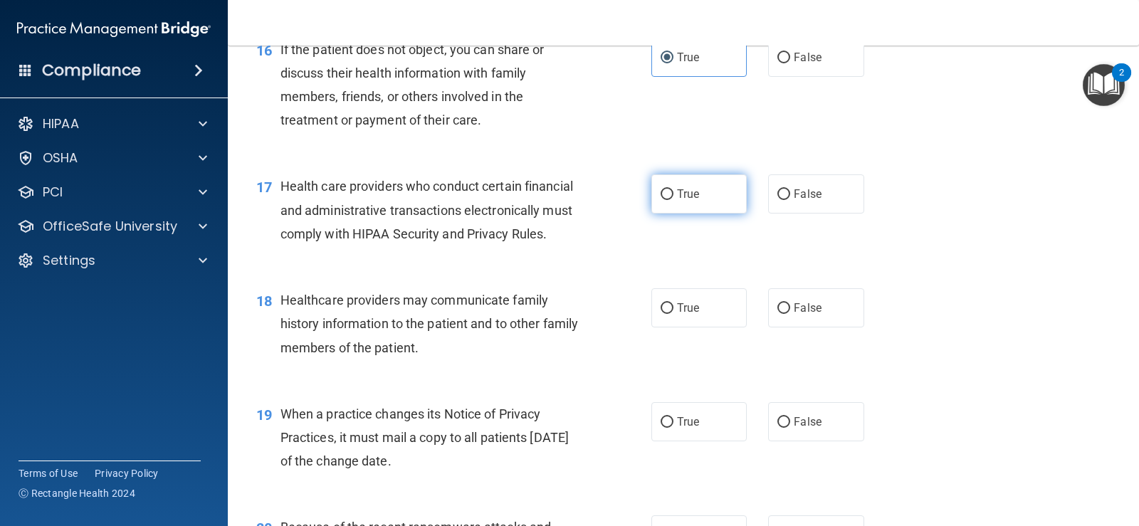
click at [679, 214] on label "True" at bounding box center [698, 193] width 95 height 39
click at [674, 200] on input "True" at bounding box center [667, 194] width 13 height 11
radio input "true"
click at [777, 314] on input "False" at bounding box center [783, 308] width 13 height 11
radio input "true"
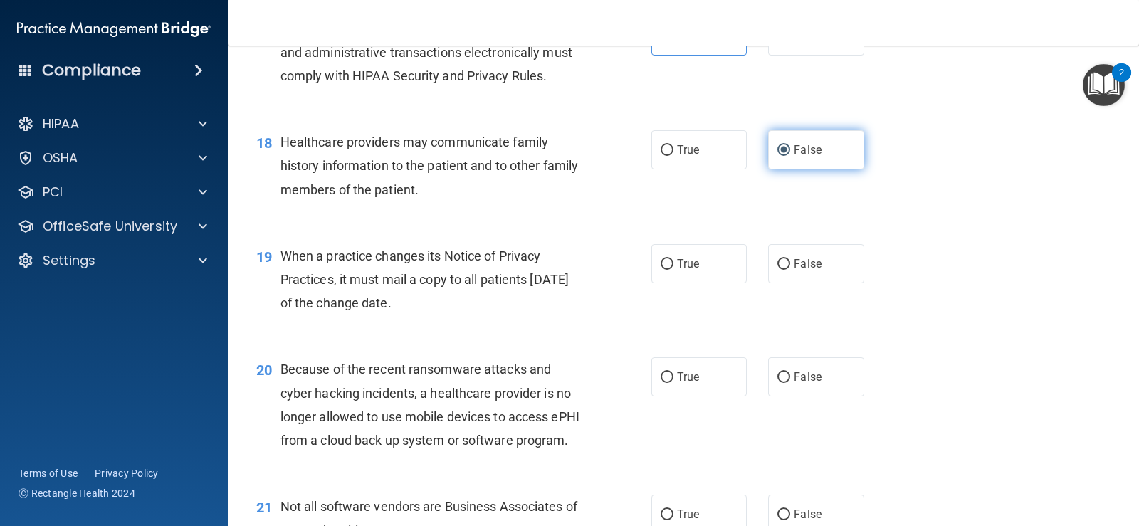
scroll to position [2136, 0]
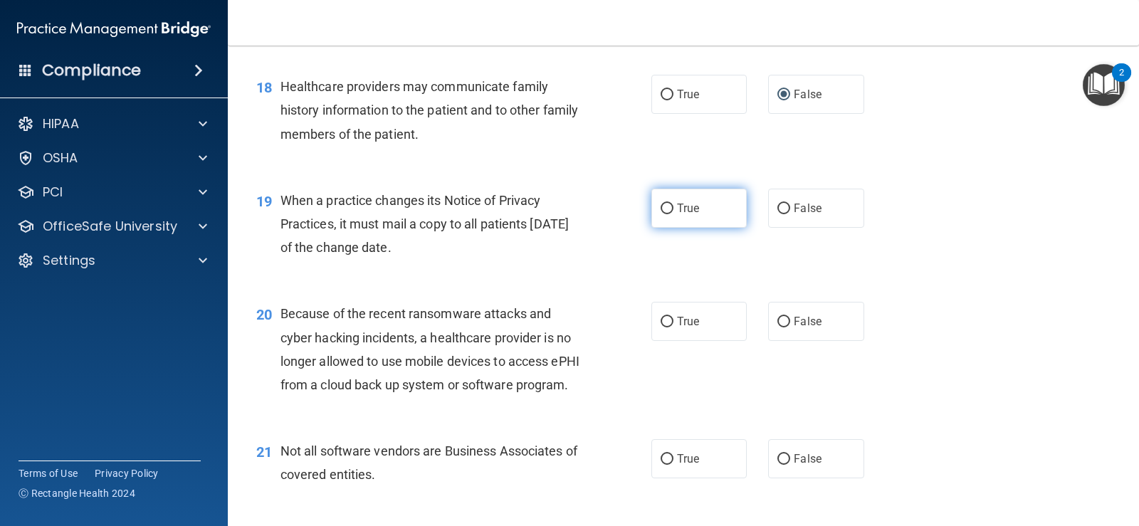
click at [666, 214] on input "True" at bounding box center [667, 209] width 13 height 11
radio input "true"
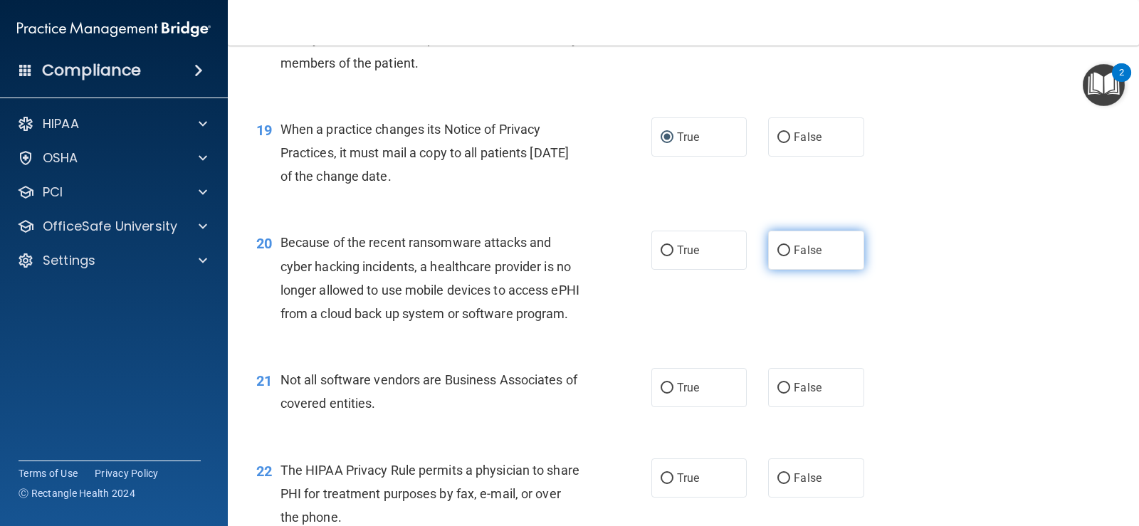
click at [847, 263] on label "False" at bounding box center [815, 250] width 95 height 39
click at [790, 256] on input "False" at bounding box center [783, 251] width 13 height 11
radio input "true"
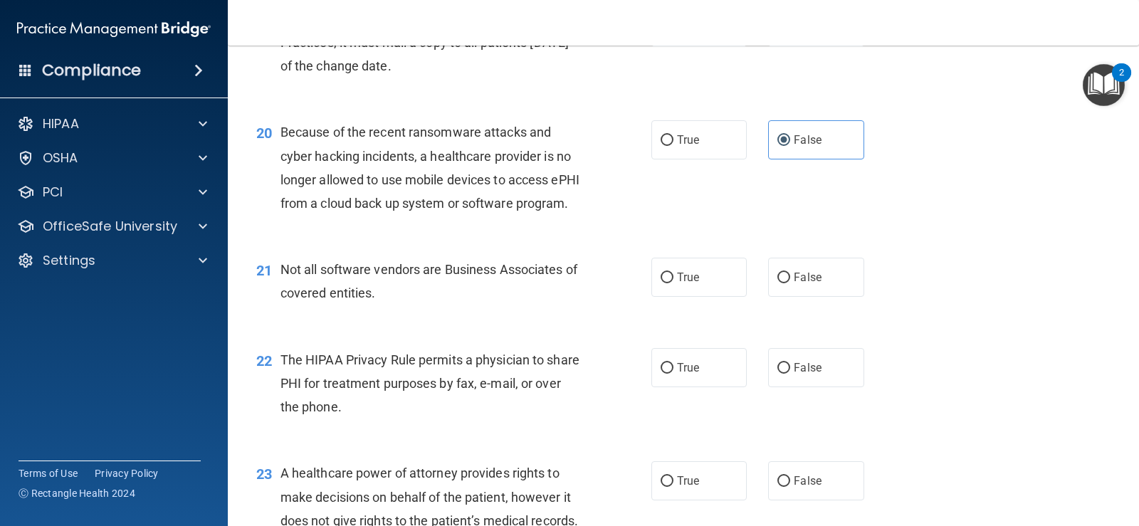
scroll to position [2349, 0]
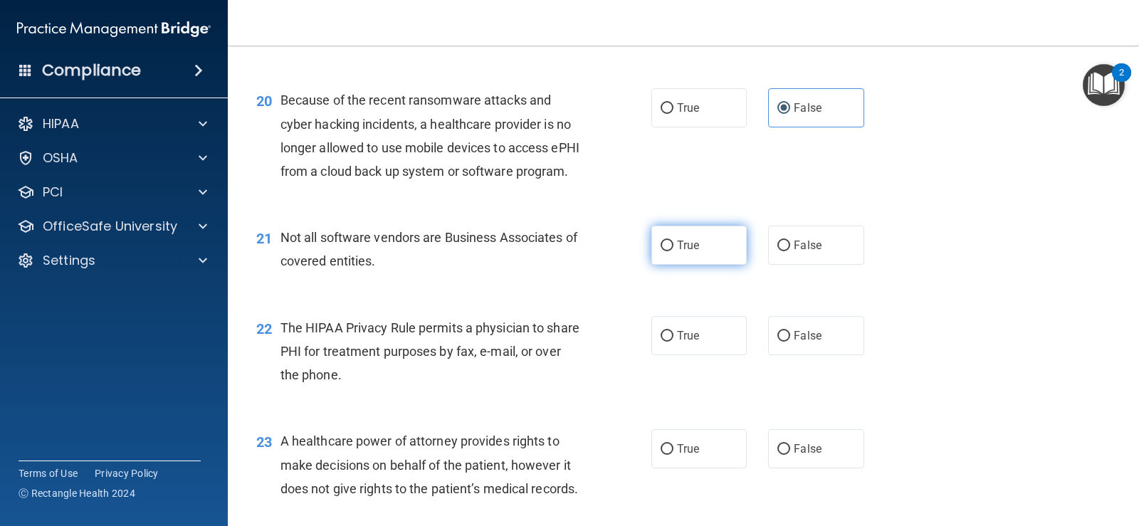
click at [715, 265] on label "True" at bounding box center [698, 245] width 95 height 39
click at [674, 251] on input "True" at bounding box center [667, 246] width 13 height 11
radio input "true"
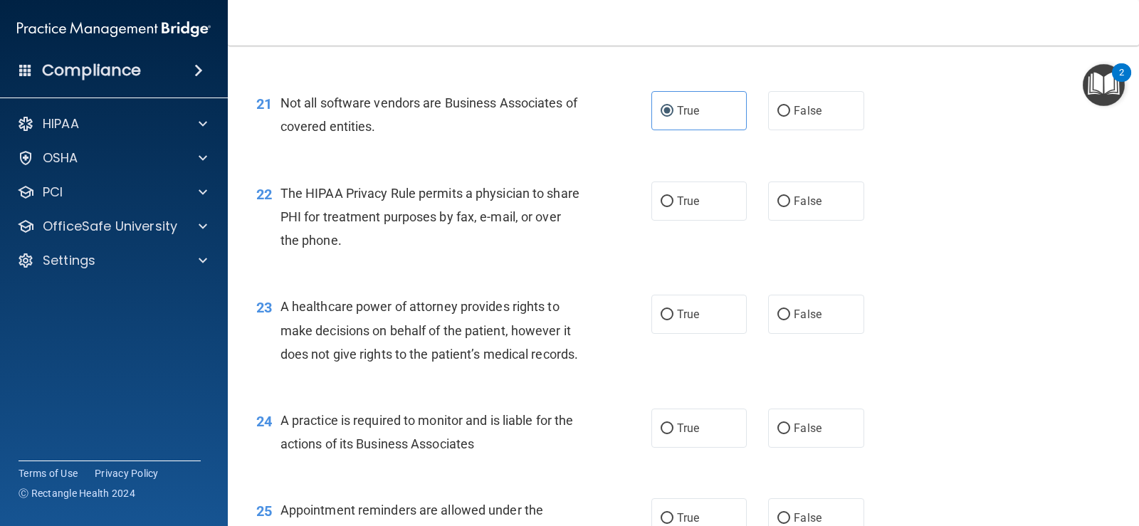
scroll to position [2492, 0]
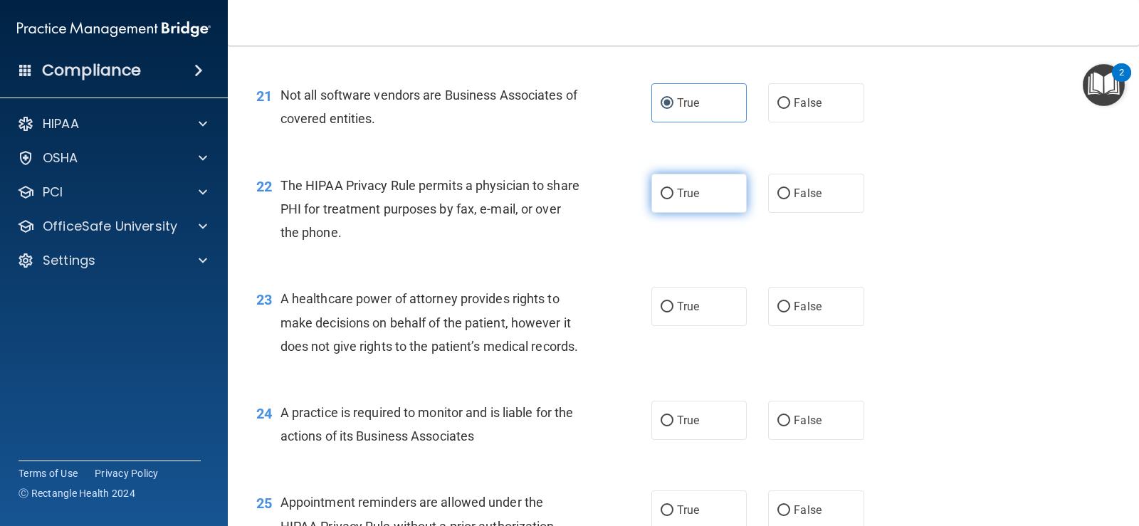
click at [728, 213] on label "True" at bounding box center [698, 193] width 95 height 39
click at [674, 199] on input "True" at bounding box center [667, 194] width 13 height 11
radio input "true"
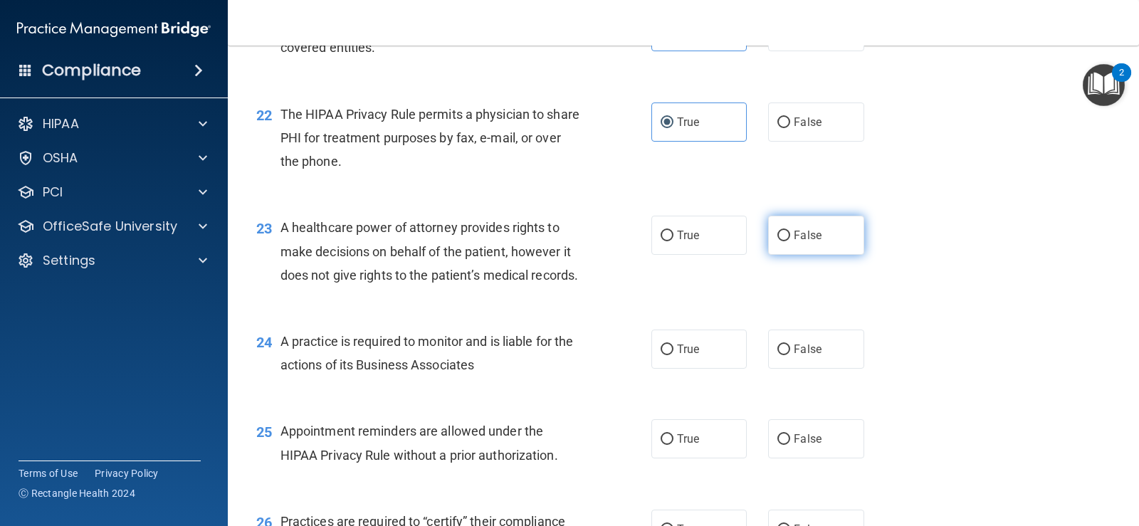
click at [815, 255] on label "False" at bounding box center [815, 235] width 95 height 39
click at [790, 241] on input "False" at bounding box center [783, 236] width 13 height 11
radio input "true"
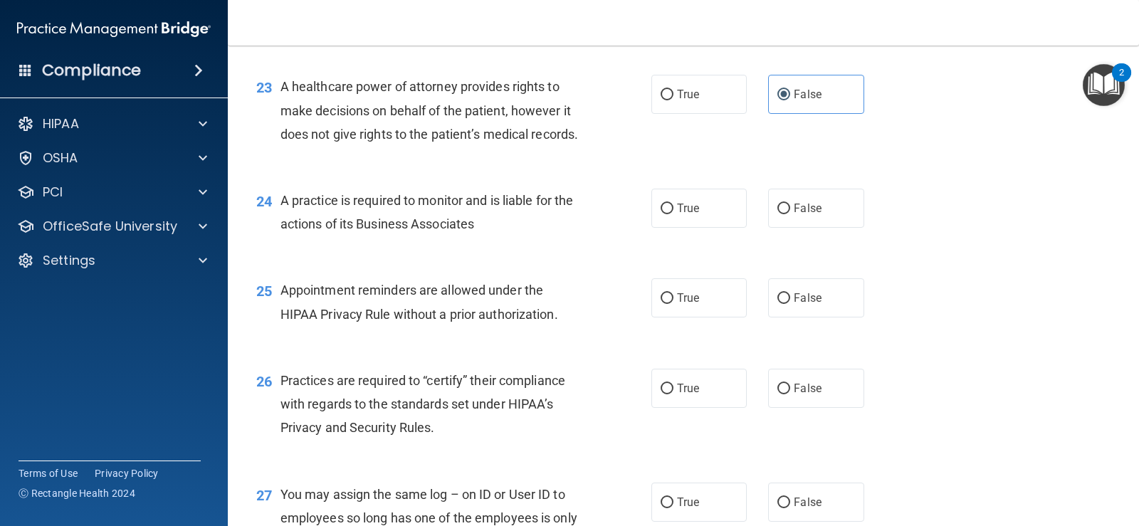
scroll to position [2705, 0]
click at [683, 214] on span "True" at bounding box center [688, 207] width 22 height 14
click at [674, 213] on input "True" at bounding box center [667, 207] width 13 height 11
radio input "true"
click at [683, 303] on span "True" at bounding box center [688, 297] width 22 height 14
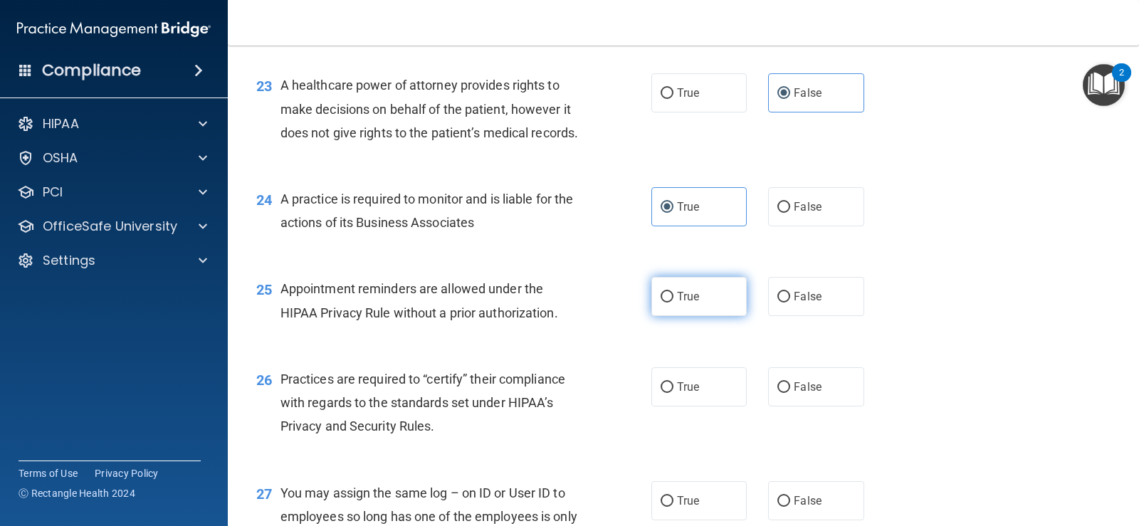
click at [674, 303] on input "True" at bounding box center [667, 297] width 13 height 11
radio input "true"
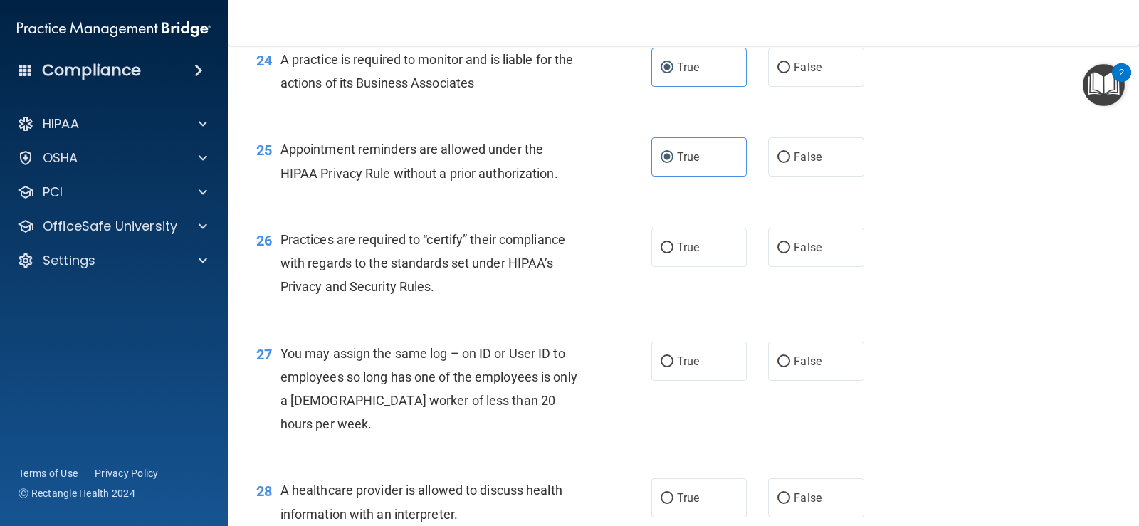
scroll to position [2848, 0]
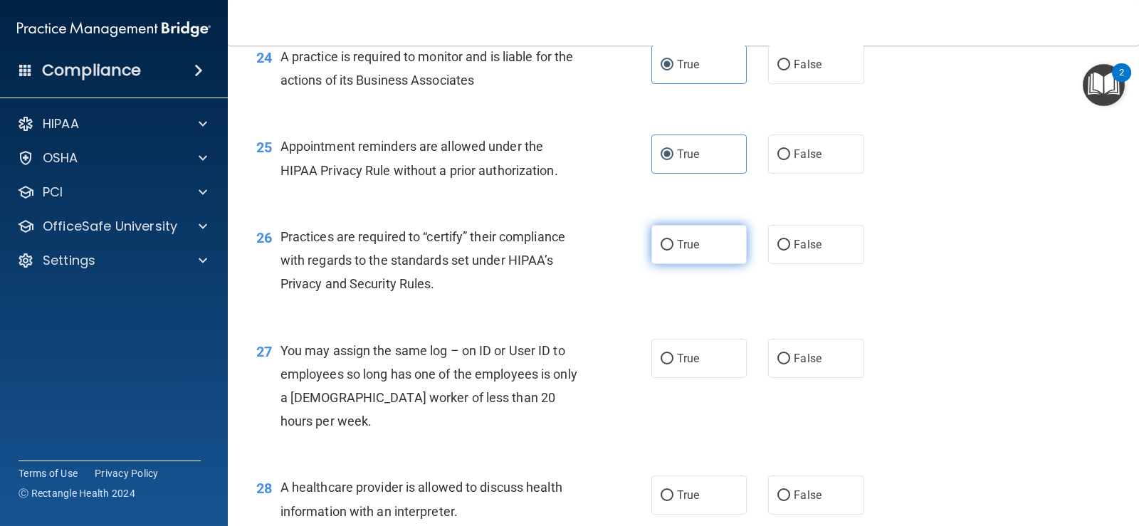
click at [664, 251] on input "True" at bounding box center [667, 245] width 13 height 11
radio input "true"
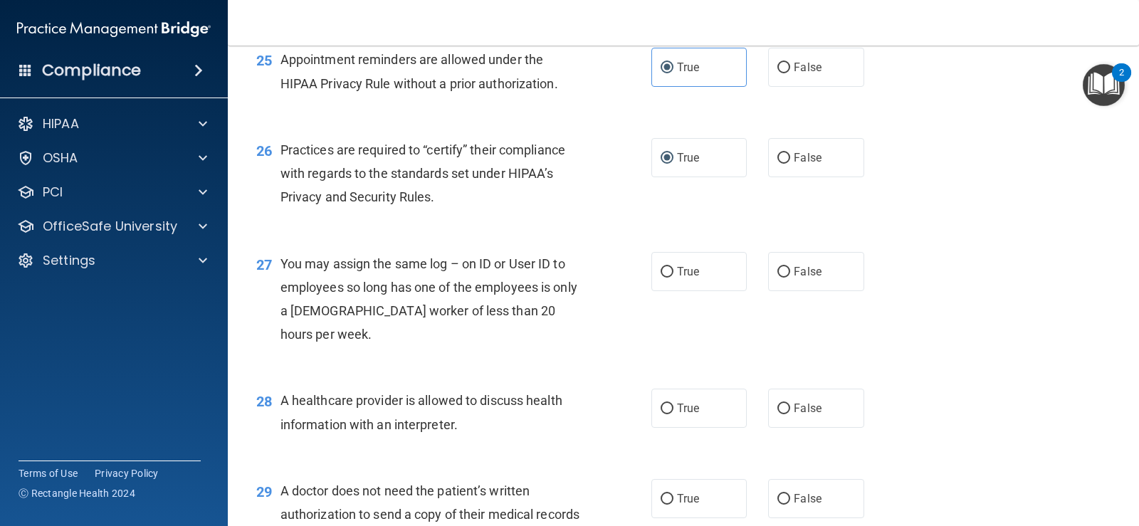
scroll to position [2990, 0]
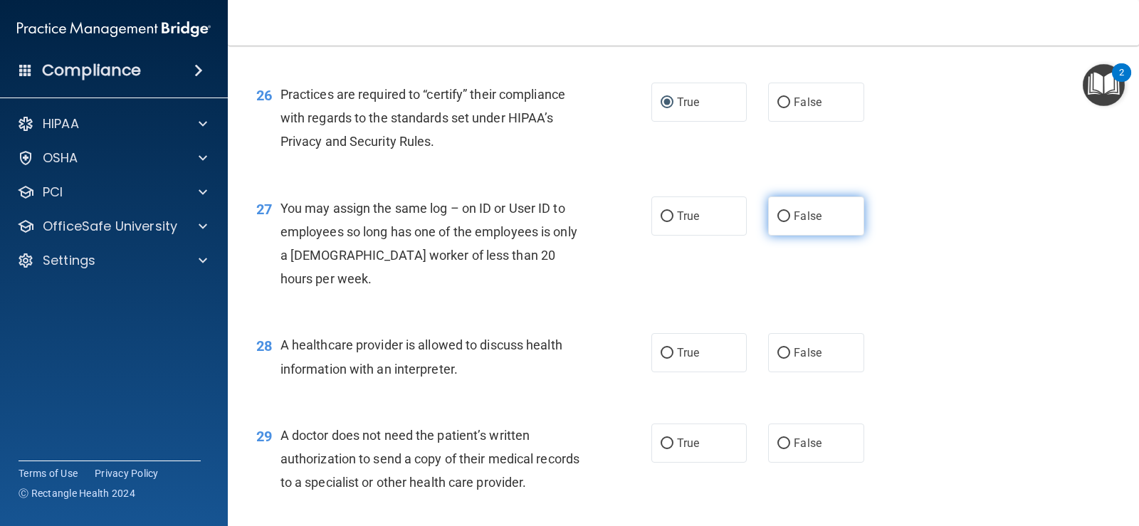
click at [815, 236] on label "False" at bounding box center [815, 216] width 95 height 39
click at [790, 222] on input "False" at bounding box center [783, 216] width 13 height 11
radio input "true"
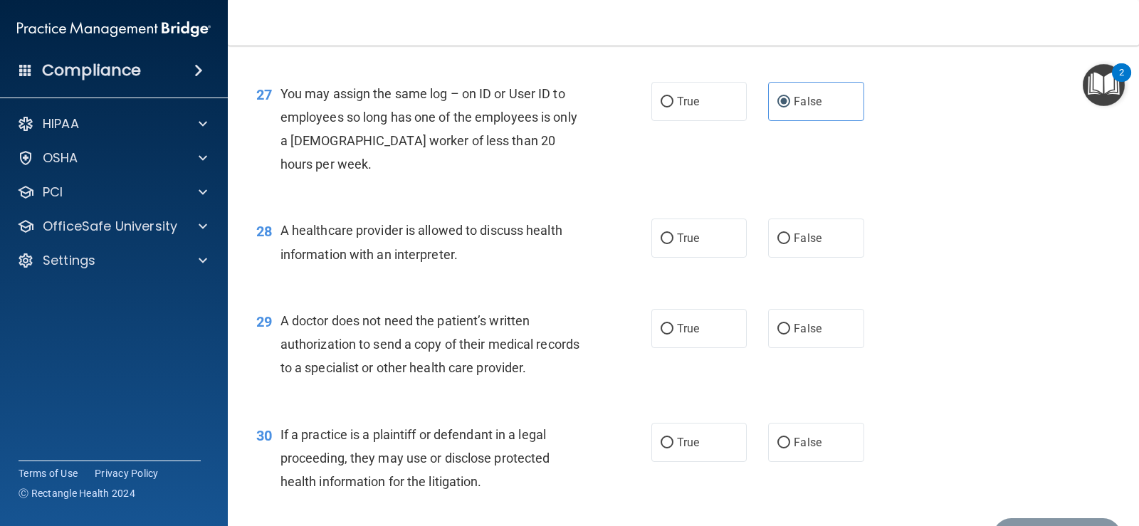
scroll to position [3133, 0]
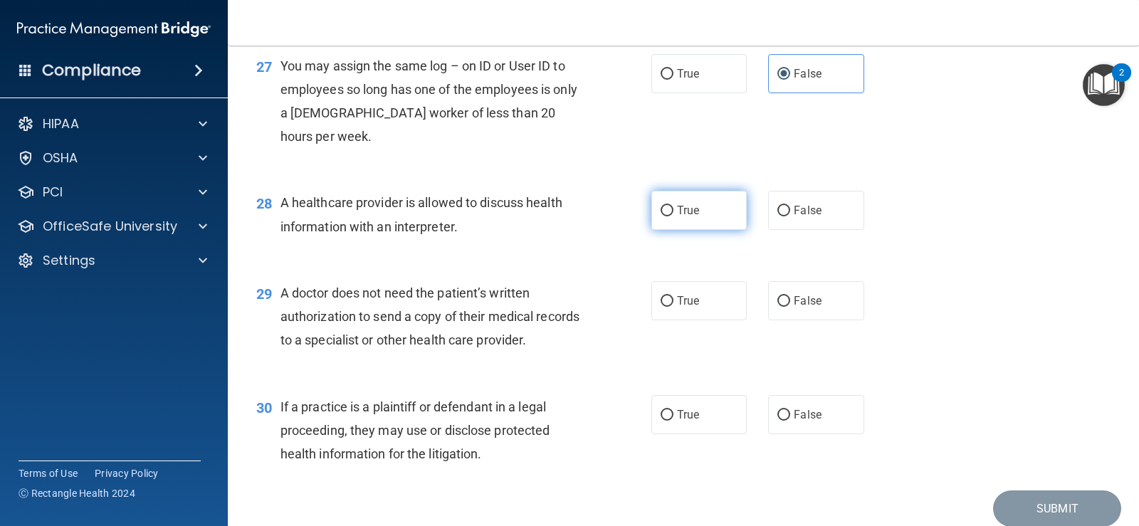
click at [691, 230] on label "True" at bounding box center [698, 210] width 95 height 39
click at [674, 216] on input "True" at bounding box center [667, 211] width 13 height 11
radio input "true"
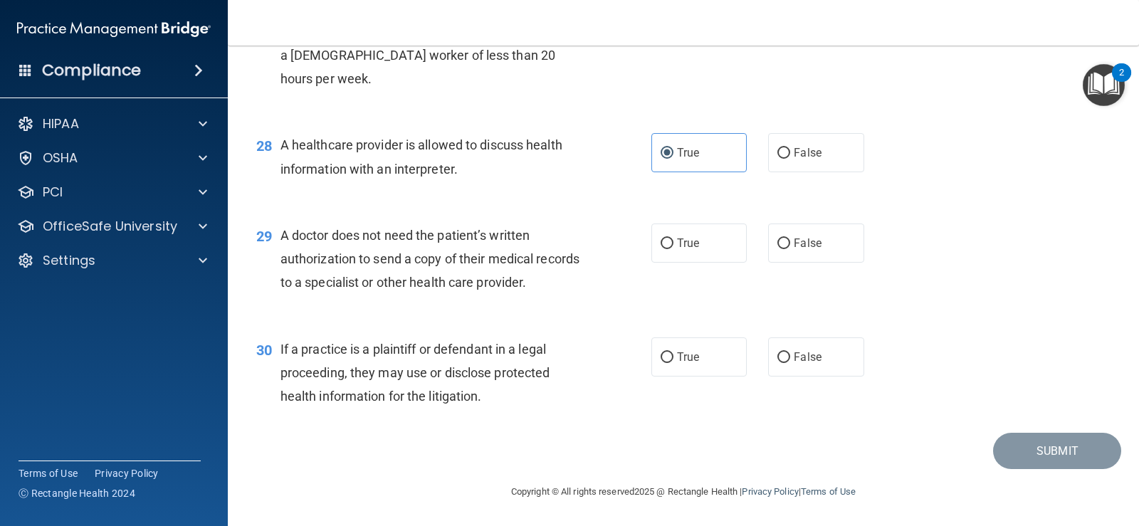
scroll to position [3261, 0]
click at [718, 246] on label "True" at bounding box center [698, 243] width 95 height 39
click at [674, 246] on input "True" at bounding box center [667, 244] width 13 height 11
radio input "true"
click at [676, 365] on label "True" at bounding box center [698, 356] width 95 height 39
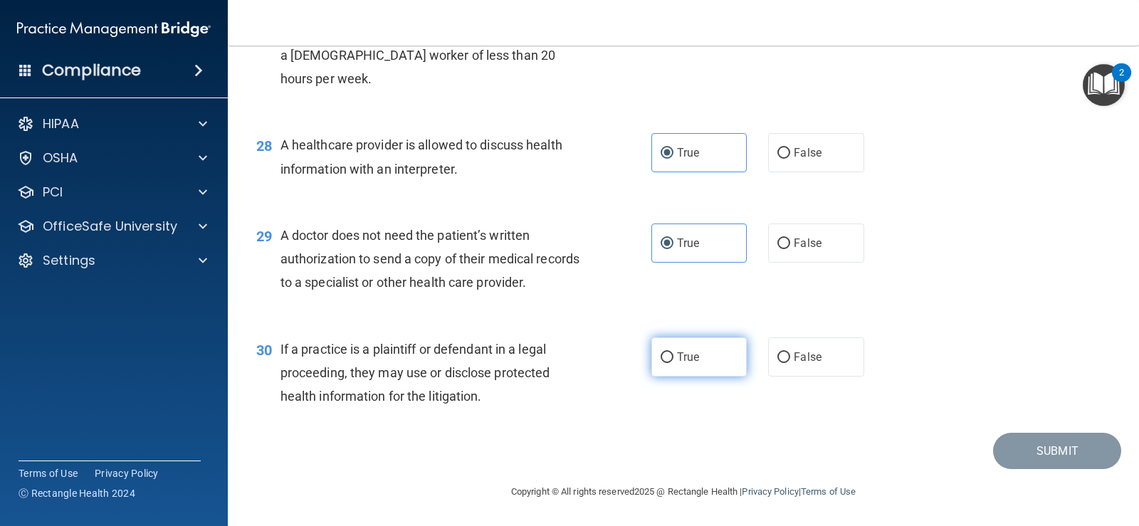
click at [674, 363] on input "True" at bounding box center [667, 357] width 13 height 11
radio input "true"
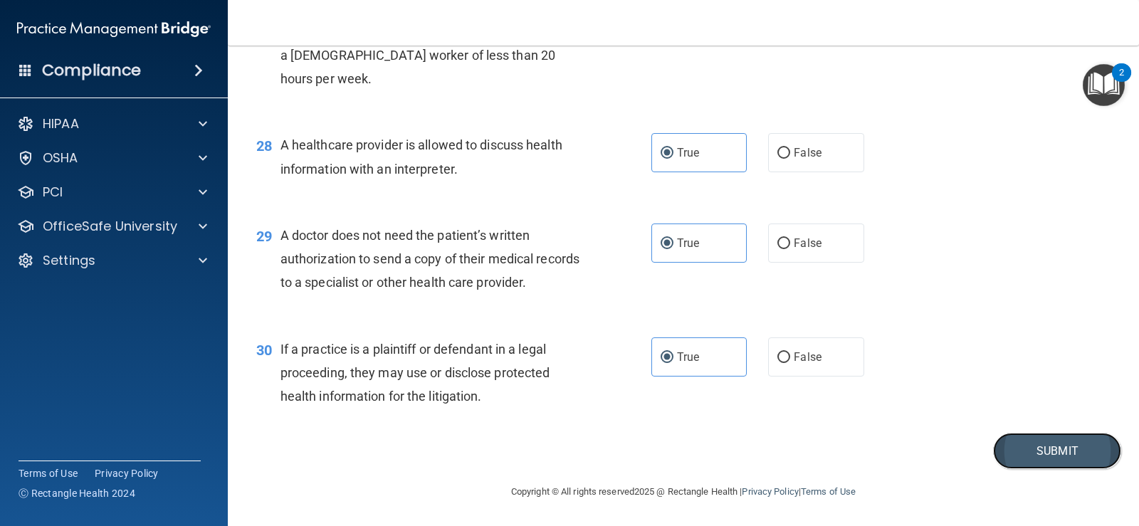
click at [1003, 441] on button "Submit" at bounding box center [1057, 451] width 128 height 36
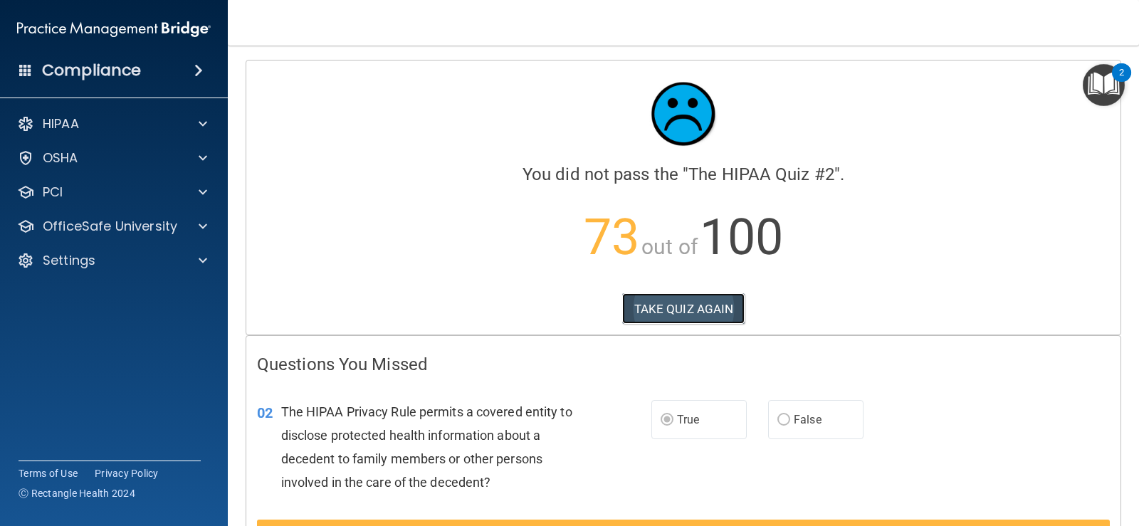
click at [723, 305] on button "TAKE QUIZ AGAIN" at bounding box center [683, 308] width 123 height 31
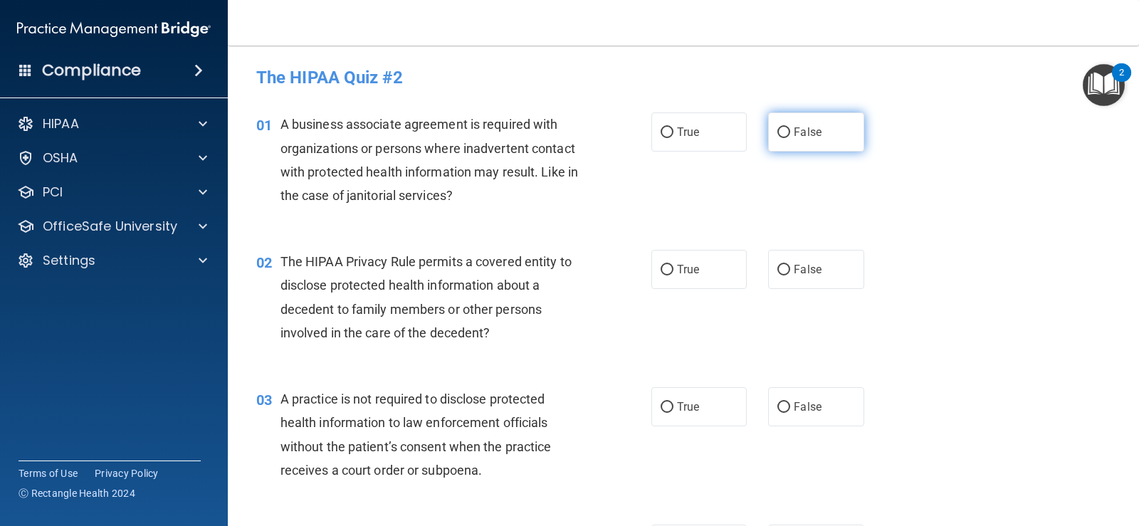
click at [795, 130] on span "False" at bounding box center [808, 132] width 28 height 14
click at [790, 130] on input "False" at bounding box center [783, 132] width 13 height 11
radio input "true"
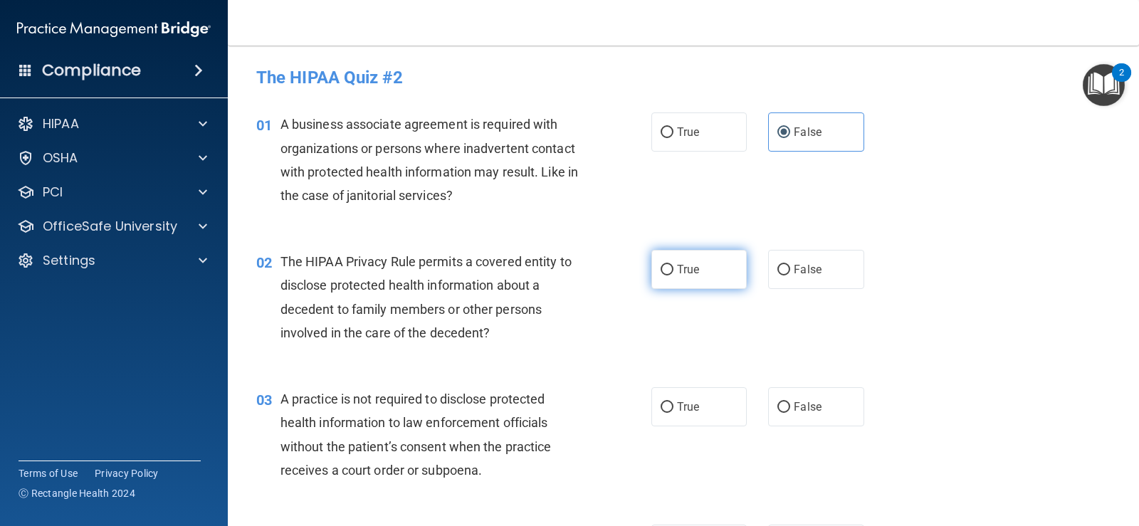
click at [721, 258] on label "True" at bounding box center [698, 269] width 95 height 39
click at [674, 265] on input "True" at bounding box center [667, 270] width 13 height 11
radio input "true"
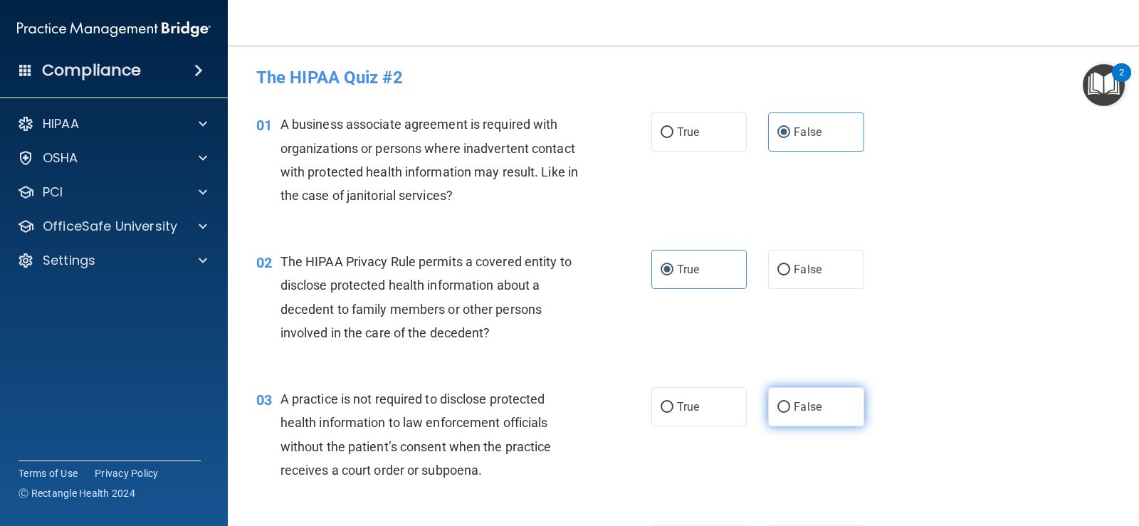
click at [837, 401] on label "False" at bounding box center [815, 406] width 95 height 39
click at [790, 402] on input "False" at bounding box center [783, 407] width 13 height 11
radio input "true"
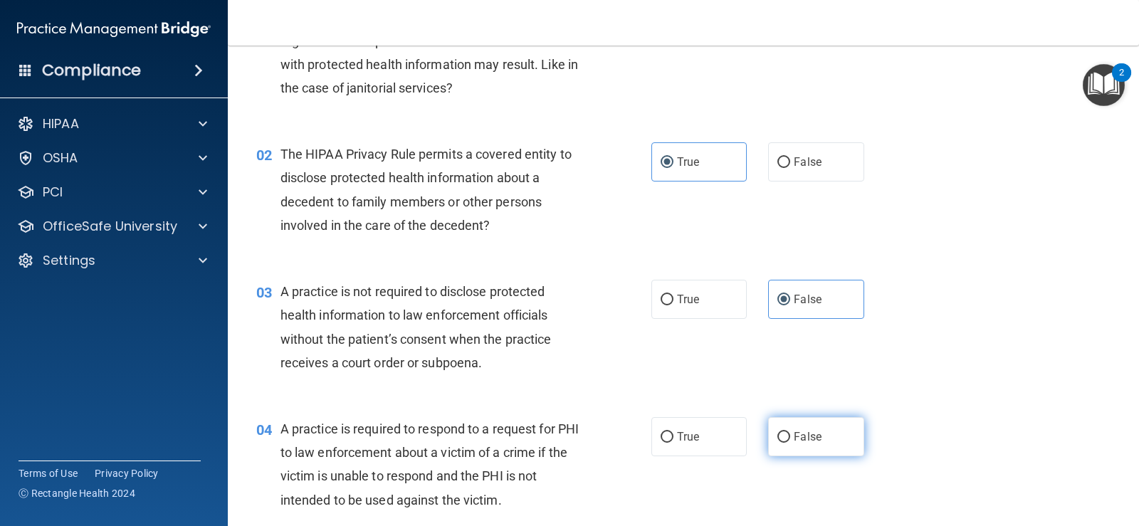
scroll to position [142, 0]
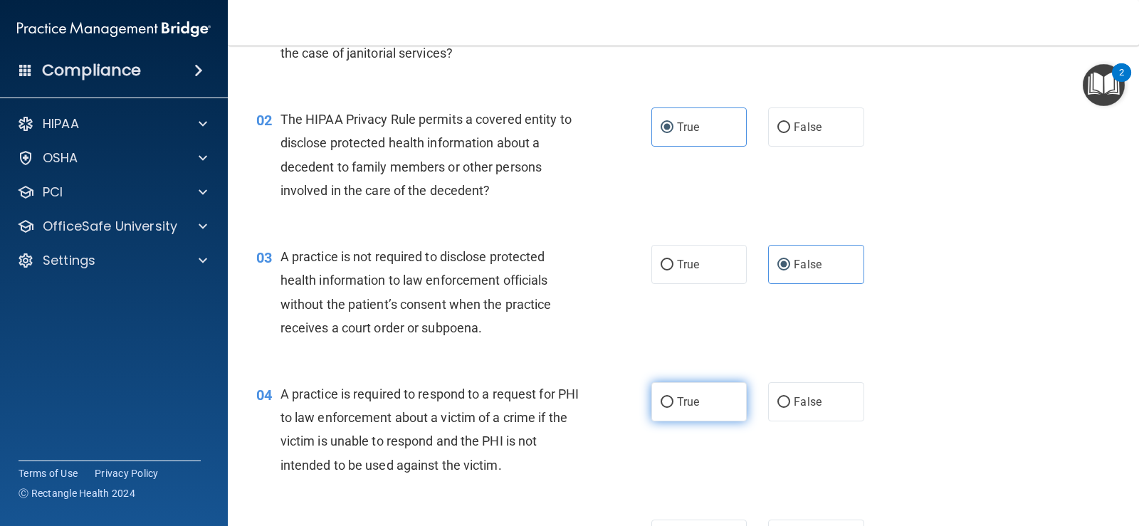
click at [661, 407] on input "True" at bounding box center [667, 402] width 13 height 11
radio input "true"
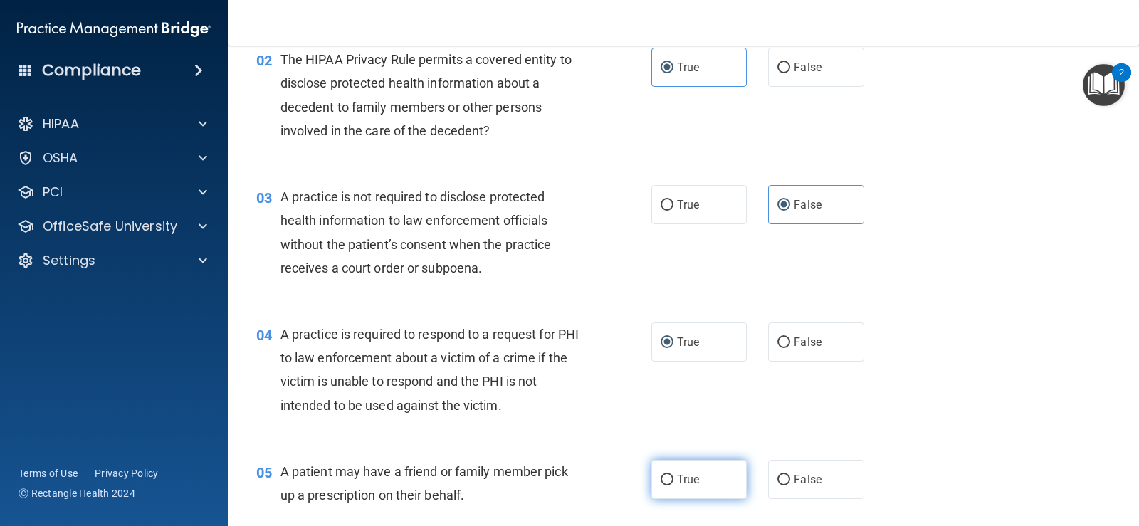
scroll to position [285, 0]
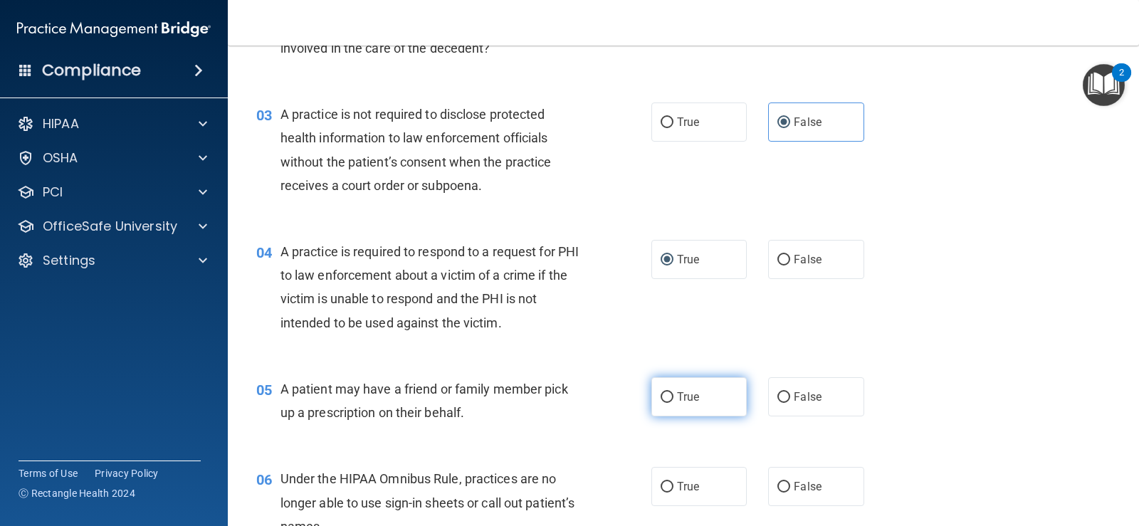
click at [677, 402] on span "True" at bounding box center [688, 397] width 22 height 14
click at [672, 402] on input "True" at bounding box center [667, 397] width 13 height 11
radio input "true"
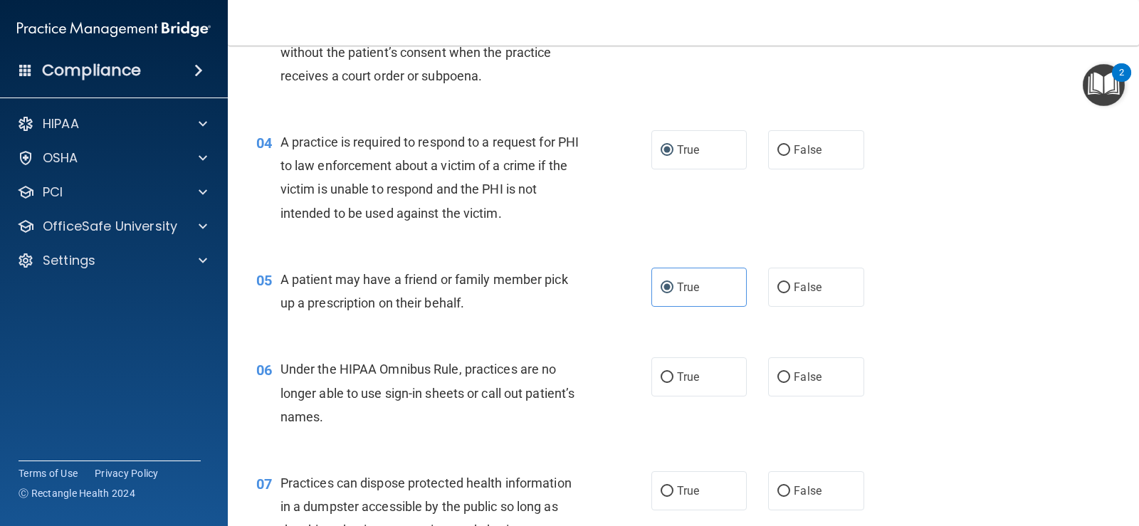
scroll to position [427, 0]
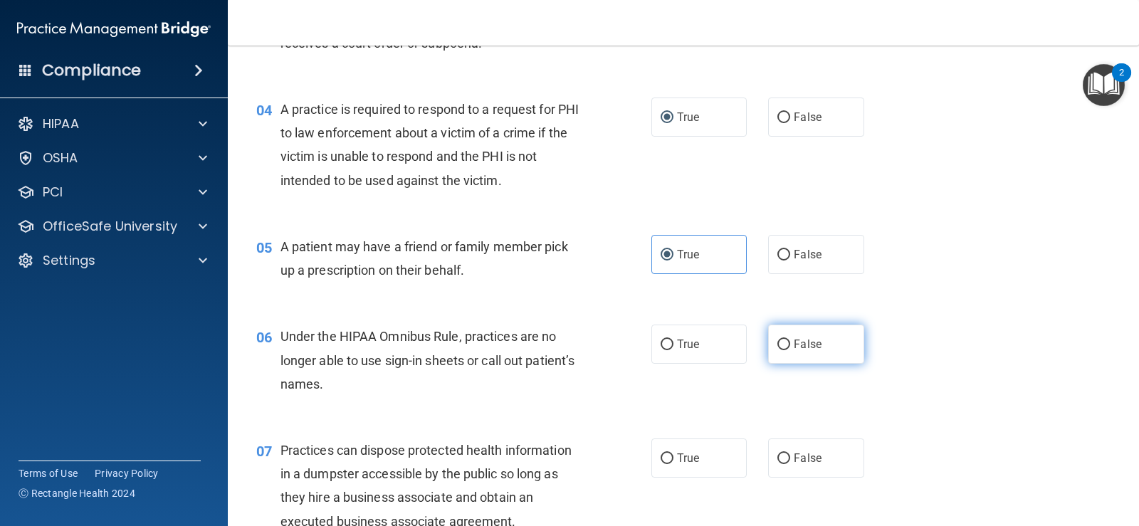
click at [781, 352] on label "False" at bounding box center [815, 344] width 95 height 39
click at [781, 350] on input "False" at bounding box center [783, 345] width 13 height 11
radio input "true"
click at [809, 450] on label "False" at bounding box center [815, 458] width 95 height 39
click at [790, 454] on input "False" at bounding box center [783, 459] width 13 height 11
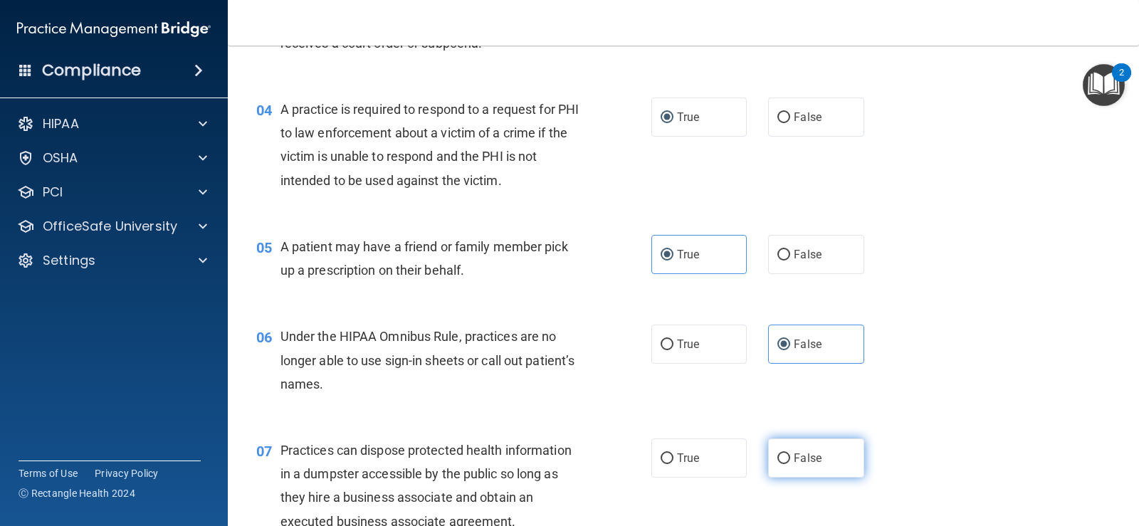
radio input "true"
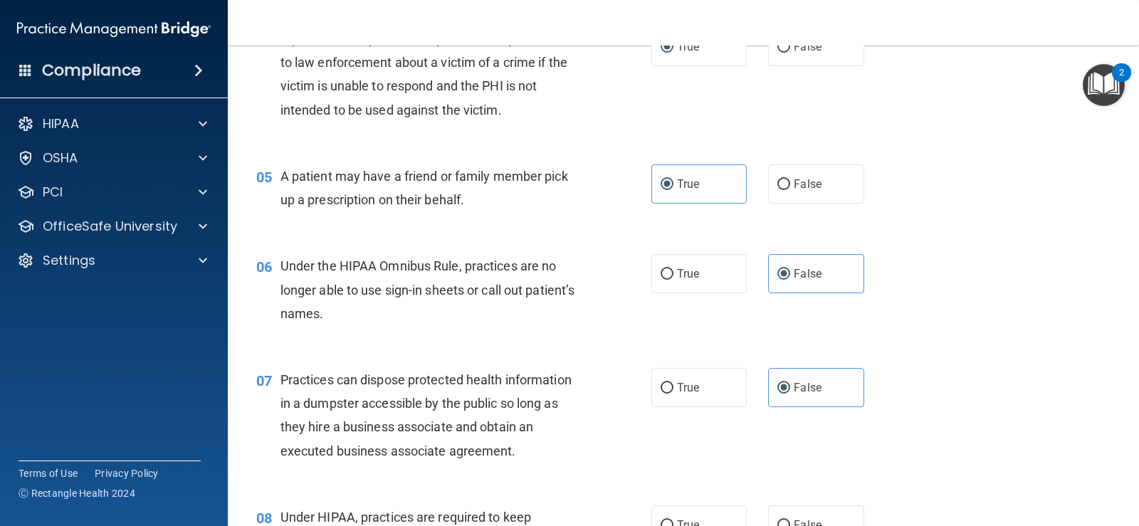
scroll to position [641, 0]
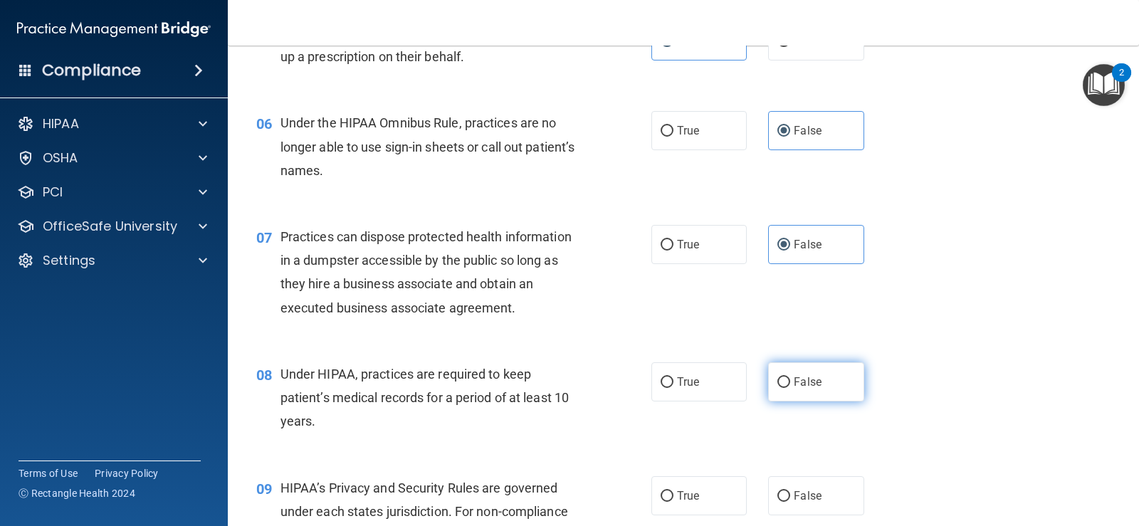
click at [779, 392] on label "False" at bounding box center [815, 381] width 95 height 39
click at [779, 388] on input "False" at bounding box center [783, 382] width 13 height 11
radio input "true"
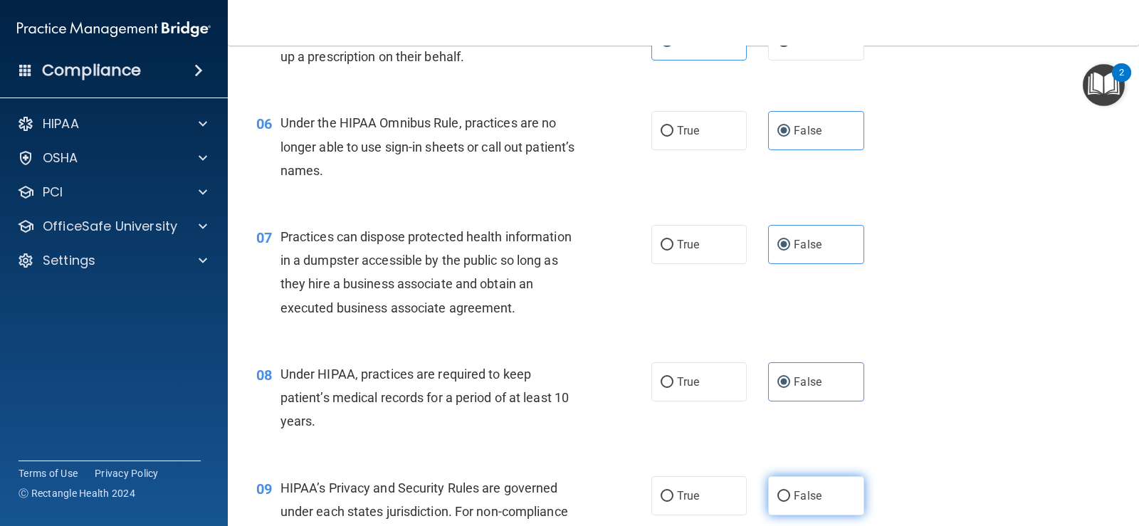
click at [798, 481] on label "False" at bounding box center [815, 495] width 95 height 39
click at [790, 491] on input "False" at bounding box center [783, 496] width 13 height 11
radio input "true"
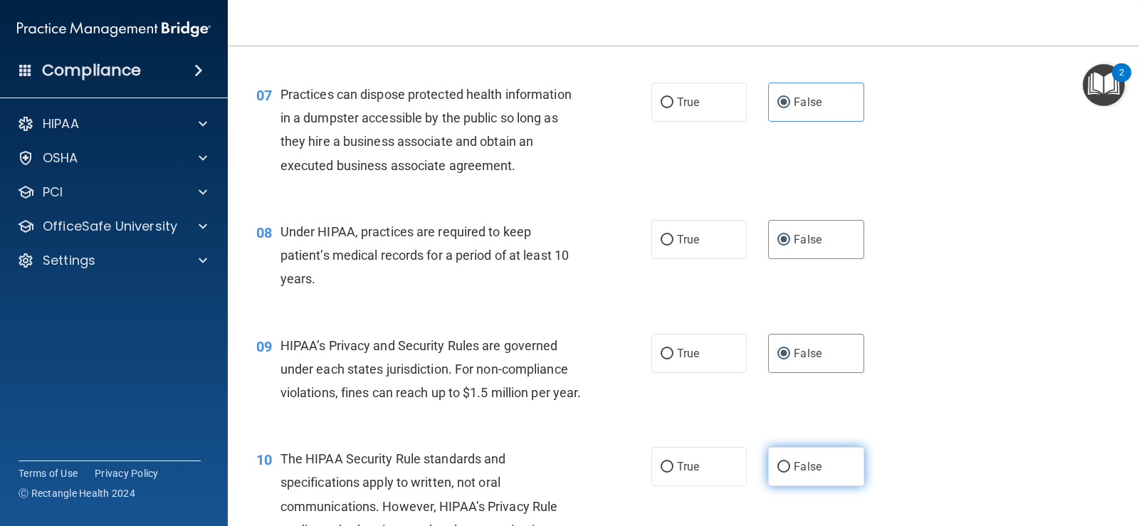
click at [808, 473] on span "False" at bounding box center [808, 467] width 28 height 14
click at [790, 473] on input "False" at bounding box center [783, 467] width 13 height 11
radio input "true"
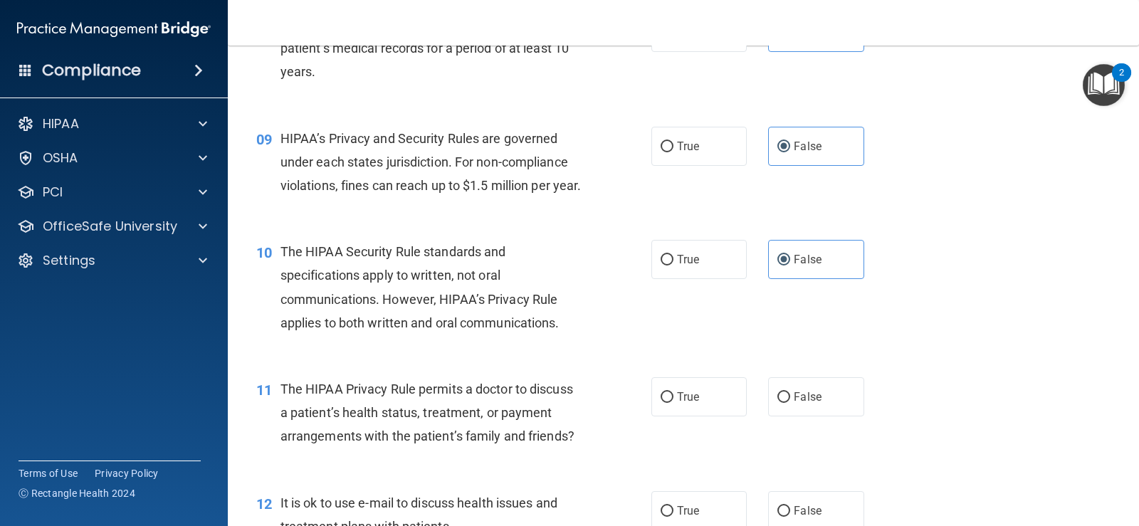
scroll to position [997, 0]
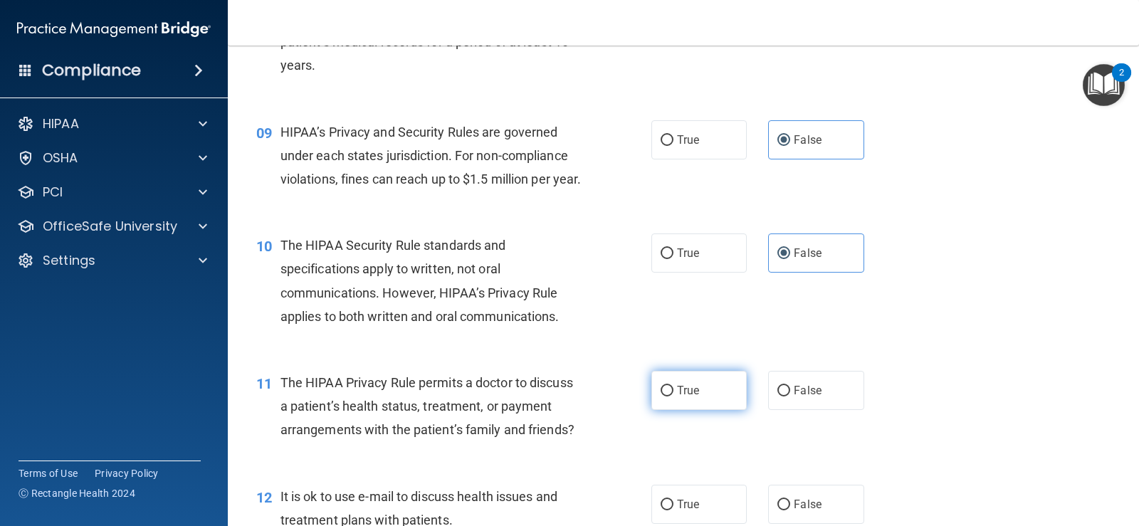
click at [735, 410] on label "True" at bounding box center [698, 390] width 95 height 39
click at [674, 397] on input "True" at bounding box center [667, 391] width 13 height 11
radio input "true"
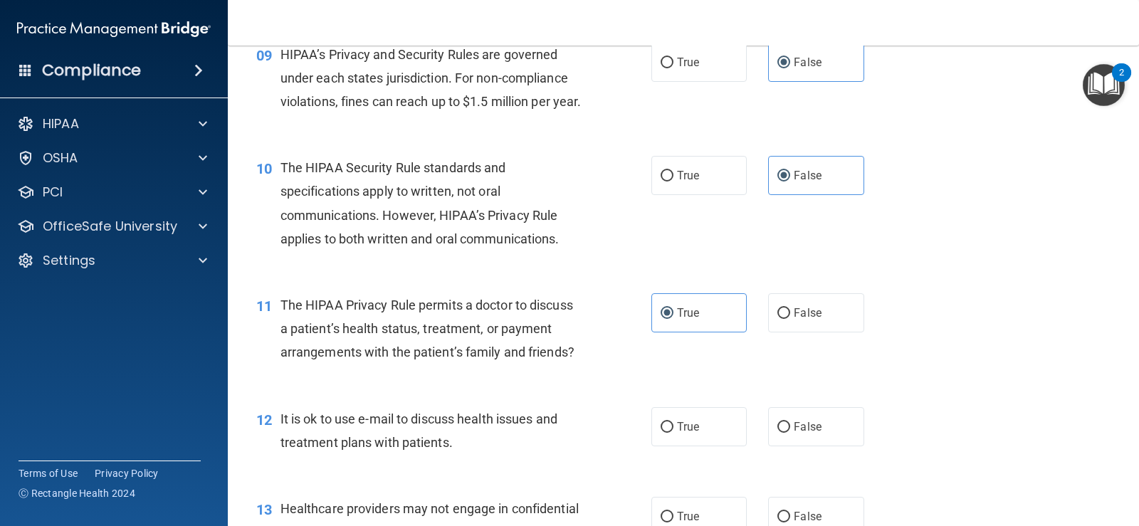
scroll to position [1139, 0]
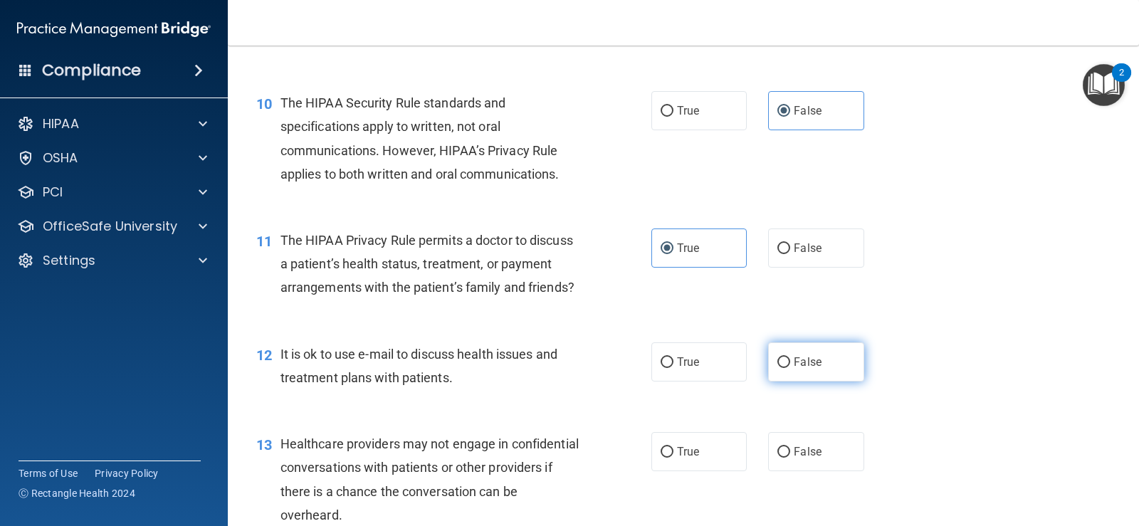
click at [811, 369] on span "False" at bounding box center [808, 362] width 28 height 14
click at [790, 368] on input "False" at bounding box center [783, 362] width 13 height 11
radio input "true"
click at [702, 373] on label "True" at bounding box center [698, 361] width 95 height 39
click at [674, 368] on input "True" at bounding box center [667, 362] width 13 height 11
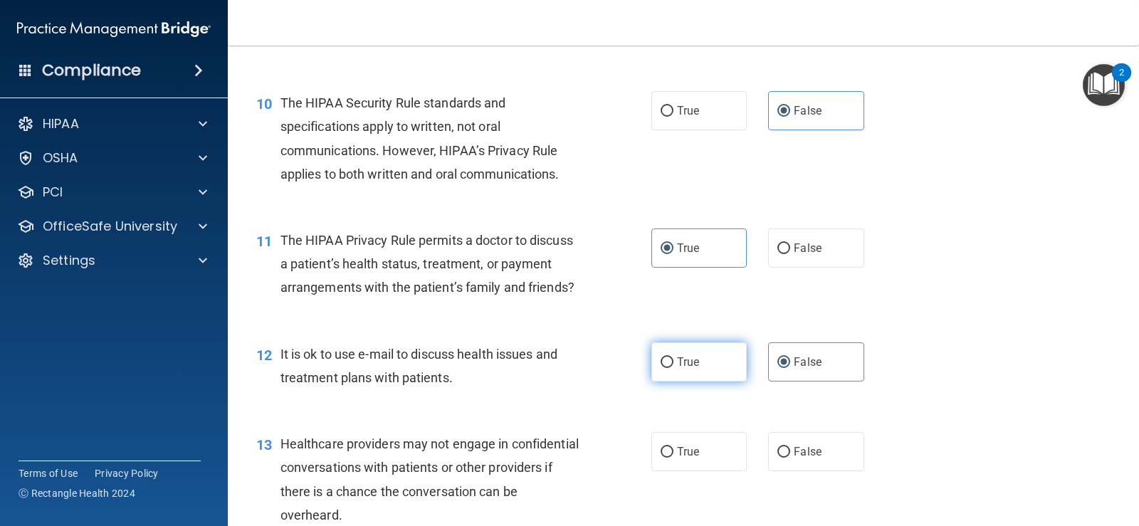
radio input "true"
radio input "false"
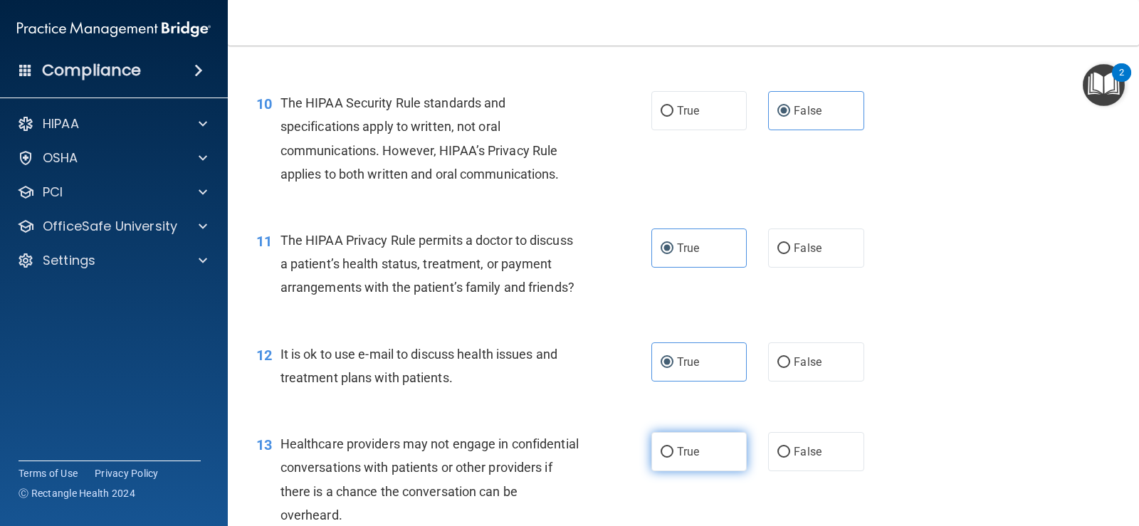
click at [684, 467] on label "True" at bounding box center [698, 451] width 95 height 39
click at [674, 458] on input "True" at bounding box center [667, 452] width 13 height 11
radio input "true"
click at [786, 467] on label "False" at bounding box center [815, 451] width 95 height 39
click at [786, 458] on input "False" at bounding box center [783, 452] width 13 height 11
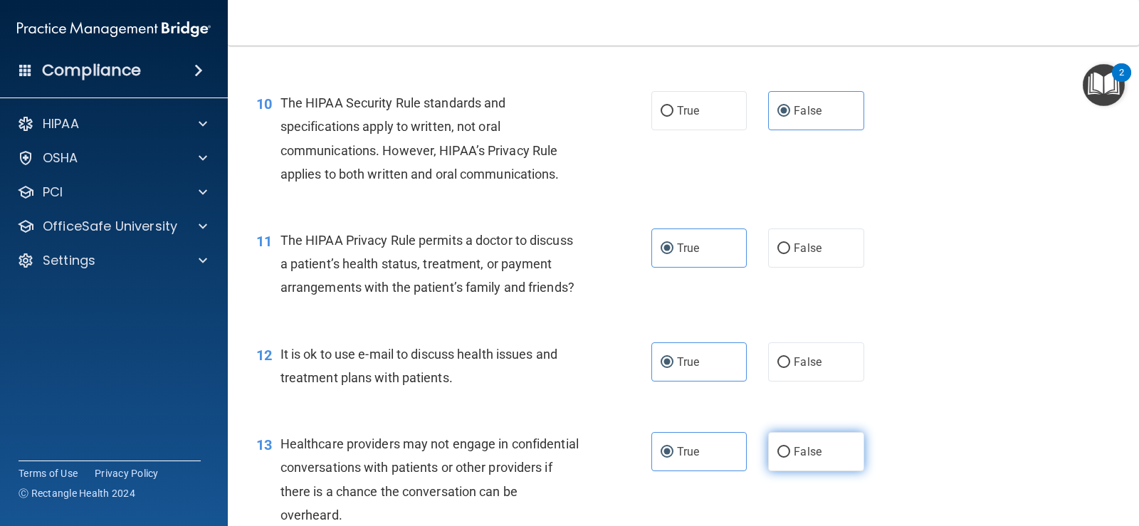
radio input "true"
radio input "false"
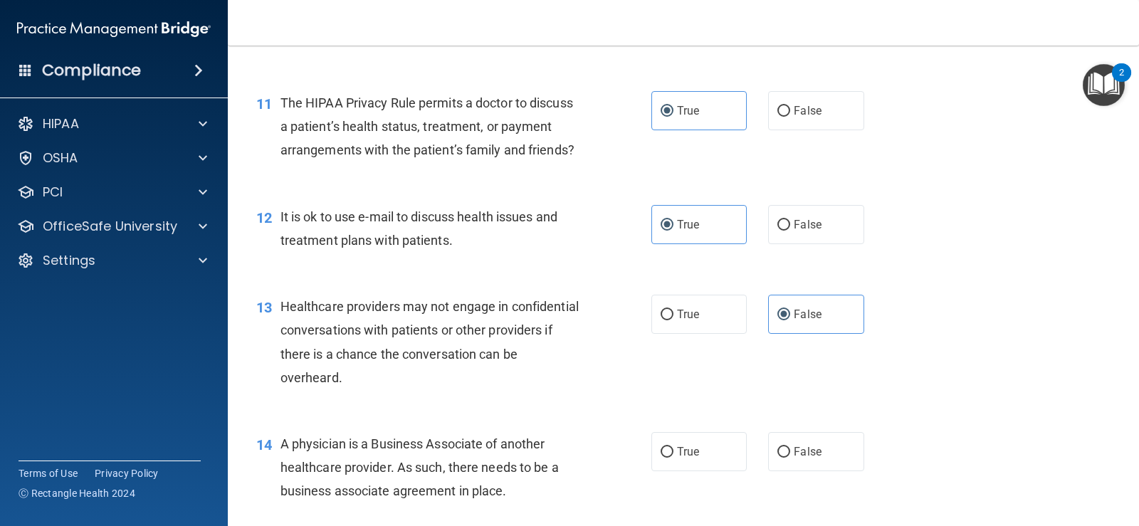
scroll to position [1282, 0]
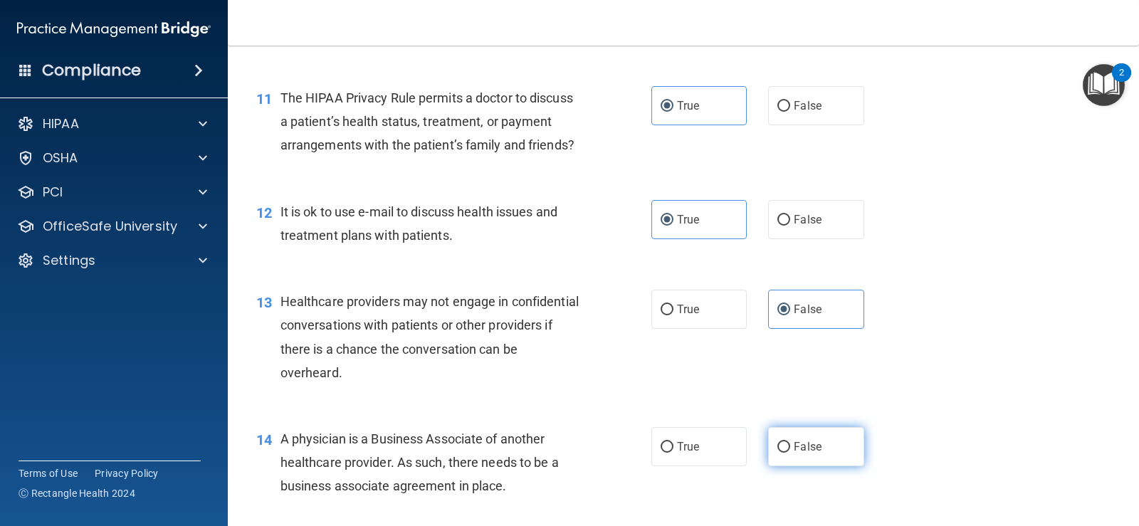
click at [817, 466] on label "False" at bounding box center [815, 446] width 95 height 39
click at [790, 453] on input "False" at bounding box center [783, 447] width 13 height 11
radio input "true"
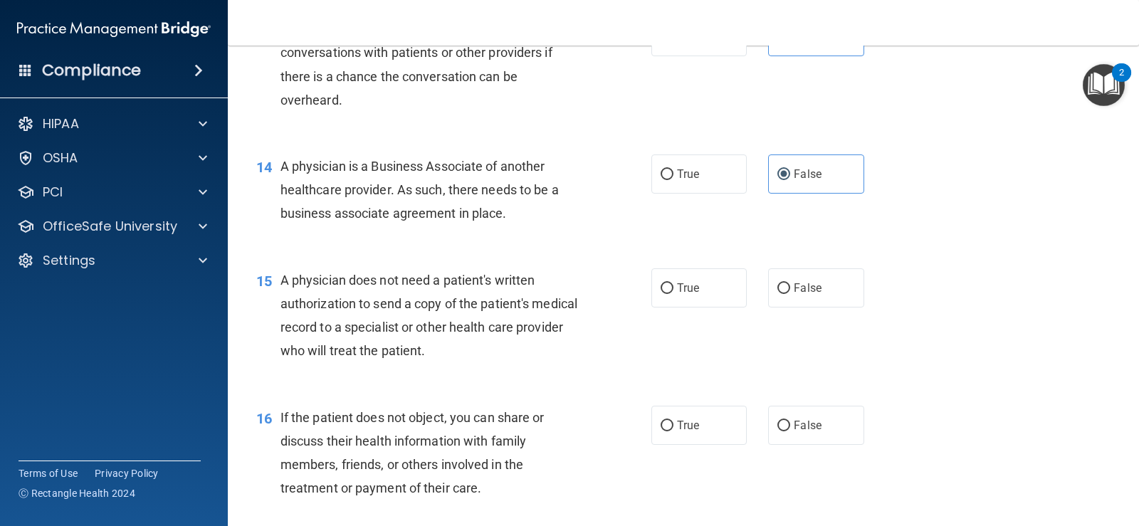
scroll to position [1566, 0]
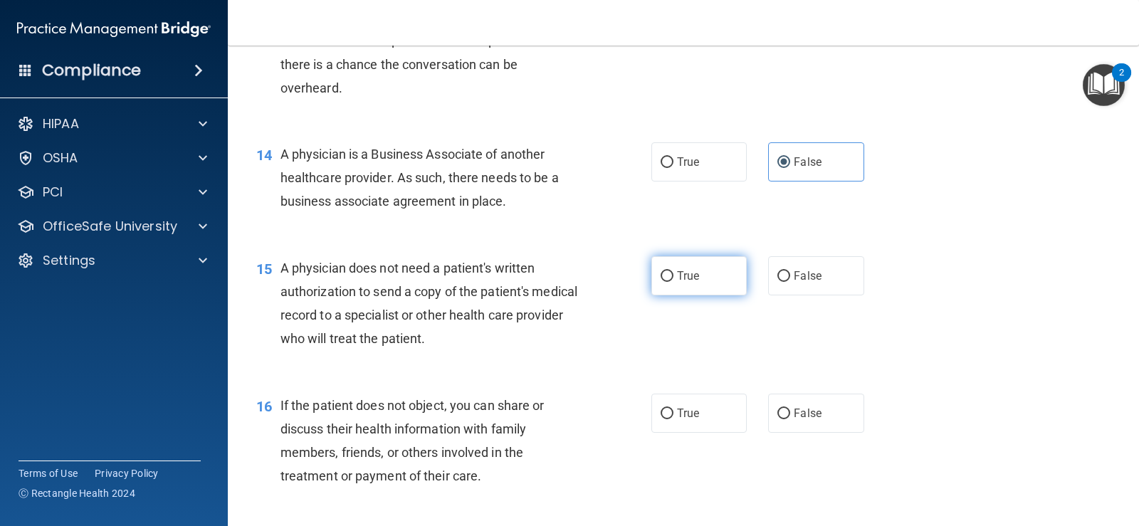
click at [712, 295] on label "True" at bounding box center [698, 275] width 95 height 39
click at [674, 282] on input "True" at bounding box center [667, 276] width 13 height 11
radio input "true"
click at [691, 421] on label "True" at bounding box center [698, 413] width 95 height 39
click at [674, 419] on input "True" at bounding box center [667, 414] width 13 height 11
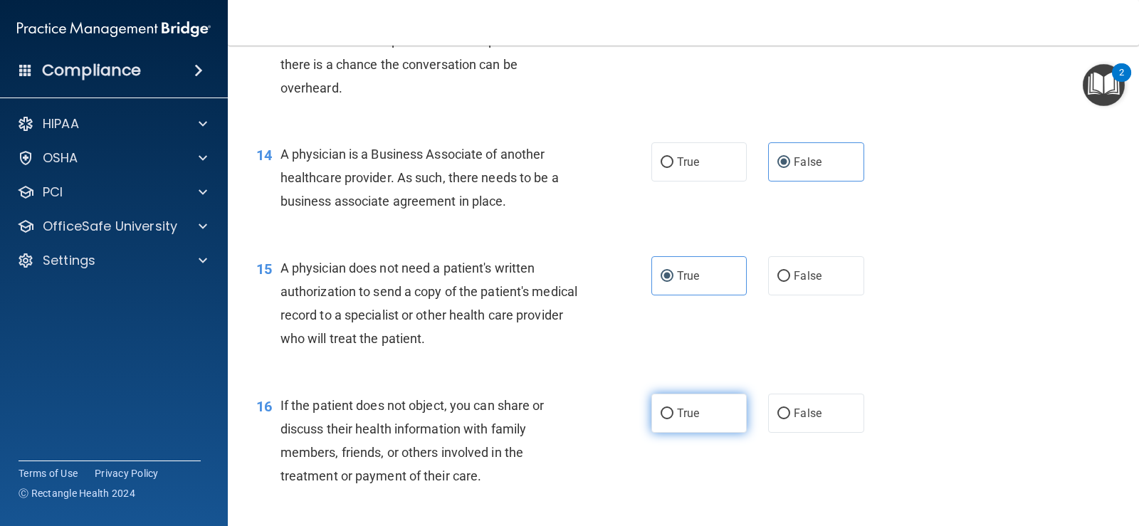
radio input "true"
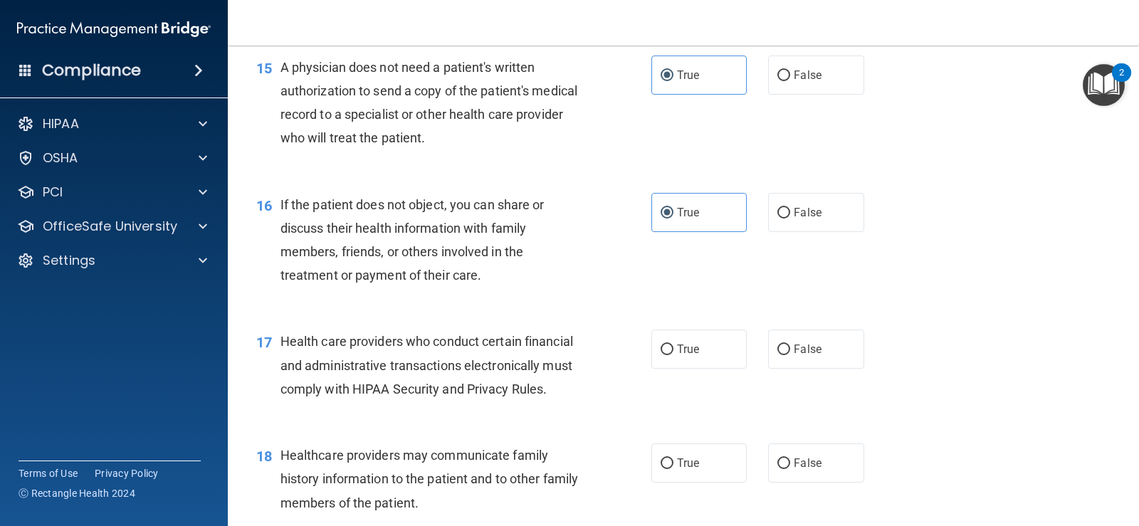
scroll to position [1780, 0]
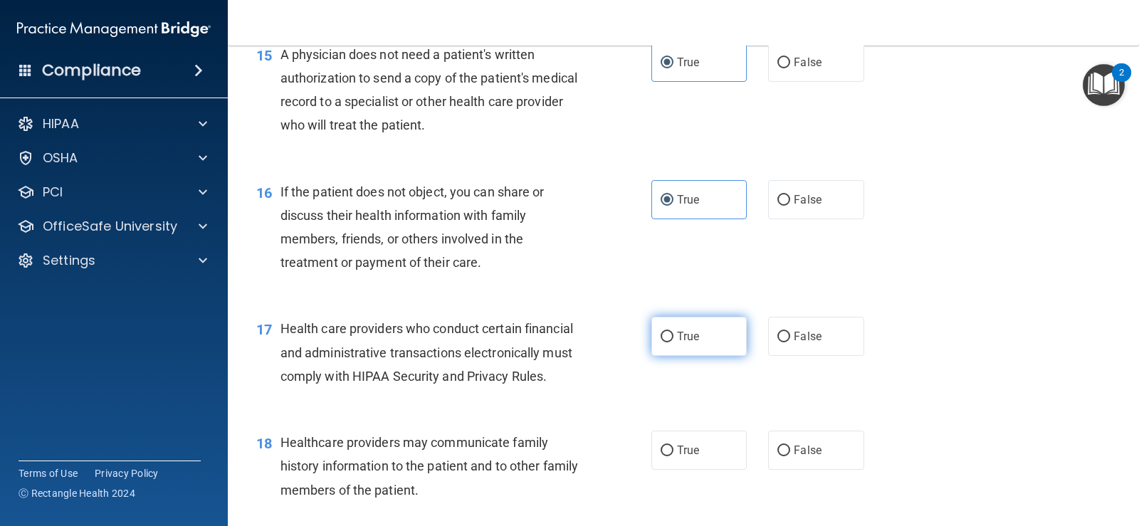
click at [692, 343] on span "True" at bounding box center [688, 337] width 22 height 14
click at [674, 342] on input "True" at bounding box center [667, 337] width 13 height 11
radio input "true"
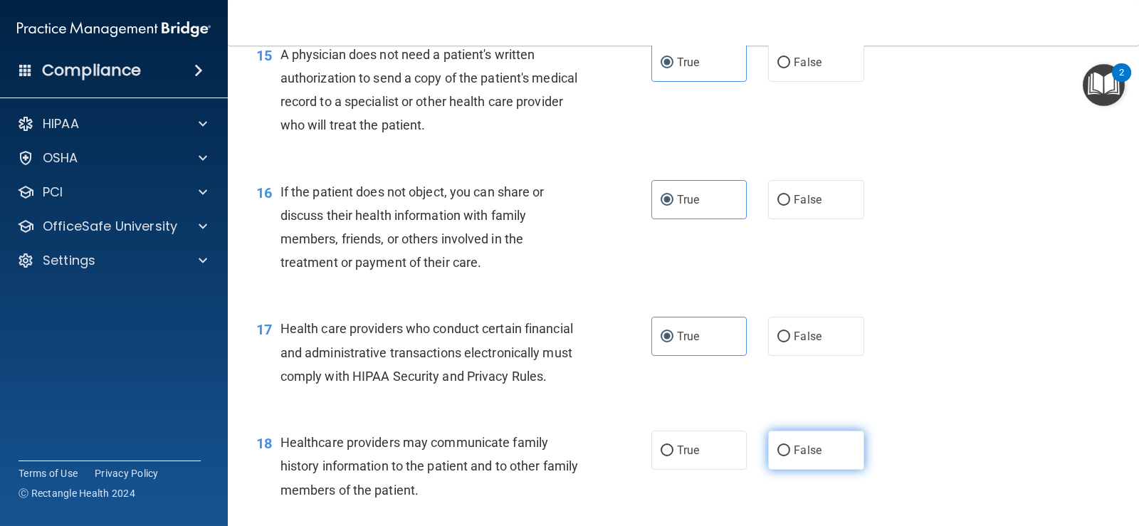
click at [807, 457] on span "False" at bounding box center [808, 451] width 28 height 14
click at [790, 456] on input "False" at bounding box center [783, 451] width 13 height 11
radio input "true"
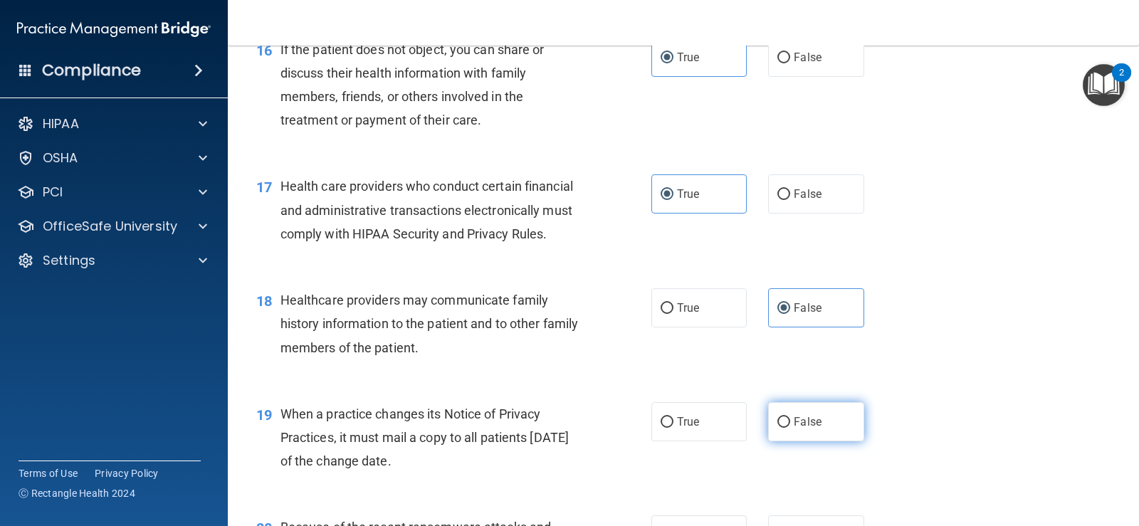
click at [810, 441] on label "False" at bounding box center [815, 421] width 95 height 39
click at [790, 428] on input "False" at bounding box center [783, 422] width 13 height 11
radio input "true"
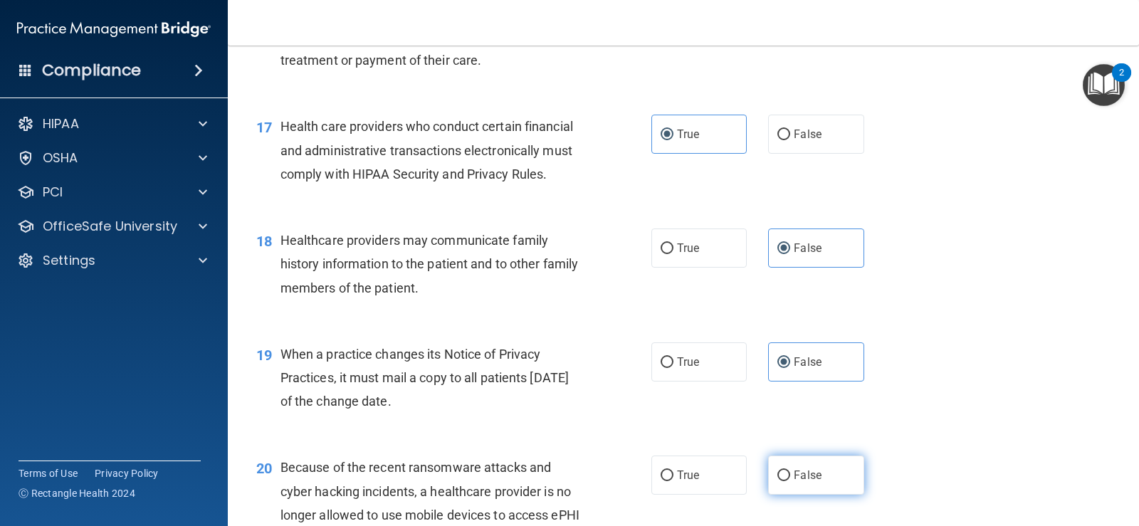
scroll to position [2065, 0]
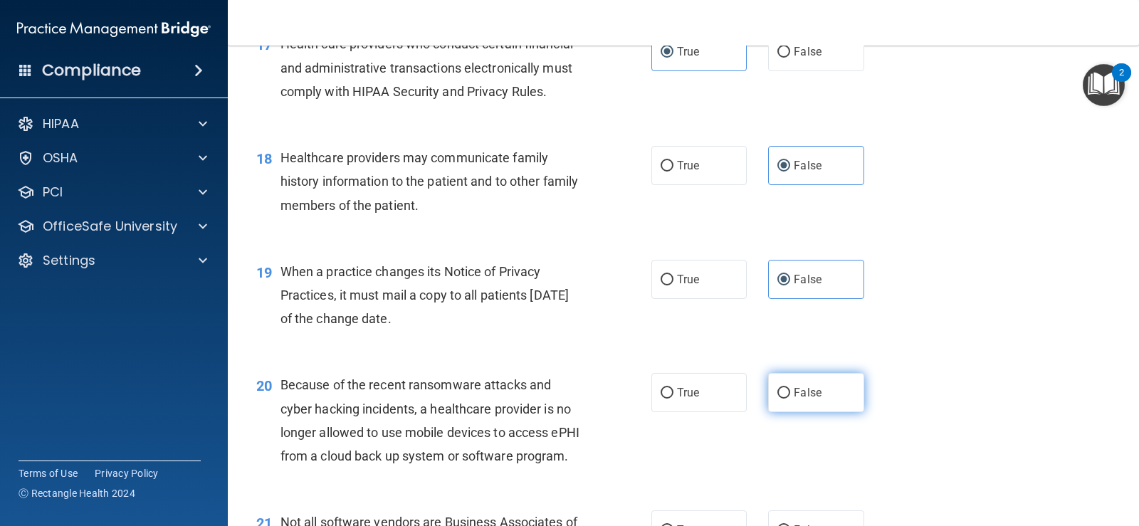
click at [814, 412] on label "False" at bounding box center [815, 392] width 95 height 39
click at [790, 399] on input "False" at bounding box center [783, 393] width 13 height 11
radio input "true"
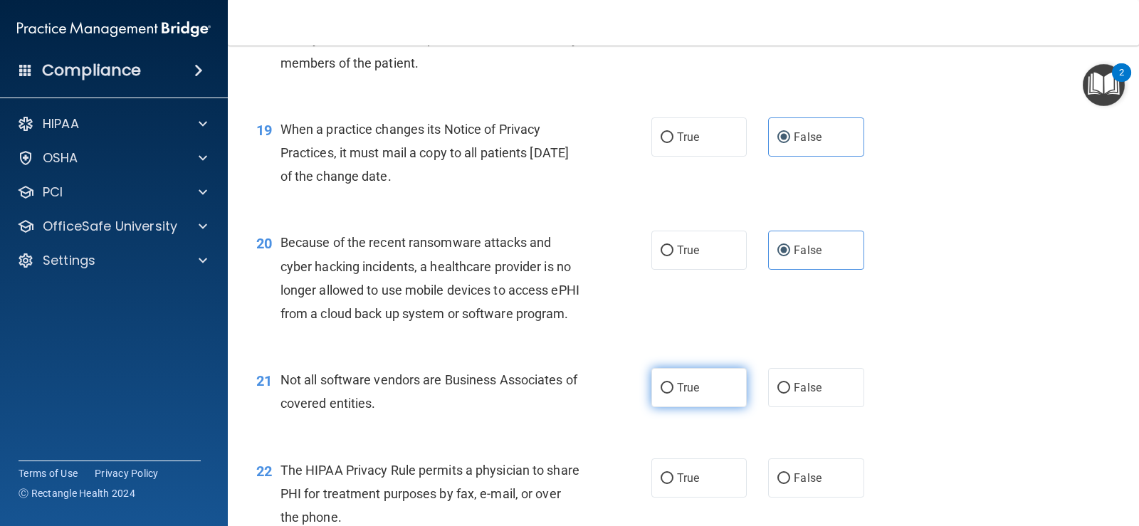
click at [714, 407] on label "True" at bounding box center [698, 387] width 95 height 39
click at [674, 394] on input "True" at bounding box center [667, 388] width 13 height 11
radio input "true"
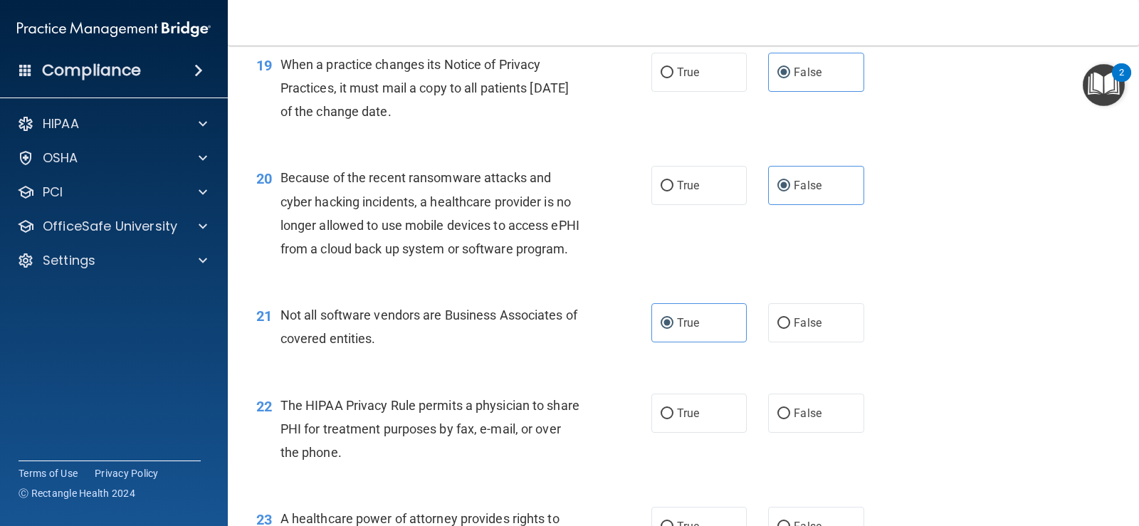
scroll to position [2349, 0]
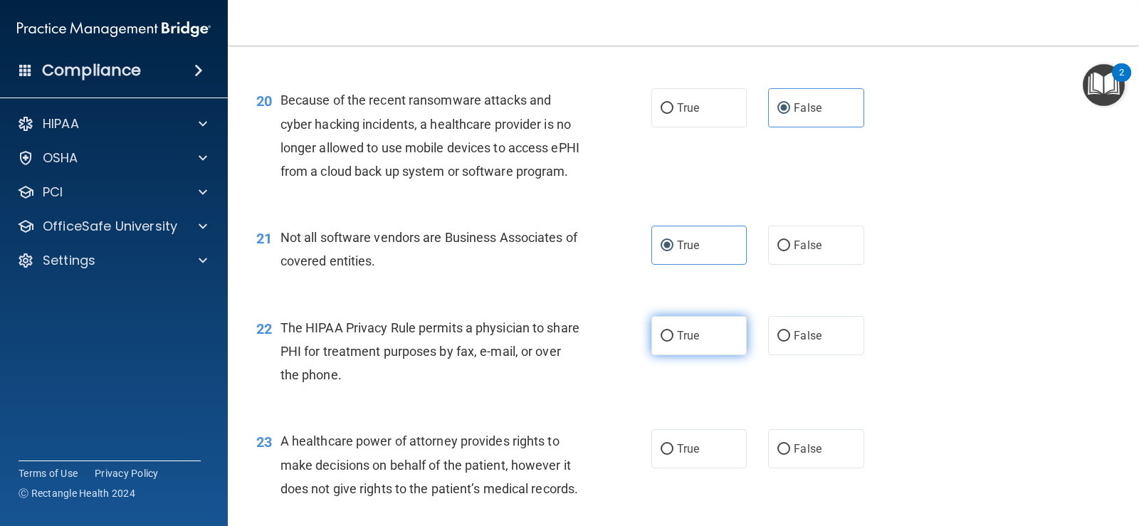
click at [704, 355] on label "True" at bounding box center [698, 335] width 95 height 39
click at [674, 342] on input "True" at bounding box center [667, 336] width 13 height 11
radio input "true"
click at [829, 468] on label "False" at bounding box center [815, 448] width 95 height 39
click at [790, 455] on input "False" at bounding box center [783, 449] width 13 height 11
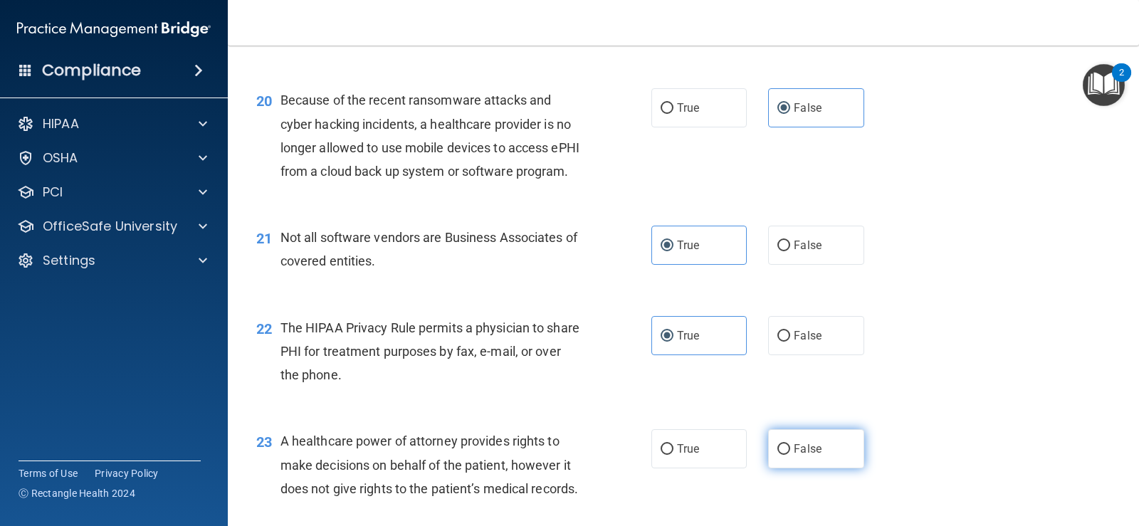
radio input "true"
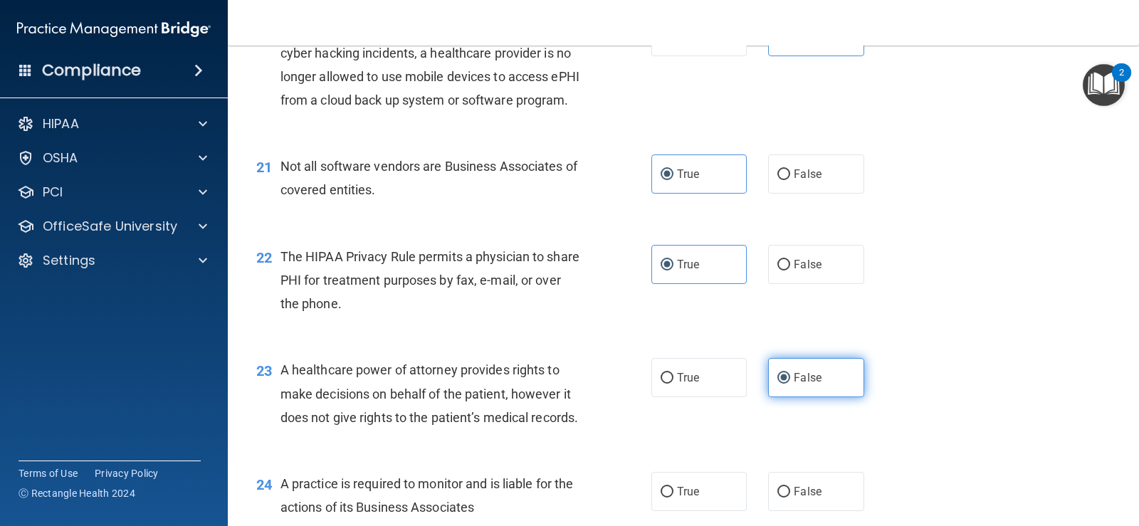
scroll to position [2492, 0]
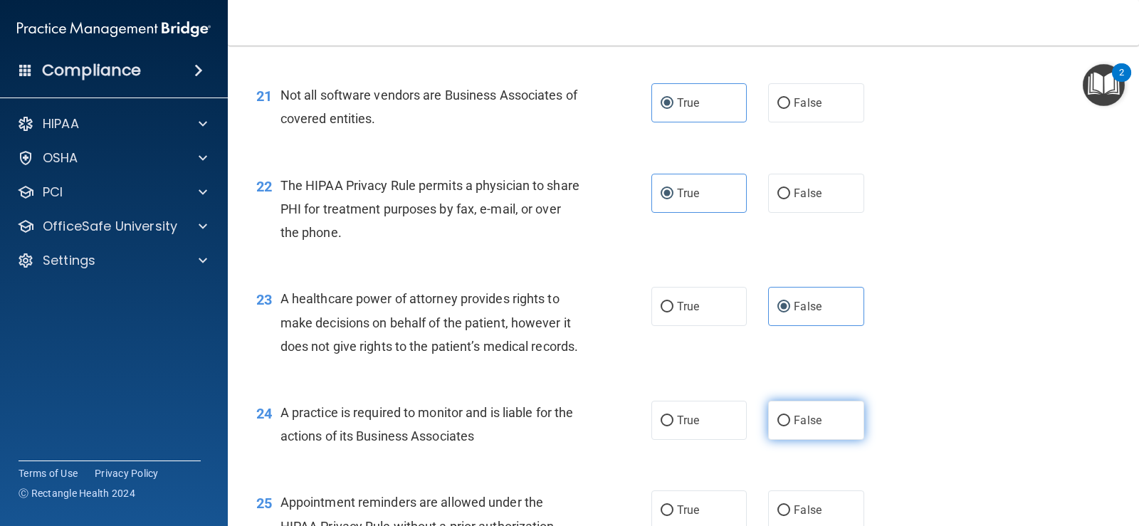
click at [831, 440] on label "False" at bounding box center [815, 420] width 95 height 39
click at [790, 426] on input "False" at bounding box center [783, 421] width 13 height 11
radio input "true"
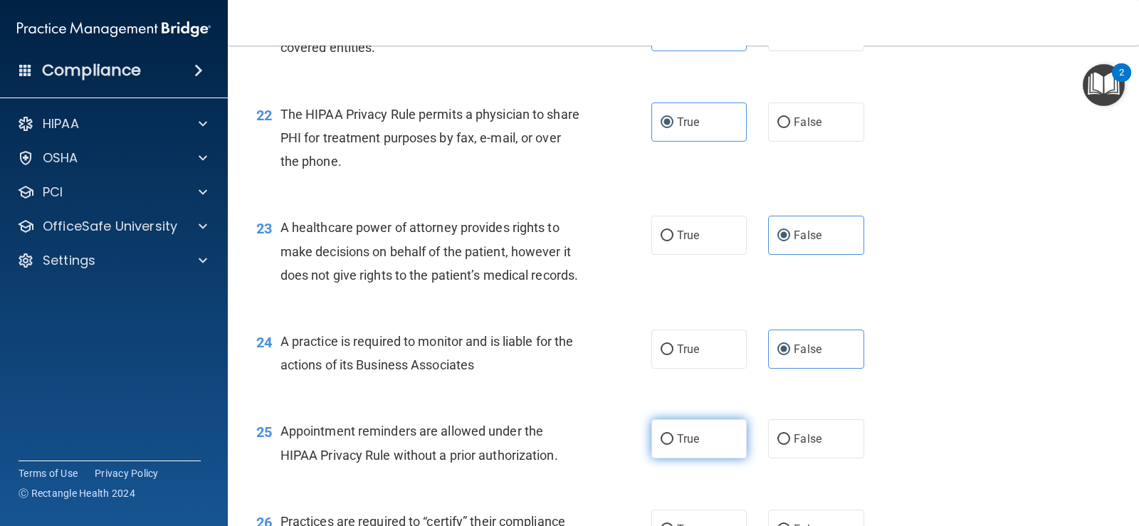
click at [701, 459] on label "True" at bounding box center [698, 438] width 95 height 39
click at [674, 445] on input "True" at bounding box center [667, 439] width 13 height 11
radio input "true"
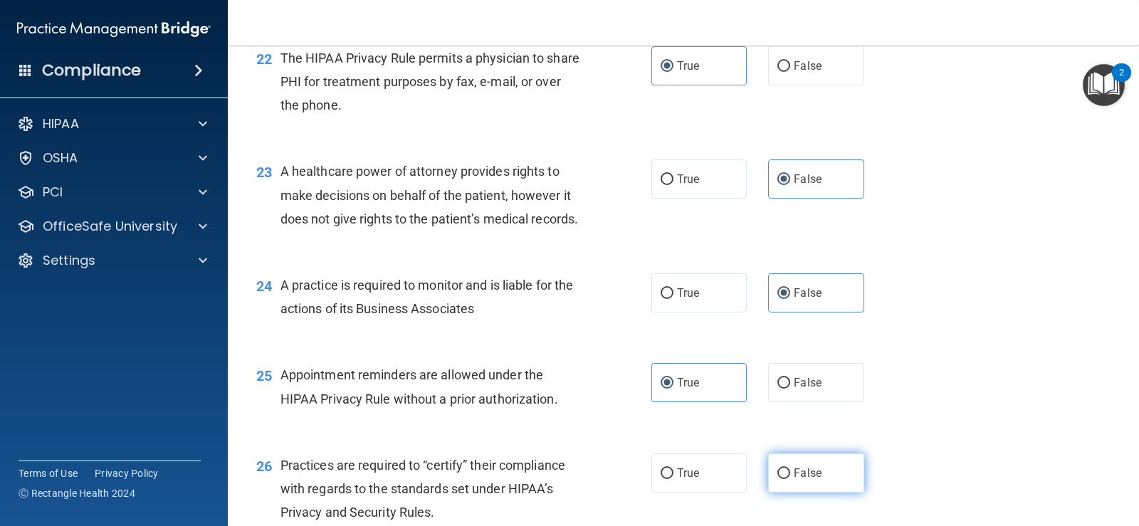
scroll to position [2705, 0]
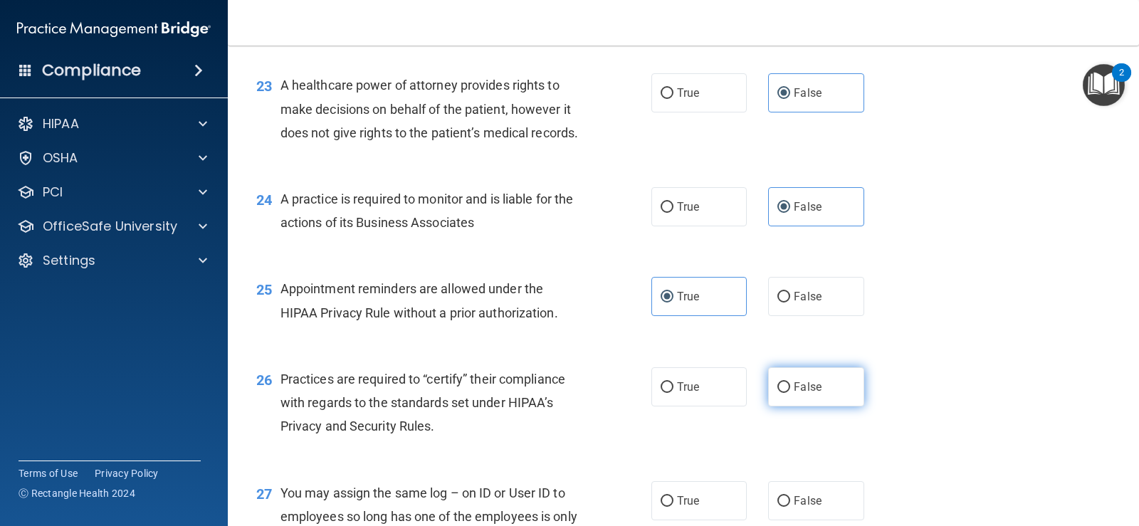
click at [802, 394] on span "False" at bounding box center [808, 387] width 28 height 14
click at [790, 393] on input "False" at bounding box center [783, 387] width 13 height 11
radio input "true"
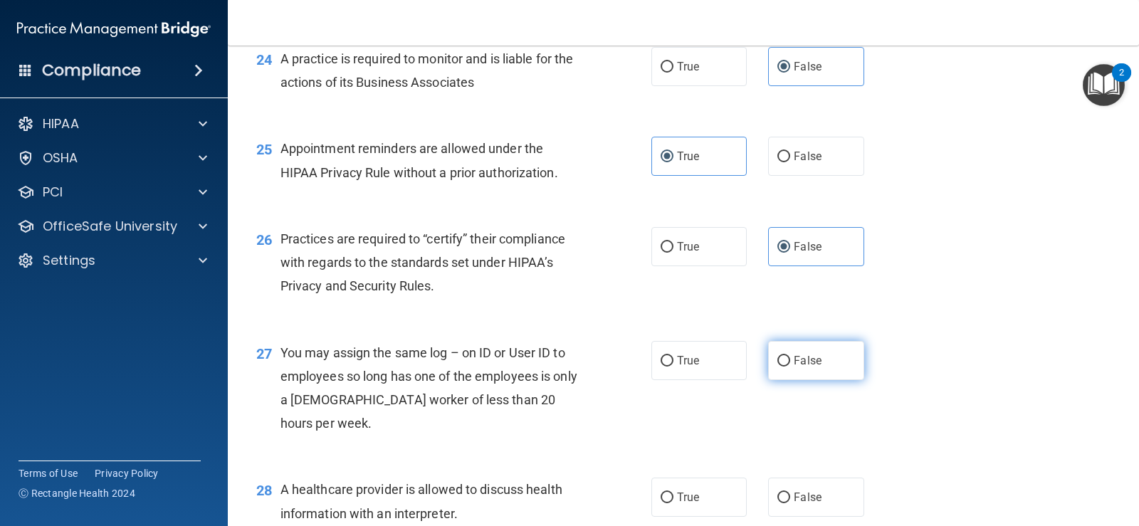
scroll to position [2848, 0]
click at [800, 378] on label "False" at bounding box center [815, 358] width 95 height 39
click at [790, 365] on input "False" at bounding box center [783, 359] width 13 height 11
radio input "true"
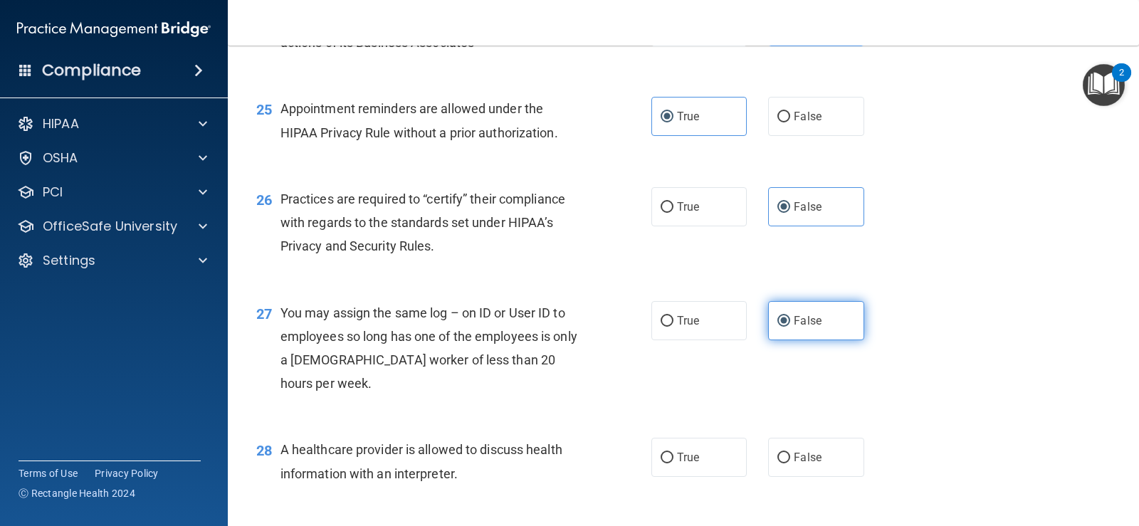
scroll to position [2919, 0]
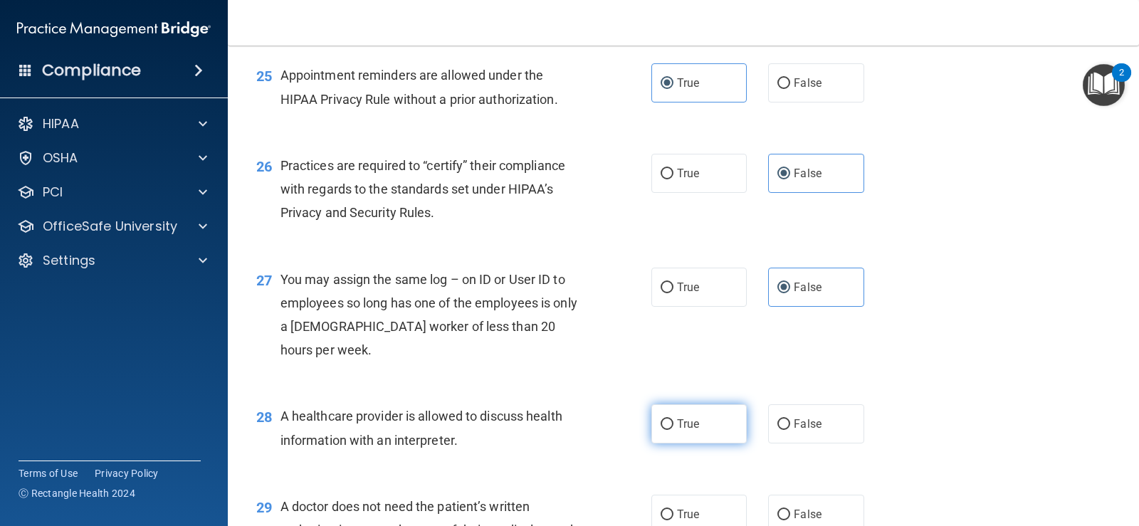
click at [688, 431] on span "True" at bounding box center [688, 424] width 22 height 14
click at [674, 430] on input "True" at bounding box center [667, 424] width 13 height 11
radio input "true"
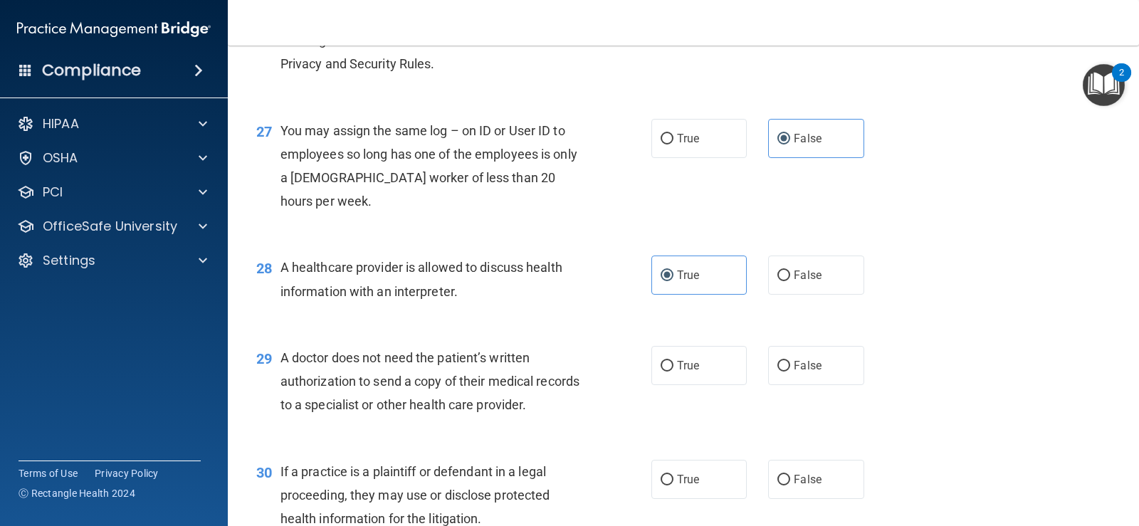
scroll to position [3133, 0]
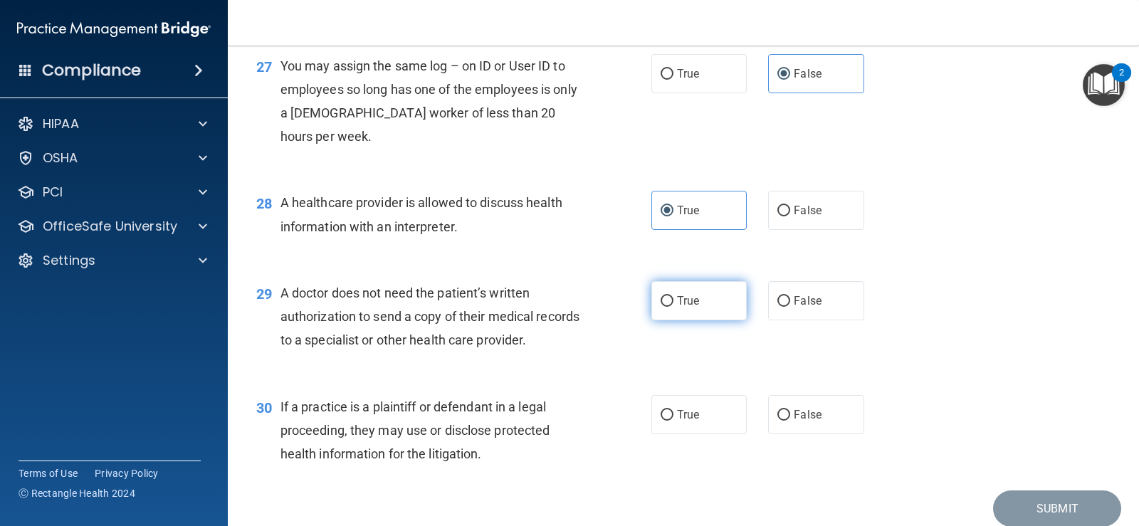
click at [667, 307] on input "True" at bounding box center [667, 301] width 13 height 11
radio input "true"
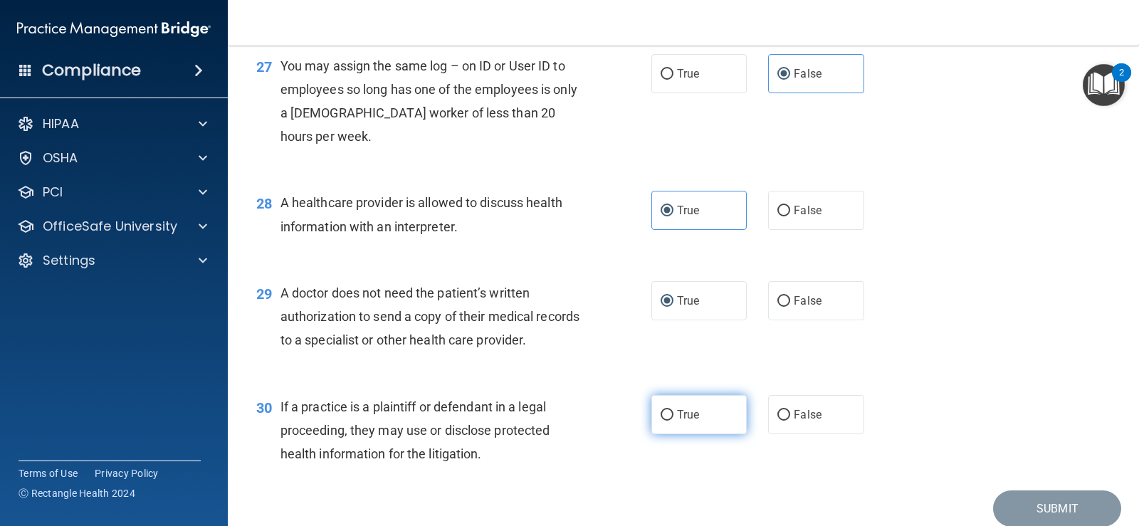
click at [696, 434] on label "True" at bounding box center [698, 414] width 95 height 39
click at [674, 421] on input "True" at bounding box center [667, 415] width 13 height 11
radio input "true"
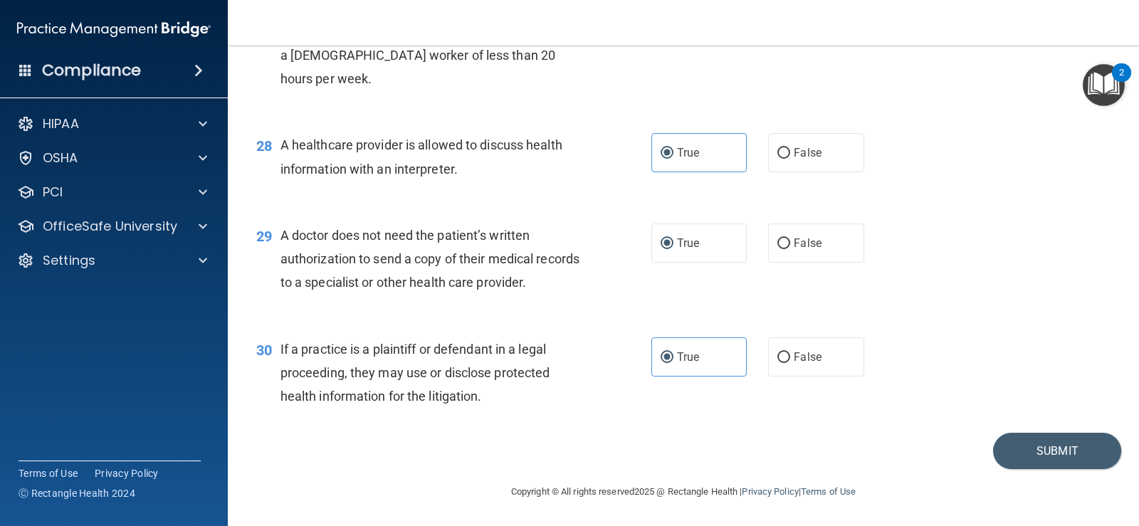
scroll to position [3261, 0]
click at [1033, 456] on button "Submit" at bounding box center [1057, 451] width 128 height 36
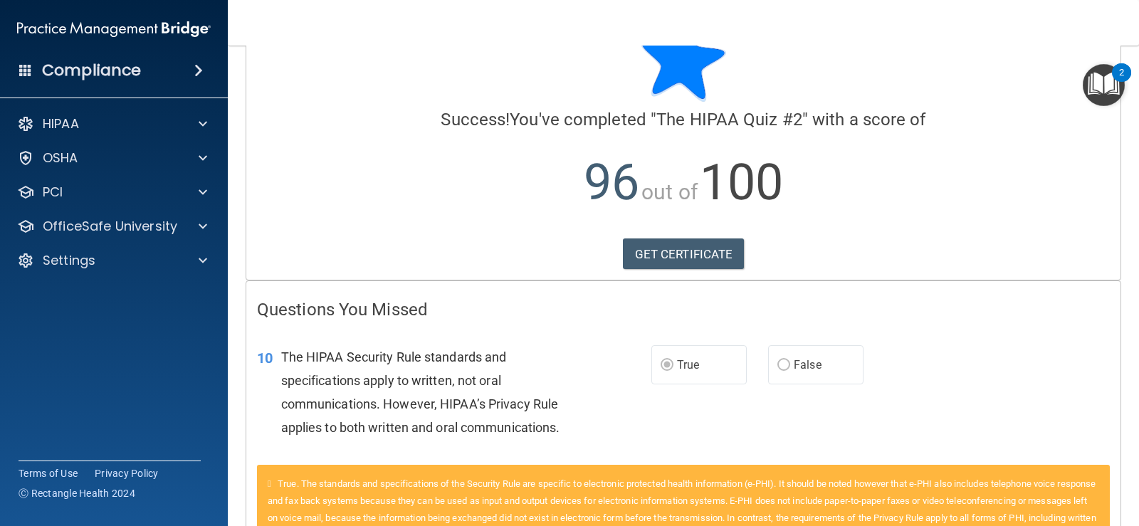
scroll to position [167, 0]
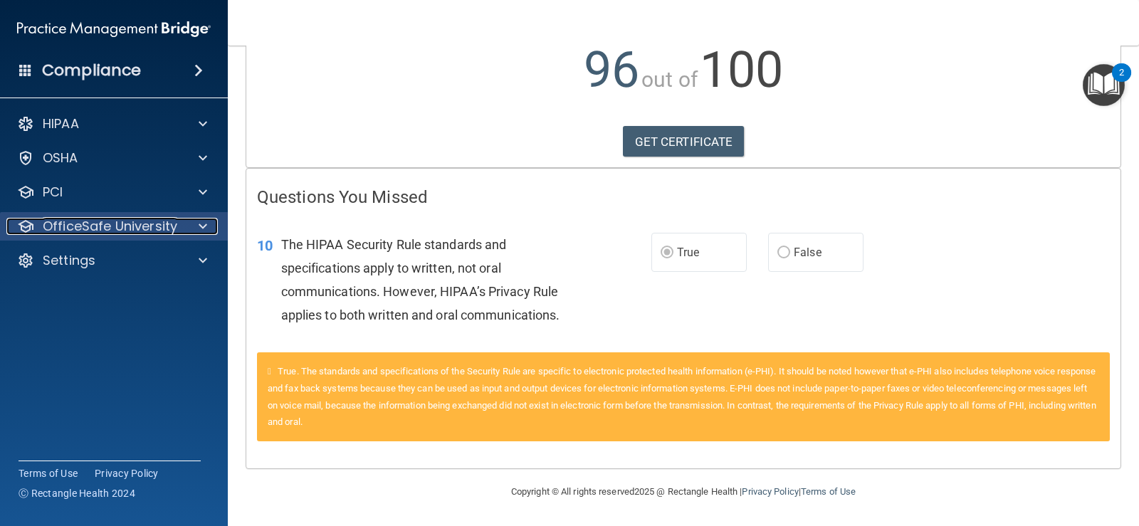
click at [85, 221] on p "OfficeSafe University" at bounding box center [110, 226] width 135 height 17
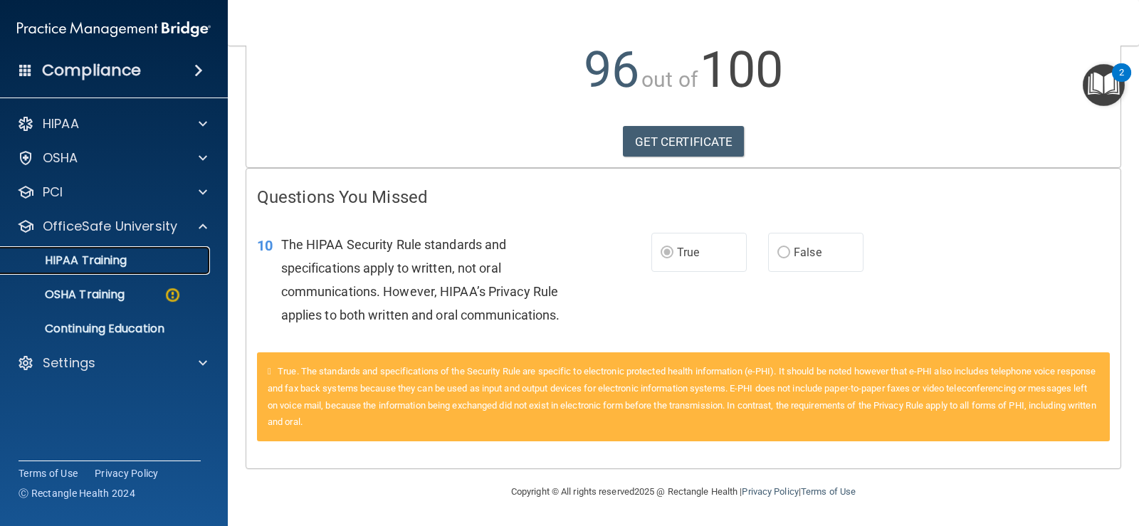
click at [98, 267] on p "HIPAA Training" at bounding box center [67, 260] width 117 height 14
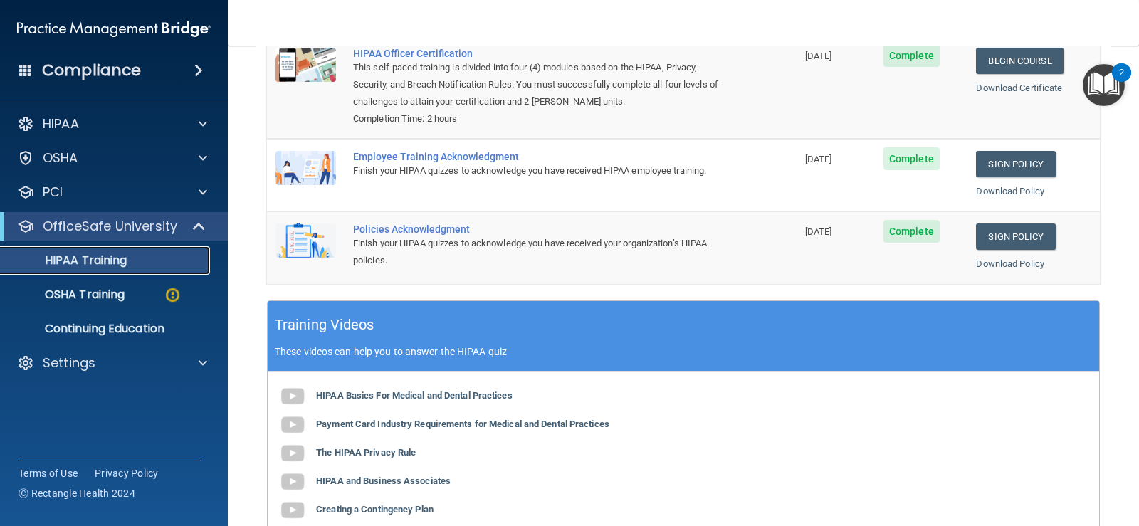
scroll to position [76, 0]
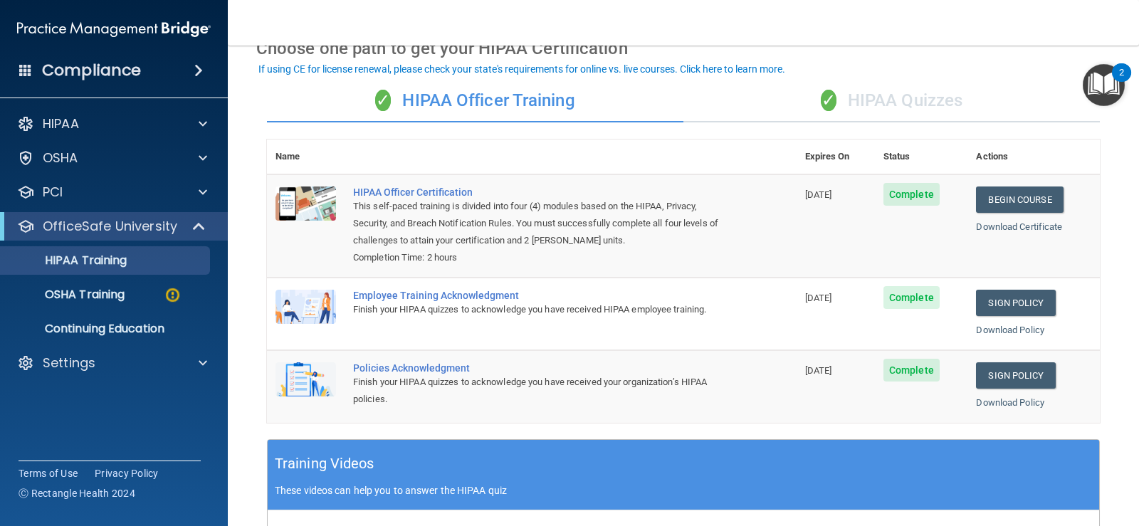
click at [465, 98] on div "✓ HIPAA Officer Training" at bounding box center [475, 101] width 416 height 43
click at [92, 302] on p "OSHA Training" at bounding box center [66, 295] width 115 height 14
